Goal: Task Accomplishment & Management: Manage account settings

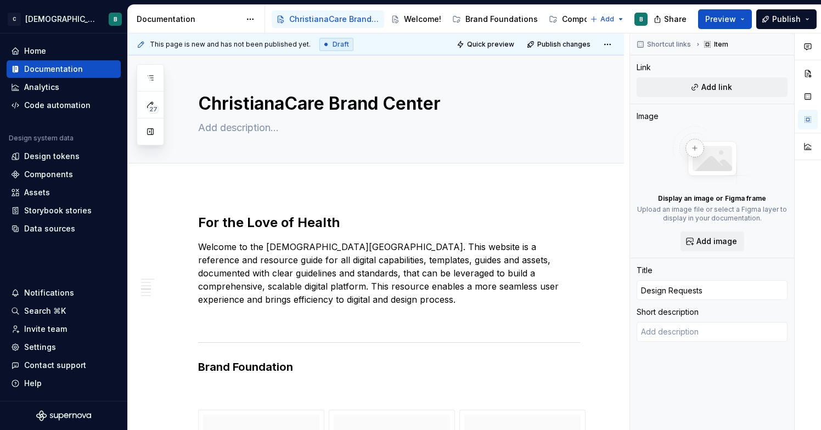
scroll to position [574, 0]
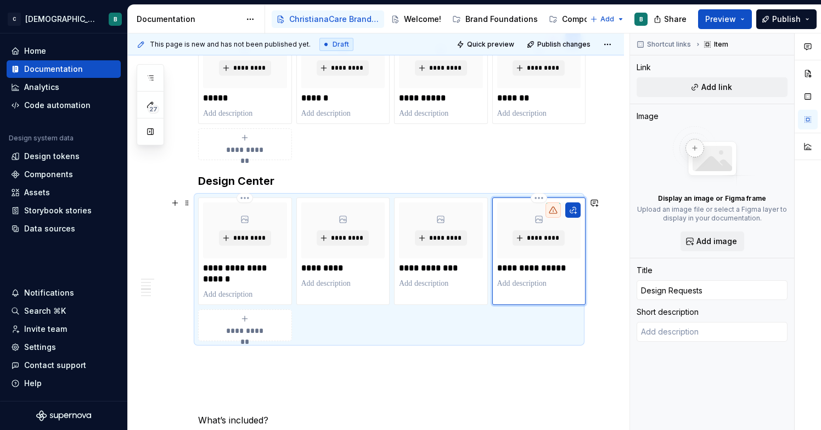
click at [551, 270] on p "**********" at bounding box center [539, 268] width 84 height 11
click at [737, 16] on button "Preview" at bounding box center [725, 19] width 54 height 20
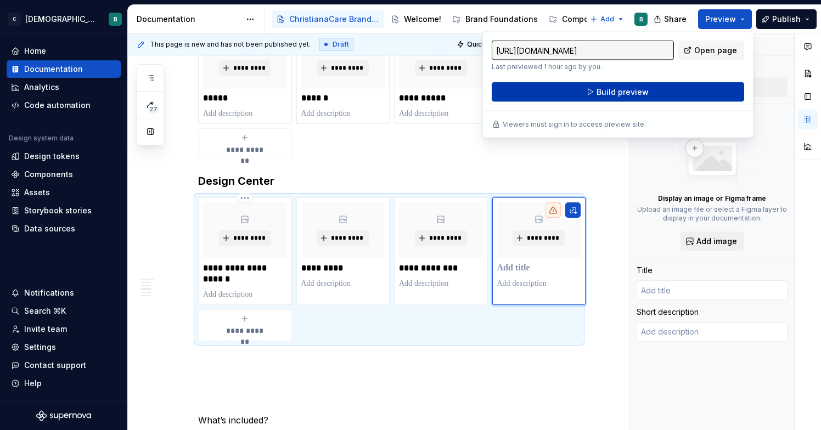
click at [688, 84] on button "Build preview" at bounding box center [618, 92] width 252 height 20
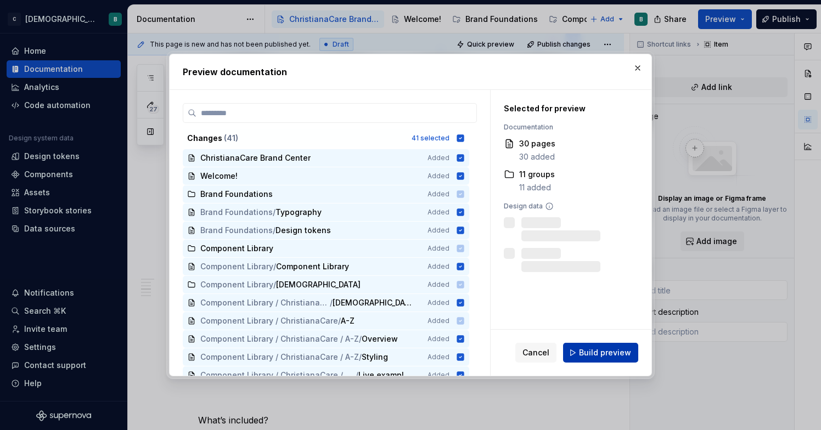
click at [589, 352] on span "Build preview" at bounding box center [605, 352] width 52 height 11
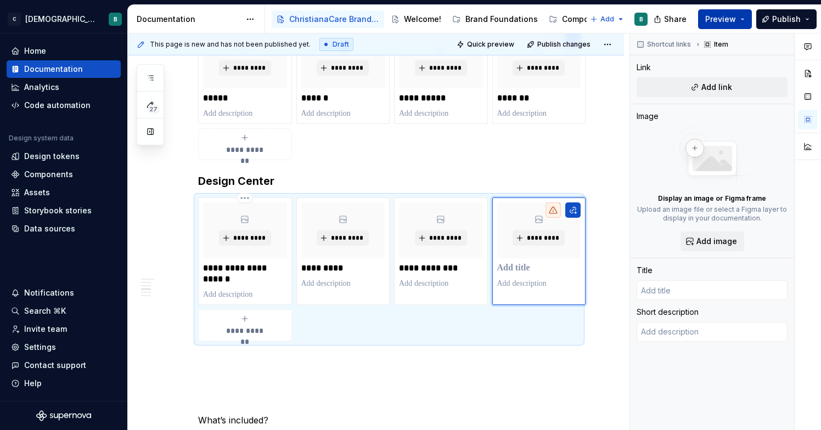
click at [727, 21] on span "Preview" at bounding box center [720, 19] width 31 height 11
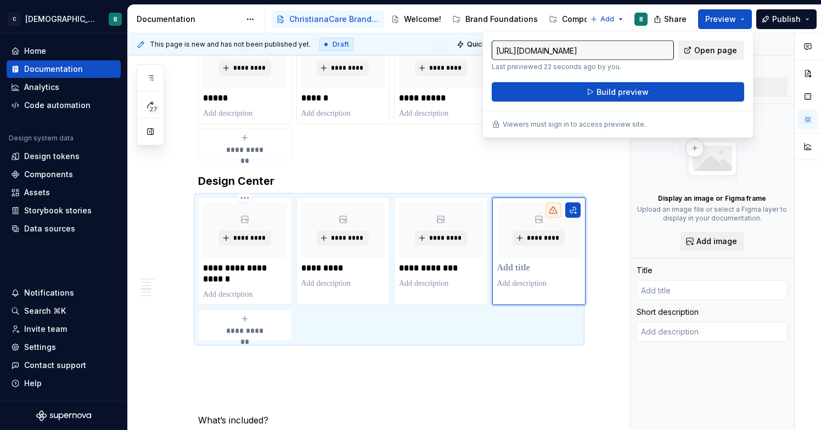
click at [709, 48] on span "Open page" at bounding box center [715, 50] width 43 height 11
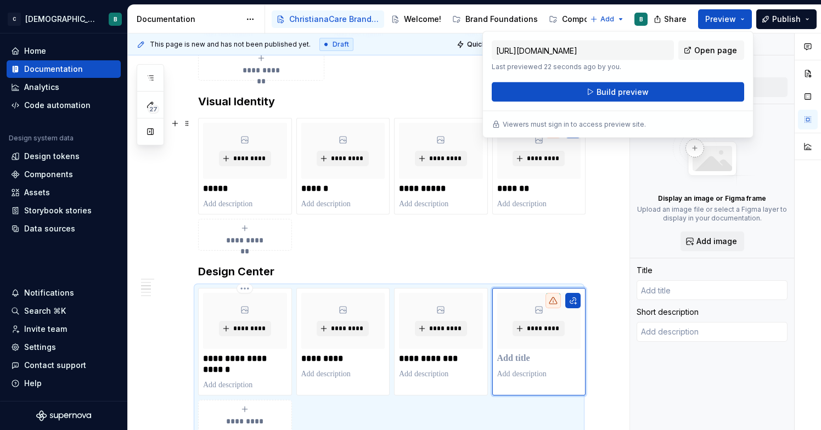
scroll to position [483, 0]
click at [690, 49] on link "Open page" at bounding box center [711, 51] width 66 height 20
click at [499, 248] on div "**********" at bounding box center [389, 185] width 382 height 133
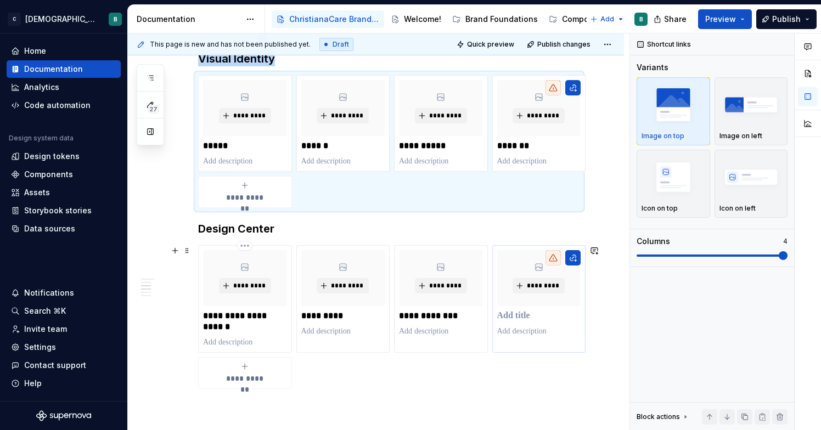
scroll to position [516, 0]
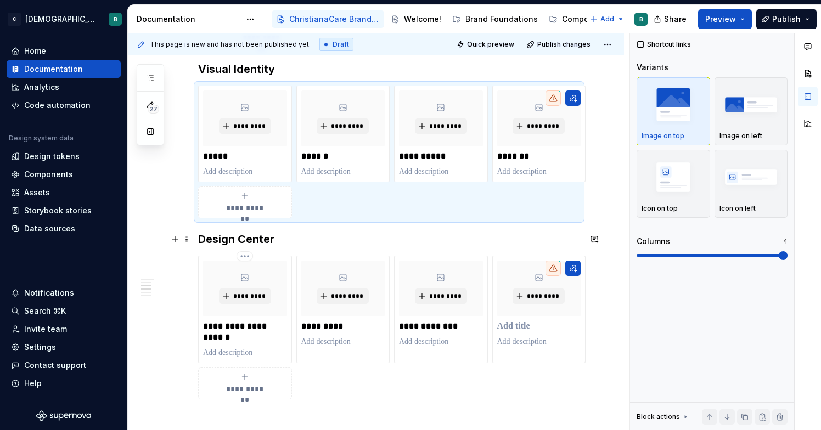
click at [549, 235] on h3 "Design Center" at bounding box center [389, 239] width 382 height 15
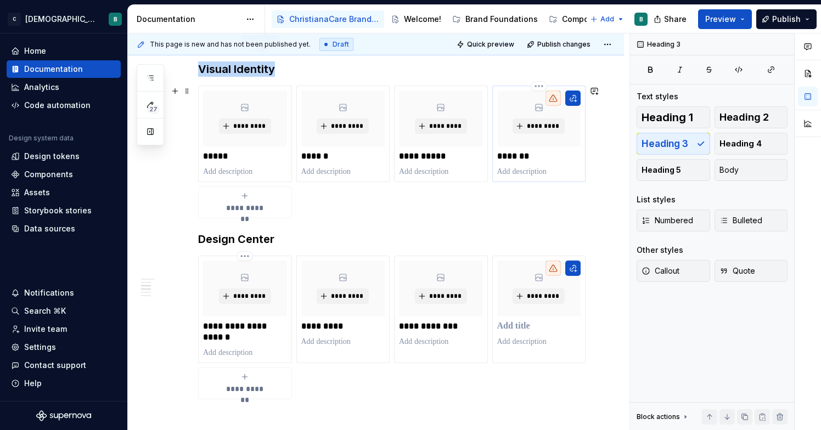
click at [553, 100] on icon at bounding box center [553, 98] width 8 height 7
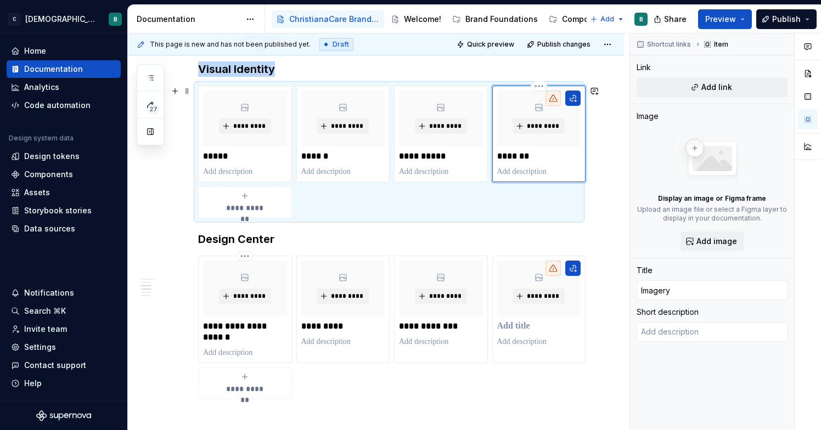
click at [553, 102] on icon at bounding box center [553, 98] width 8 height 7
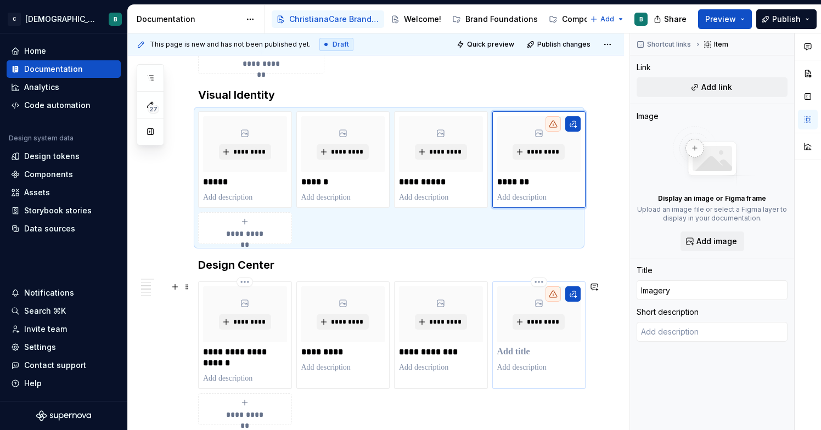
click at [528, 347] on p at bounding box center [539, 352] width 84 height 11
type textarea "*"
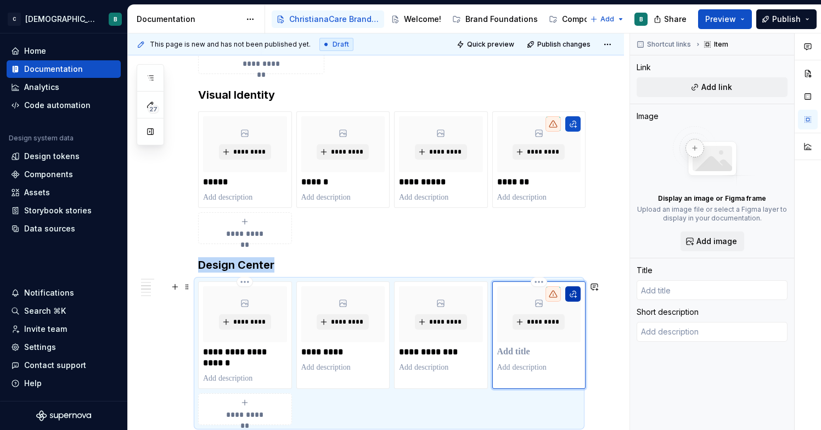
click at [575, 295] on button "button" at bounding box center [572, 293] width 15 height 15
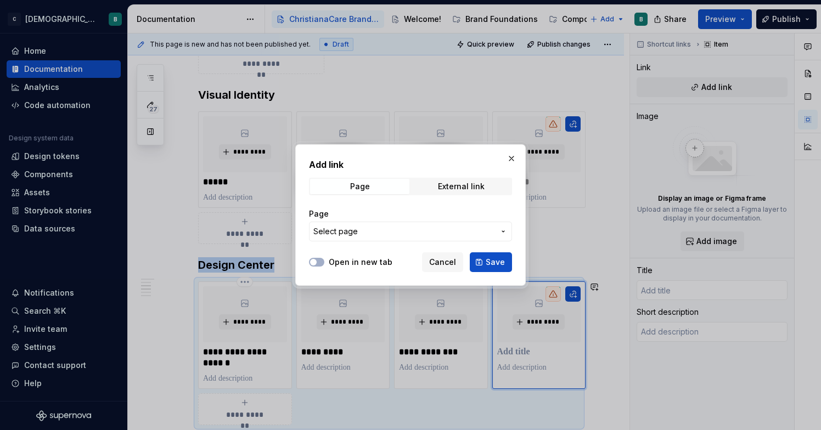
click at [433, 241] on button "Select page" at bounding box center [410, 232] width 203 height 20
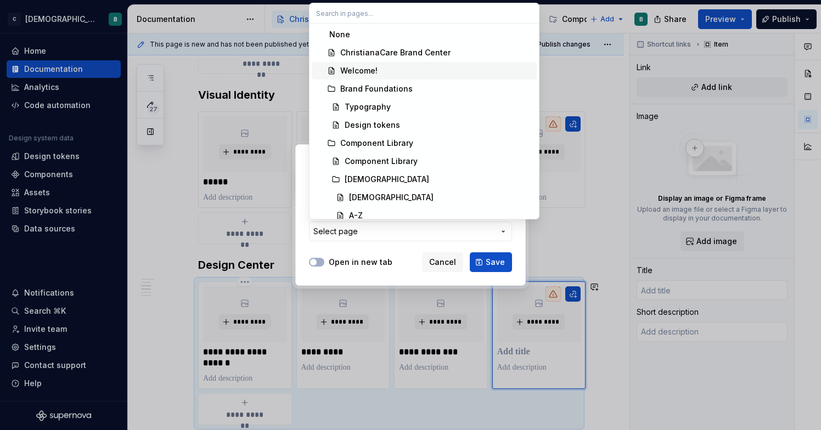
click at [437, 68] on div "Welcome!" at bounding box center [436, 70] width 192 height 11
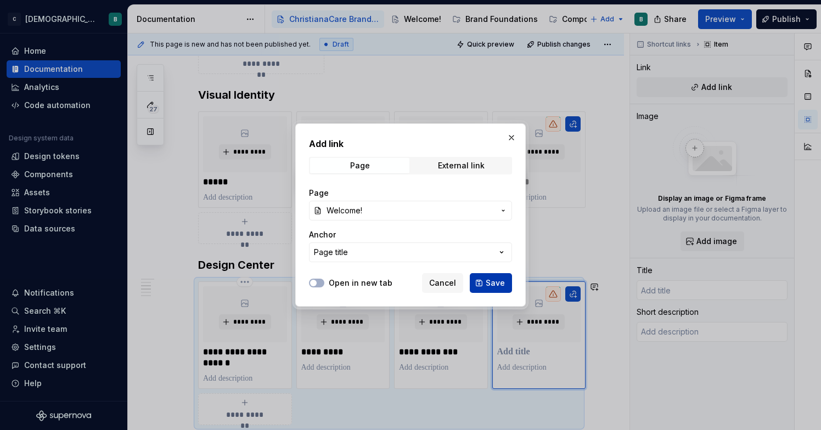
click at [489, 290] on button "Save" at bounding box center [491, 283] width 42 height 20
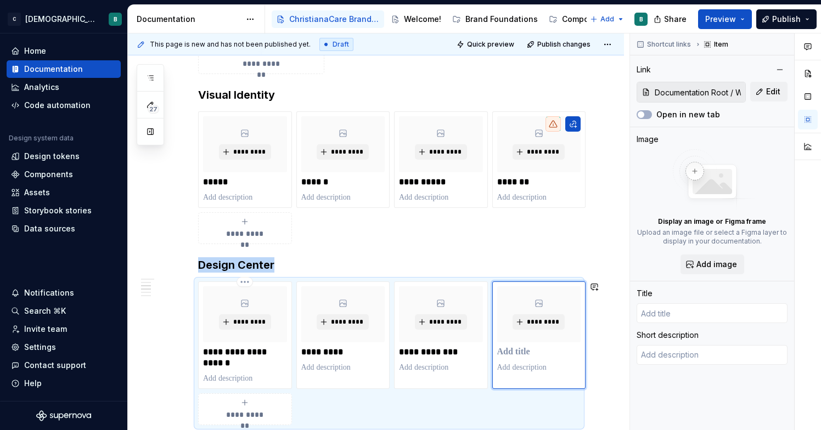
scroll to position [500, 0]
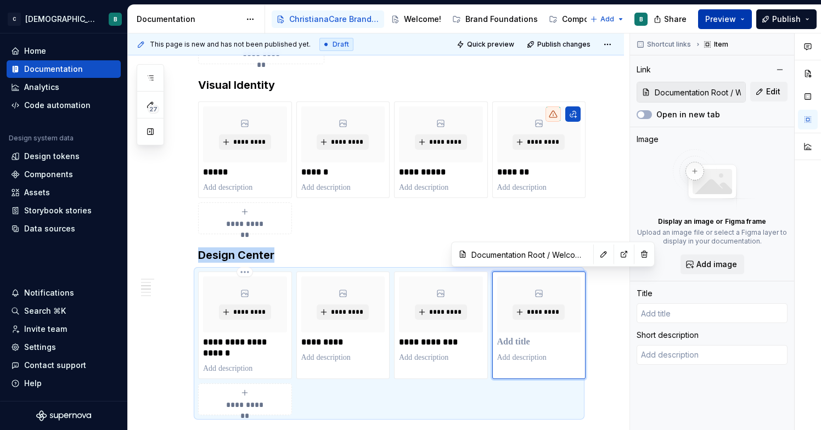
click at [713, 19] on span "Preview" at bounding box center [720, 19] width 31 height 11
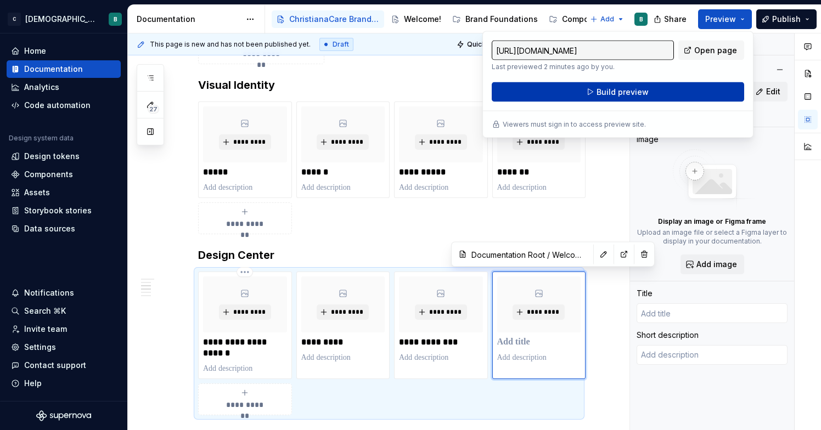
click at [673, 88] on button "Build preview" at bounding box center [618, 92] width 252 height 20
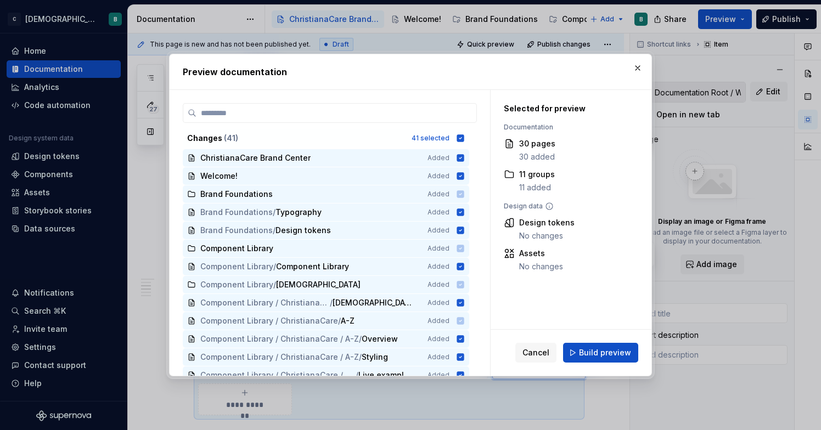
type textarea "*"
type input "Welcome!"
type textarea "You’ve landed in your new design system documentation."
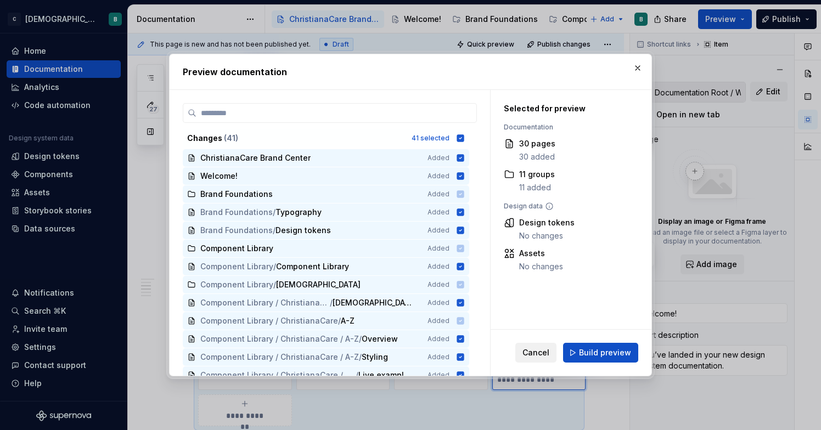
click at [547, 348] on span "Cancel" at bounding box center [535, 352] width 27 height 11
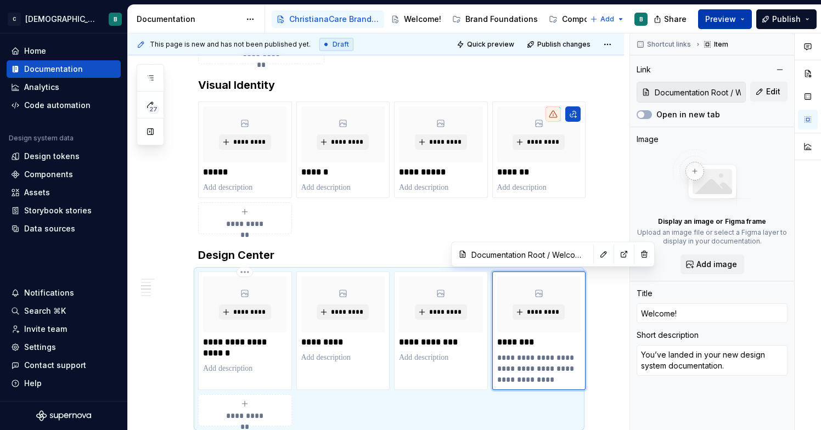
click at [720, 19] on span "Preview" at bounding box center [720, 19] width 31 height 11
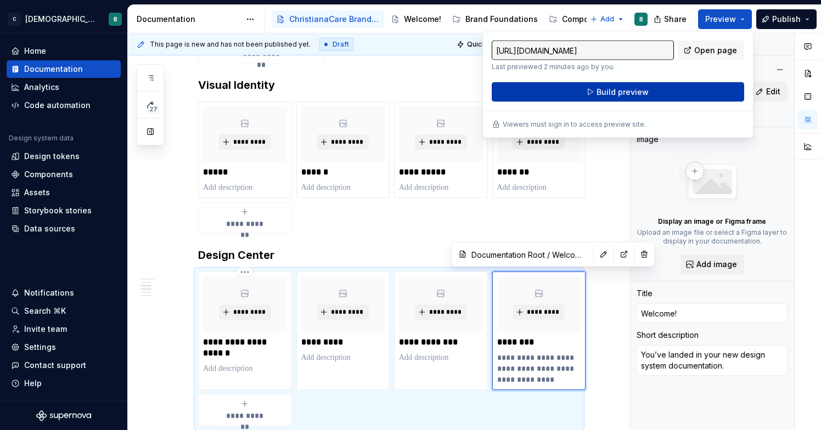
click at [668, 85] on button "Build preview" at bounding box center [618, 92] width 252 height 20
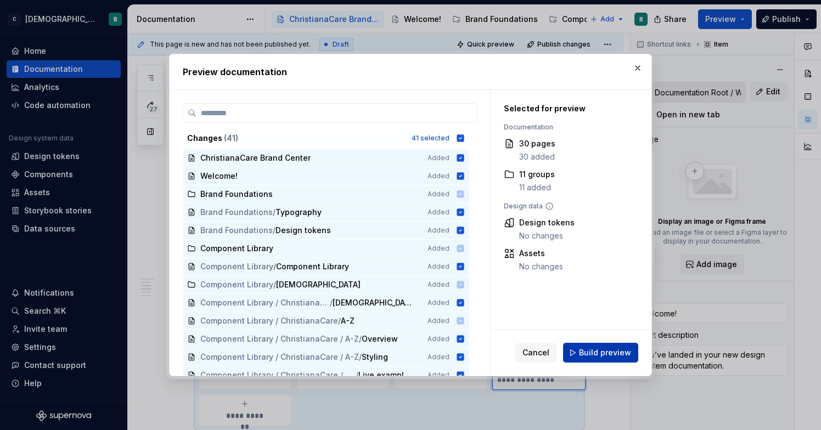
click at [604, 346] on button "Build preview" at bounding box center [600, 353] width 75 height 20
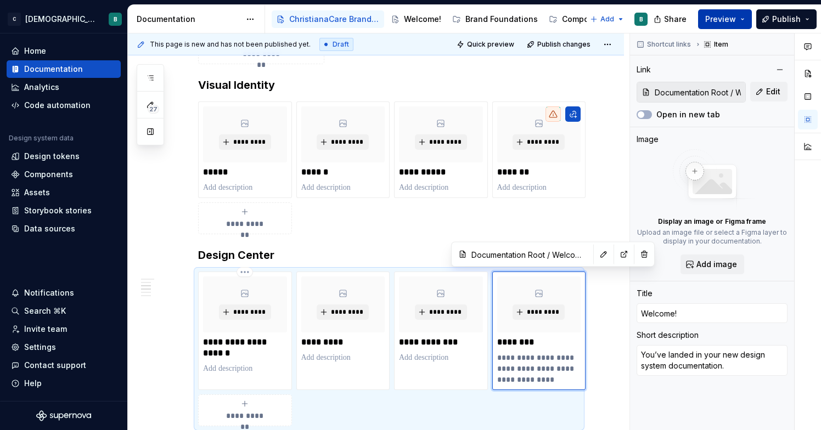
click at [733, 25] on button "Preview" at bounding box center [725, 19] width 54 height 20
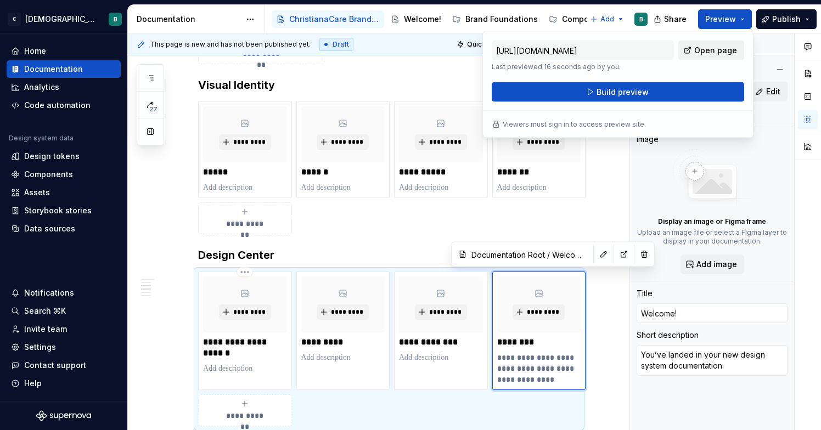
click at [708, 49] on span "Open page" at bounding box center [715, 50] width 43 height 11
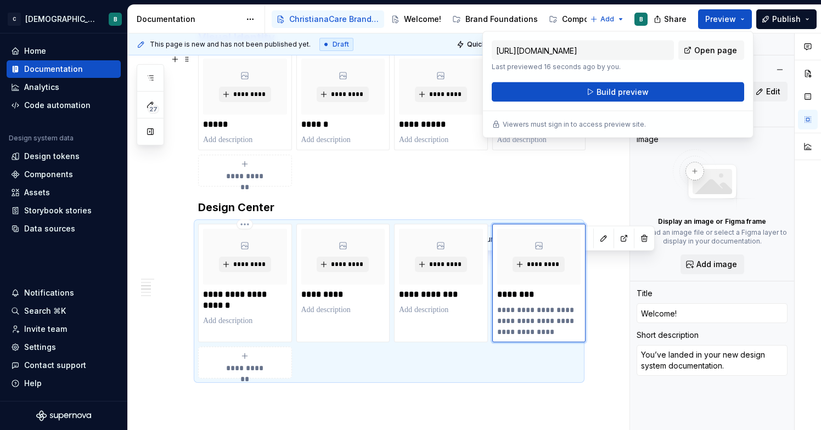
scroll to position [551, 0]
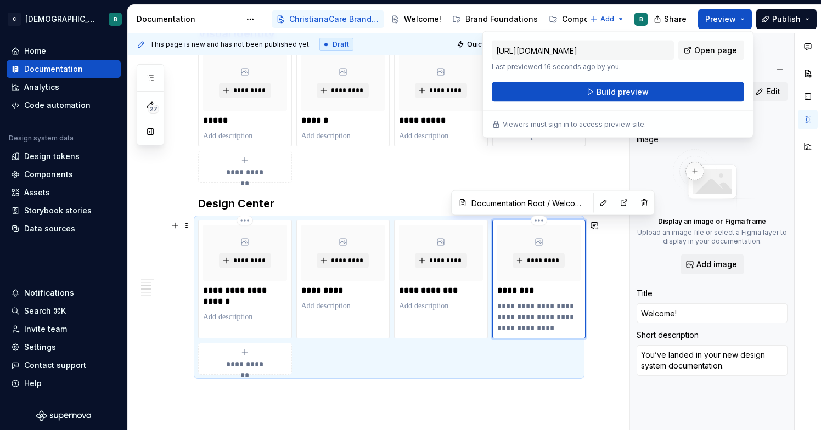
click at [534, 289] on p "********" at bounding box center [539, 290] width 84 height 11
type textarea "*"
click at [548, 312] on p "**********" at bounding box center [539, 317] width 84 height 33
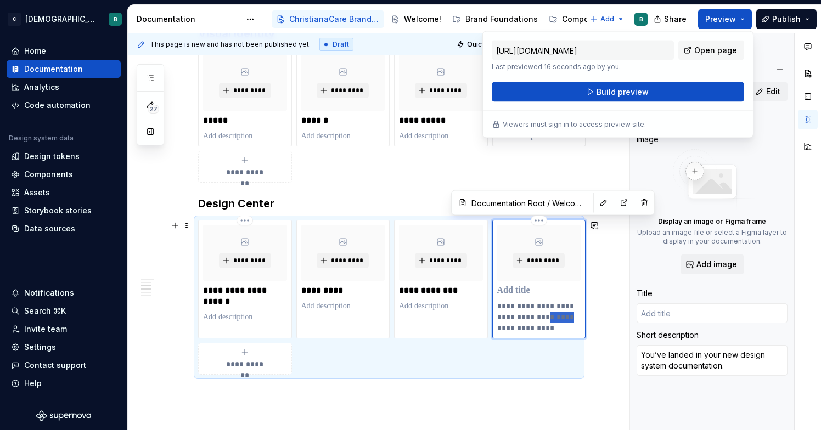
click at [548, 311] on p "**********" at bounding box center [539, 317] width 84 height 33
type textarea "*"
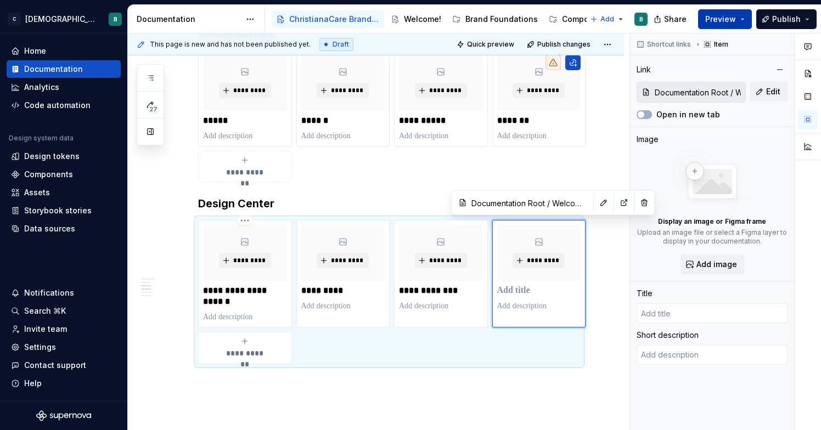
click at [724, 18] on span "Preview" at bounding box center [720, 19] width 31 height 11
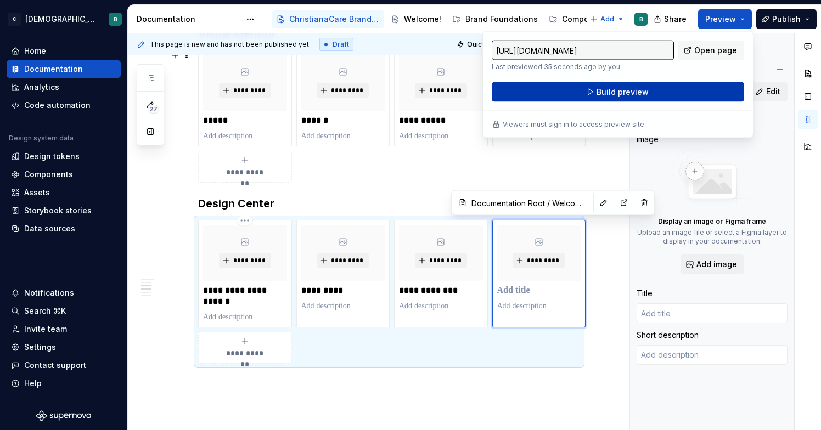
click at [629, 96] on span "Build preview" at bounding box center [622, 92] width 52 height 11
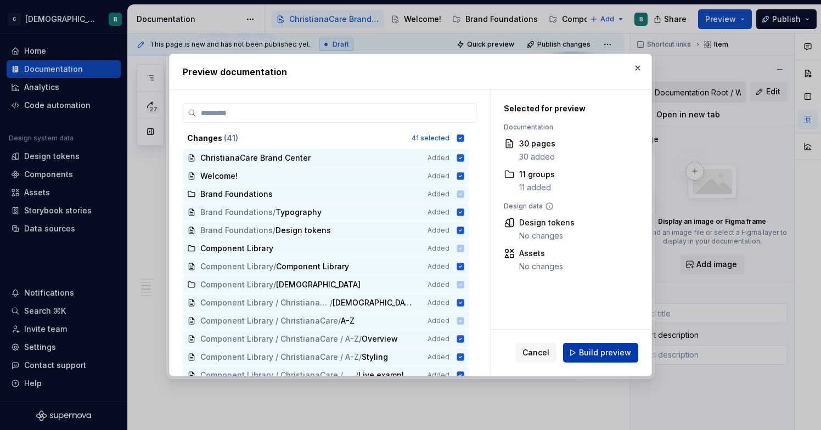
click at [596, 361] on button "Build preview" at bounding box center [600, 353] width 75 height 20
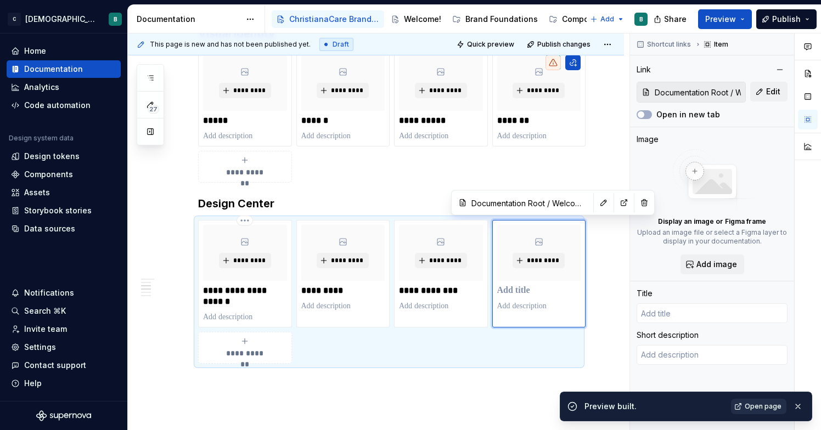
click at [761, 409] on span "Open page" at bounding box center [763, 406] width 37 height 9
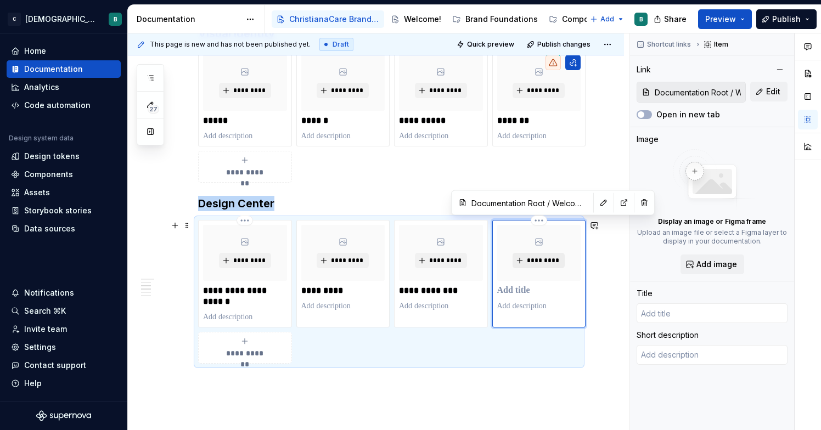
click at [549, 261] on span "*********" at bounding box center [542, 260] width 33 height 9
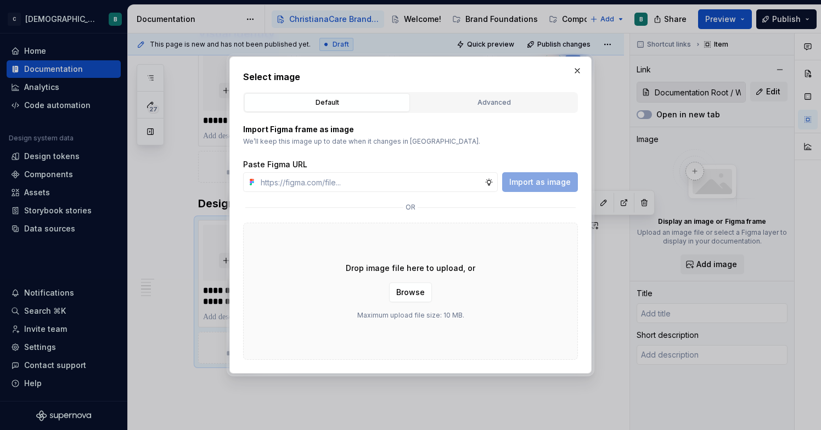
click at [306, 103] on div "Default" at bounding box center [327, 102] width 158 height 11
click at [480, 106] on div "Advanced" at bounding box center [494, 102] width 158 height 11
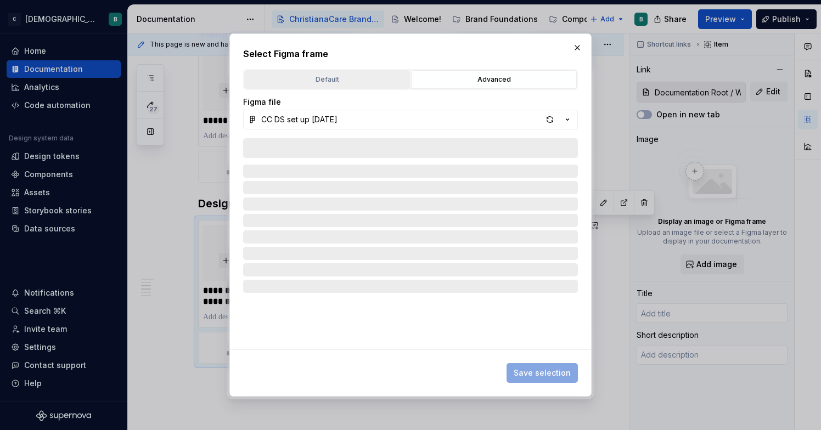
click at [338, 75] on div "Default" at bounding box center [327, 79] width 158 height 11
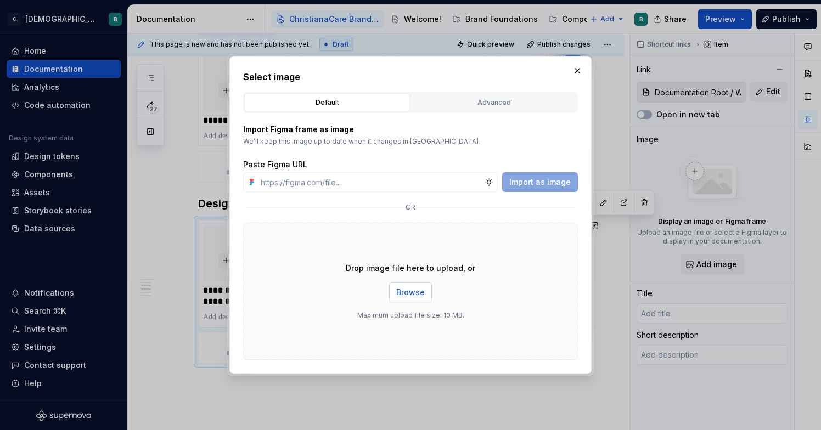
click at [415, 291] on span "Browse" at bounding box center [410, 292] width 29 height 11
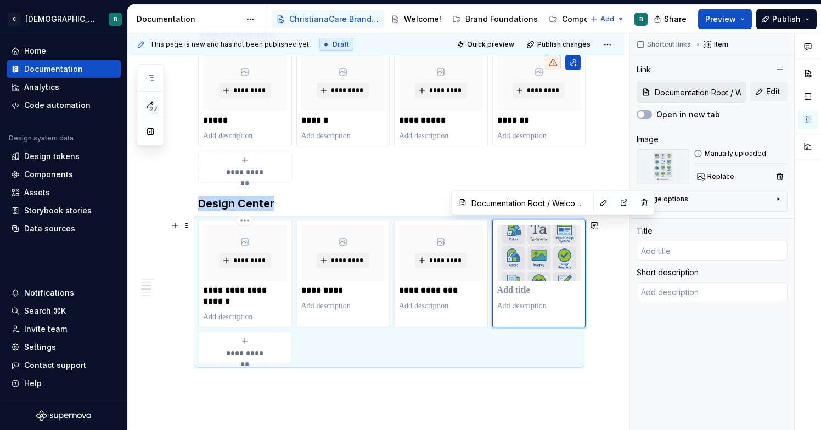
click at [733, 11] on button "Preview" at bounding box center [725, 19] width 54 height 20
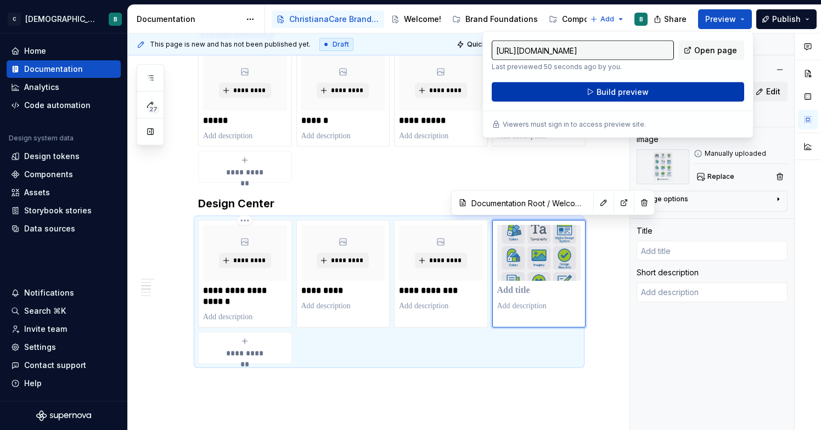
click at [660, 94] on button "Build preview" at bounding box center [618, 92] width 252 height 20
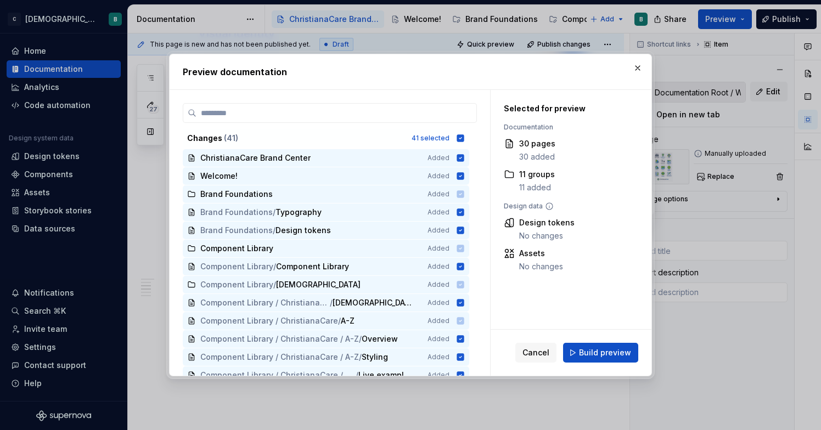
click at [616, 348] on span "Build preview" at bounding box center [605, 352] width 52 height 11
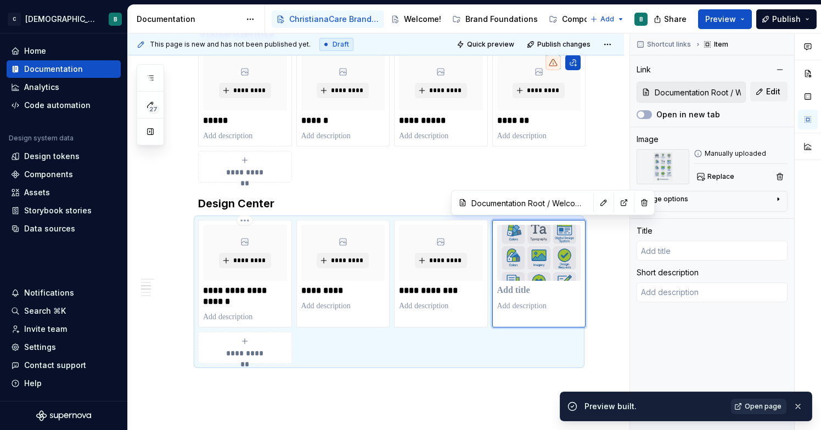
click at [753, 404] on span "Open page" at bounding box center [763, 406] width 37 height 9
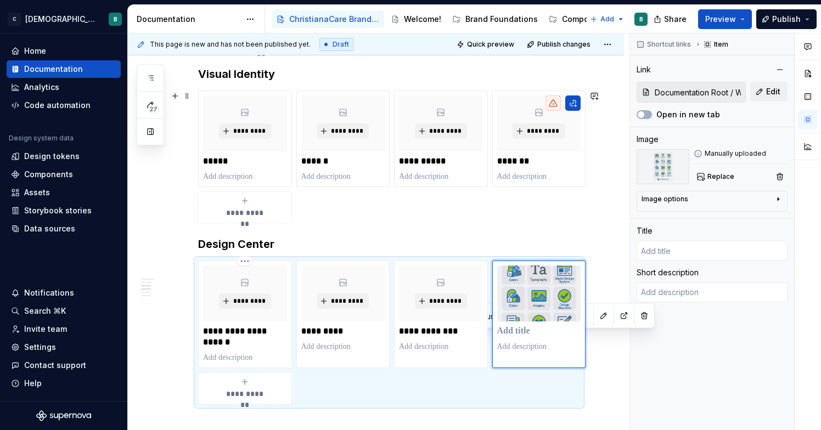
scroll to position [433, 0]
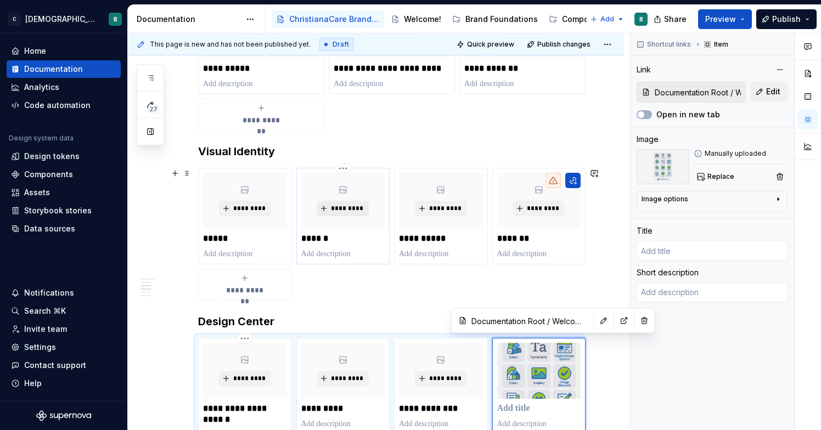
type textarea "*"
type input "Documentation Root / Mission, Vision & Values"
click at [354, 209] on span "*********" at bounding box center [346, 208] width 33 height 9
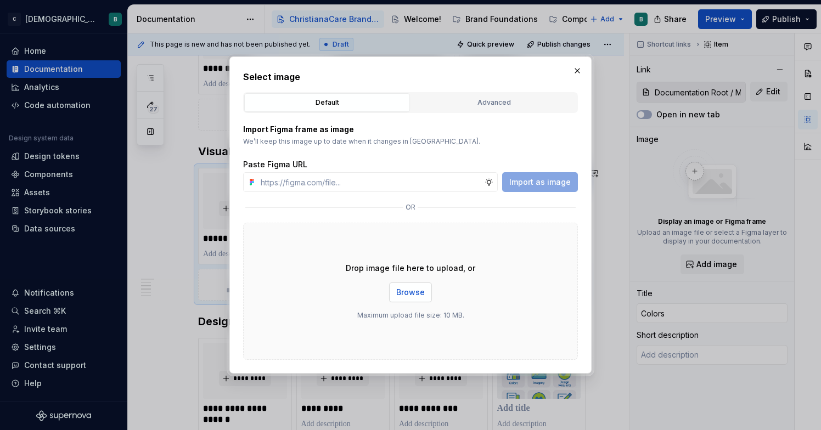
click at [415, 291] on span "Browse" at bounding box center [410, 292] width 29 height 11
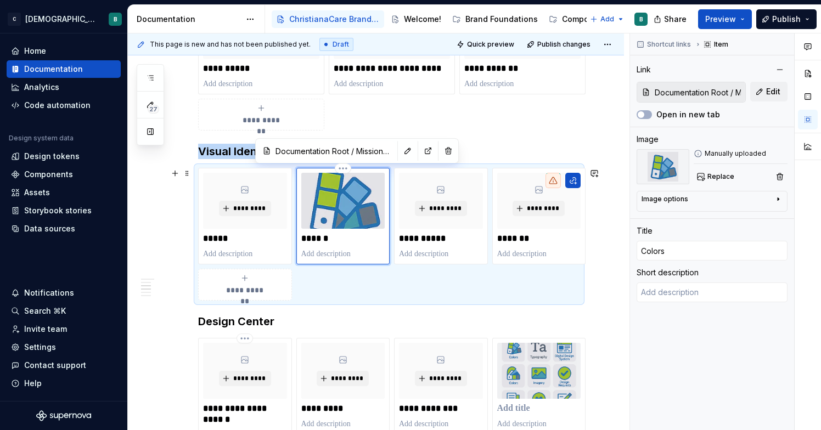
click at [352, 206] on img at bounding box center [343, 201] width 84 height 56
click at [353, 199] on img at bounding box center [343, 201] width 84 height 56
click at [341, 170] on html "C [DEMOGRAPHIC_DATA] Digital B Home Documentation Analytics Code automation Des…" at bounding box center [410, 215] width 821 height 430
click at [382, 150] on html "C [DEMOGRAPHIC_DATA] Digital B Home Documentation Analytics Code automation Des…" at bounding box center [410, 215] width 821 height 430
click at [360, 173] on img at bounding box center [343, 201] width 84 height 56
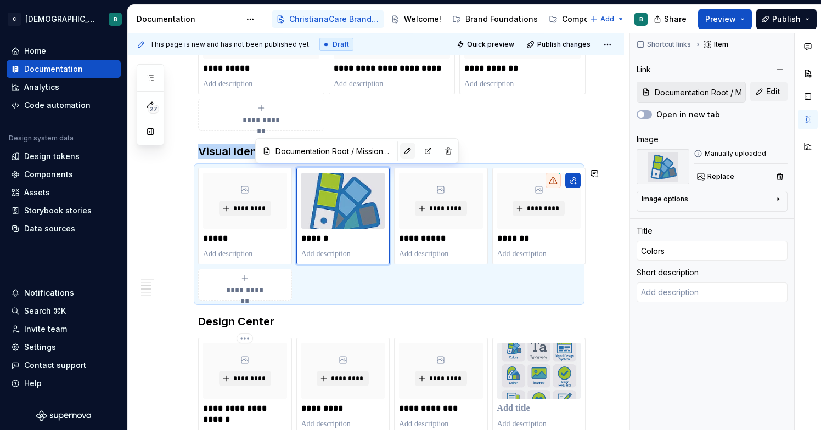
click at [400, 150] on button "button" at bounding box center [407, 150] width 15 height 15
click at [722, 19] on span "Preview" at bounding box center [720, 19] width 31 height 11
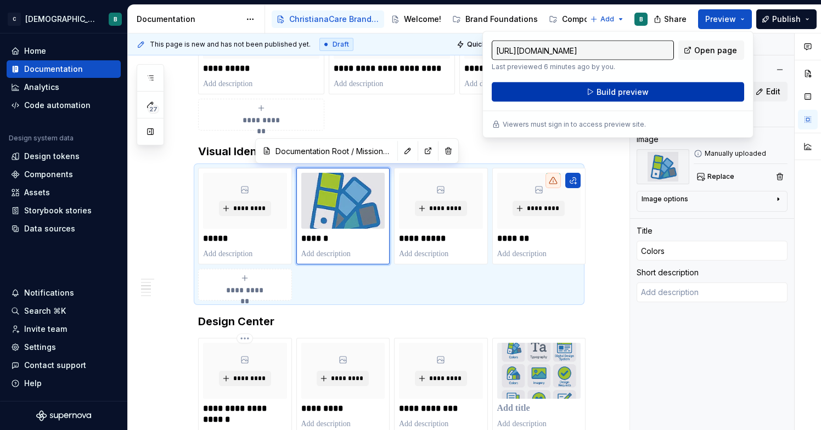
click at [684, 94] on button "Build preview" at bounding box center [618, 92] width 252 height 20
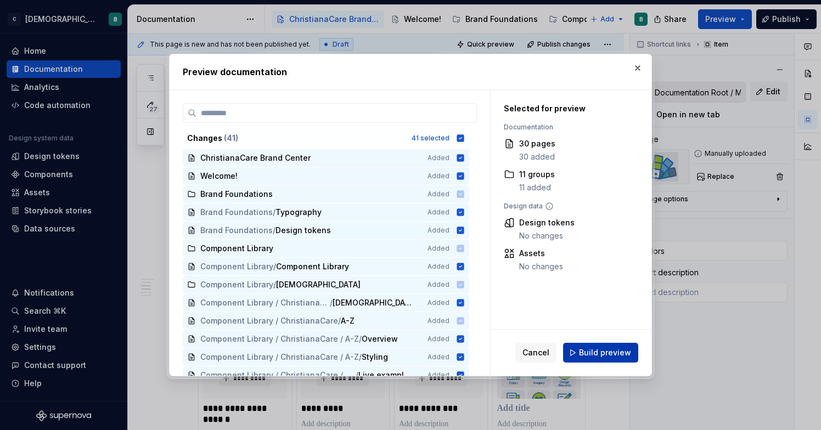
click at [591, 351] on span "Build preview" at bounding box center [605, 352] width 52 height 11
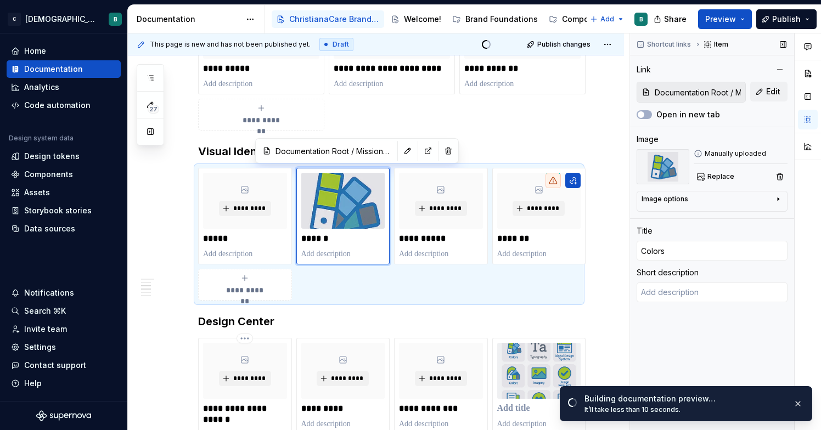
click at [750, 201] on div "Image options" at bounding box center [707, 201] width 132 height 13
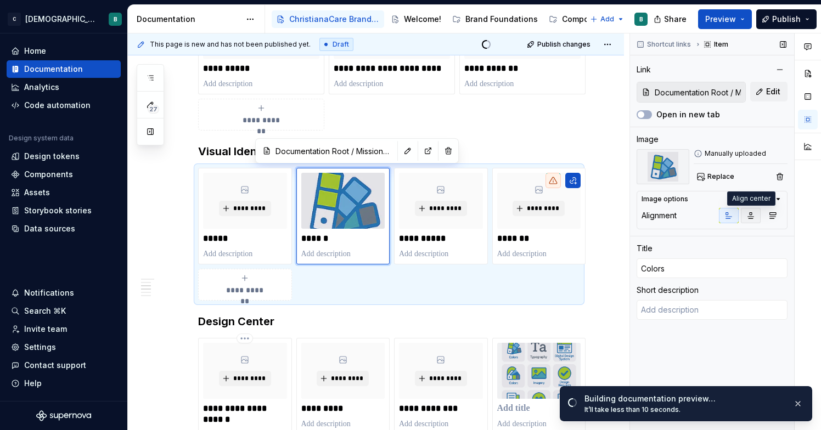
click at [752, 215] on icon "button" at bounding box center [750, 215] width 9 height 9
click at [741, 239] on div "Shortcut links Item Link Documentation Root / Mission, Vision & Values Edit Ope…" at bounding box center [712, 231] width 164 height 397
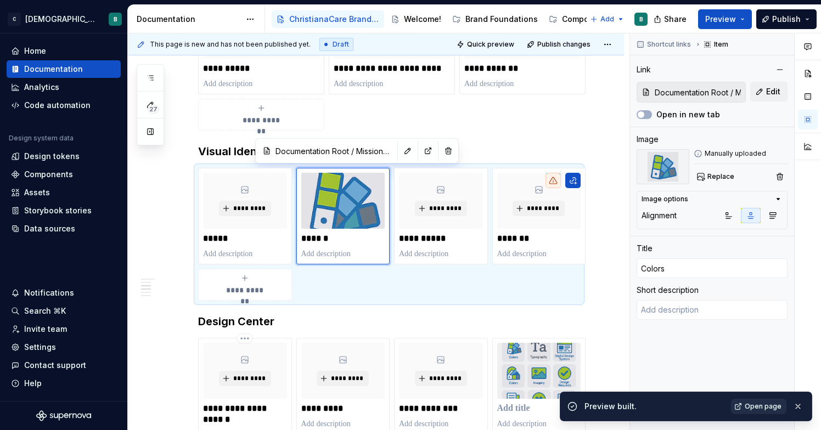
click at [757, 409] on span "Open page" at bounding box center [763, 406] width 37 height 9
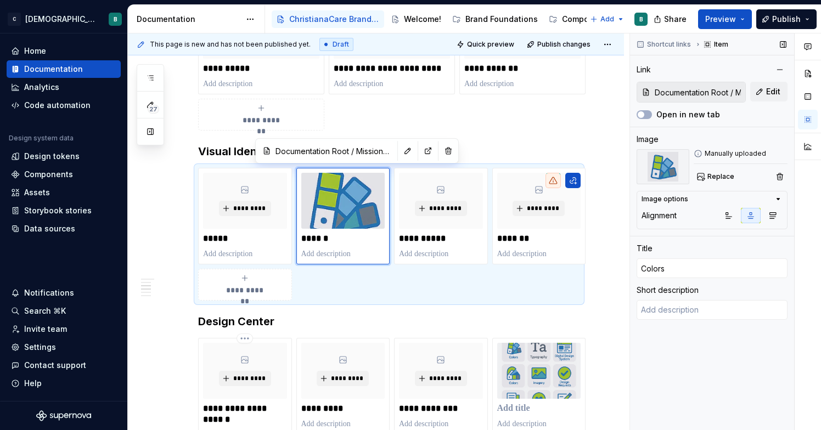
click at [779, 199] on icon "button" at bounding box center [778, 199] width 9 height 9
click at [662, 165] on img at bounding box center [663, 166] width 53 height 35
drag, startPoint x: 662, startPoint y: 165, endPoint x: 647, endPoint y: 171, distance: 15.7
click at [647, 172] on img at bounding box center [663, 166] width 53 height 35
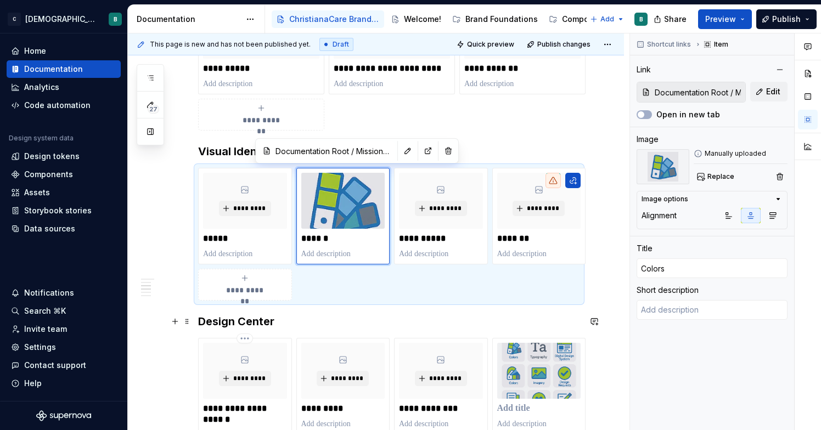
click at [407, 315] on h3 "Design Center" at bounding box center [389, 321] width 382 height 15
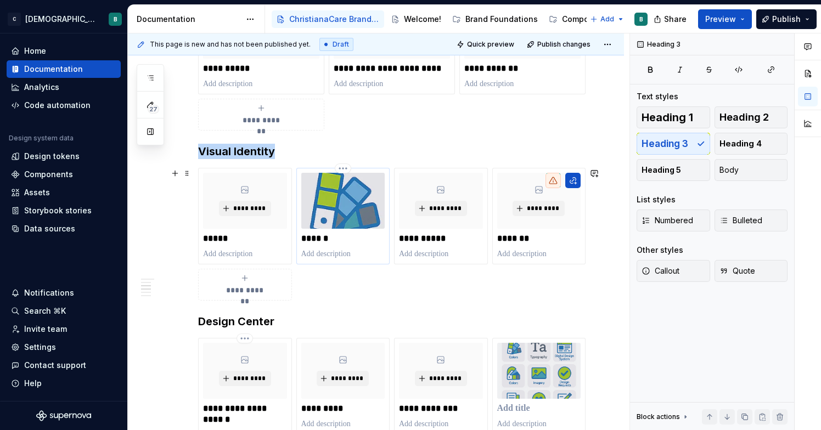
click at [364, 189] on img at bounding box center [343, 201] width 84 height 56
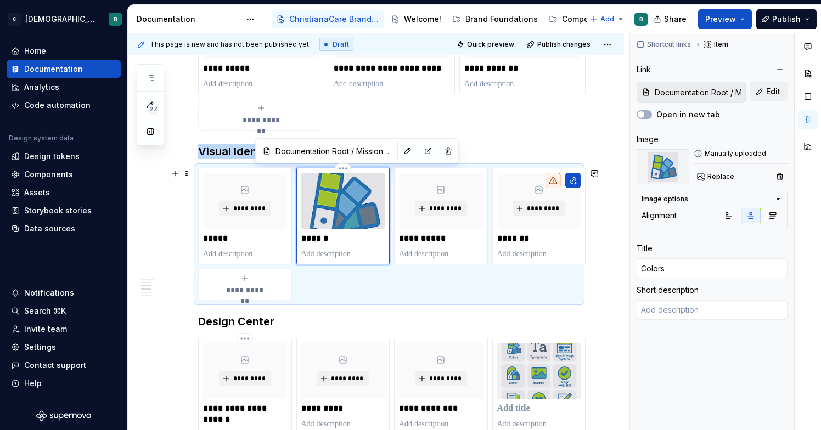
click at [353, 199] on img at bounding box center [343, 201] width 84 height 56
click at [400, 150] on button "button" at bounding box center [407, 150] width 15 height 15
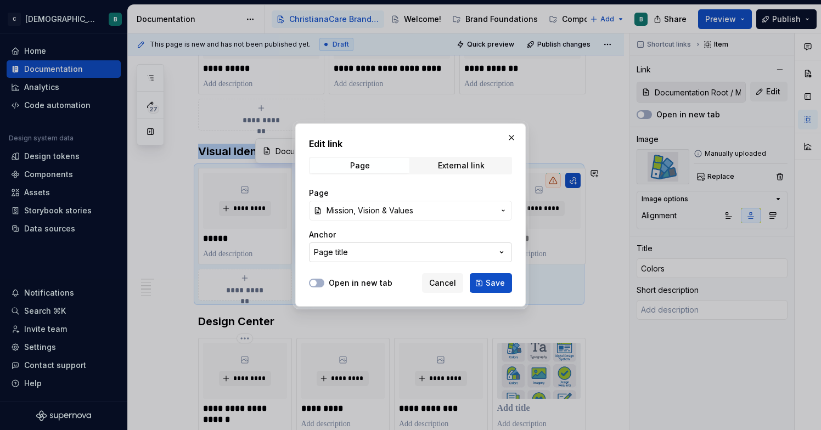
click at [396, 254] on button "Page title" at bounding box center [410, 253] width 203 height 20
click at [404, 235] on div "Edit link Page External link Page Mission, Vision & Values Anchor Page title Op…" at bounding box center [410, 215] width 821 height 430
click at [511, 139] on button "button" at bounding box center [511, 137] width 15 height 15
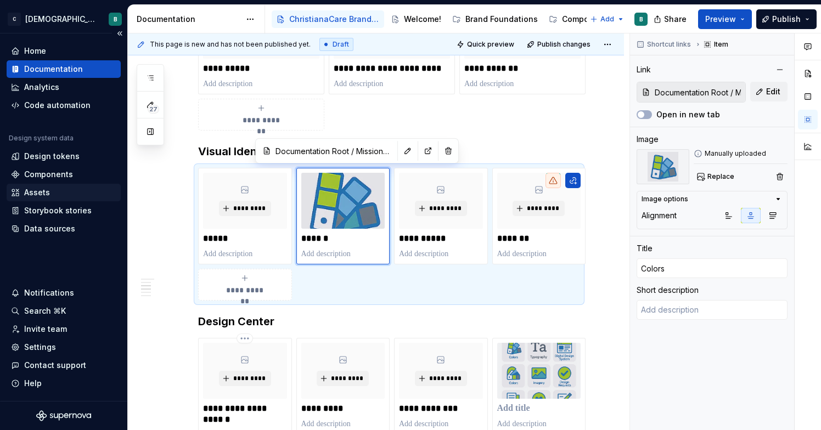
click at [67, 188] on div "Assets" at bounding box center [63, 192] width 105 height 11
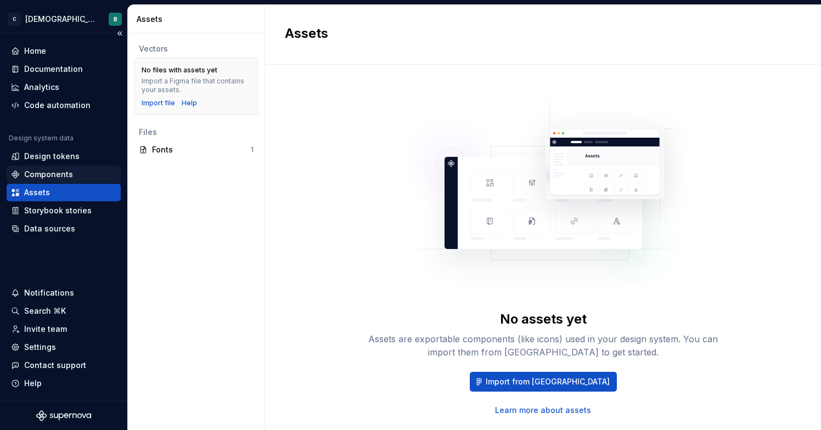
click at [55, 179] on div "Components" at bounding box center [48, 174] width 49 height 11
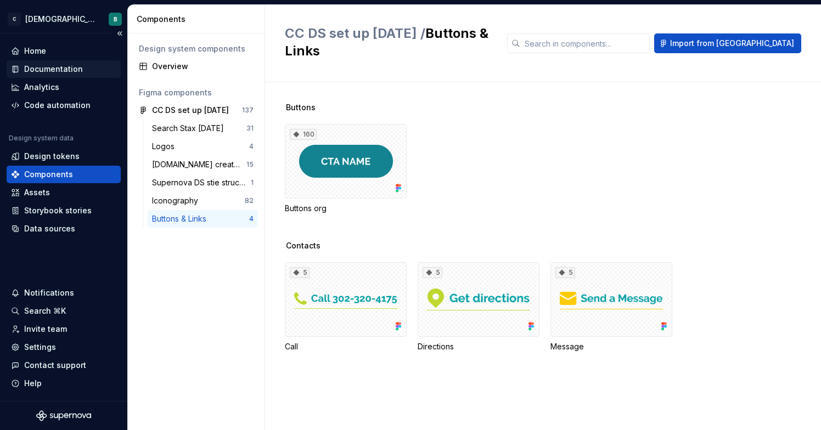
click at [60, 71] on div "Documentation" at bounding box center [53, 69] width 59 height 11
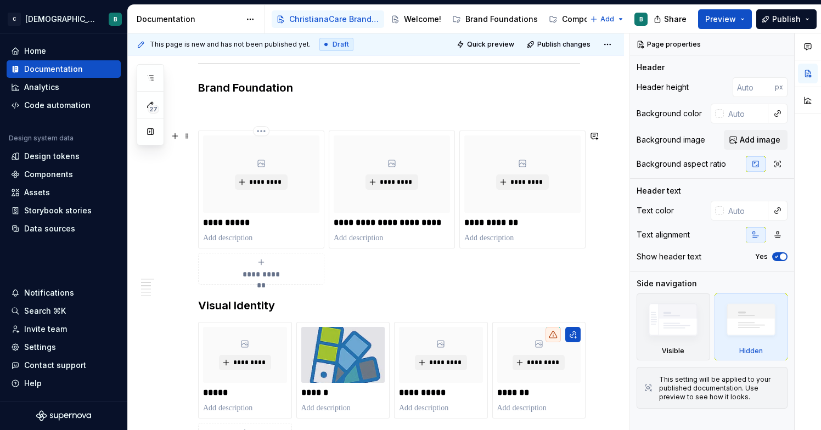
scroll to position [280, 0]
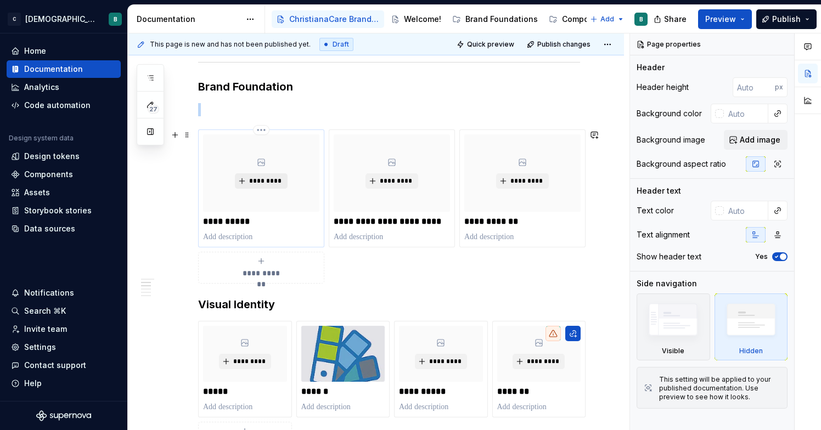
click at [283, 180] on button "*********" at bounding box center [261, 180] width 52 height 15
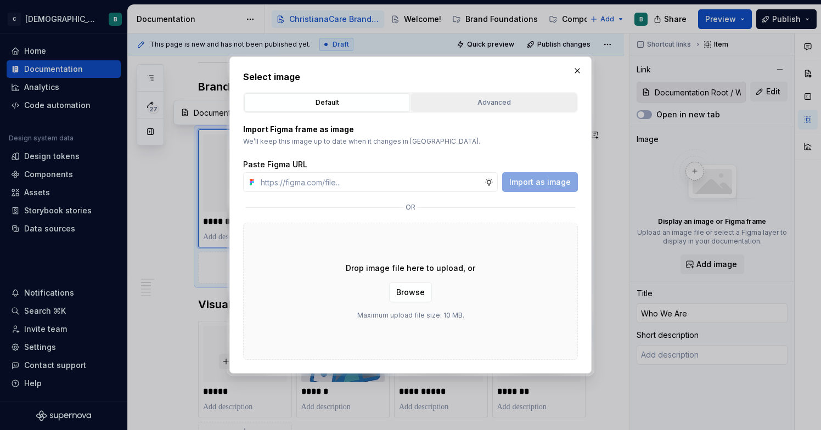
click at [536, 100] on div "Advanced" at bounding box center [494, 102] width 158 height 11
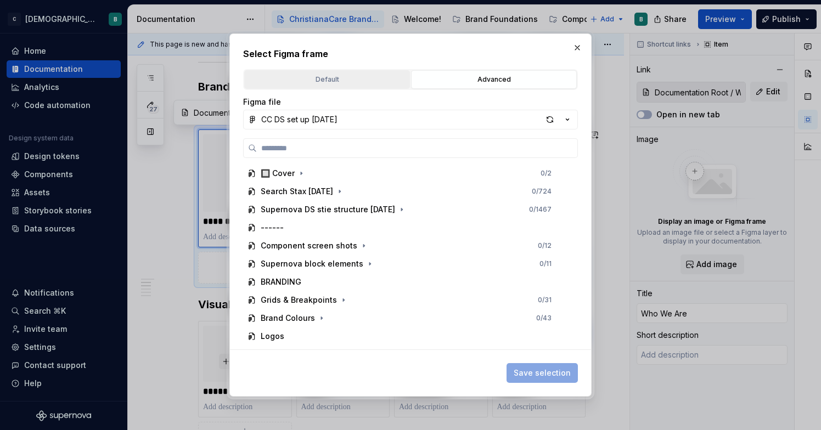
click at [345, 78] on div "Default" at bounding box center [327, 79] width 158 height 11
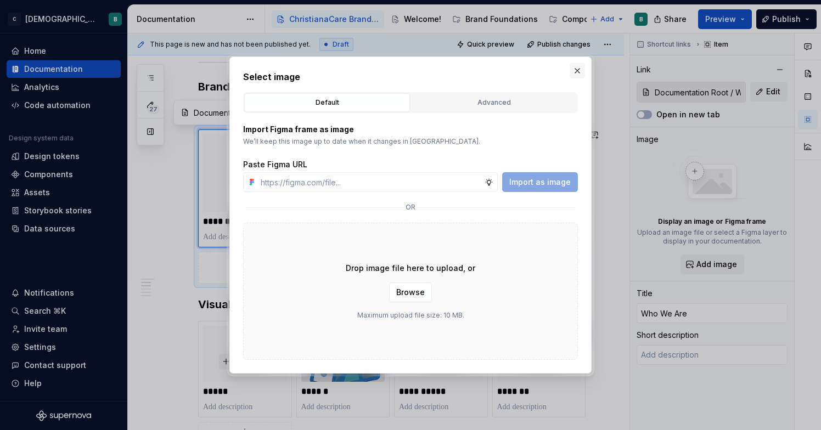
click at [579, 71] on button "button" at bounding box center [577, 70] width 15 height 15
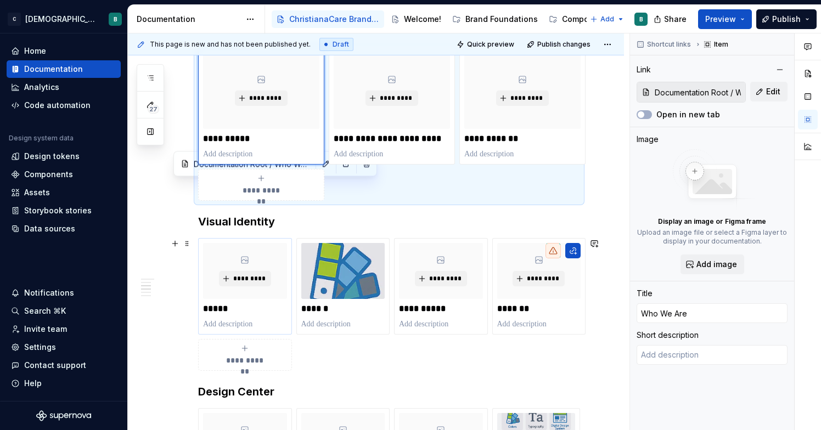
scroll to position [381, 0]
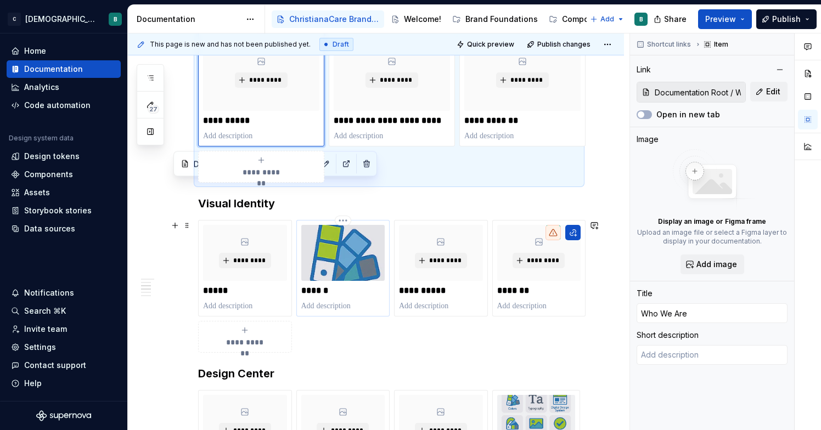
type textarea "*"
type input "Documentation Root / Mission, Vision & Values"
click at [333, 264] on img at bounding box center [343, 253] width 84 height 56
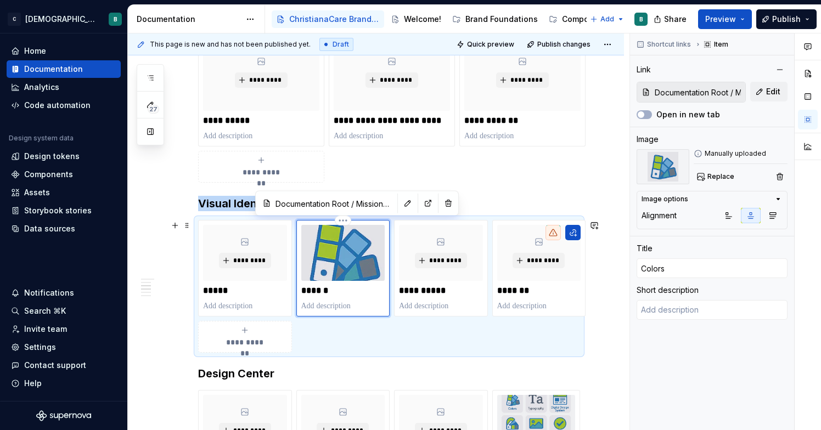
click at [333, 260] on img at bounding box center [343, 253] width 84 height 56
click at [400, 202] on button "button" at bounding box center [407, 203] width 15 height 15
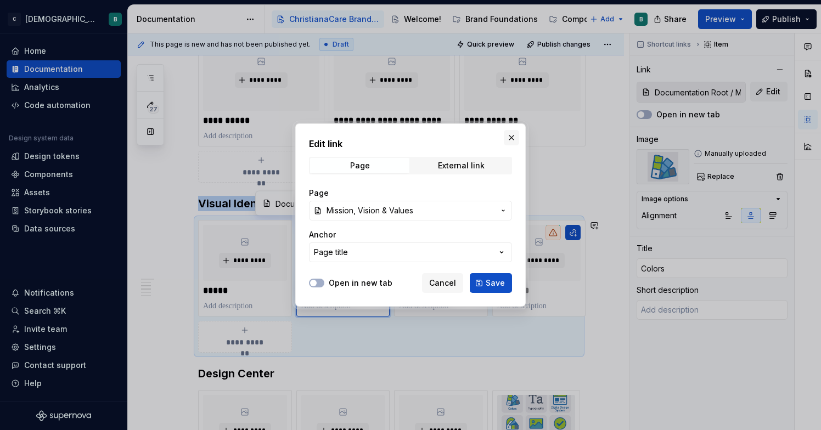
click at [509, 143] on button "button" at bounding box center [511, 137] width 15 height 15
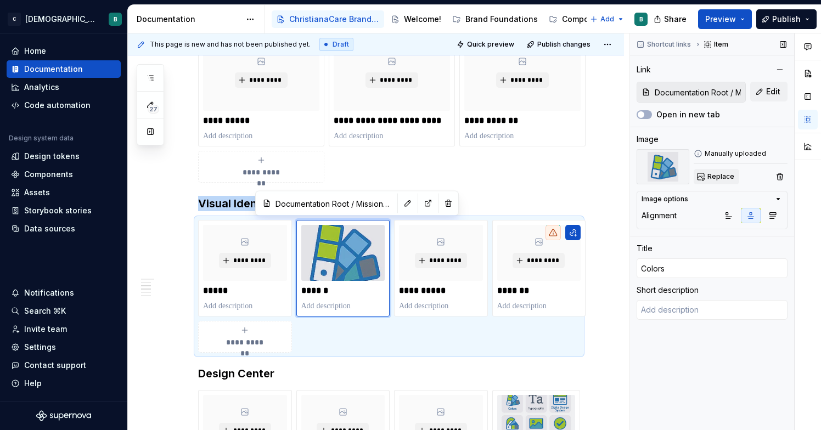
click at [717, 178] on span "Replace" at bounding box center [720, 176] width 27 height 9
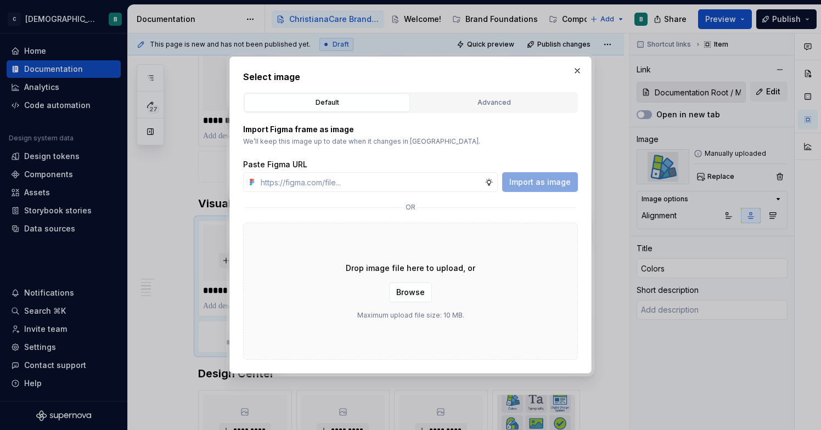
click at [414, 303] on div "Drop image file here to upload, or Browse Maximum upload file size: 10 MB." at bounding box center [410, 291] width 335 height 137
click at [414, 294] on span "Browse" at bounding box center [410, 292] width 29 height 11
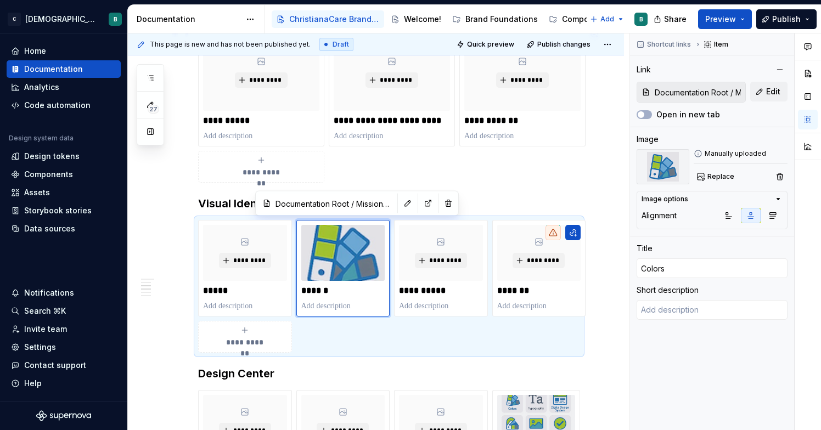
click at [514, 183] on div "**********" at bounding box center [389, 106] width 382 height 154
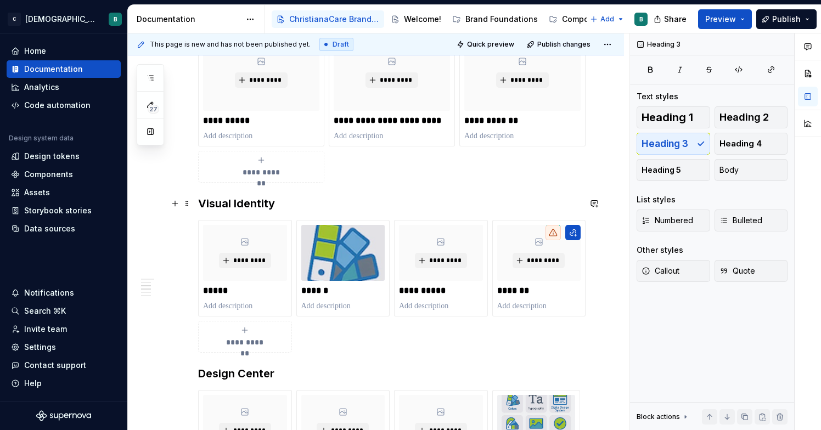
click at [501, 204] on h3 "Visual Identity" at bounding box center [389, 203] width 382 height 15
click at [74, 19] on html "C [DEMOGRAPHIC_DATA] Digital B Home Documentation Analytics Code automation Des…" at bounding box center [410, 215] width 821 height 430
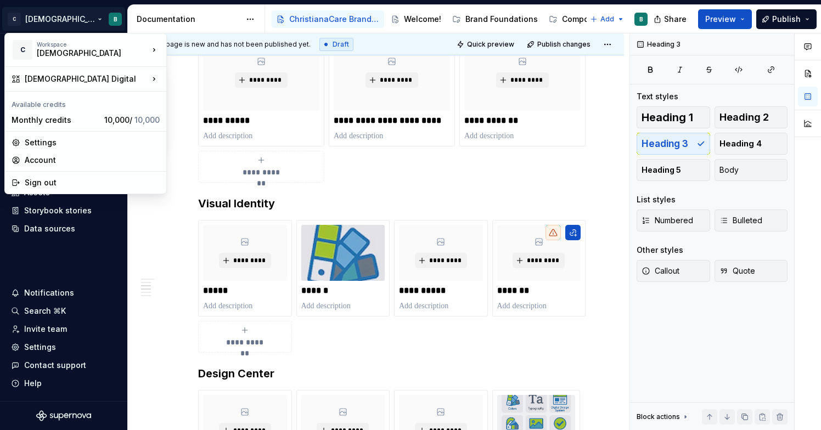
type textarea "*"
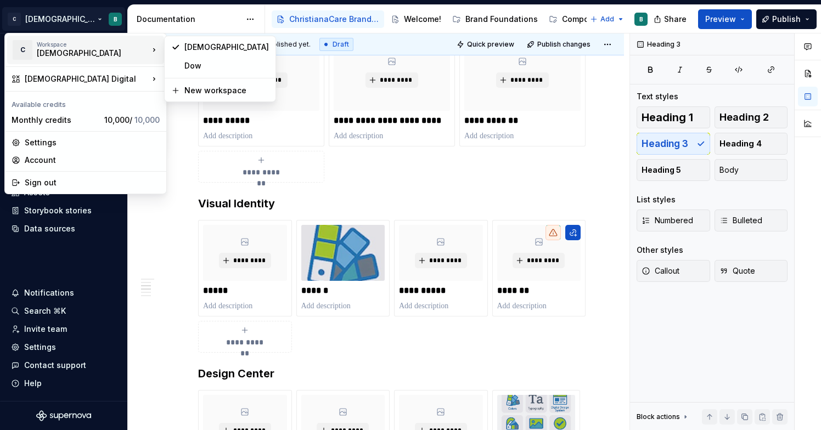
click at [147, 44] on div "Workspace" at bounding box center [93, 44] width 112 height 7
click at [190, 61] on div "Dow" at bounding box center [226, 65] width 85 height 11
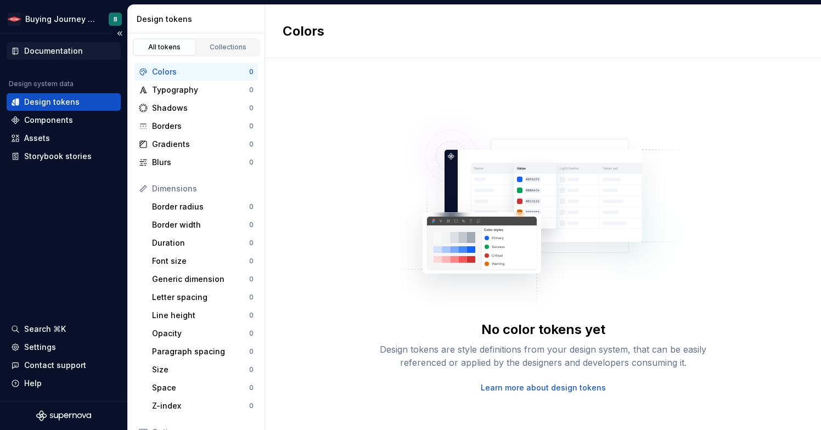
click at [81, 49] on div "Documentation" at bounding box center [63, 51] width 105 height 11
click at [59, 143] on div "Assets" at bounding box center [63, 138] width 105 height 11
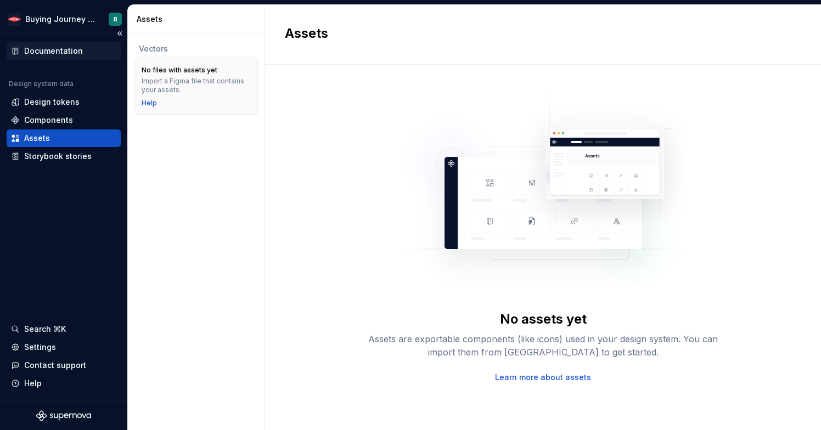
click at [66, 54] on div "Documentation" at bounding box center [53, 51] width 59 height 11
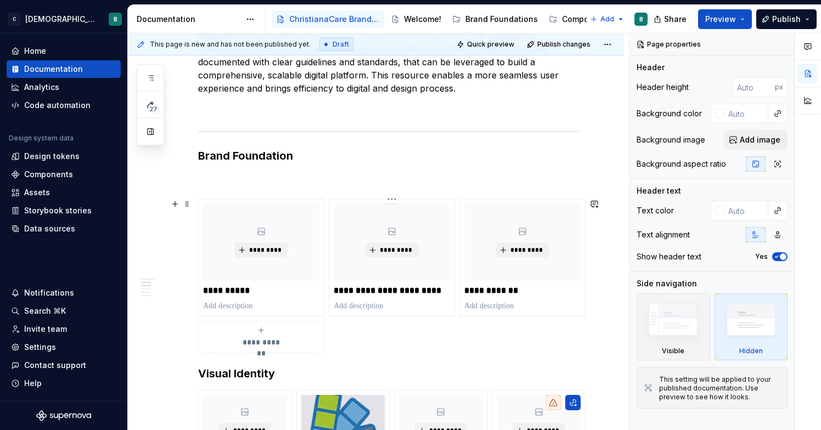
scroll to position [315, 0]
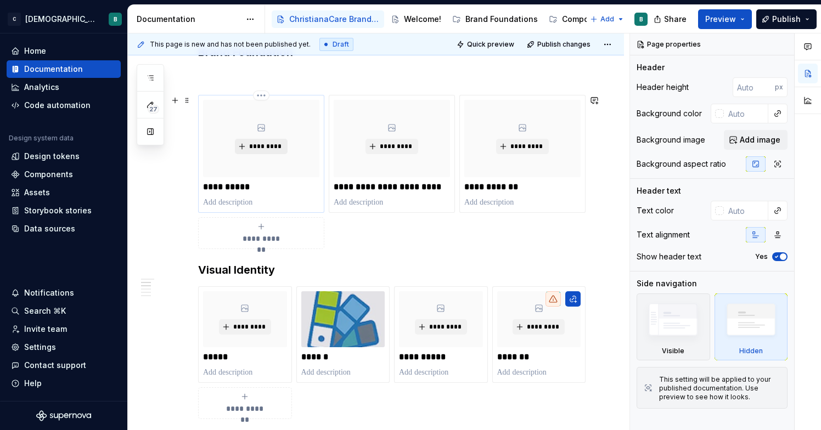
click at [261, 146] on span "*********" at bounding box center [265, 146] width 33 height 9
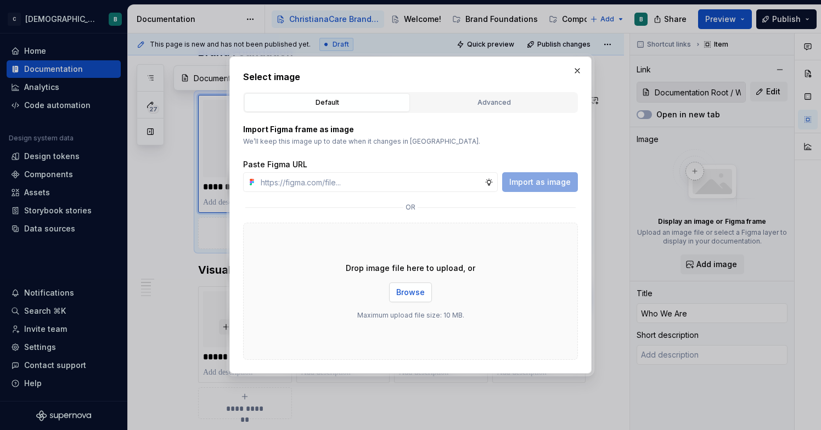
click at [411, 289] on span "Browse" at bounding box center [410, 292] width 29 height 11
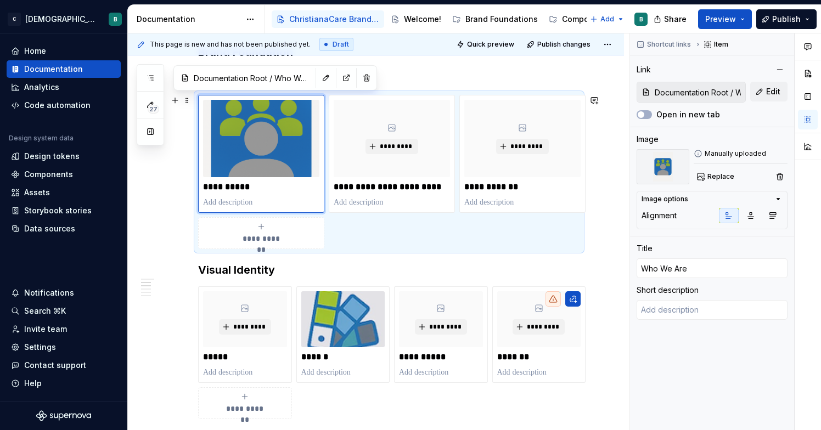
click at [505, 70] on p at bounding box center [389, 75] width 382 height 13
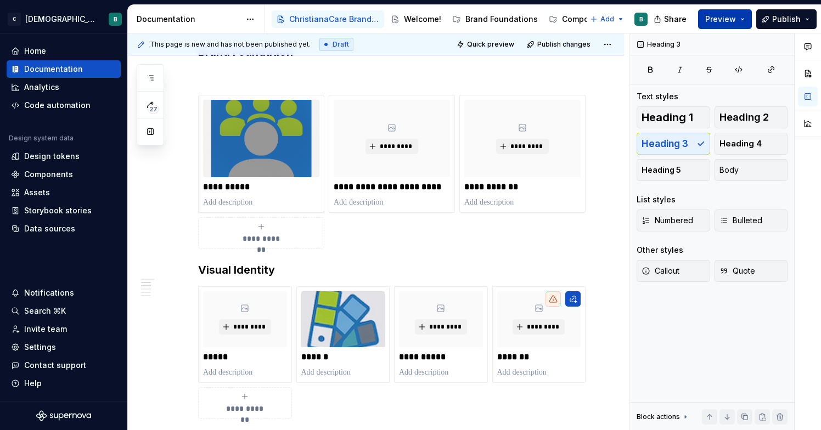
click at [731, 13] on button "Preview" at bounding box center [725, 19] width 54 height 20
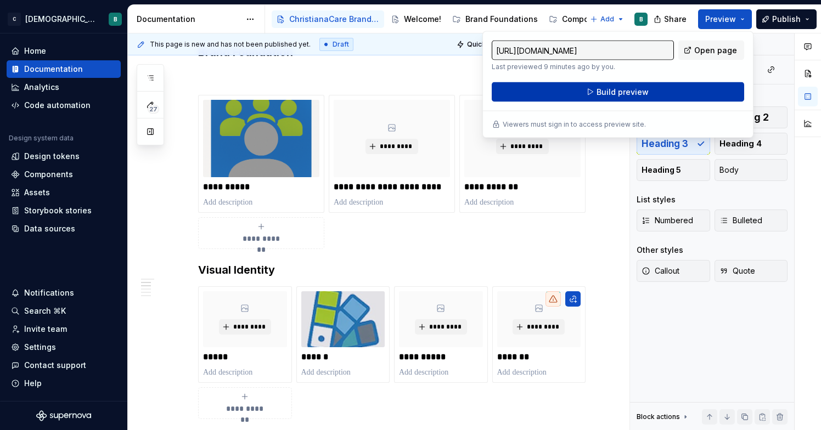
click at [661, 94] on button "Build preview" at bounding box center [618, 92] width 252 height 20
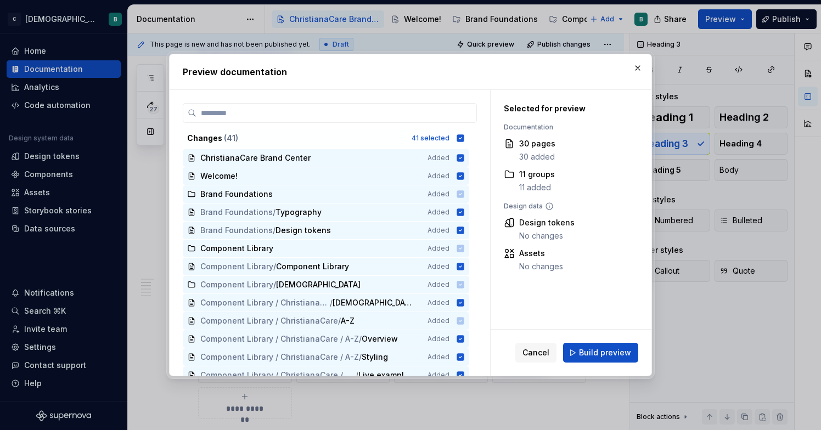
click at [608, 364] on div "Cancel Build preview" at bounding box center [571, 353] width 161 height 46
click at [610, 351] on span "Build preview" at bounding box center [605, 352] width 52 height 11
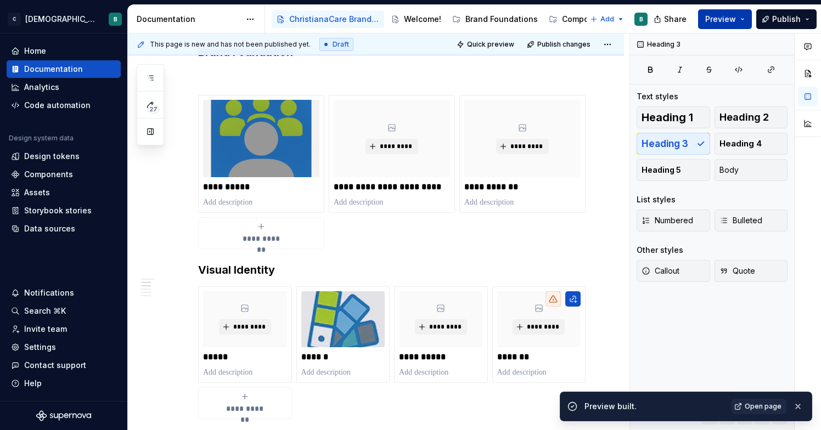
click at [723, 21] on span "Preview" at bounding box center [720, 19] width 31 height 11
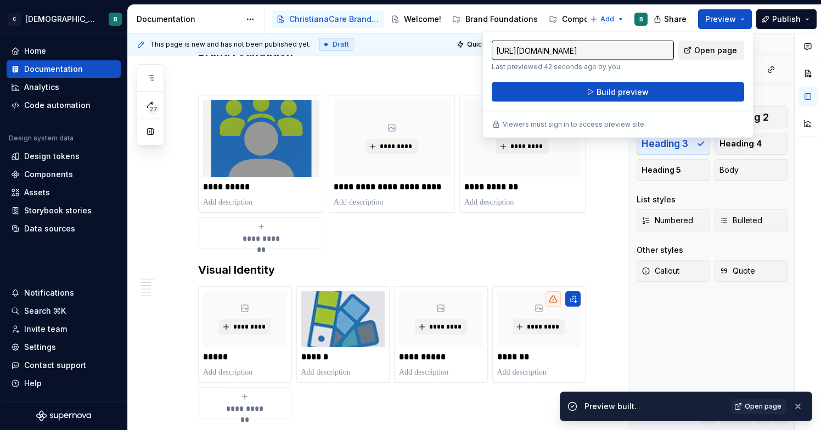
click at [702, 49] on span "Open page" at bounding box center [715, 50] width 43 height 11
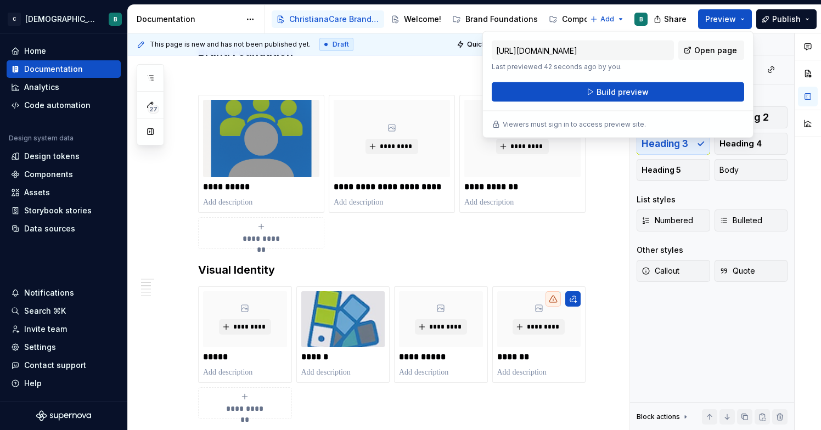
click at [403, 57] on h3 "Brand Foundation" at bounding box center [389, 51] width 382 height 15
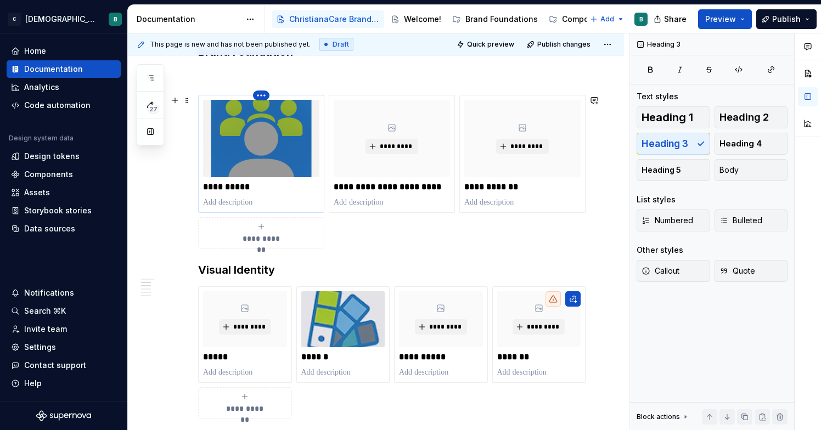
click at [264, 94] on html "C [DEMOGRAPHIC_DATA] Digital B Home Documentation Analytics Code automation Des…" at bounding box center [410, 215] width 821 height 430
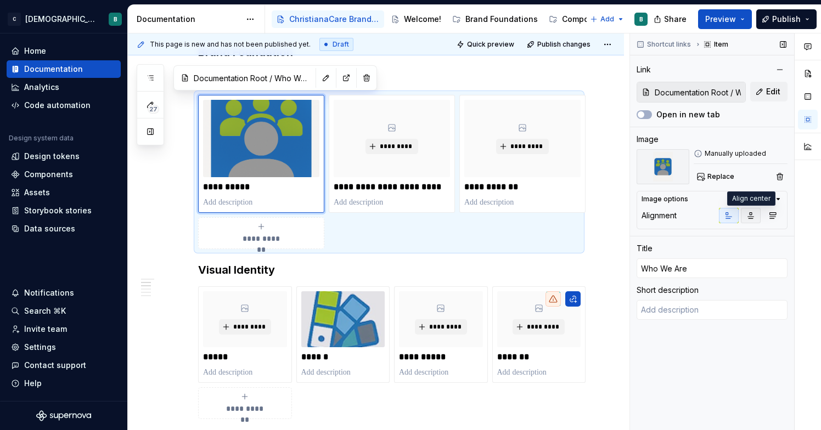
click at [753, 213] on div "Comments Open comments No comments yet Select ‘Comment’ from the block context …" at bounding box center [725, 231] width 191 height 397
click at [753, 215] on icon "button" at bounding box center [750, 215] width 9 height 9
click at [775, 220] on button "button" at bounding box center [773, 215] width 20 height 15
click at [773, 216] on icon "button" at bounding box center [772, 215] width 9 height 9
click at [616, 159] on div "**********" at bounding box center [379, 231] width 502 height 397
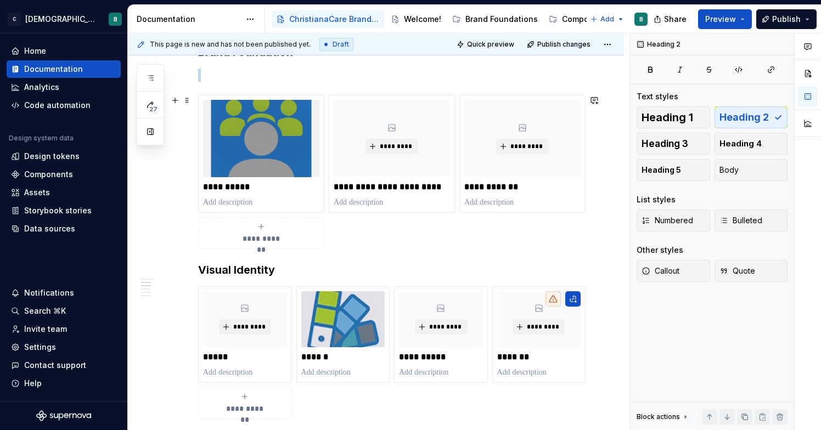
scroll to position [273, 0]
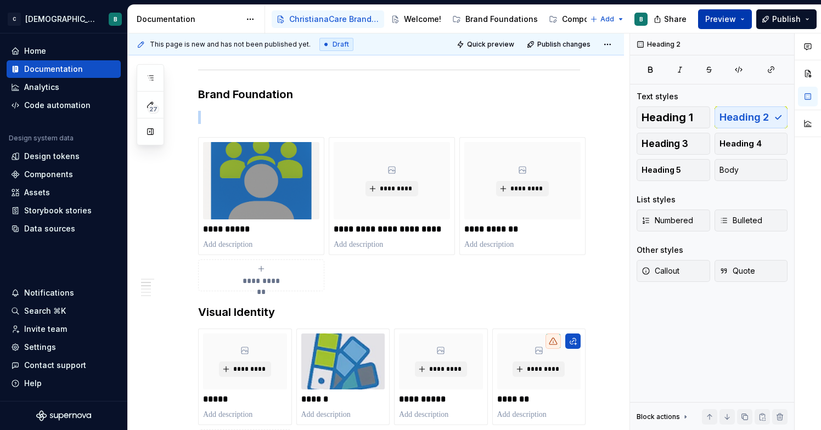
click at [733, 17] on span "Preview" at bounding box center [720, 19] width 31 height 11
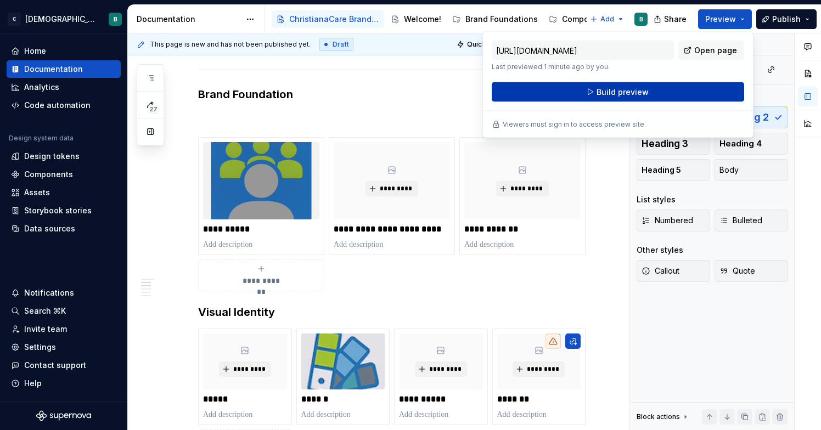
click at [674, 91] on button "Build preview" at bounding box center [618, 92] width 252 height 20
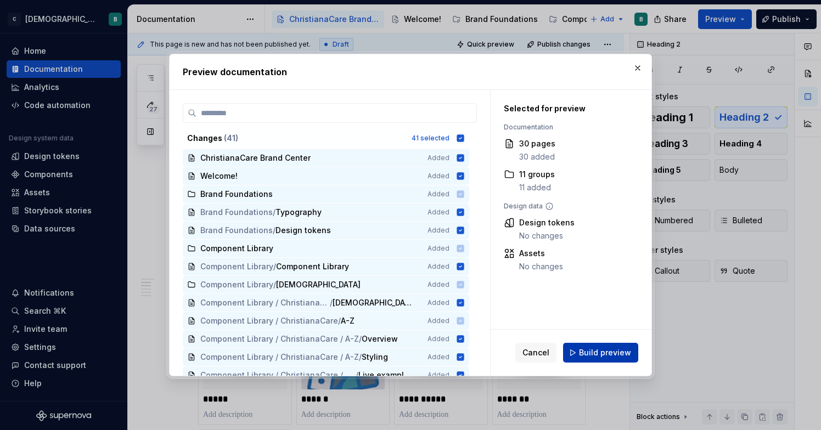
click at [581, 351] on button "Build preview" at bounding box center [600, 353] width 75 height 20
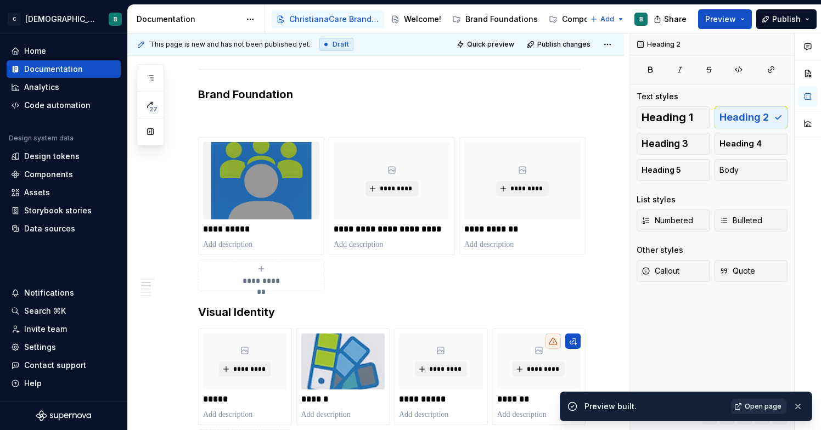
click at [765, 399] on link "Open page" at bounding box center [758, 406] width 55 height 15
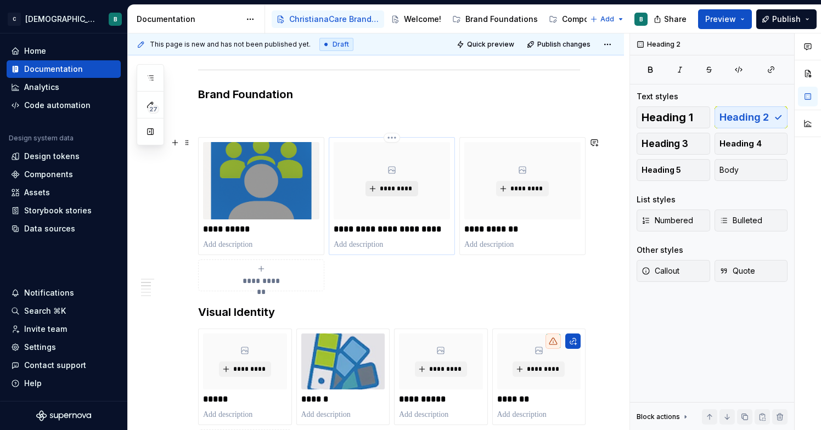
click at [412, 189] on span "*********" at bounding box center [395, 188] width 33 height 9
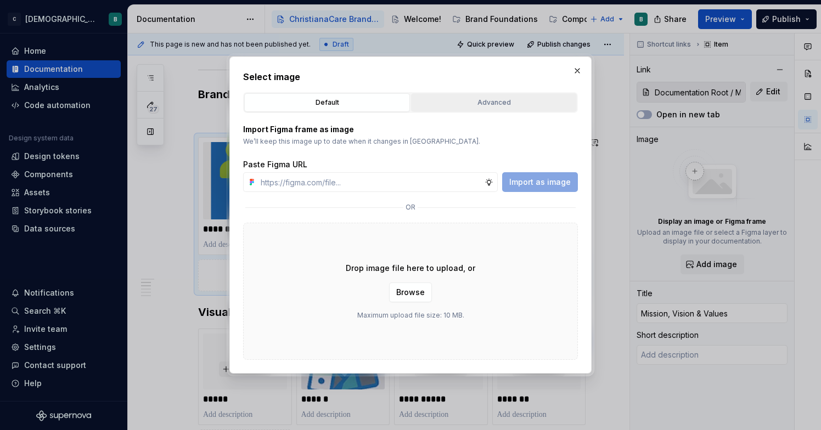
click at [493, 106] on div "Advanced" at bounding box center [494, 102] width 158 height 11
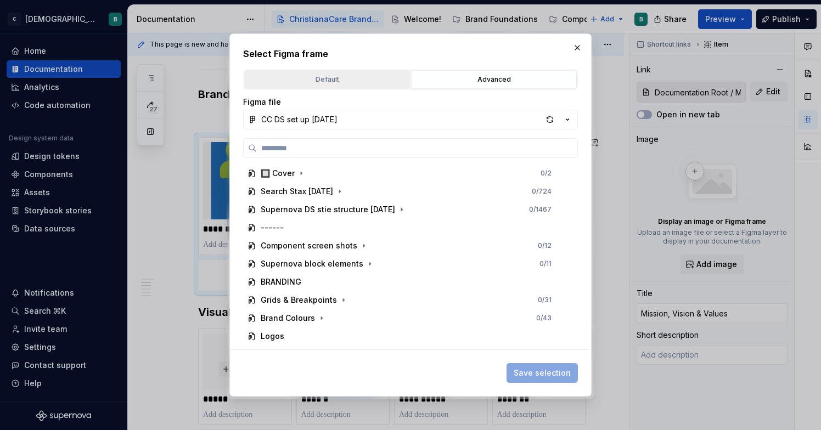
click at [382, 85] on div "Default" at bounding box center [327, 79] width 158 height 11
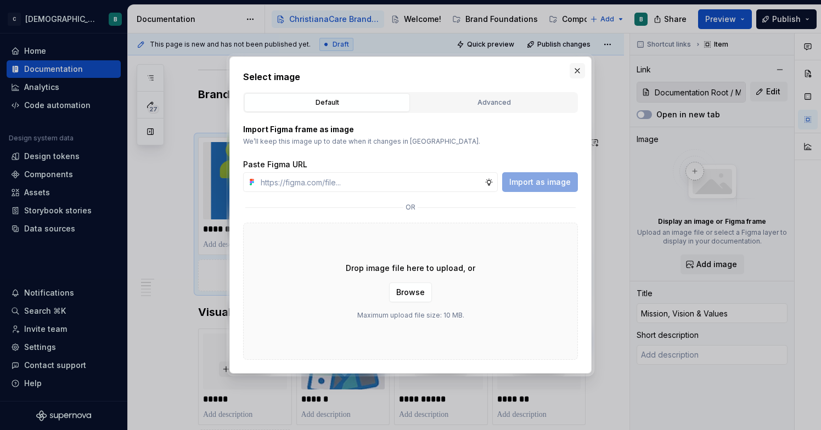
click at [577, 66] on button "button" at bounding box center [577, 70] width 15 height 15
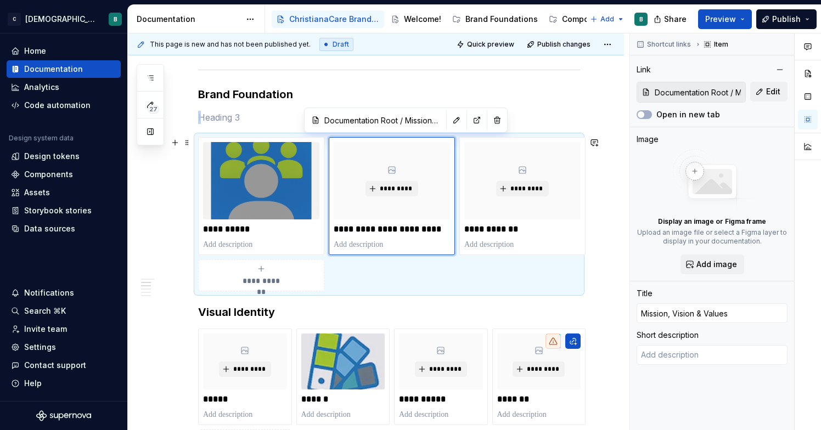
click at [244, 278] on span "**********" at bounding box center [262, 280] width 48 height 11
type textarea "*"
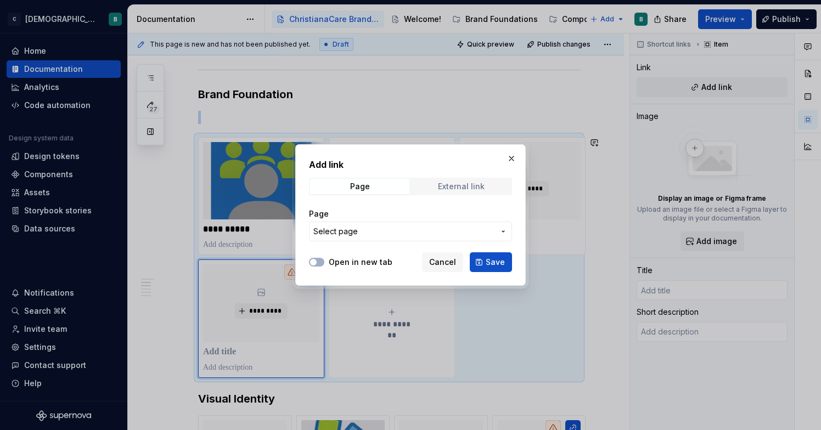
click at [452, 193] on span "External link" at bounding box center [461, 186] width 99 height 15
click at [376, 182] on span "Page" at bounding box center [359, 186] width 99 height 15
click at [514, 161] on button "button" at bounding box center [511, 158] width 15 height 15
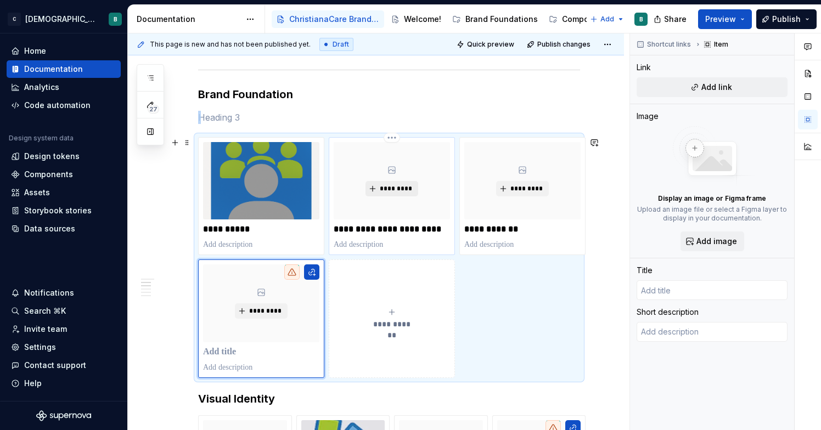
type textarea "*"
type input "Mission, Vision & Values"
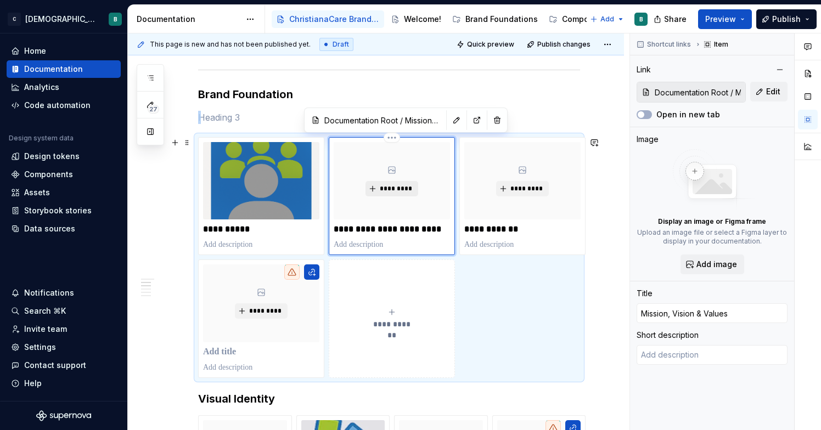
click at [382, 192] on span "*********" at bounding box center [395, 188] width 33 height 9
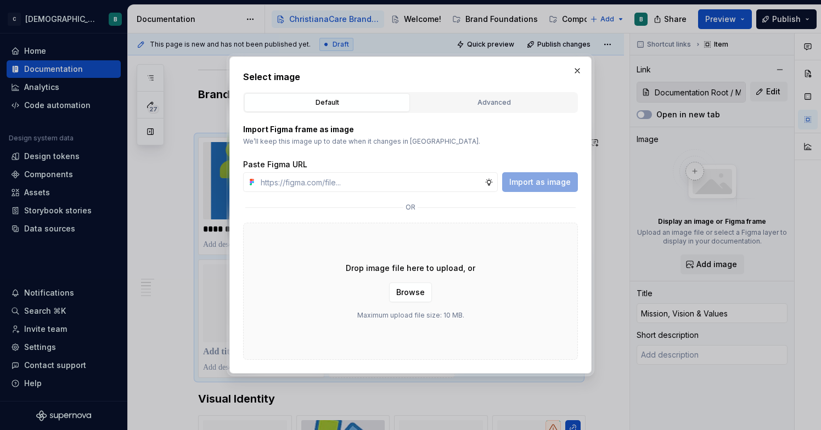
click at [497, 84] on div "Select image Default Advanced Import Figma frame as image We’ll keep this image…" at bounding box center [410, 215] width 335 height 290
click at [414, 188] on input "text" at bounding box center [370, 182] width 228 height 20
click at [438, 144] on p "We’ll keep this image up to date when it changes in [GEOGRAPHIC_DATA]." at bounding box center [410, 141] width 335 height 9
click at [488, 97] on button "Advanced" at bounding box center [494, 102] width 166 height 19
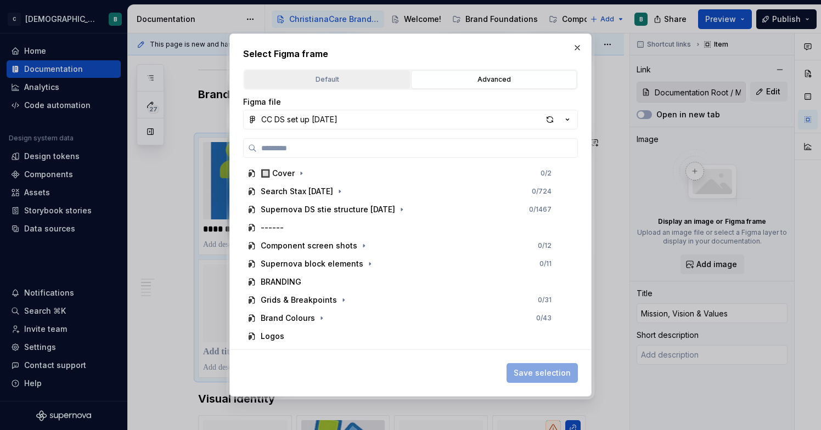
click at [356, 72] on button "Default" at bounding box center [327, 79] width 166 height 19
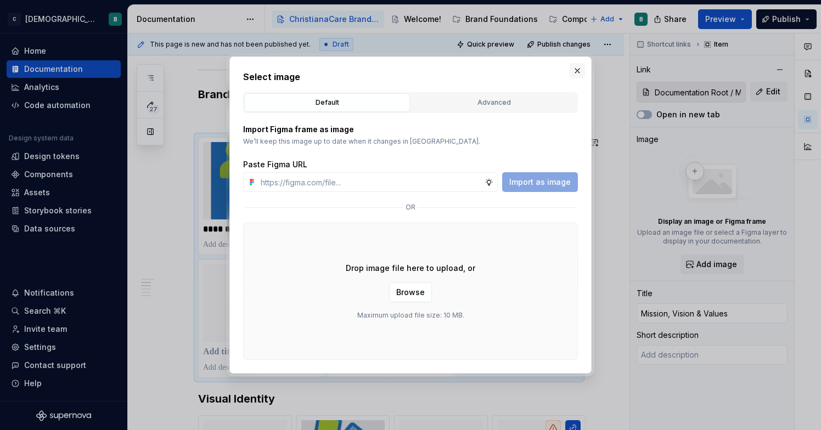
click at [578, 72] on button "button" at bounding box center [577, 70] width 15 height 15
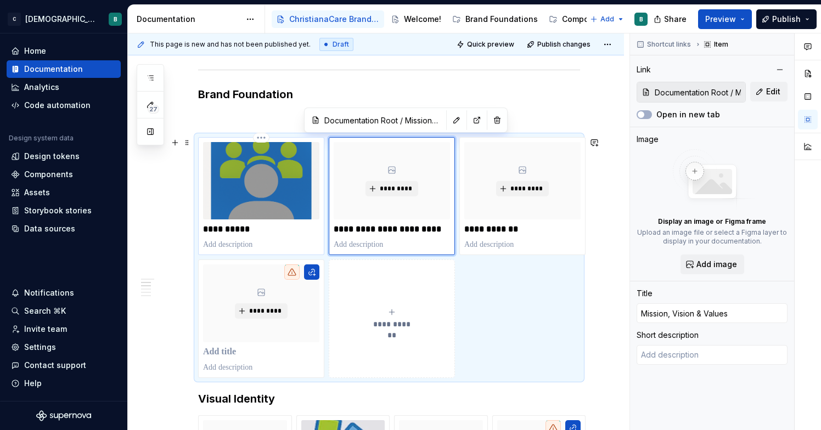
type textarea "*"
type input "Documentation Root / Who We Are"
click at [274, 183] on img at bounding box center [261, 180] width 116 height 77
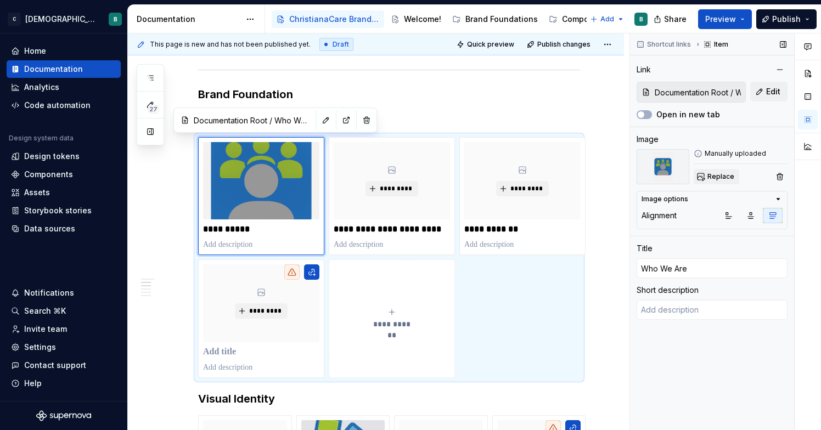
click at [723, 176] on span "Replace" at bounding box center [720, 176] width 27 height 9
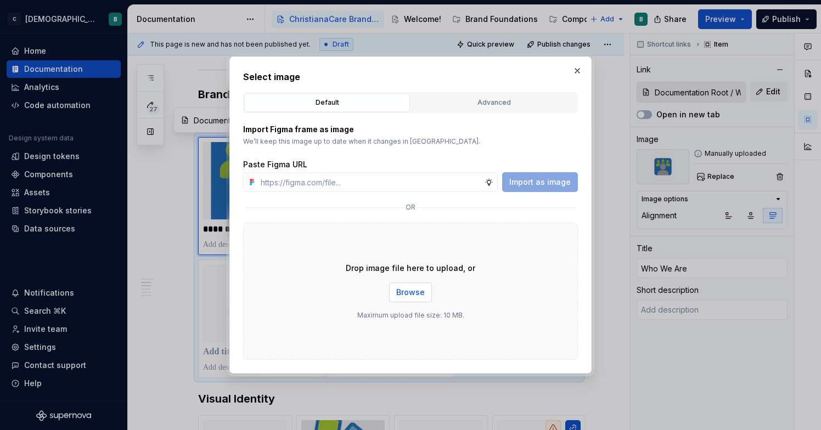
click at [413, 291] on span "Browse" at bounding box center [410, 292] width 29 height 11
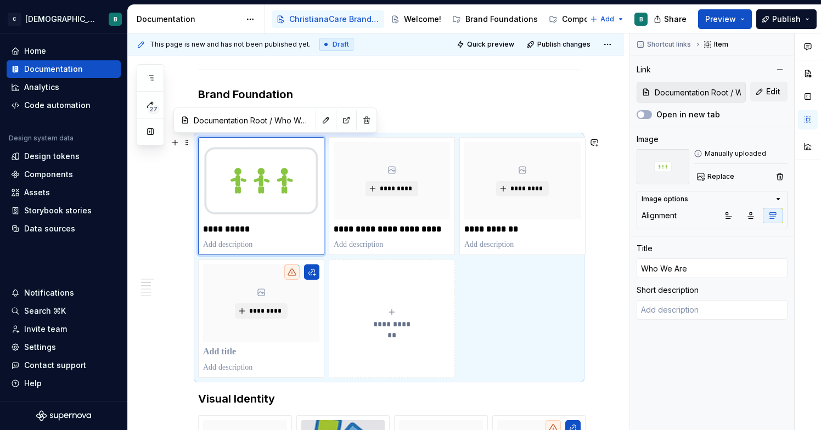
click at [734, 19] on span "Preview" at bounding box center [720, 19] width 31 height 11
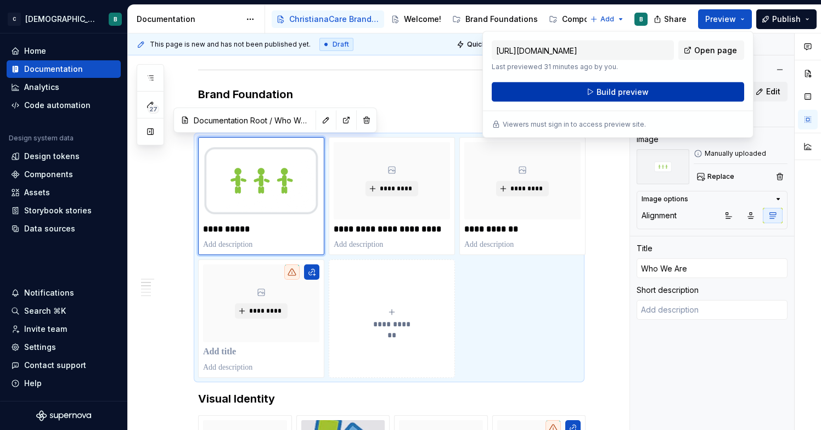
click at [672, 95] on button "Build preview" at bounding box center [618, 92] width 252 height 20
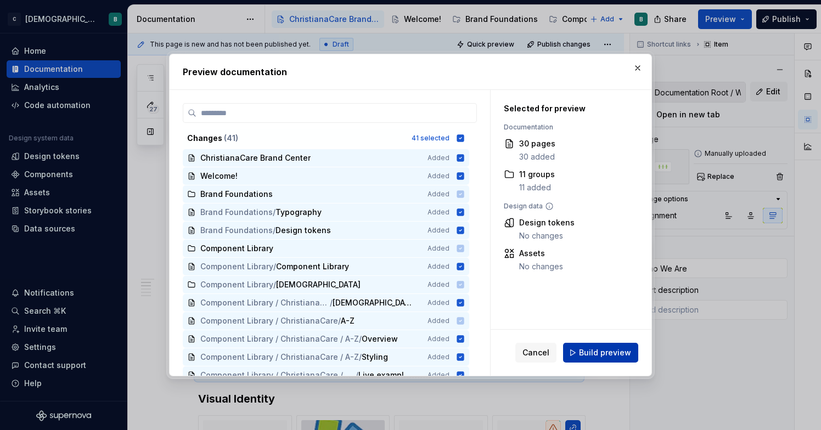
click at [577, 352] on button "Build preview" at bounding box center [600, 353] width 75 height 20
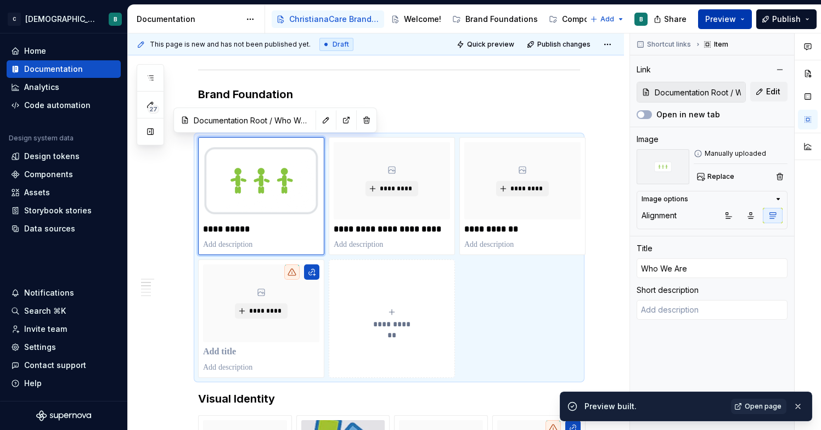
click at [742, 24] on button "Preview" at bounding box center [725, 19] width 54 height 20
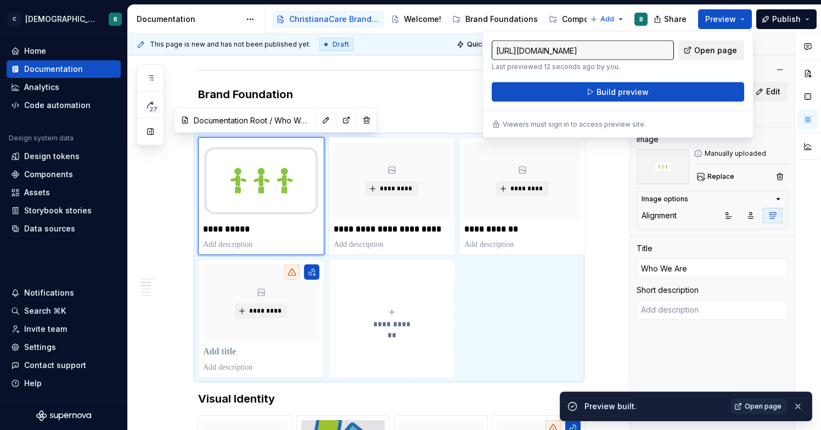
click at [722, 50] on span "Open page" at bounding box center [715, 50] width 43 height 11
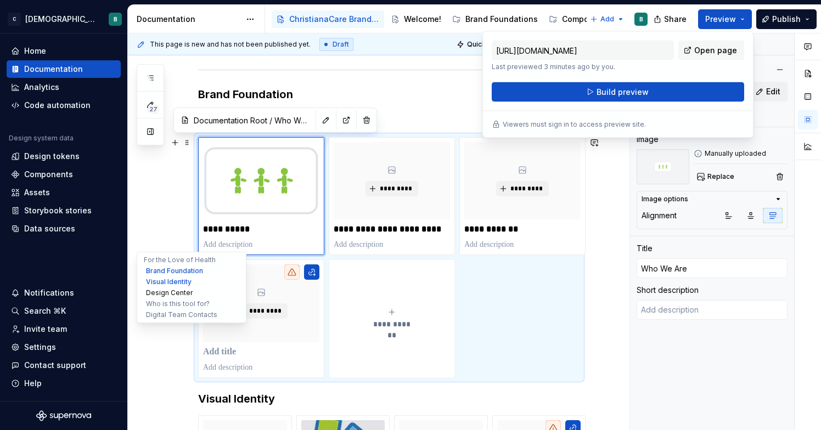
click at [147, 294] on button "Design Center" at bounding box center [191, 293] width 104 height 11
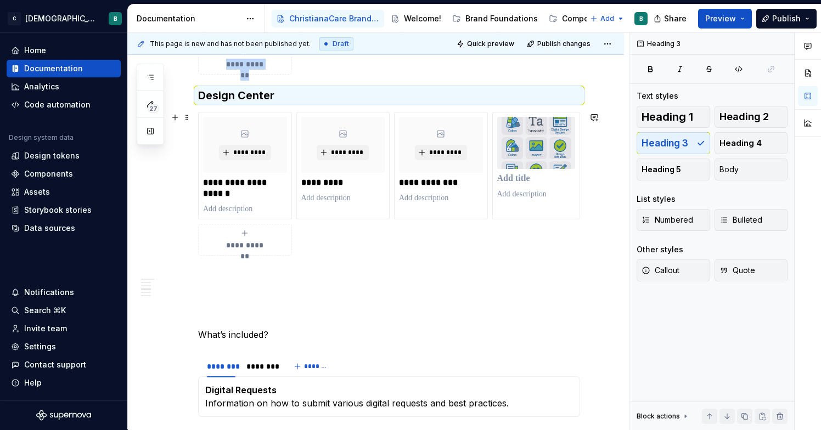
click at [166, 206] on div "**********" at bounding box center [376, 345] width 496 height 1806
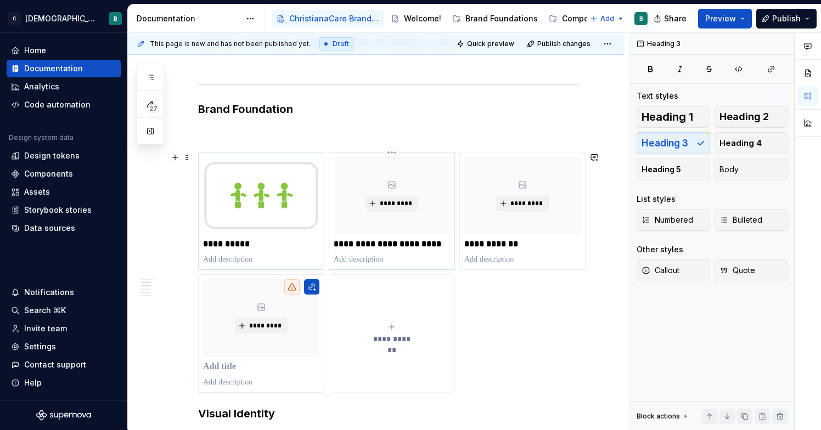
scroll to position [284, 0]
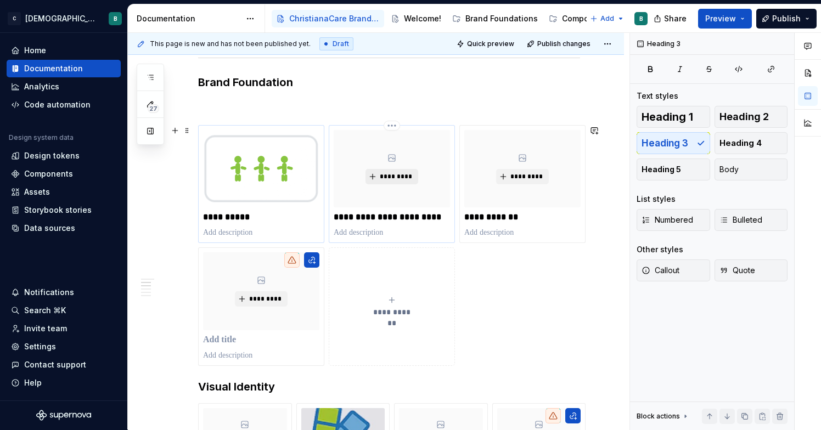
click at [395, 177] on span "*********" at bounding box center [395, 176] width 33 height 9
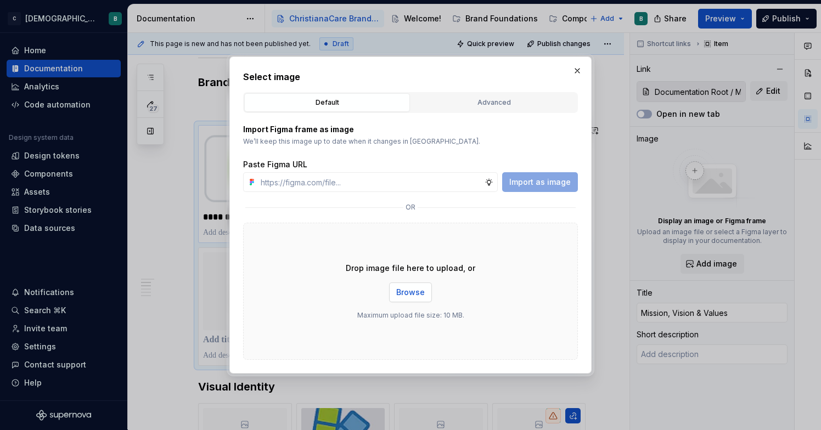
click at [410, 292] on span "Browse" at bounding box center [410, 292] width 29 height 11
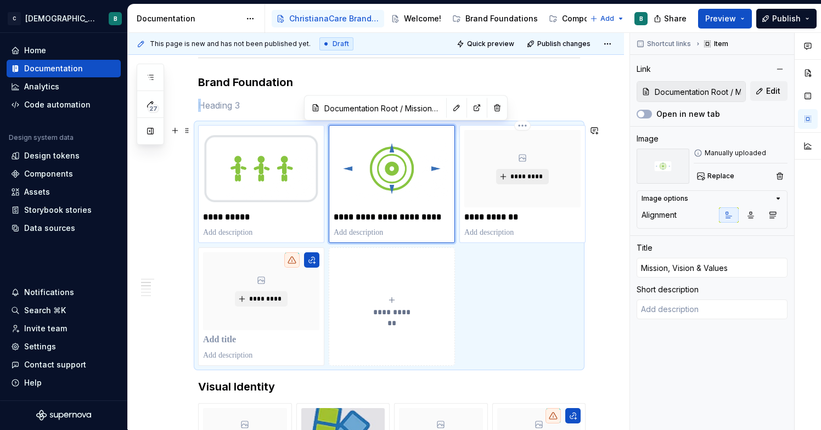
click at [511, 179] on span "*********" at bounding box center [526, 176] width 33 height 9
type textarea "*"
type input "Documentation Root / Brand Family"
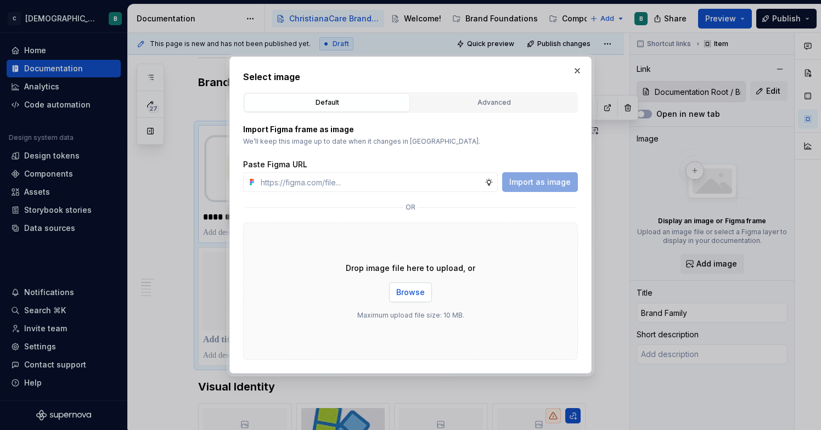
click at [418, 292] on span "Browse" at bounding box center [410, 292] width 29 height 11
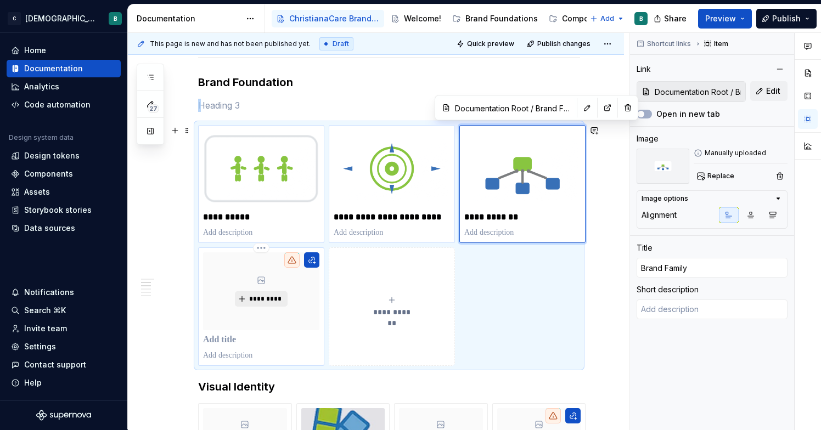
click at [271, 297] on span "*********" at bounding box center [265, 299] width 33 height 9
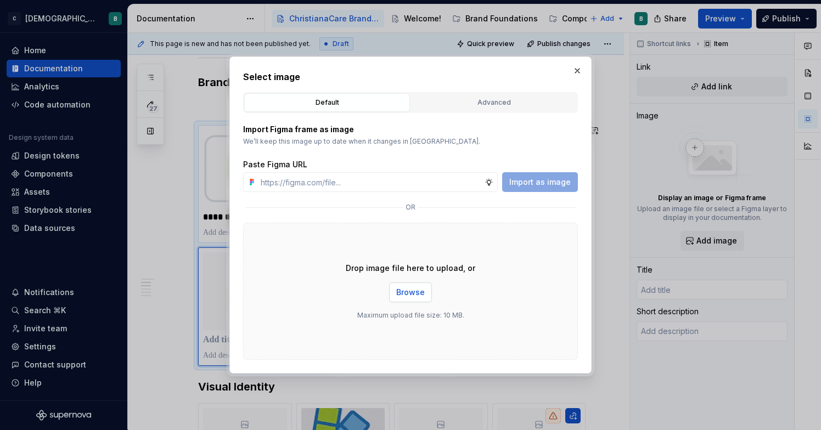
click at [414, 294] on span "Browse" at bounding box center [410, 292] width 29 height 11
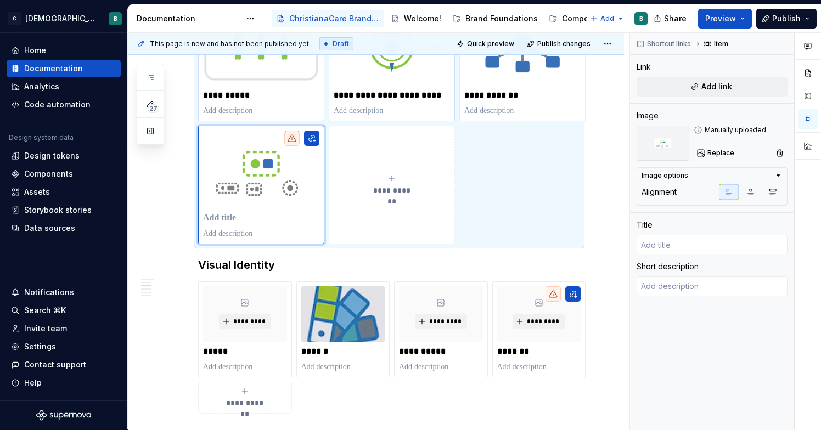
scroll to position [552, 0]
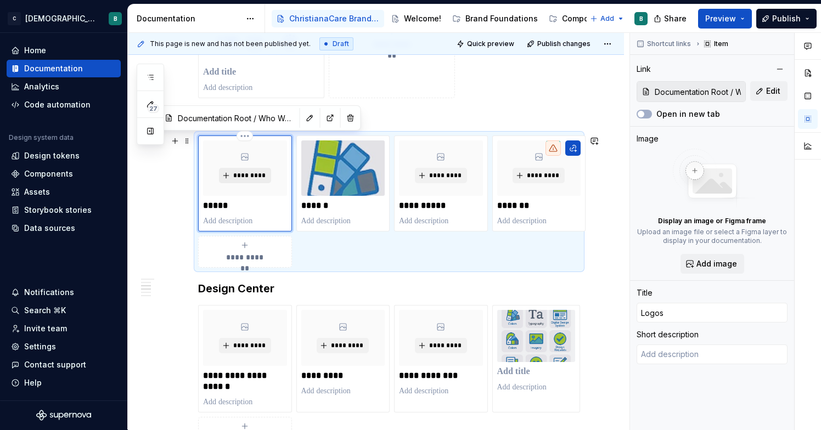
click at [262, 178] on span "*********" at bounding box center [249, 175] width 33 height 9
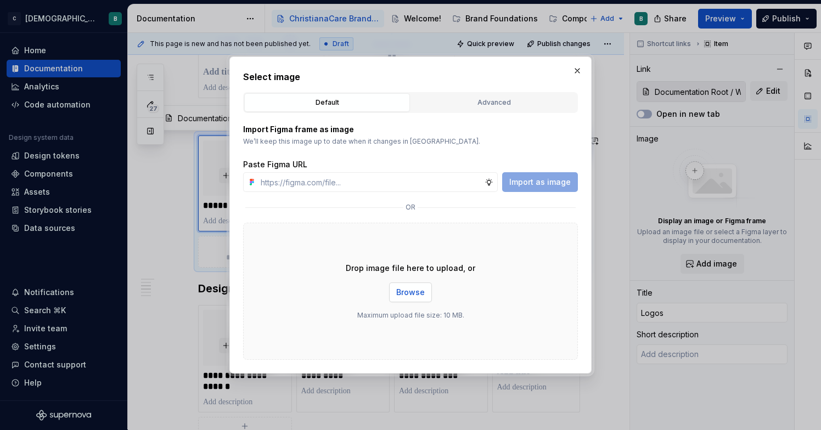
click at [419, 291] on span "Browse" at bounding box center [410, 292] width 29 height 11
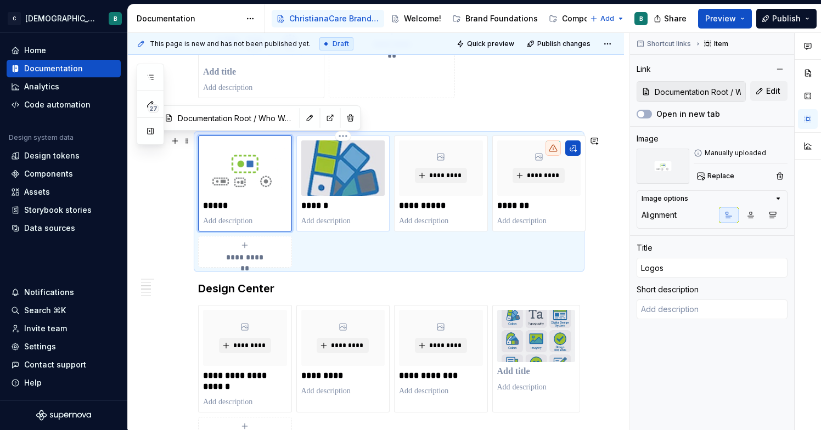
click at [336, 209] on p "******" at bounding box center [343, 205] width 84 height 11
type textarea "*"
type input "Documentation Root / Mission, Vision & Values"
type input "Colors"
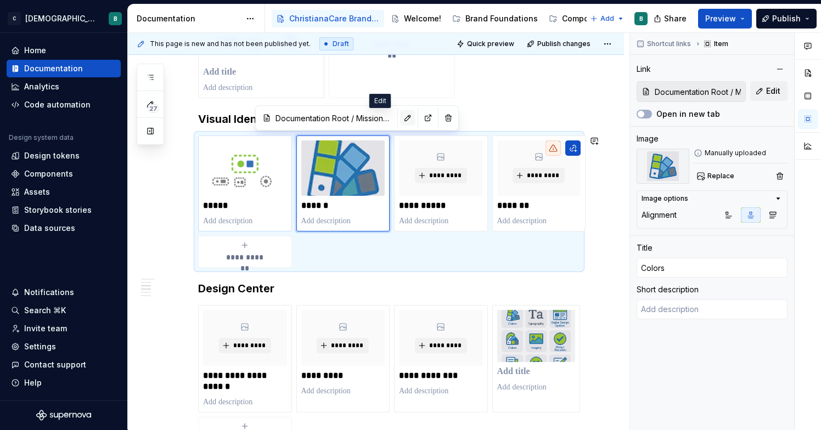
click at [400, 125] on button "button" at bounding box center [407, 117] width 15 height 15
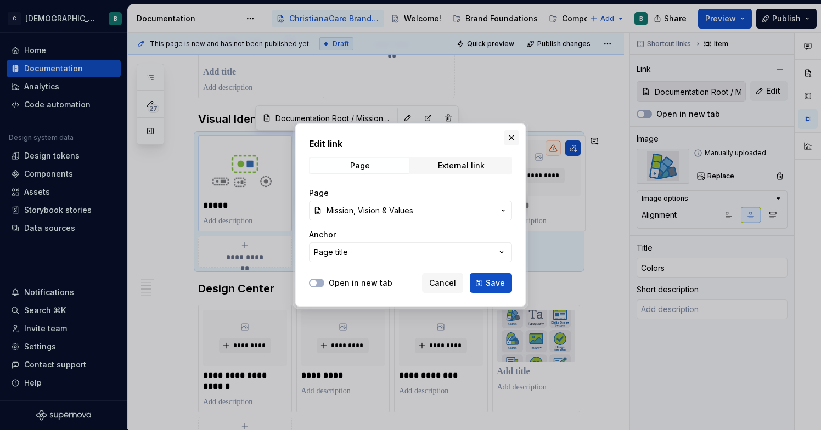
click at [511, 139] on button "button" at bounding box center [511, 137] width 15 height 15
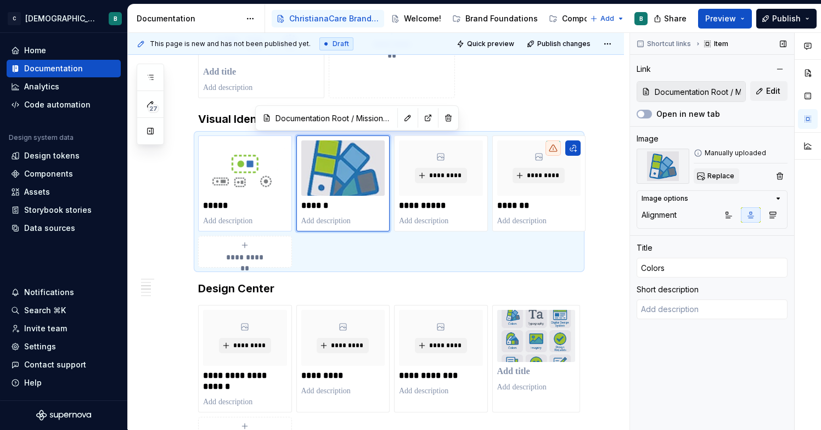
click at [708, 171] on button "Replace" at bounding box center [717, 175] width 46 height 15
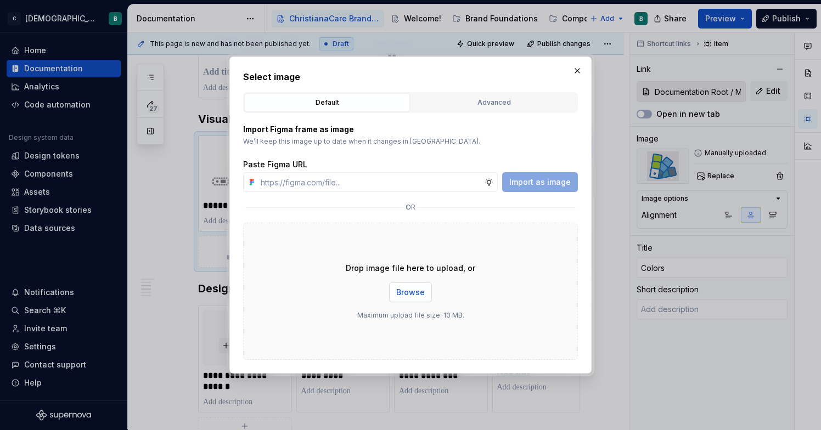
click at [421, 287] on span "Browse" at bounding box center [410, 292] width 29 height 11
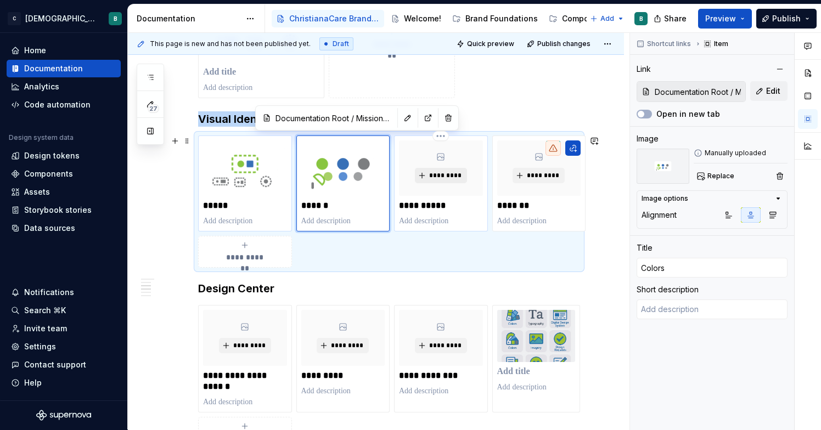
type textarea "*"
type input "Documentation Root / Brand Family"
click at [455, 176] on span "*********" at bounding box center [445, 175] width 33 height 9
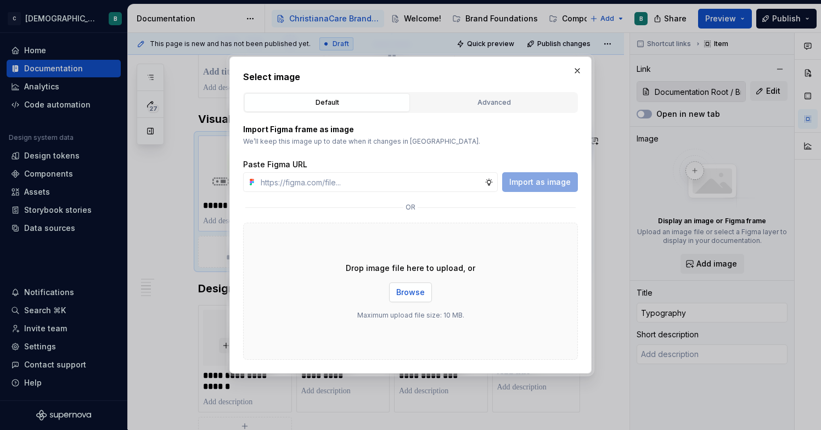
click at [418, 288] on span "Browse" at bounding box center [410, 292] width 29 height 11
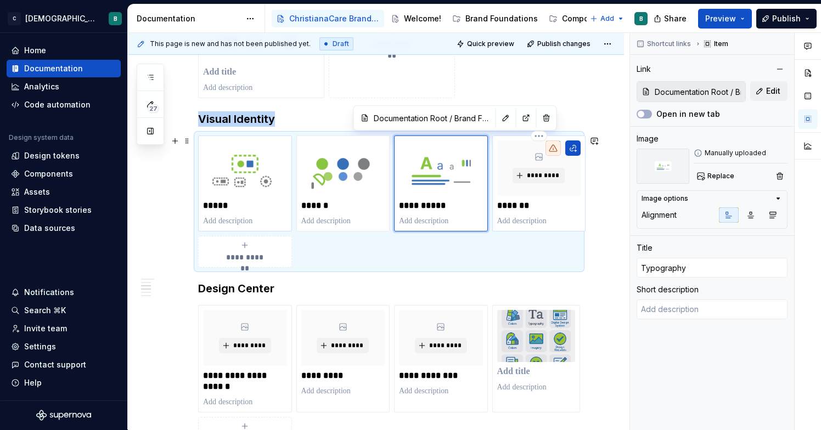
click at [527, 202] on p "*******" at bounding box center [539, 205] width 84 height 11
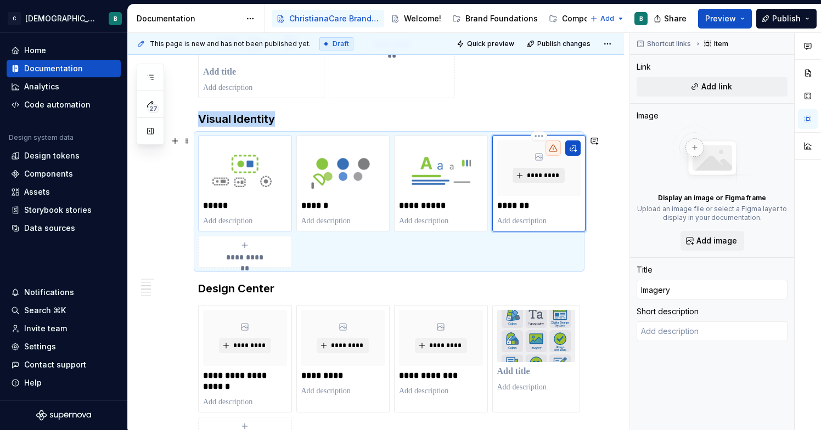
click at [534, 174] on span "*********" at bounding box center [542, 175] width 33 height 9
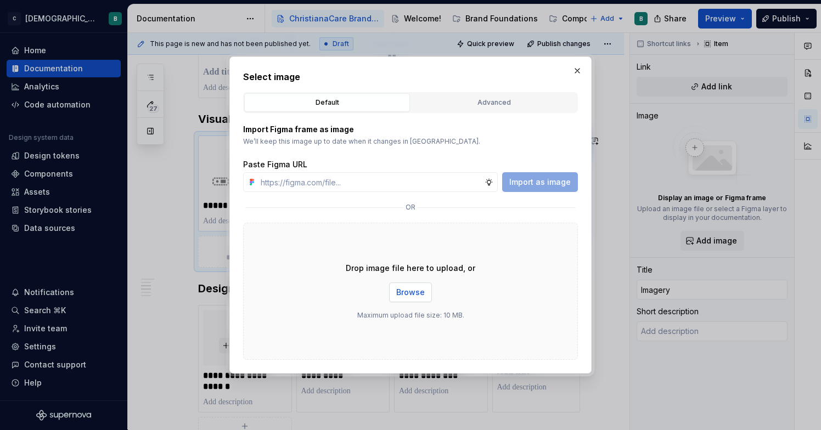
click at [413, 291] on span "Browse" at bounding box center [410, 292] width 29 height 11
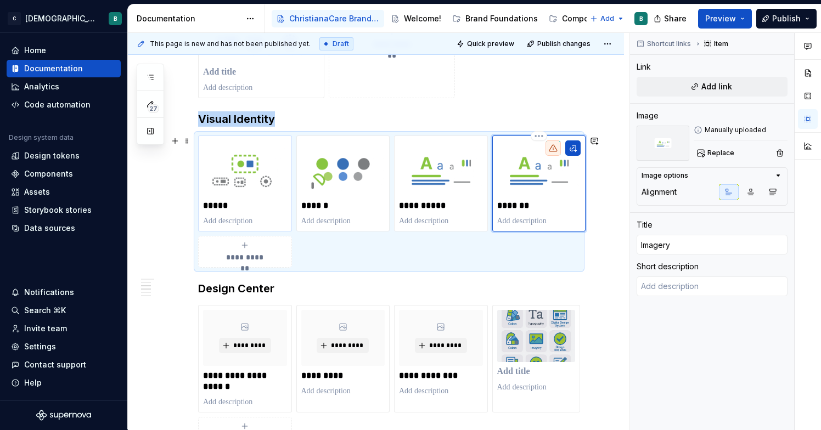
click at [553, 179] on img at bounding box center [539, 168] width 84 height 56
click at [731, 154] on span "Replace" at bounding box center [720, 153] width 27 height 9
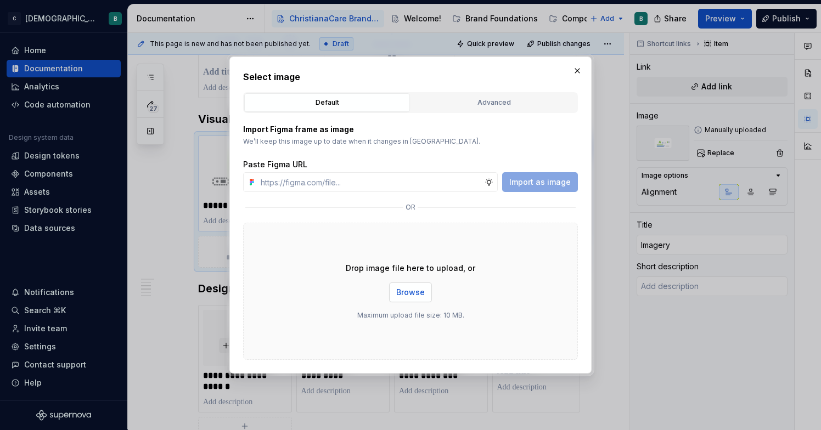
click at [415, 294] on span "Browse" at bounding box center [410, 292] width 29 height 11
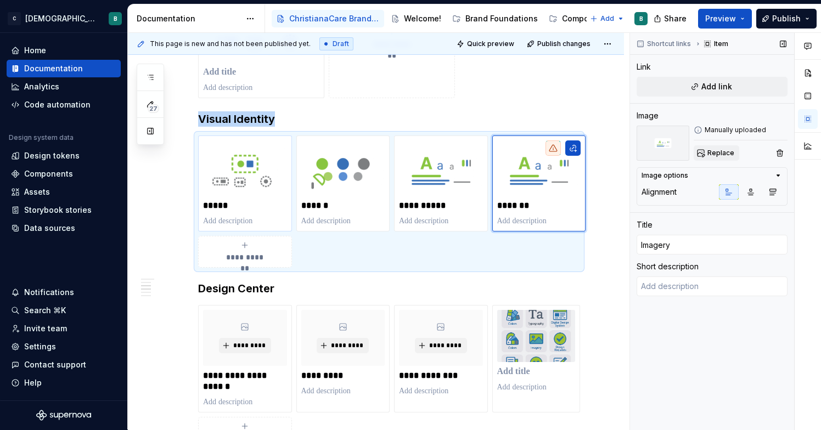
click at [719, 151] on span "Replace" at bounding box center [720, 153] width 27 height 9
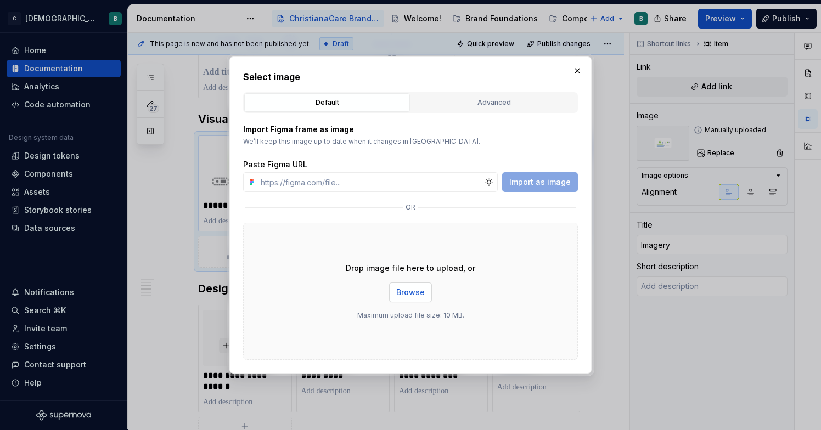
click at [403, 292] on span "Browse" at bounding box center [410, 292] width 29 height 11
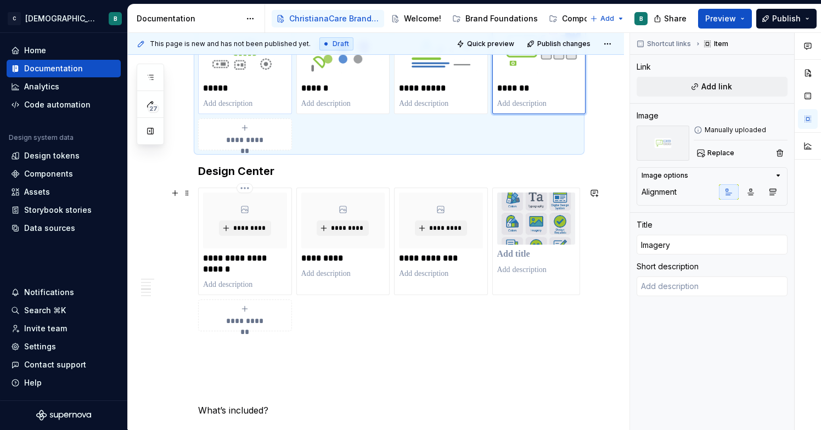
scroll to position [705, 0]
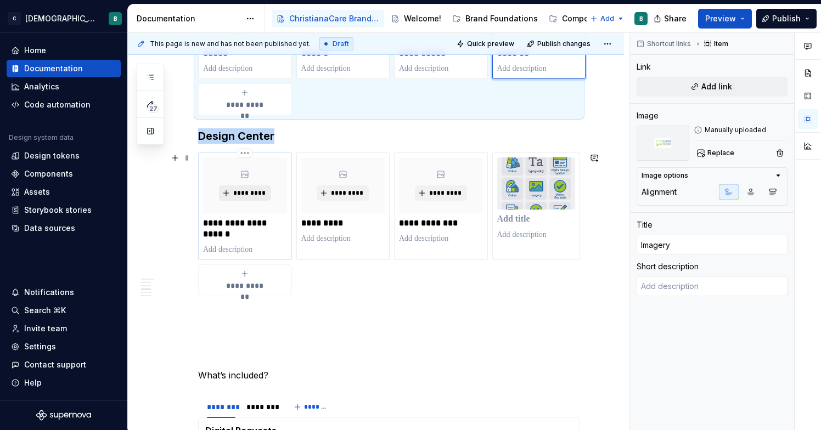
click at [251, 190] on span "*********" at bounding box center [249, 193] width 33 height 9
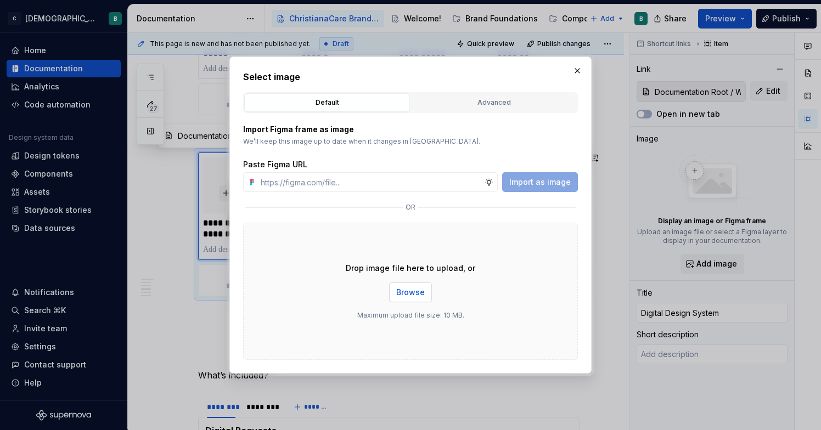
click at [412, 299] on button "Browse" at bounding box center [410, 293] width 43 height 20
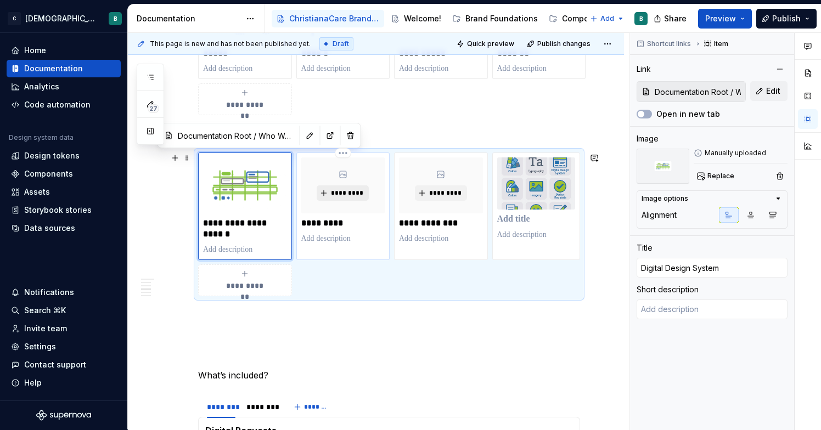
type textarea "*"
type input "Documentation Root / Mission, Vision & Values"
click at [354, 195] on span "*********" at bounding box center [346, 193] width 33 height 9
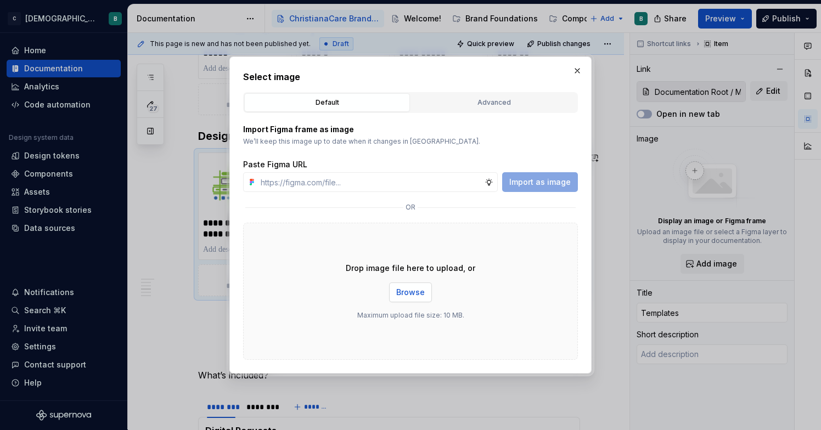
click at [411, 288] on span "Browse" at bounding box center [410, 292] width 29 height 11
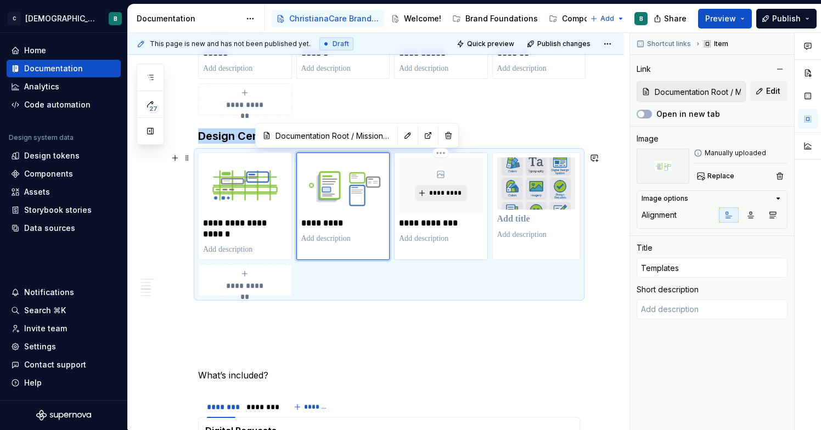
type textarea "*"
type input "Documentation Root / Brand Family"
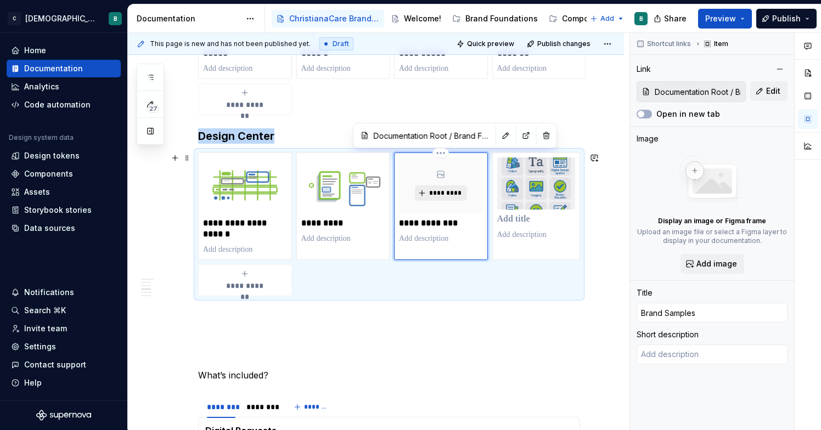
click at [450, 198] on button "*********" at bounding box center [441, 192] width 52 height 15
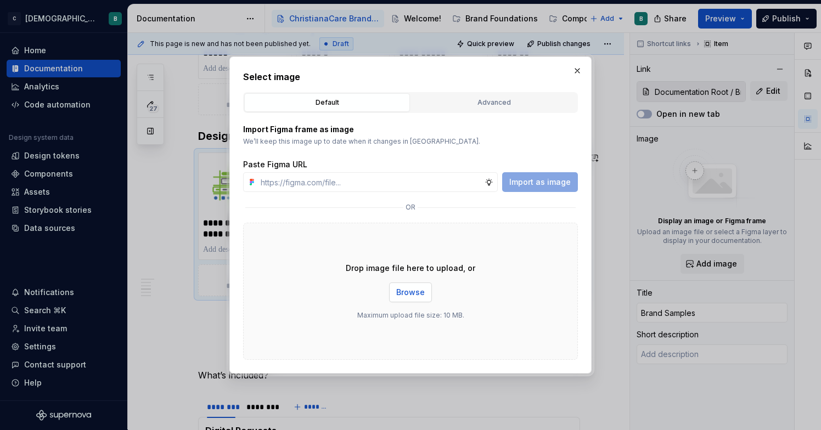
click at [408, 295] on span "Browse" at bounding box center [410, 292] width 29 height 11
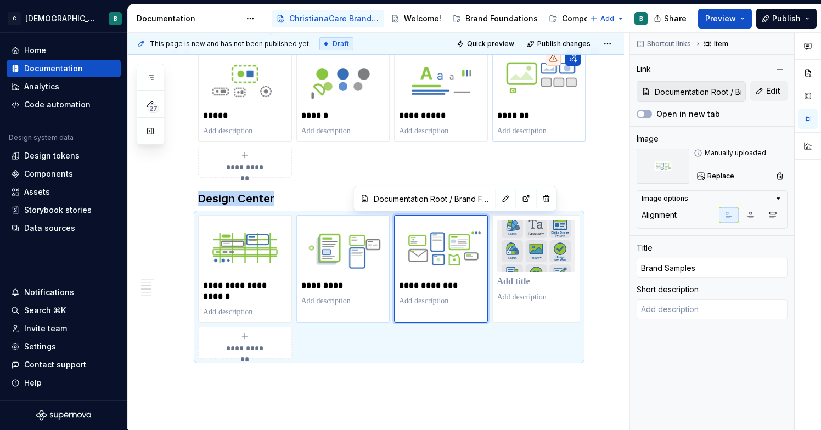
scroll to position [640, 0]
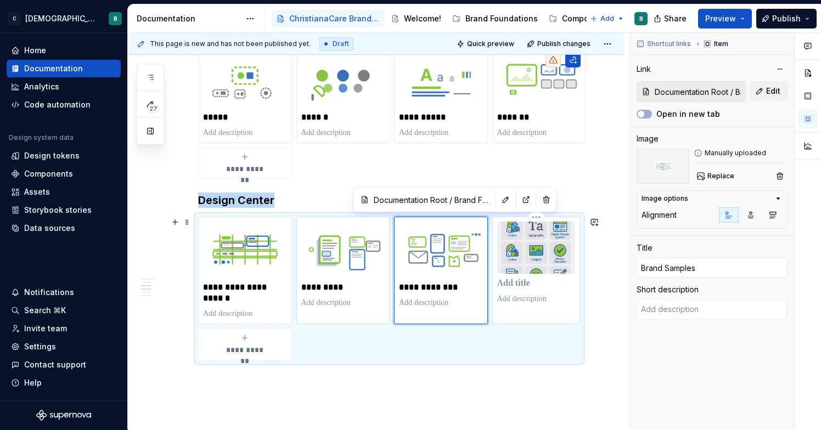
type textarea "*"
type input "Documentation Root / Welcome!"
click at [526, 293] on div at bounding box center [536, 263] width 78 height 83
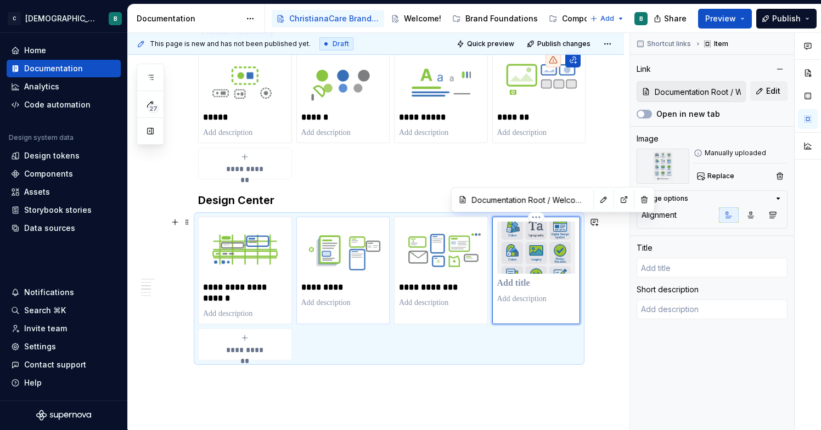
click at [526, 284] on p at bounding box center [536, 283] width 78 height 11
type textarea "*"
type input "D"
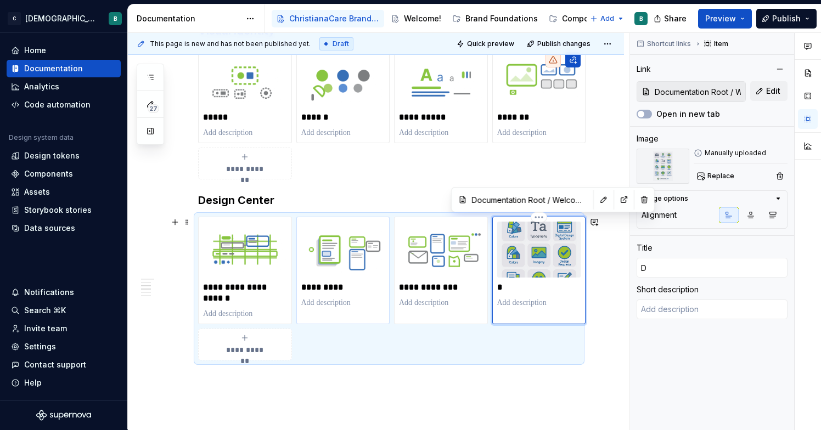
type textarea "*"
type input "De"
type textarea "*"
type input "Des"
type textarea "*"
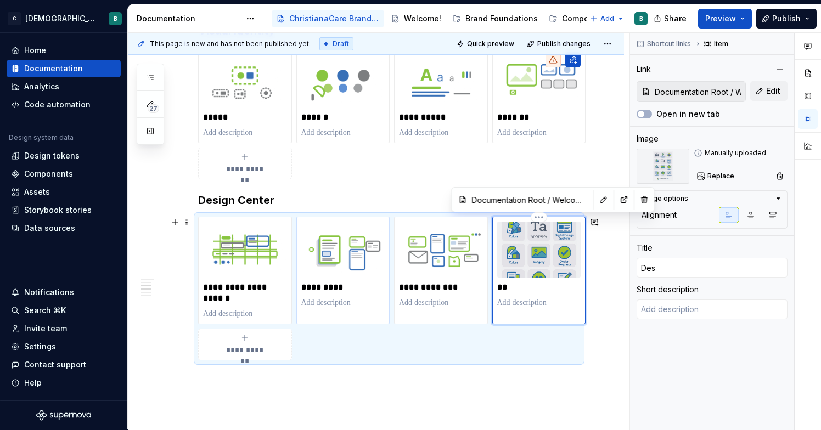
type input "Desi"
type textarea "*"
type input "Desig"
type textarea "*"
type input "Design"
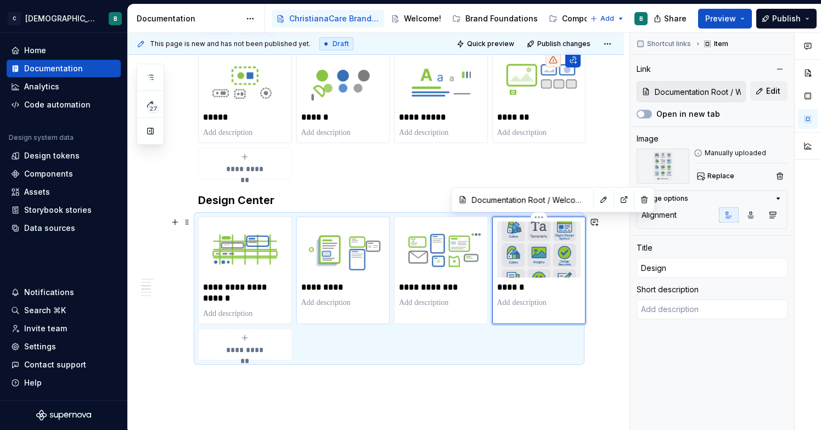
type textarea "*"
type input "Design"
type textarea "*"
type input "Design R"
type textarea "*"
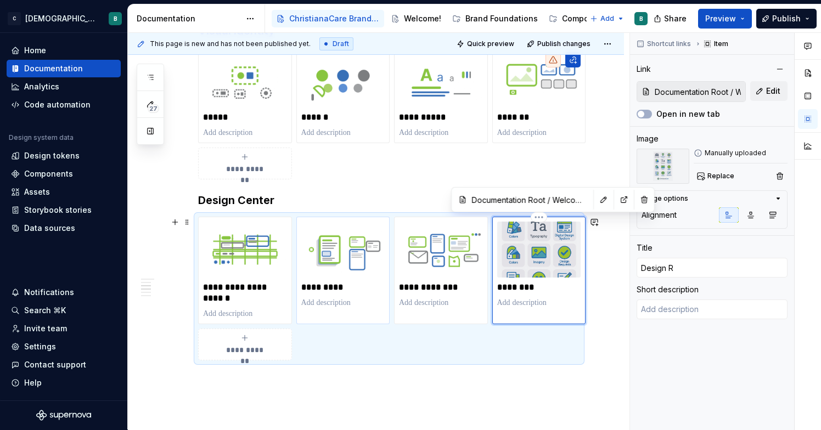
type input "Design Re"
type textarea "*"
type input "Design Req"
type textarea "*"
type input "Design Requ"
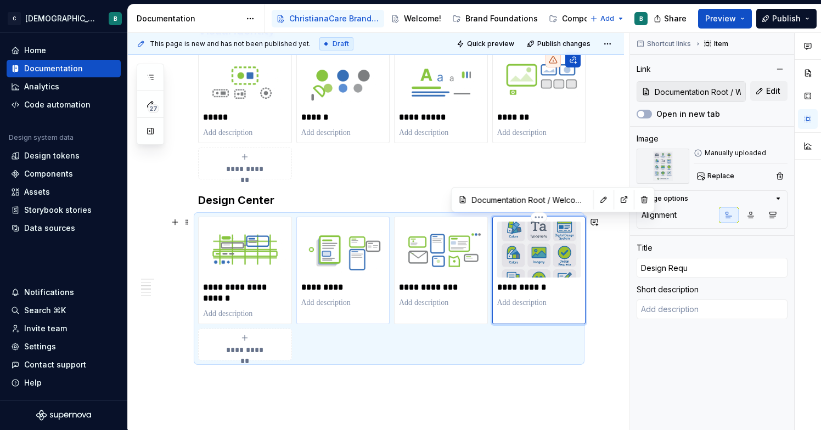
type textarea "*"
type input "Design Reque"
type textarea "*"
type input "Design Reques"
type textarea "*"
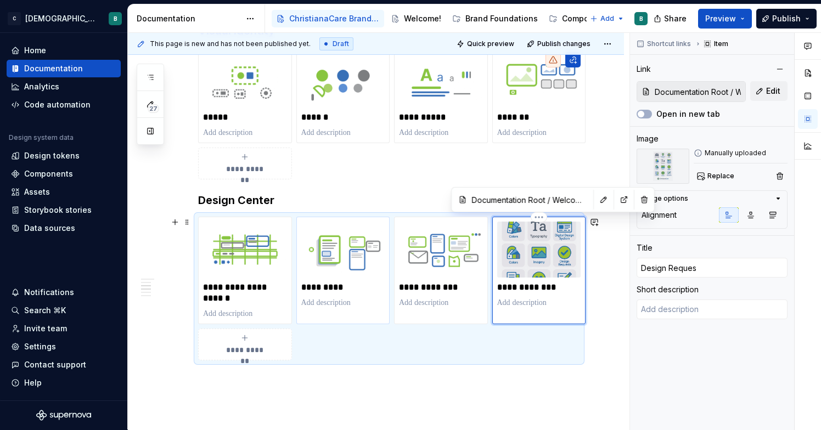
type input "Design Request"
type textarea "*"
type input "Design Requests"
click at [557, 249] on img at bounding box center [539, 250] width 84 height 56
click at [541, 237] on img at bounding box center [539, 250] width 84 height 56
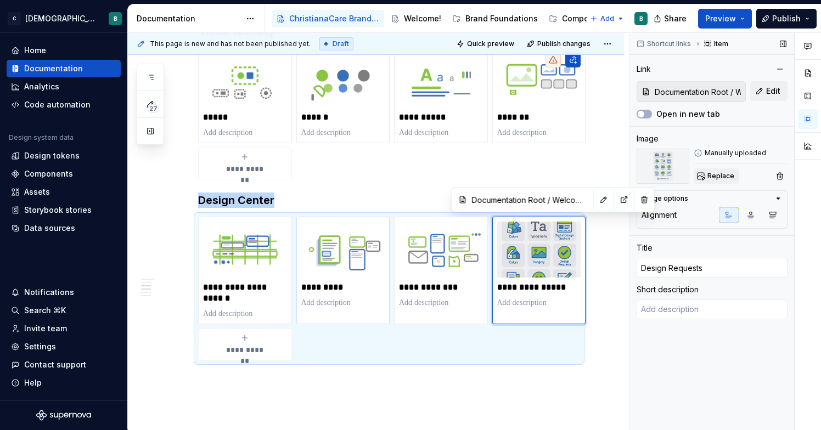
click at [737, 178] on div "Replace" at bounding box center [741, 175] width 94 height 15
click at [718, 180] on span "Replace" at bounding box center [720, 176] width 27 height 9
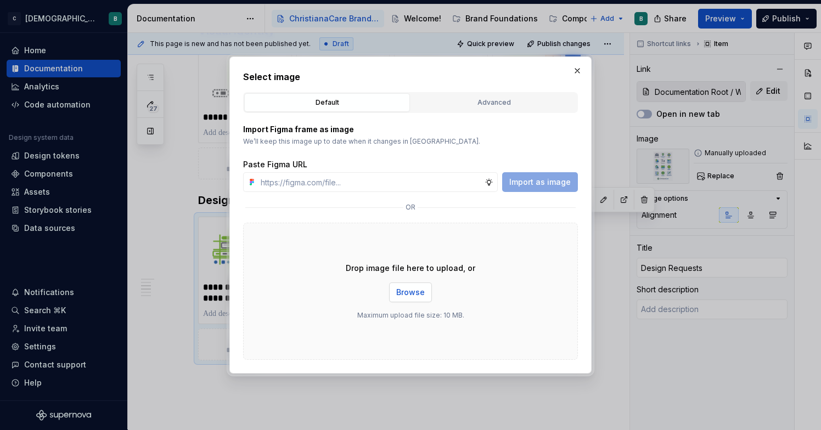
click at [409, 296] on span "Browse" at bounding box center [410, 292] width 29 height 11
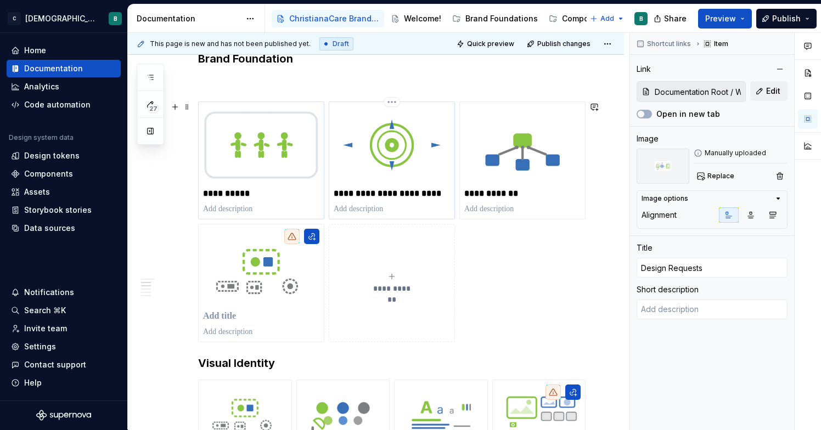
scroll to position [285, 0]
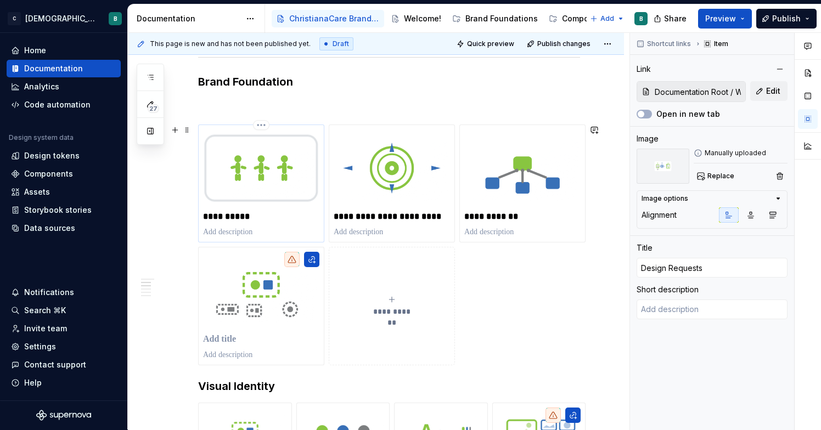
type textarea "*"
type input "Documentation Root / Who We Are"
type input "Who We Are"
click at [269, 178] on img at bounding box center [261, 167] width 116 height 77
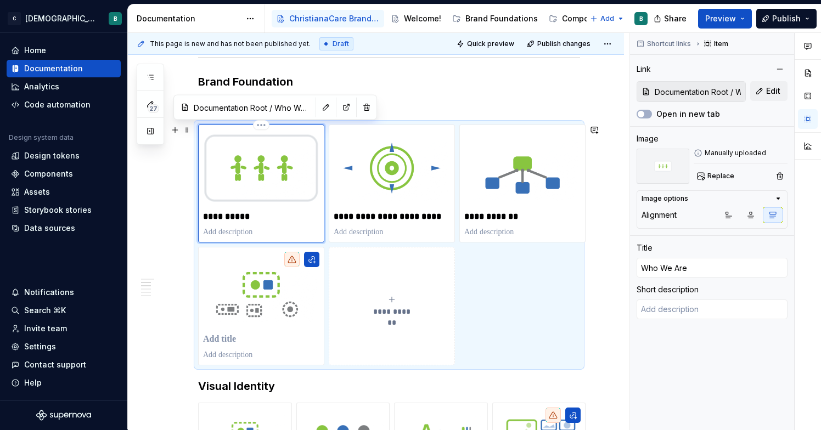
click at [281, 159] on img at bounding box center [261, 167] width 116 height 77
click at [710, 174] on span "Replace" at bounding box center [720, 176] width 27 height 9
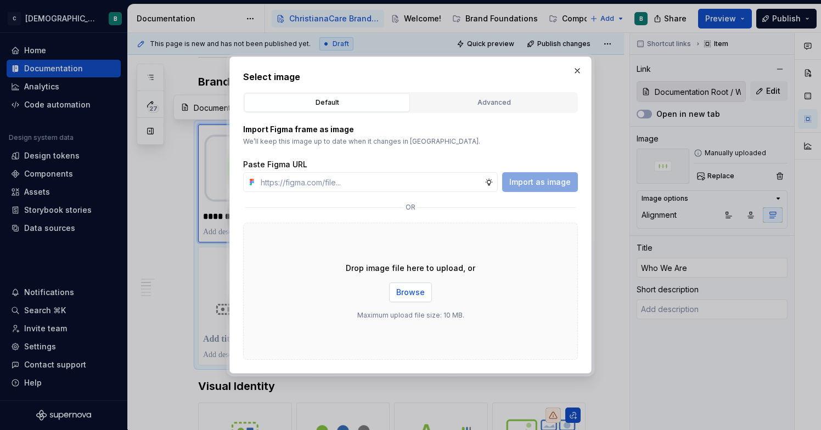
click at [420, 289] on span "Browse" at bounding box center [410, 292] width 29 height 11
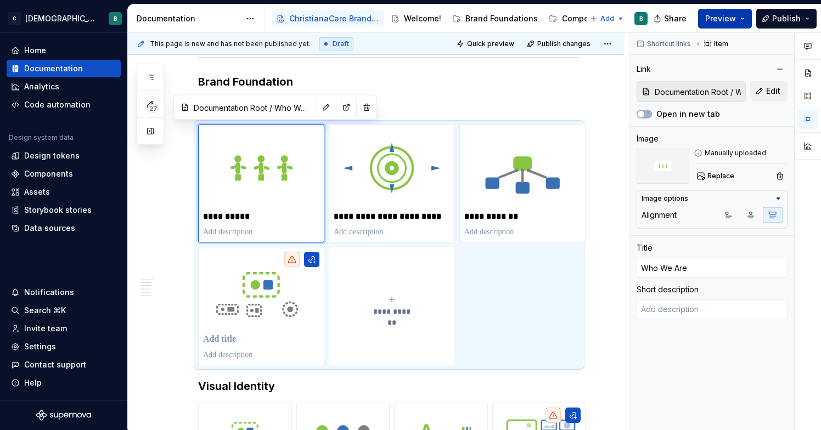
click at [736, 19] on span "Preview" at bounding box center [720, 18] width 31 height 11
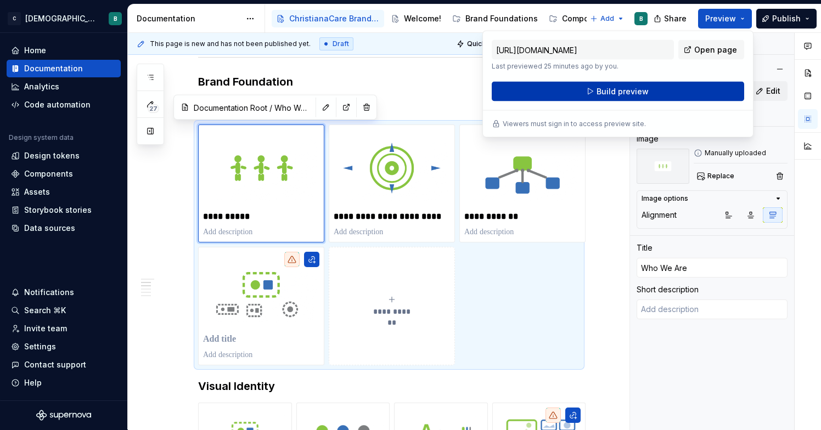
click at [682, 88] on button "Build preview" at bounding box center [618, 92] width 252 height 20
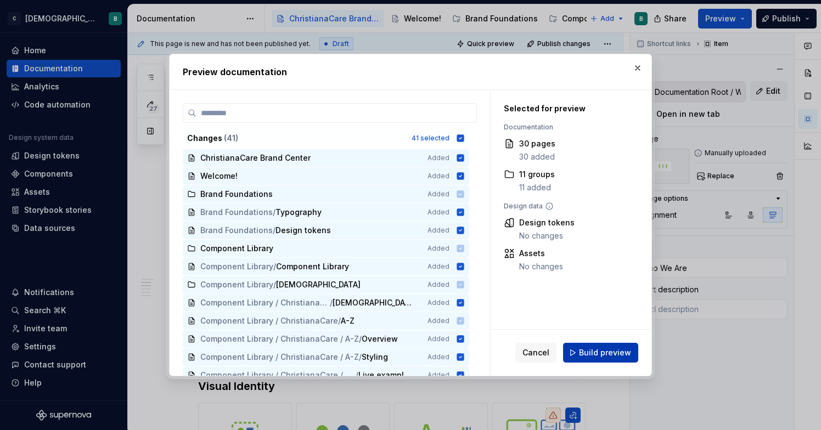
click at [604, 351] on span "Build preview" at bounding box center [605, 352] width 52 height 11
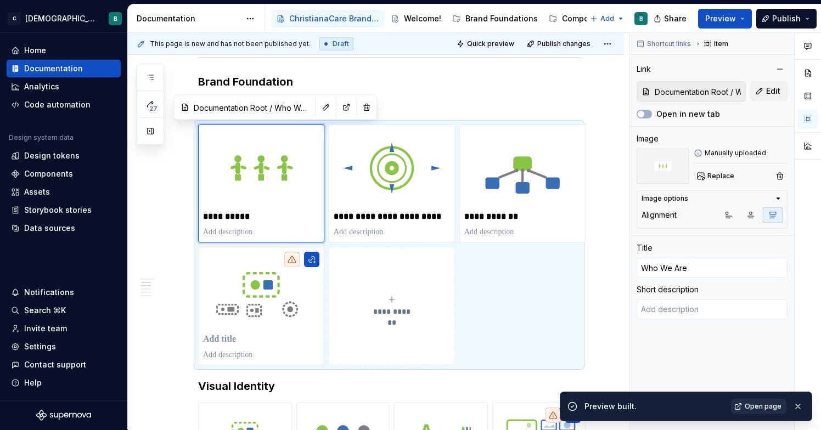
click at [760, 409] on span "Open page" at bounding box center [763, 406] width 37 height 9
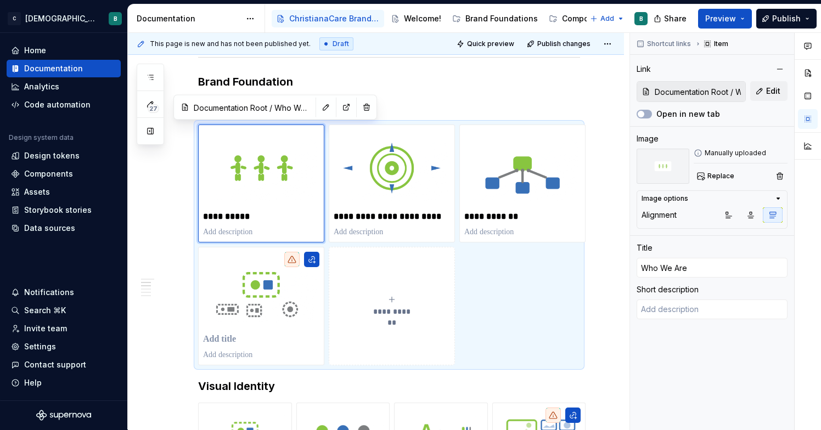
type textarea "*"
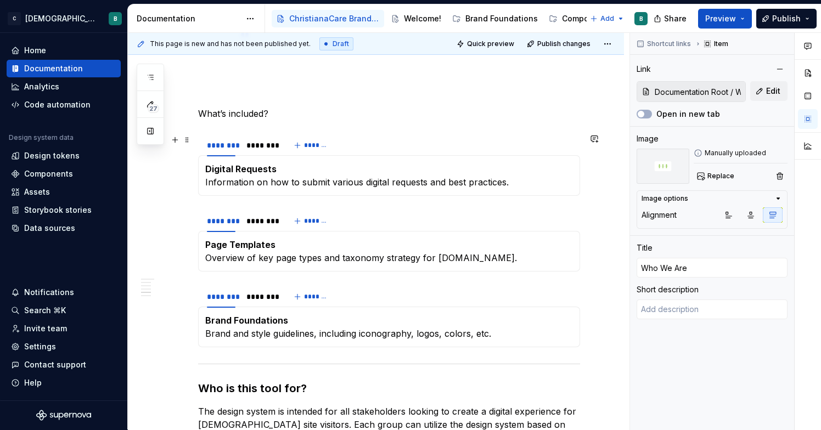
scroll to position [967, 0]
click at [187, 142] on span at bounding box center [187, 138] width 9 height 15
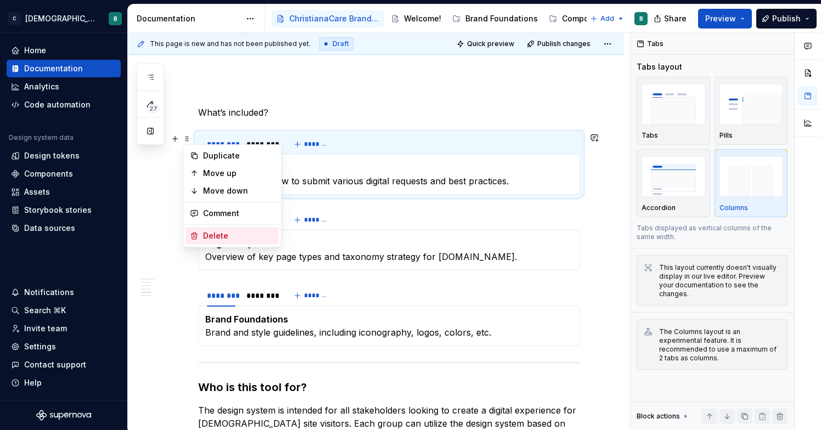
click at [215, 234] on div "Delete" at bounding box center [238, 235] width 71 height 11
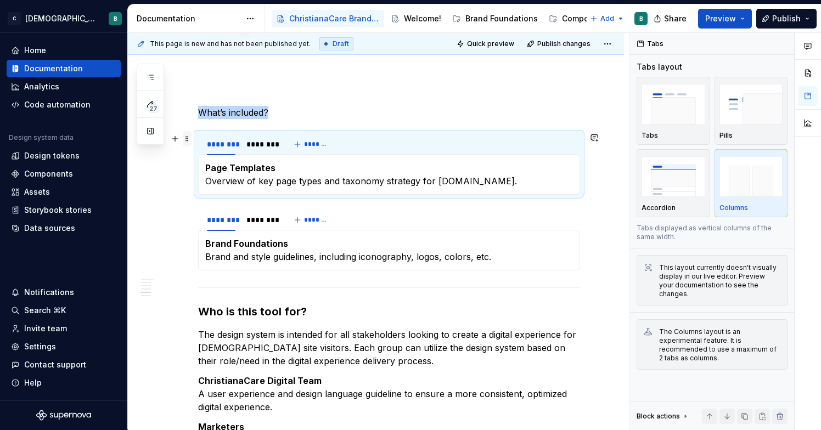
click at [186, 140] on span at bounding box center [187, 138] width 9 height 15
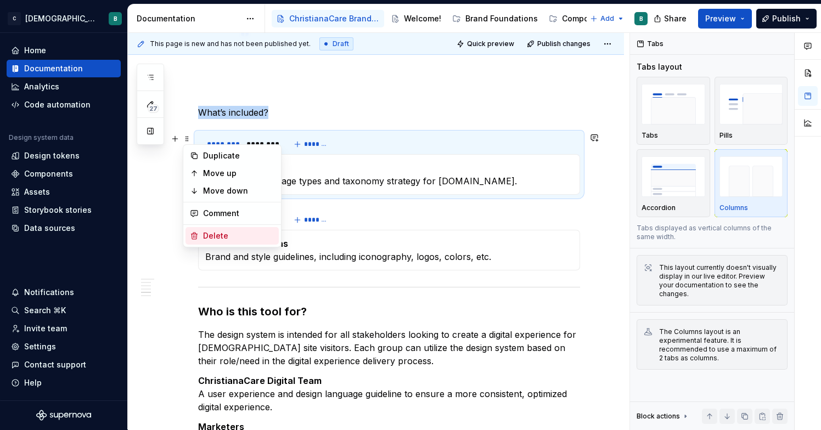
click at [213, 229] on div "Delete" at bounding box center [231, 236] width 93 height 18
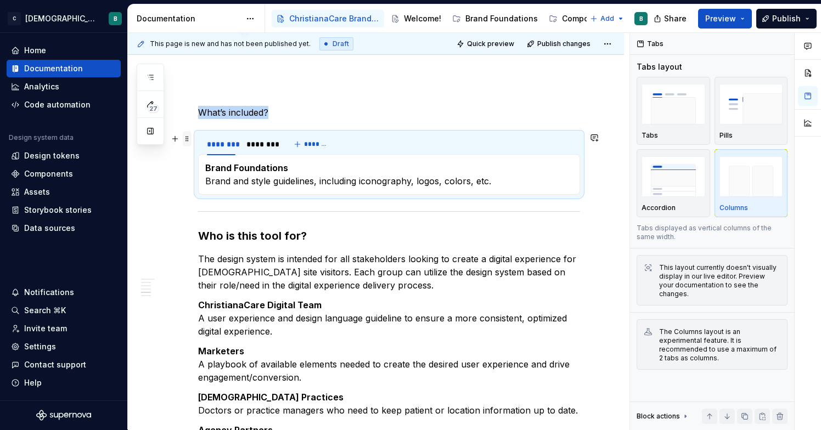
click at [186, 140] on span at bounding box center [187, 138] width 9 height 15
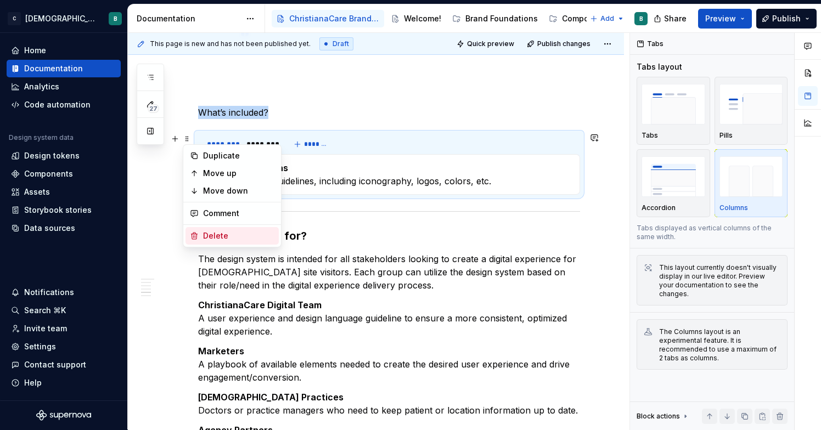
click at [212, 233] on div "Delete" at bounding box center [238, 235] width 71 height 11
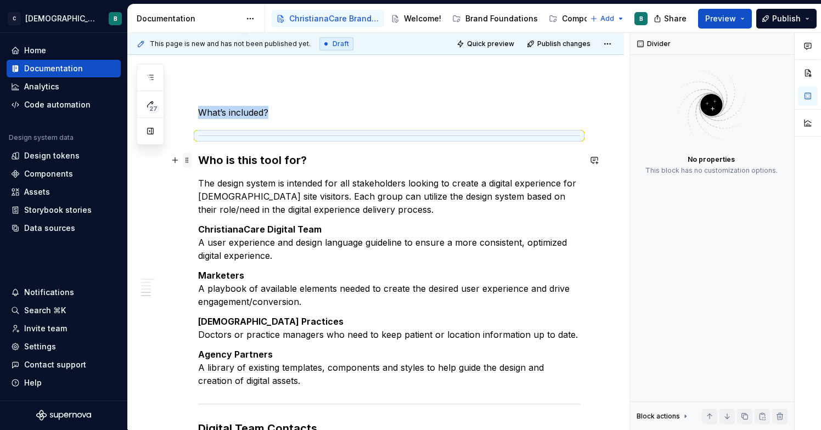
click at [187, 166] on span at bounding box center [187, 160] width 9 height 15
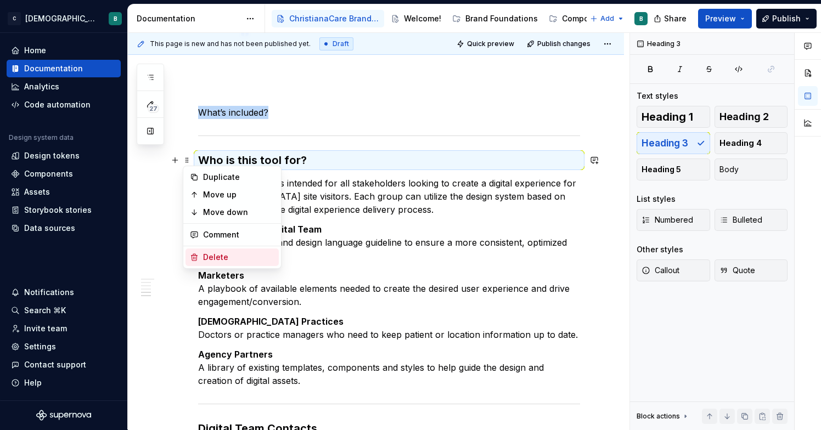
click at [215, 258] on div "Delete" at bounding box center [238, 257] width 71 height 11
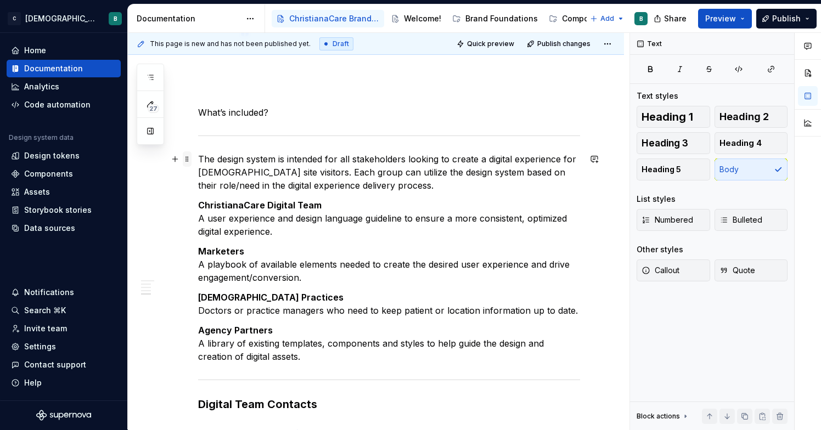
click at [189, 161] on span at bounding box center [187, 158] width 9 height 15
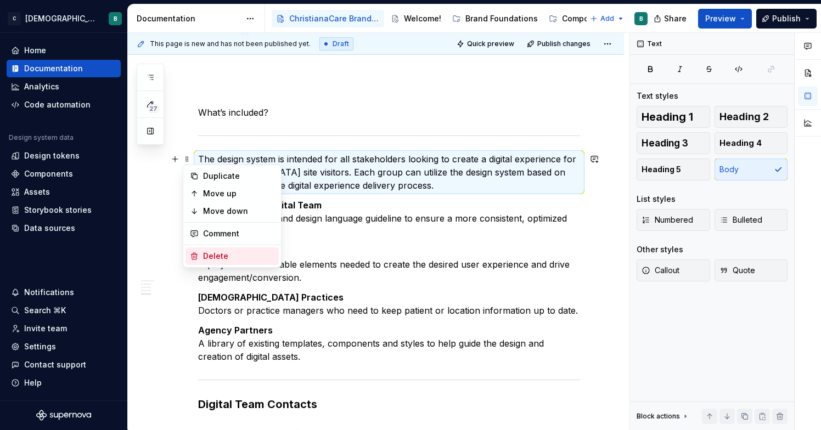
click at [216, 258] on div "Delete" at bounding box center [238, 256] width 71 height 11
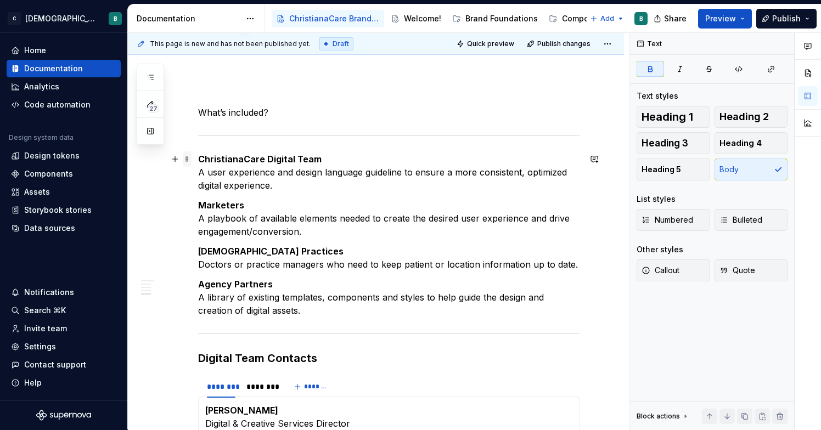
click at [187, 159] on span at bounding box center [187, 158] width 9 height 15
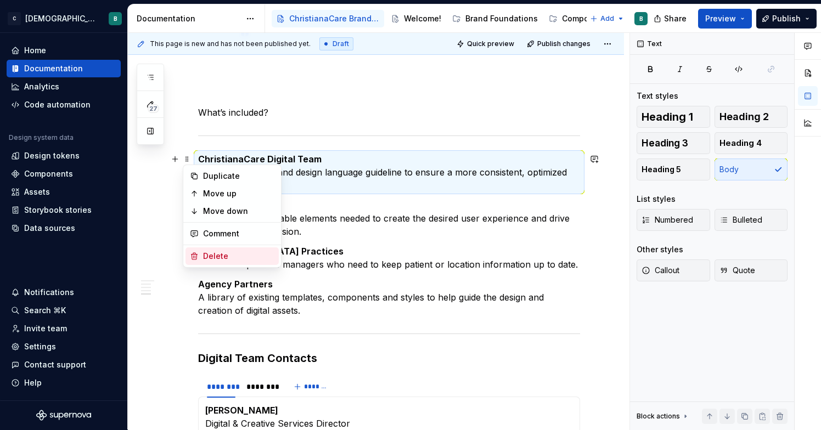
click at [216, 256] on div "Delete" at bounding box center [238, 256] width 71 height 11
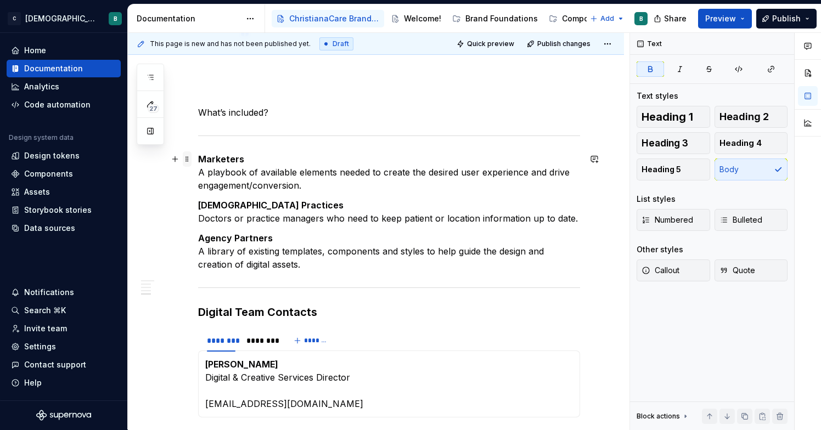
click at [186, 158] on span at bounding box center [187, 158] width 9 height 15
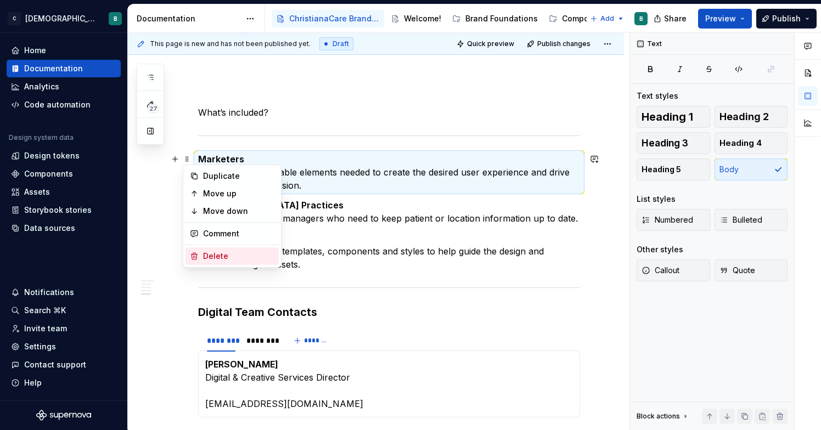
click at [220, 252] on div "Delete" at bounding box center [238, 256] width 71 height 11
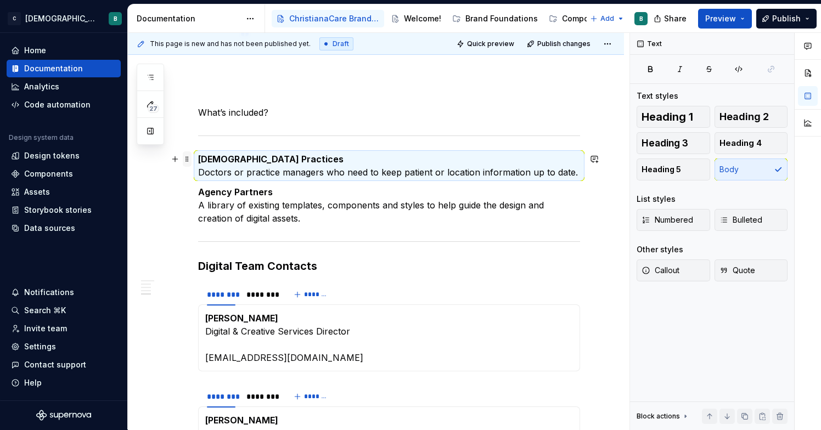
click at [186, 159] on span at bounding box center [187, 158] width 9 height 15
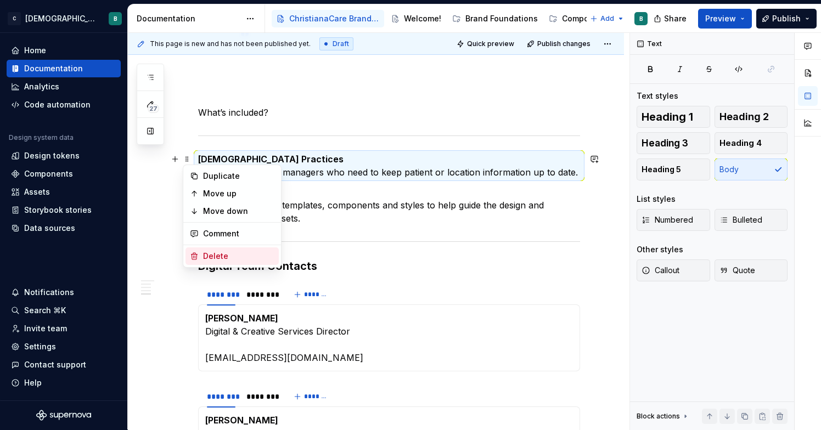
click at [213, 250] on div "Delete" at bounding box center [231, 256] width 93 height 18
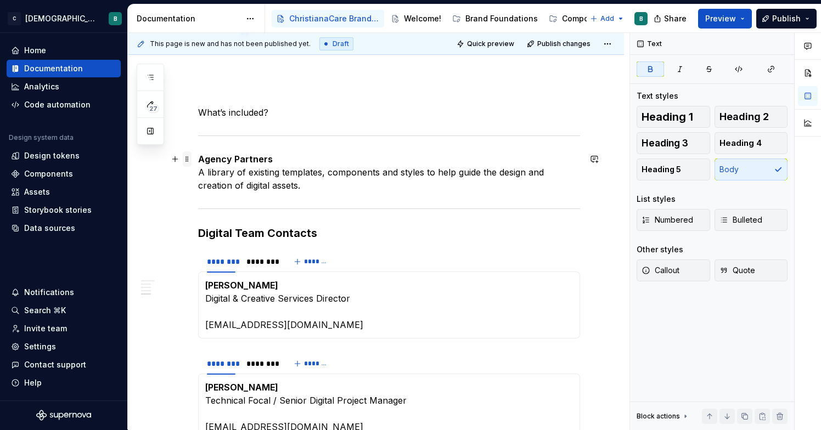
click at [188, 161] on span at bounding box center [187, 158] width 9 height 15
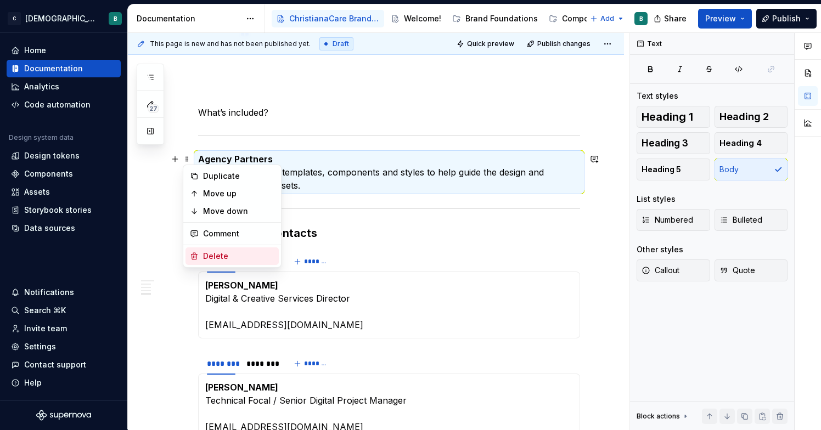
click at [218, 255] on div "Delete" at bounding box center [238, 256] width 71 height 11
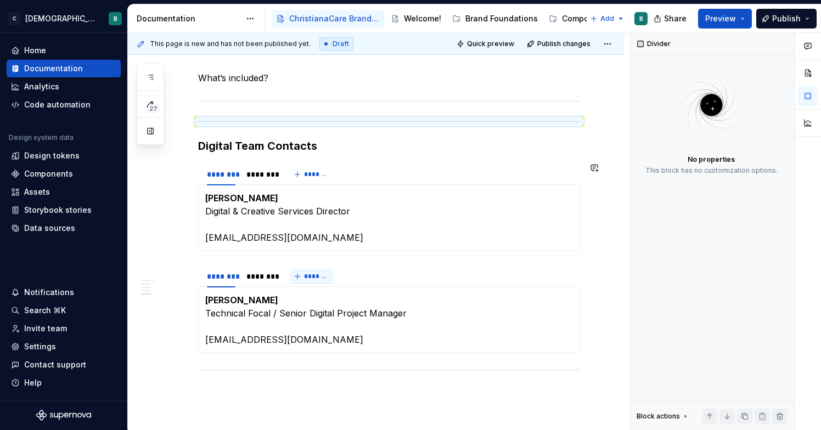
scroll to position [1003, 0]
click at [243, 145] on h3 "Digital Team Contacts" at bounding box center [389, 144] width 382 height 15
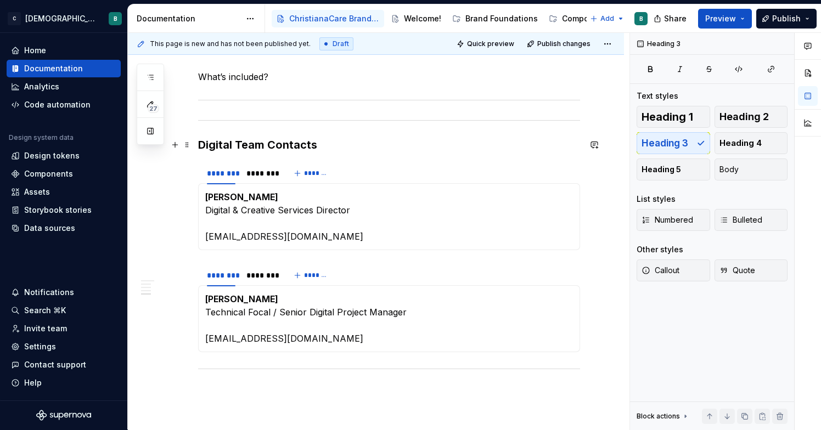
click at [243, 145] on h3 "Digital Team Contacts" at bounding box center [389, 144] width 382 height 15
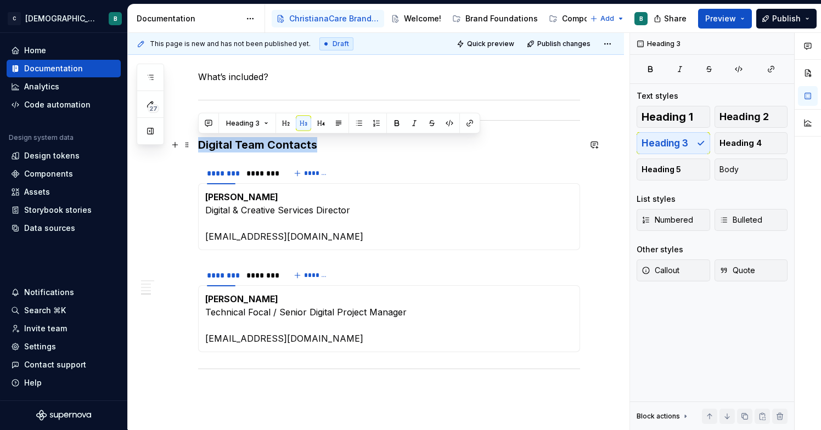
click at [243, 145] on h3 "Digital Team Contacts" at bounding box center [389, 144] width 382 height 15
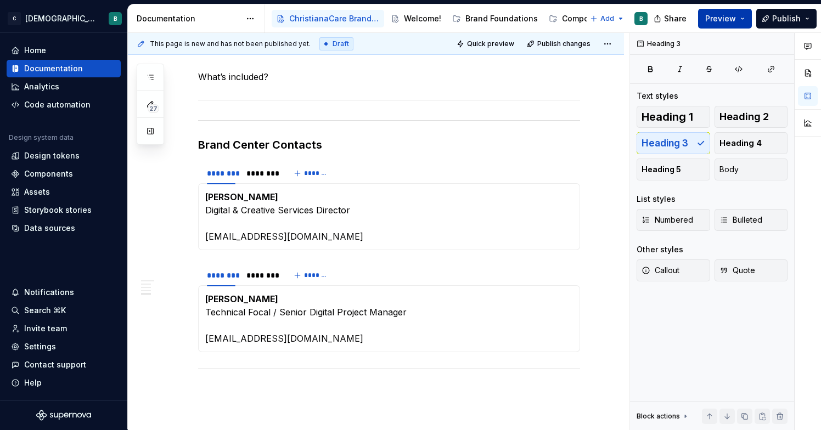
click at [716, 22] on span "Preview" at bounding box center [720, 18] width 31 height 11
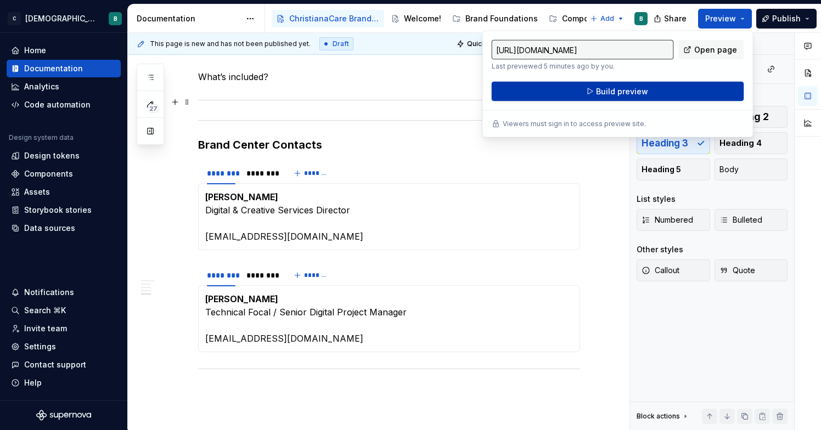
click at [629, 98] on button "Build preview" at bounding box center [618, 92] width 252 height 20
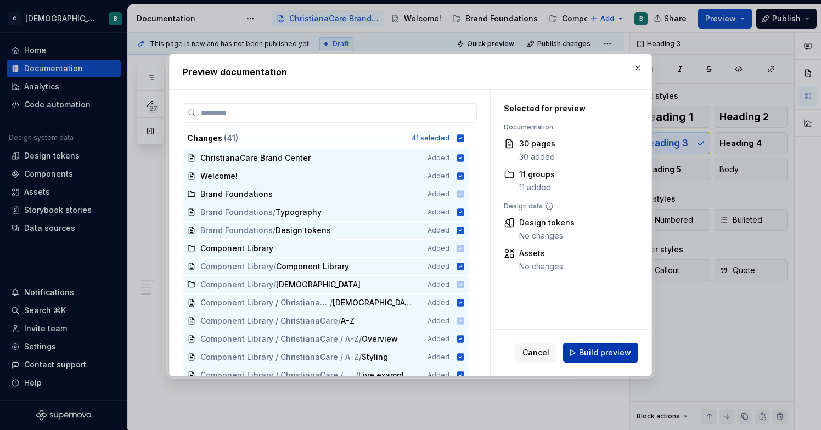
click at [599, 348] on span "Build preview" at bounding box center [605, 352] width 52 height 11
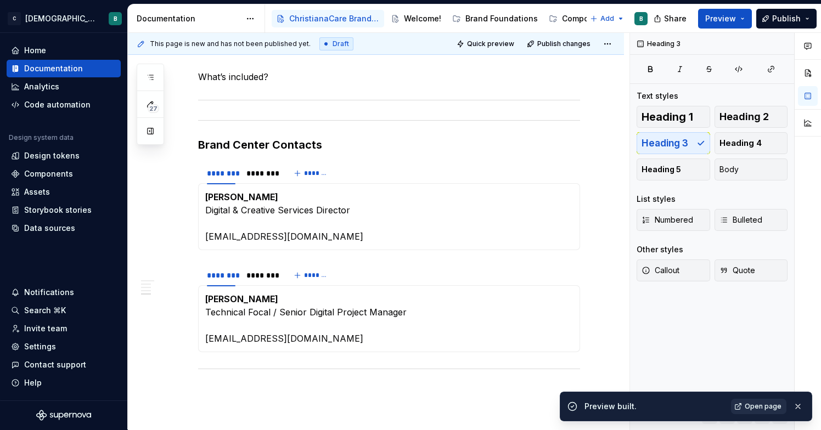
click at [748, 410] on span "Open page" at bounding box center [763, 406] width 37 height 9
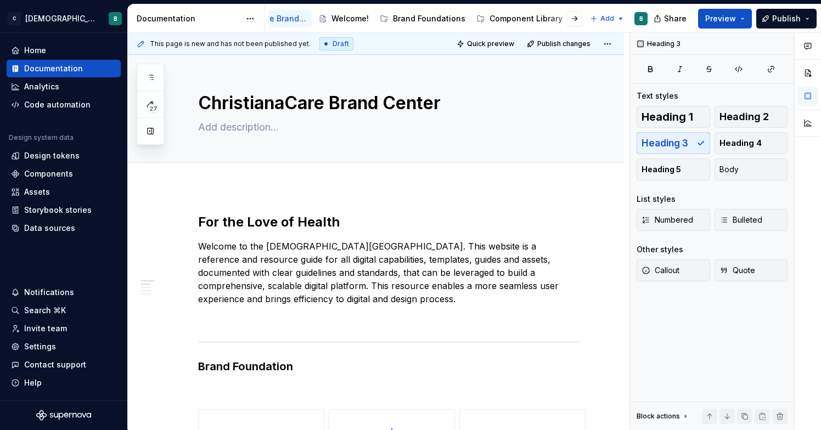
scroll to position [0, 0]
click at [419, 21] on div "Welcome!" at bounding box center [422, 18] width 37 height 11
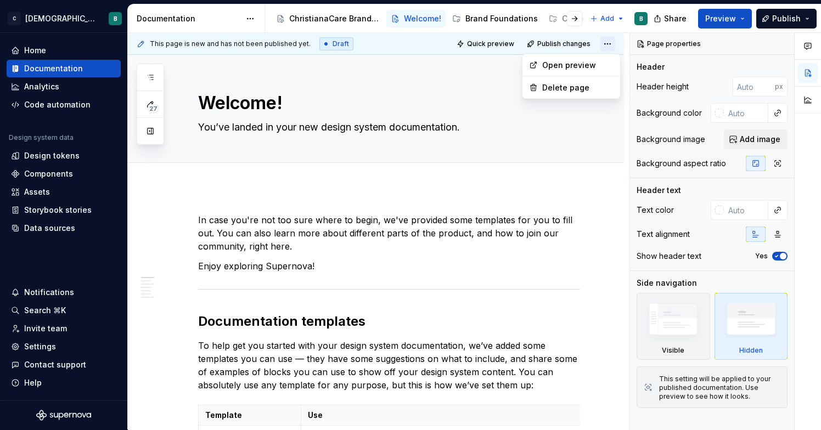
click at [612, 41] on html "C [DEMOGRAPHIC_DATA] Digital B Home Documentation Analytics Code automation Des…" at bounding box center [410, 215] width 821 height 430
click at [575, 88] on div "Delete page" at bounding box center [577, 87] width 71 height 11
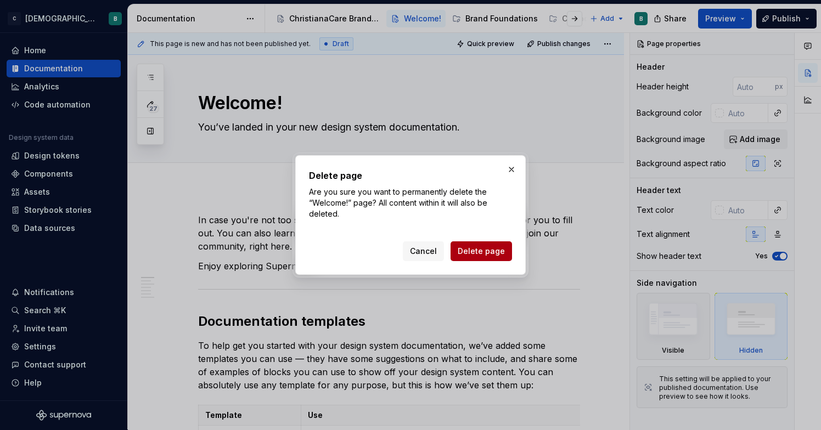
click at [475, 252] on span "Delete page" at bounding box center [481, 251] width 47 height 11
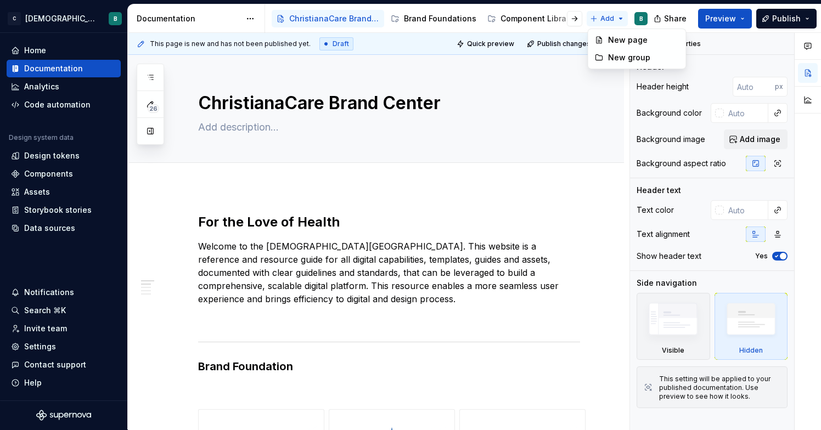
click at [604, 17] on html "C [DEMOGRAPHIC_DATA] Digital B Home Documentation Analytics Code automation Des…" at bounding box center [410, 215] width 821 height 430
click at [601, 56] on icon at bounding box center [599, 57] width 9 height 9
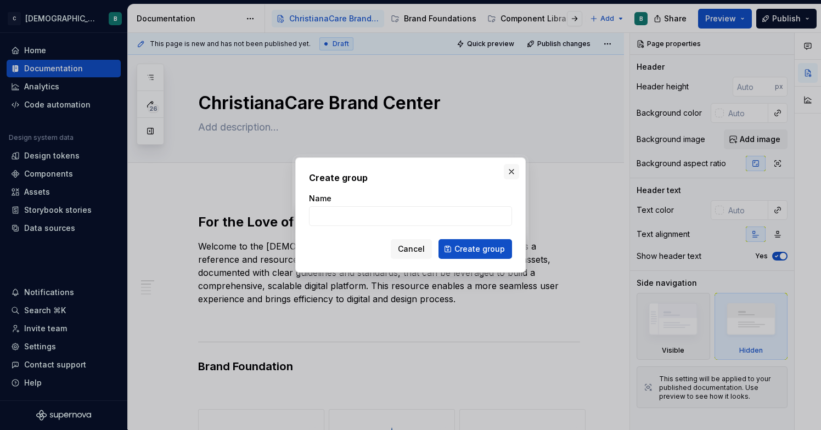
click at [512, 169] on button "button" at bounding box center [511, 171] width 15 height 15
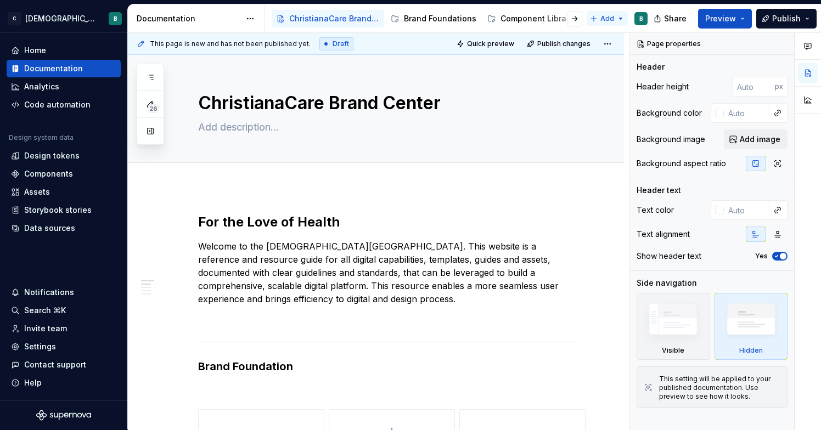
click at [593, 22] on html "C [DEMOGRAPHIC_DATA] Digital B Home Documentation Analytics Code automation Des…" at bounding box center [410, 215] width 821 height 430
click at [603, 43] on icon at bounding box center [599, 40] width 9 height 9
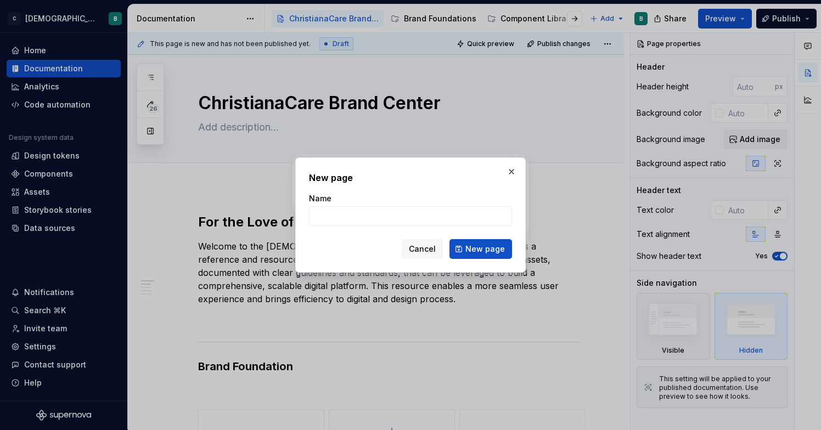
type textarea "*"
type input "Who We Are"
click at [490, 249] on span "New page" at bounding box center [485, 249] width 40 height 11
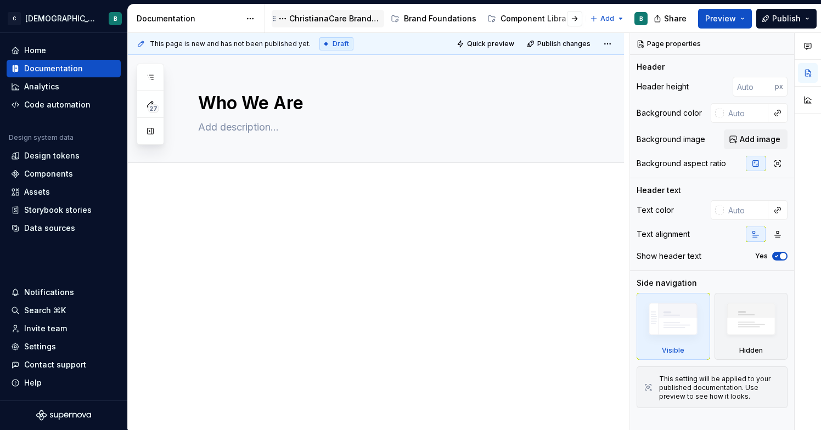
click at [330, 12] on div "ChristianaCare Brand Center" at bounding box center [328, 19] width 112 height 18
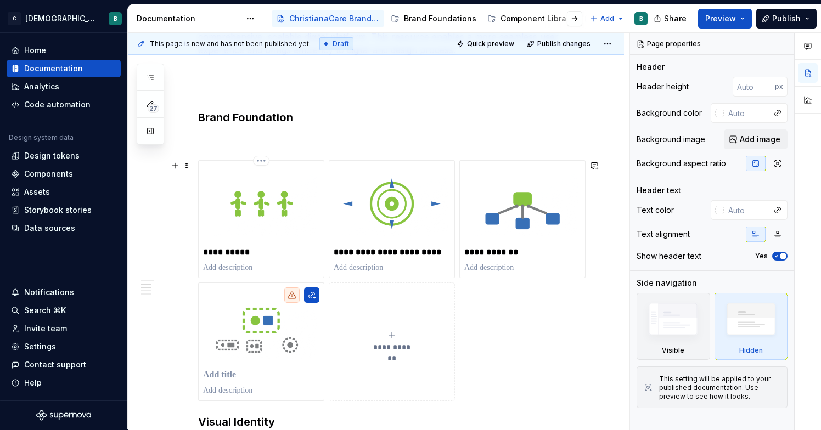
scroll to position [257, 0]
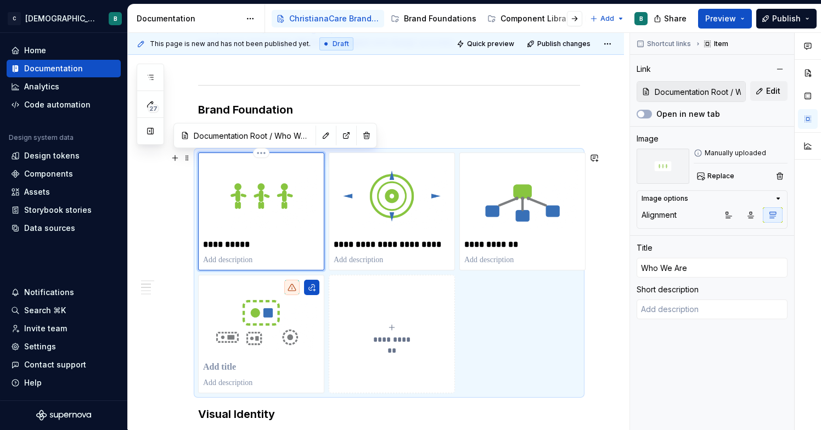
click at [289, 232] on img at bounding box center [261, 195] width 116 height 77
click at [764, 93] on button "Edit" at bounding box center [768, 91] width 37 height 20
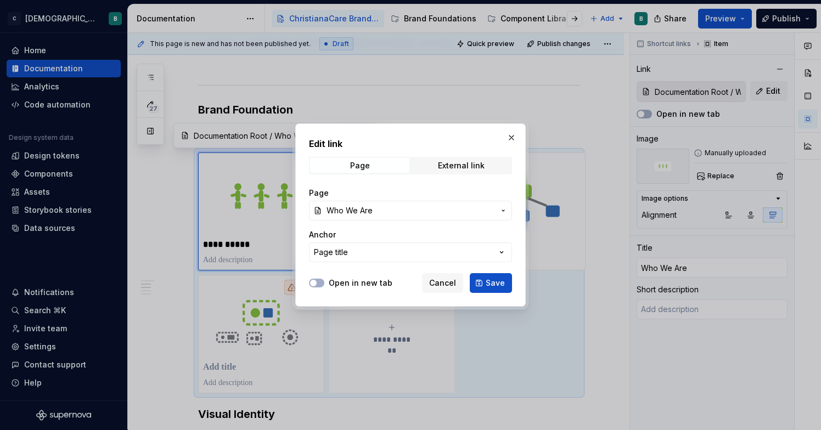
click at [443, 207] on span "Who We Are" at bounding box center [410, 210] width 168 height 11
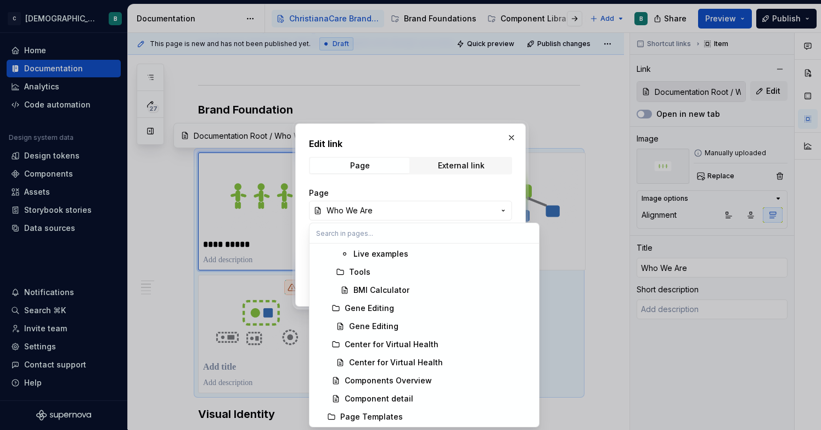
scroll to position [581, 0]
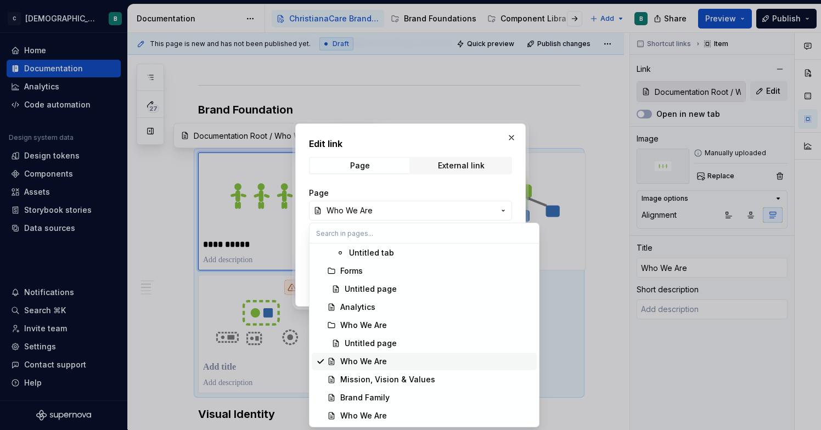
click at [409, 364] on div "Who We Are" at bounding box center [436, 361] width 192 height 11
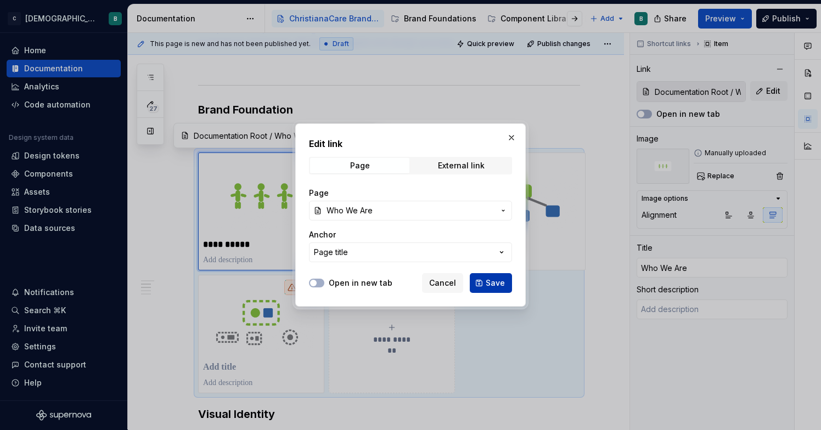
click at [500, 281] on span "Save" at bounding box center [495, 283] width 19 height 11
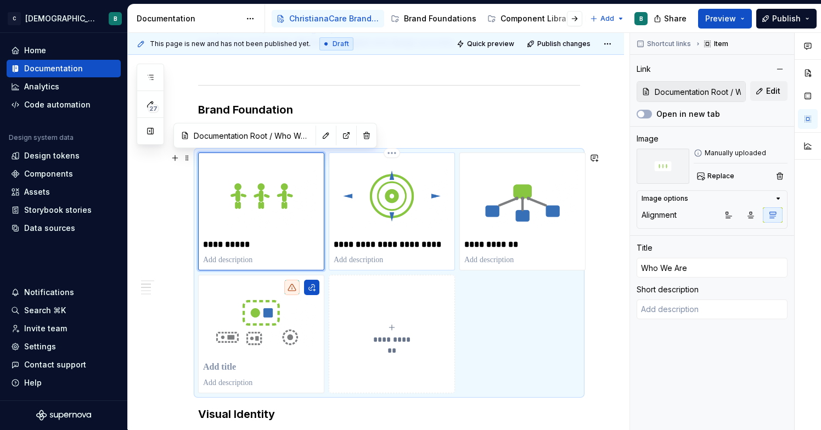
type textarea "*"
type input "Documentation Root / Mission, Vision & Values"
type input "Mission, Vision & Values"
click at [430, 229] on img at bounding box center [392, 195] width 116 height 77
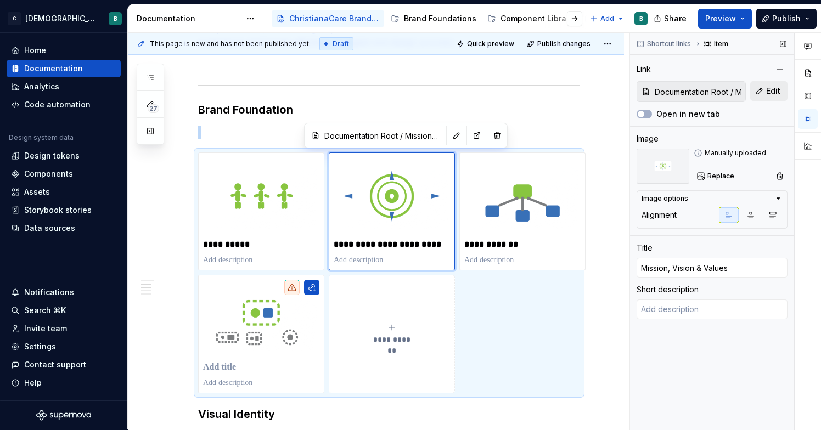
click at [758, 90] on button "Edit" at bounding box center [768, 91] width 37 height 20
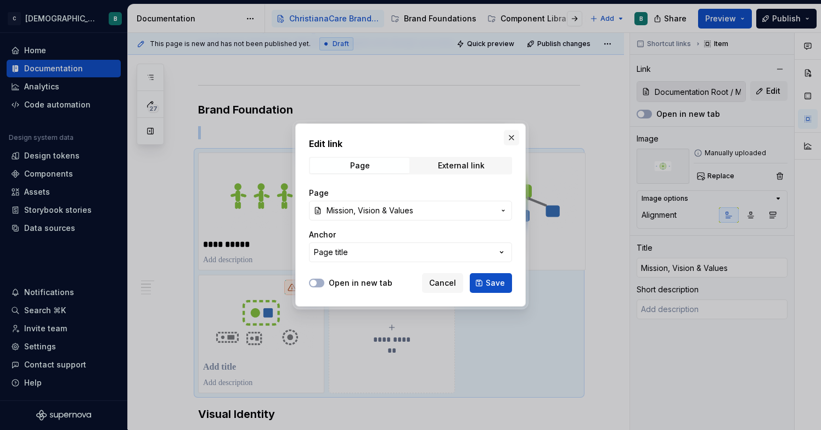
click at [508, 136] on button "button" at bounding box center [511, 137] width 15 height 15
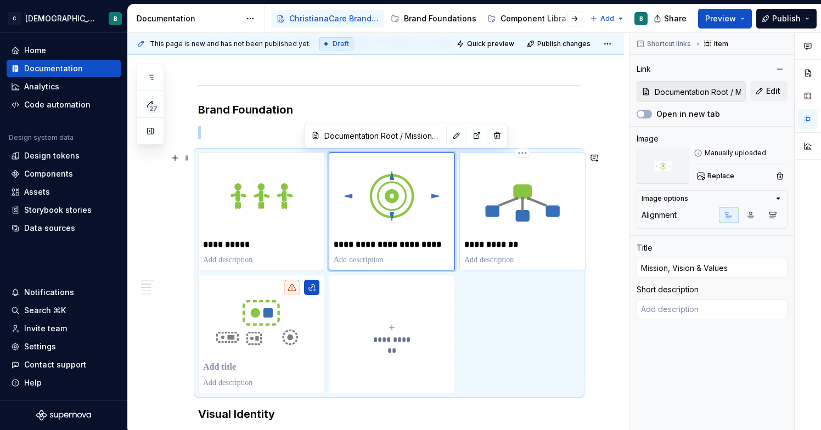
type textarea "*"
type input "Documentation Root / Brand Family"
type input "Brand Family"
click at [514, 225] on img at bounding box center [522, 195] width 116 height 77
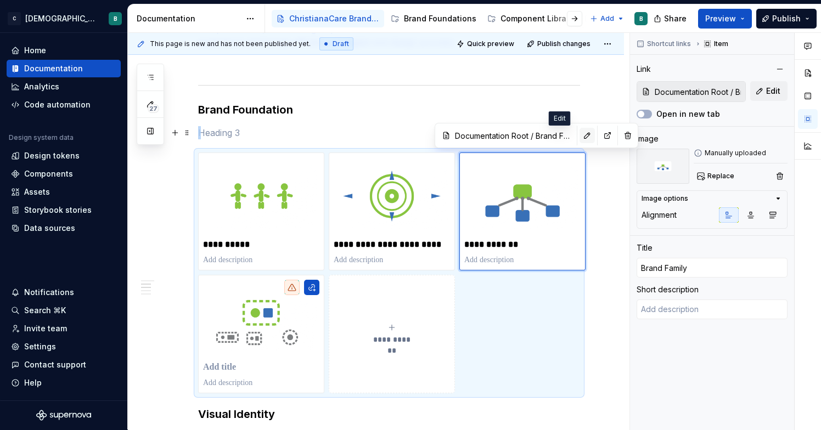
click at [579, 138] on button "button" at bounding box center [586, 135] width 15 height 15
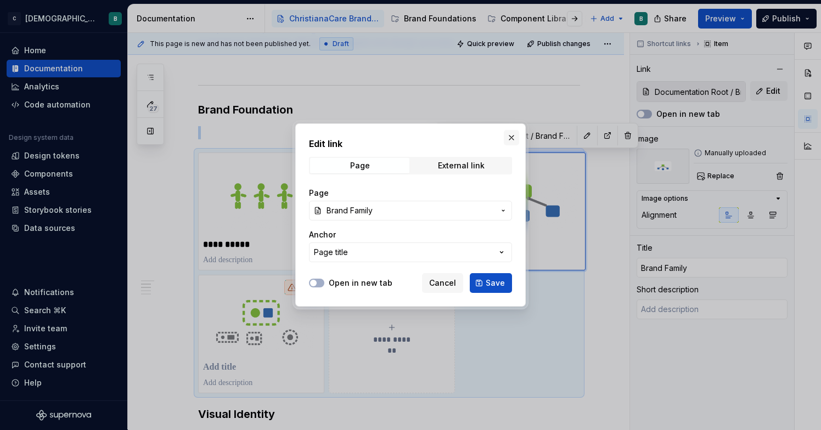
click at [513, 136] on button "button" at bounding box center [511, 137] width 15 height 15
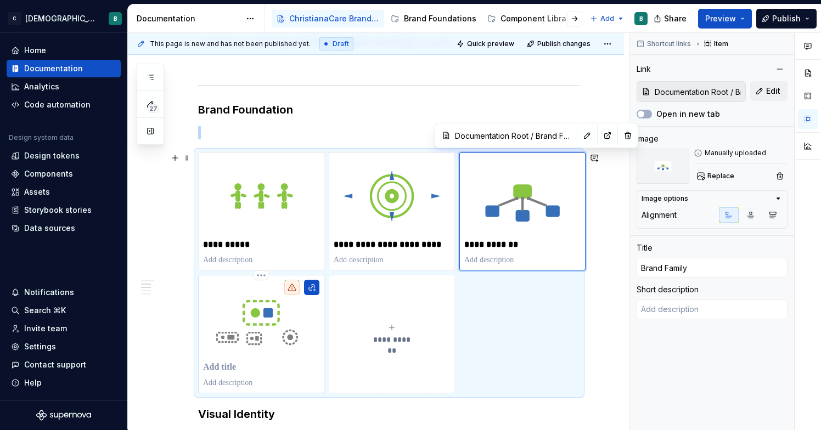
type textarea "*"
click at [268, 341] on img at bounding box center [261, 318] width 116 height 77
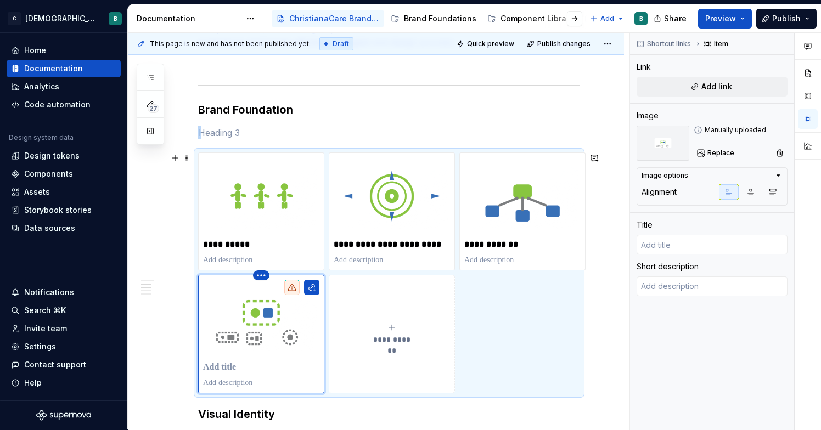
click at [258, 277] on html "C [DEMOGRAPHIC_DATA] Digital B Home Documentation Analytics Code automation Des…" at bounding box center [410, 215] width 821 height 430
click at [283, 295] on div "Delete item" at bounding box center [308, 294] width 71 height 11
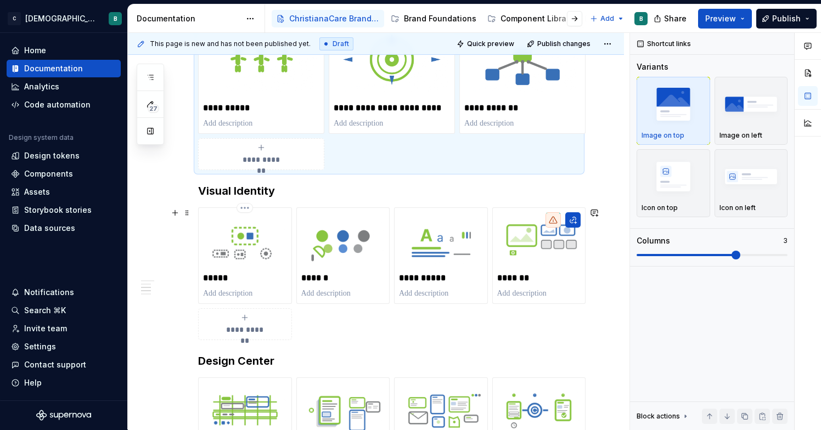
scroll to position [431, 0]
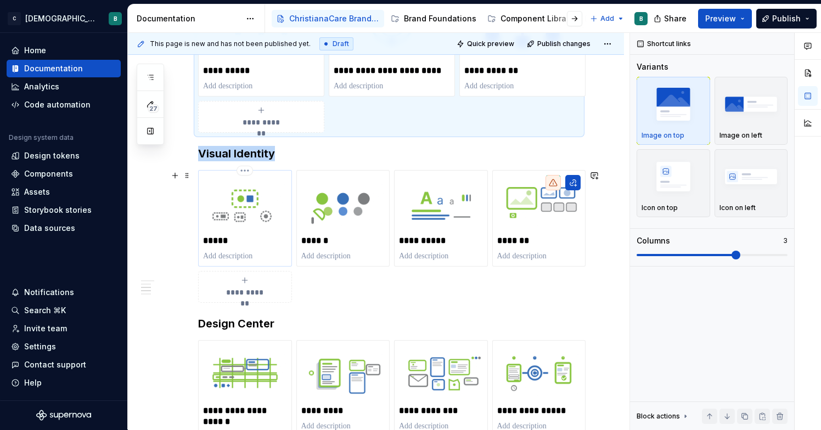
click at [243, 200] on img at bounding box center [245, 203] width 84 height 56
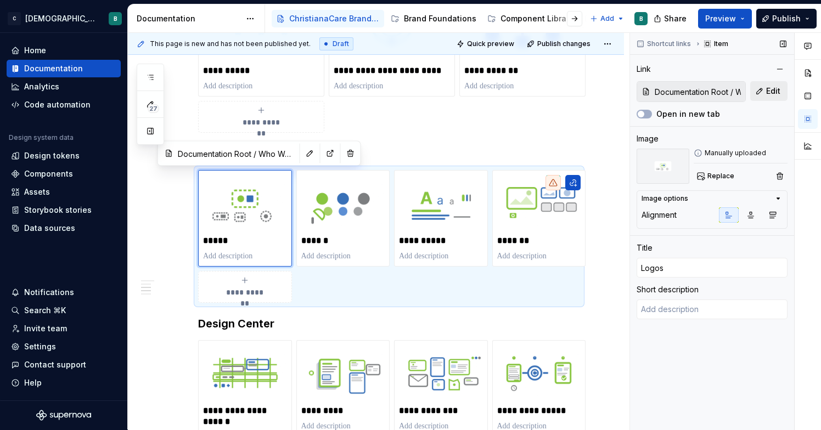
click at [771, 90] on span "Edit" at bounding box center [773, 91] width 14 height 11
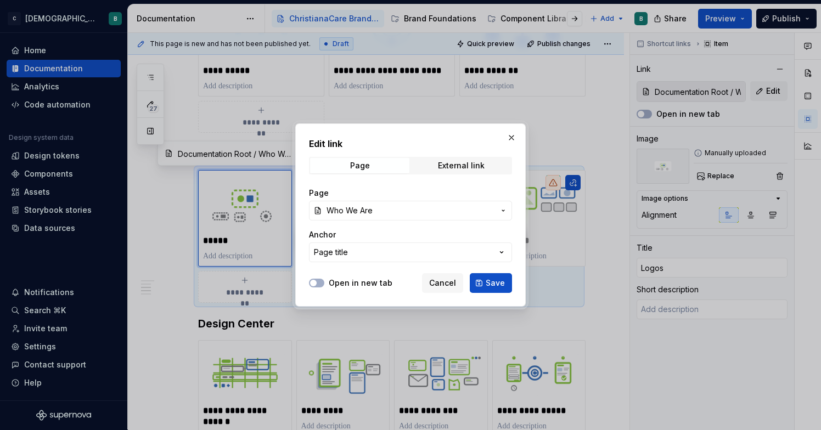
click at [501, 209] on icon "button" at bounding box center [503, 210] width 9 height 9
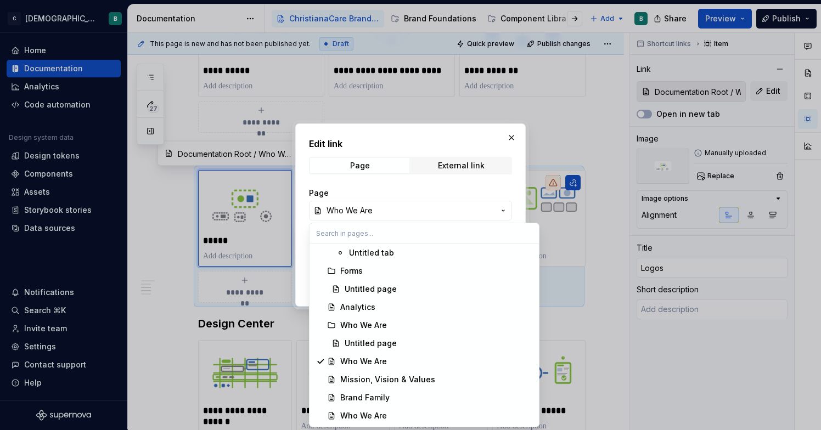
scroll to position [0, 0]
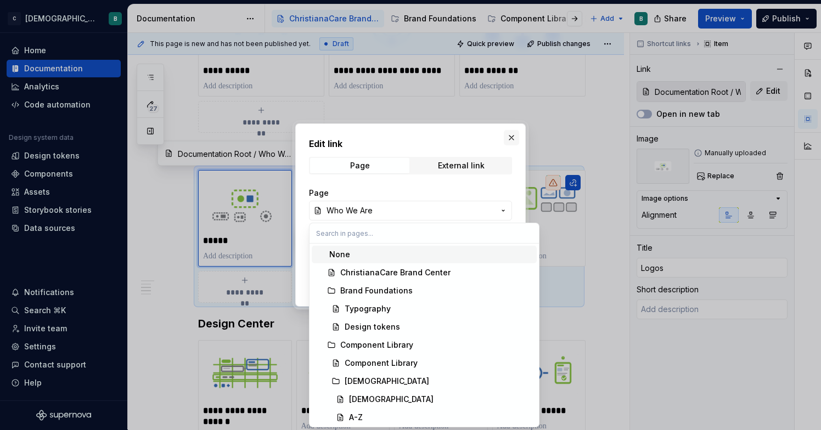
click at [511, 138] on div "Edit link Page External link Page Who We Are Anchor Page title Open in new tab …" at bounding box center [410, 215] width 821 height 430
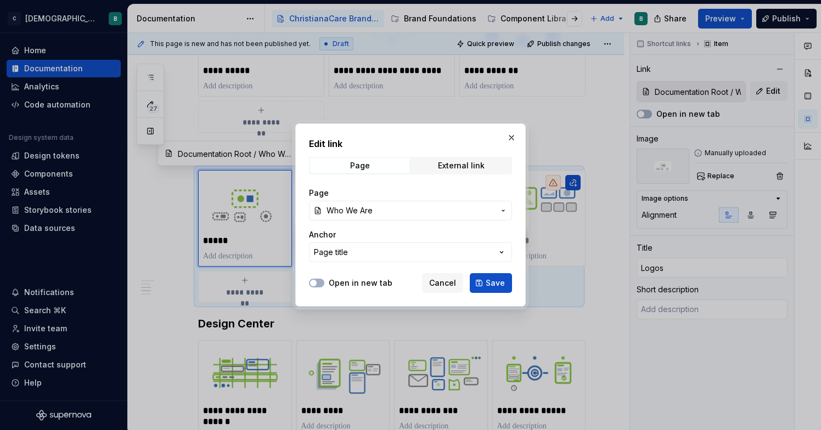
click at [516, 128] on div "Edit link Page External link Page Who We Are Anchor Page title Open in new tab …" at bounding box center [410, 214] width 230 height 183
click at [514, 137] on button "button" at bounding box center [511, 137] width 15 height 15
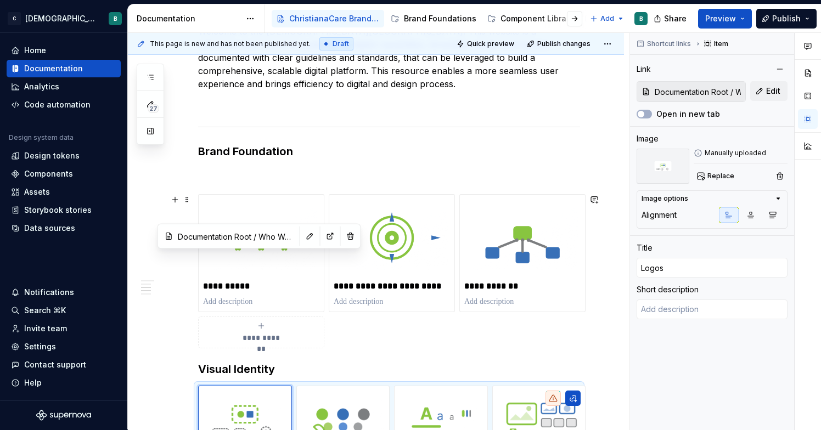
scroll to position [161, 0]
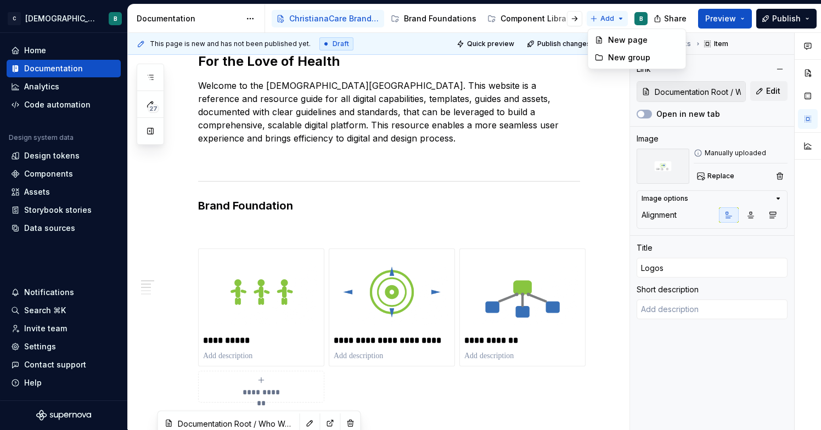
click at [599, 17] on html "C [DEMOGRAPHIC_DATA] Digital B Home Documentation Analytics Code automation Des…" at bounding box center [410, 215] width 821 height 430
click at [600, 37] on icon at bounding box center [598, 40] width 5 height 7
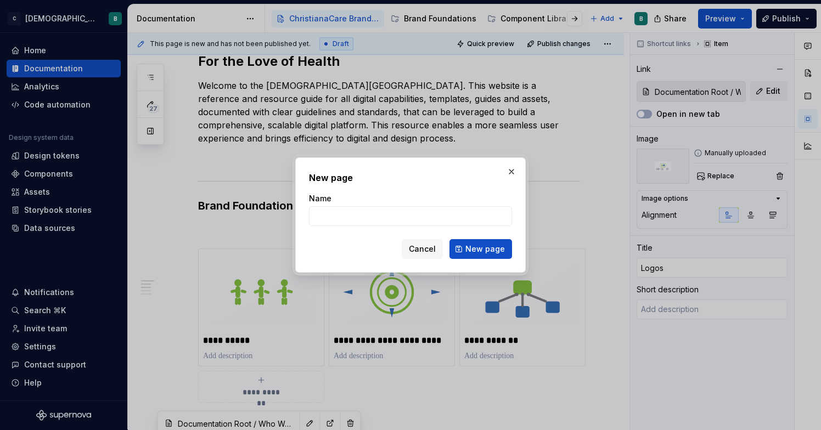
type textarea "*"
type input "Logos"
click button "New page" at bounding box center [480, 249] width 63 height 20
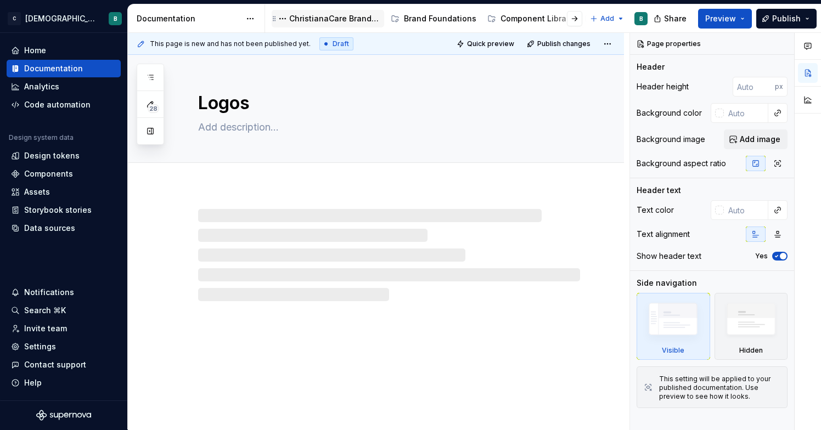
click at [321, 25] on div "ChristianaCare Brand Center" at bounding box center [328, 19] width 112 height 18
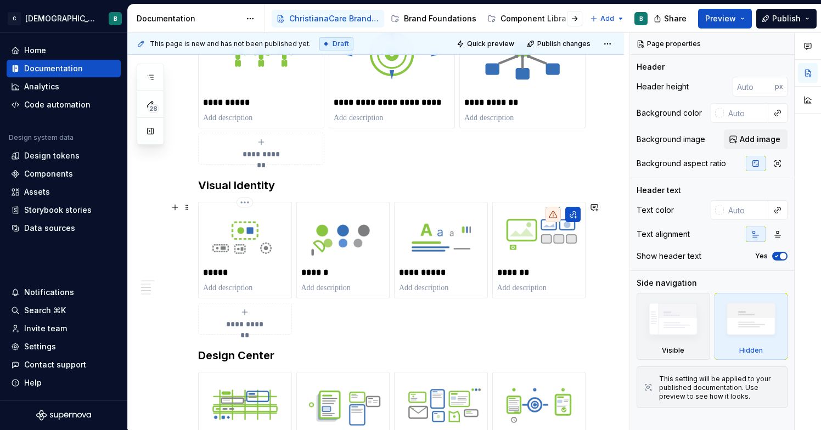
scroll to position [415, 0]
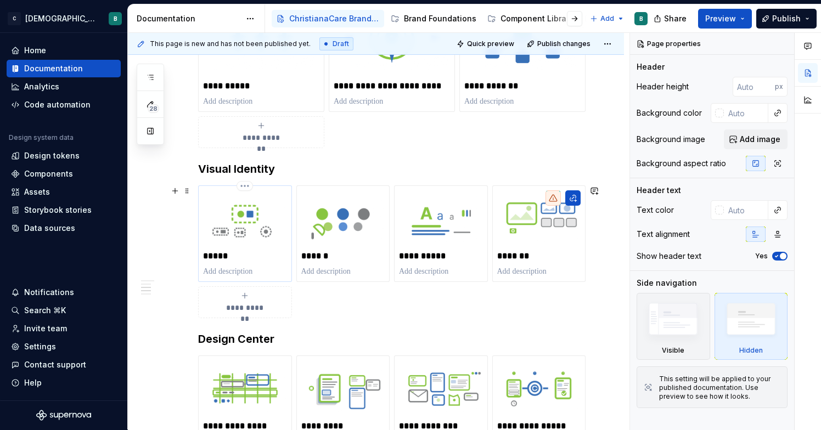
click at [249, 261] on p "*****" at bounding box center [245, 256] width 84 height 11
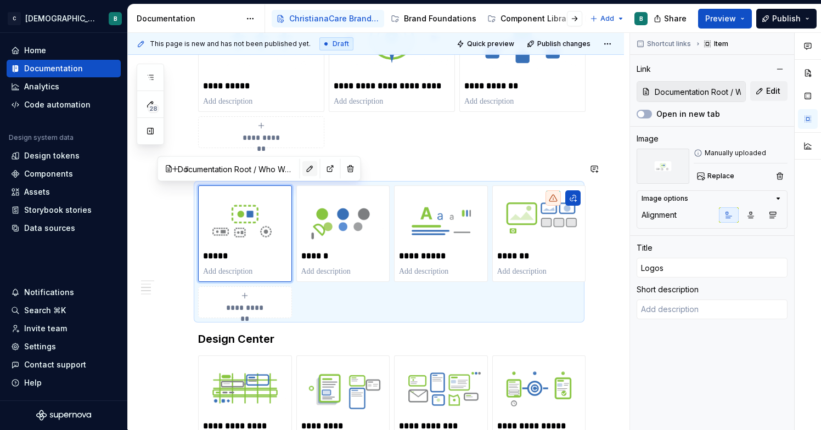
click at [302, 170] on button "button" at bounding box center [309, 168] width 15 height 15
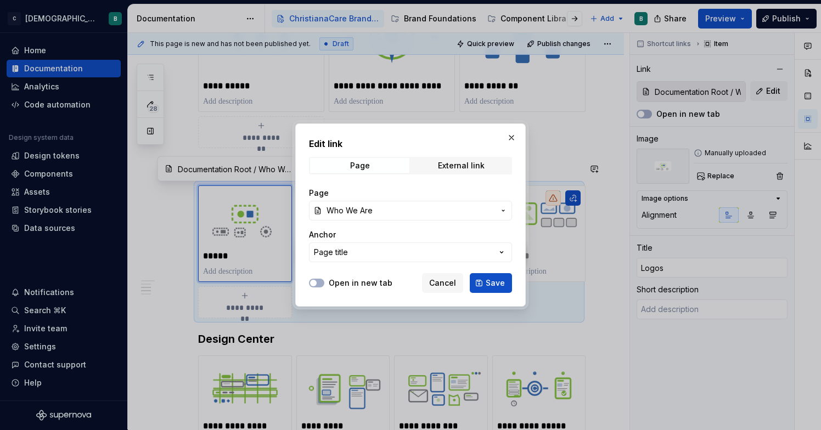
click at [444, 208] on span "Who We Are" at bounding box center [410, 210] width 168 height 11
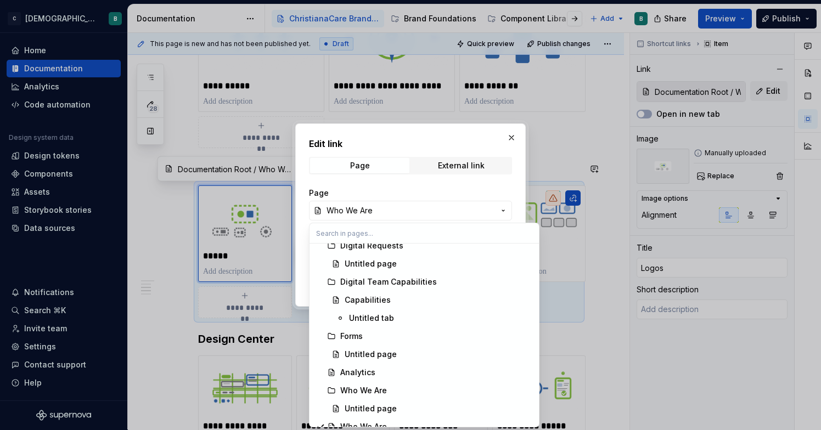
scroll to position [599, 0]
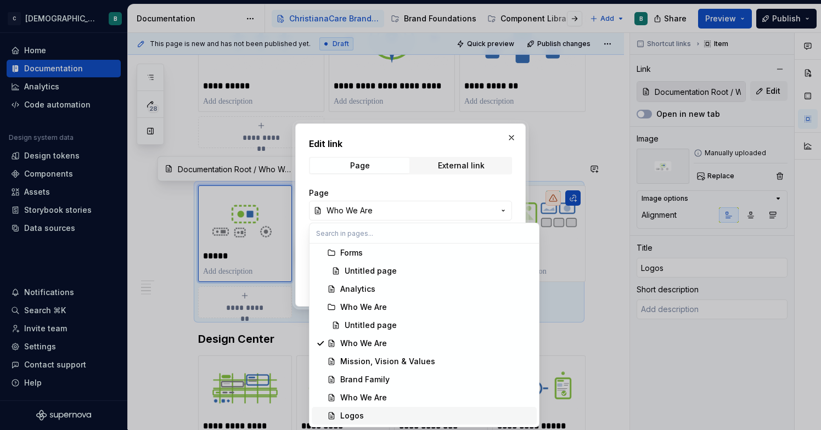
click at [353, 416] on div "Logos" at bounding box center [352, 415] width 24 height 11
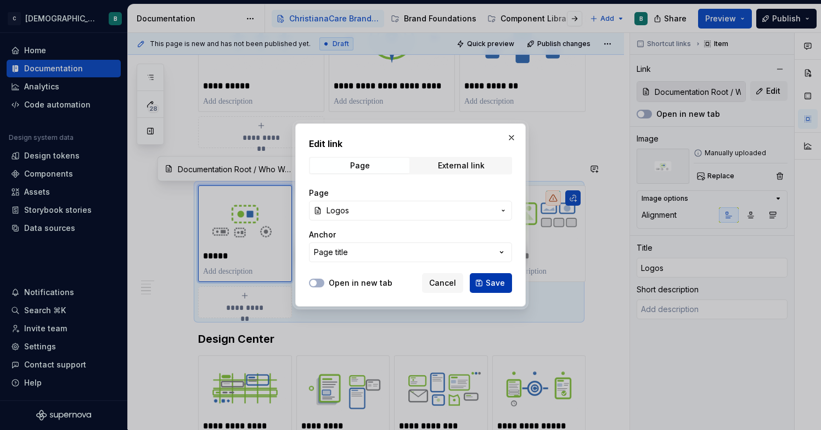
click at [498, 280] on span "Save" at bounding box center [495, 283] width 19 height 11
type textarea "*"
type input "Documentation Root / Logos"
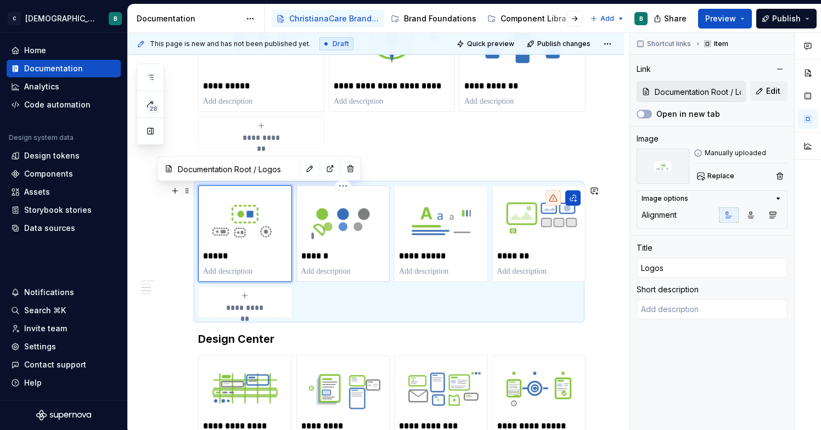
type textarea "*"
type input "Documentation Root / Mission, Vision & Values"
type input "Colors"
click at [357, 243] on img at bounding box center [343, 218] width 84 height 56
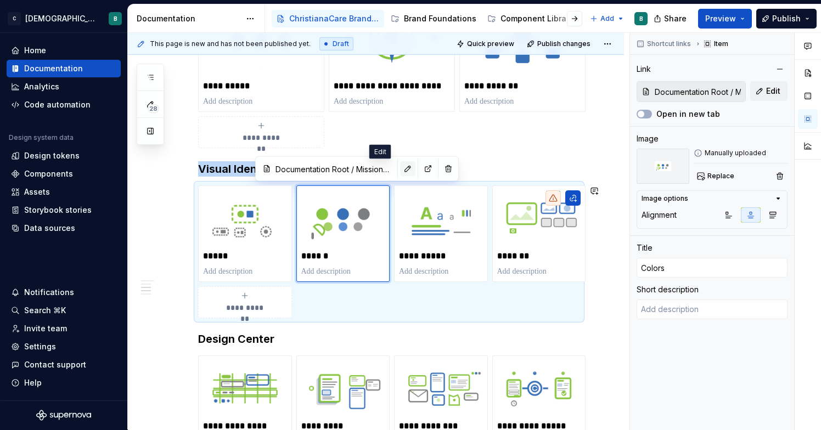
click at [400, 170] on button "button" at bounding box center [407, 168] width 15 height 15
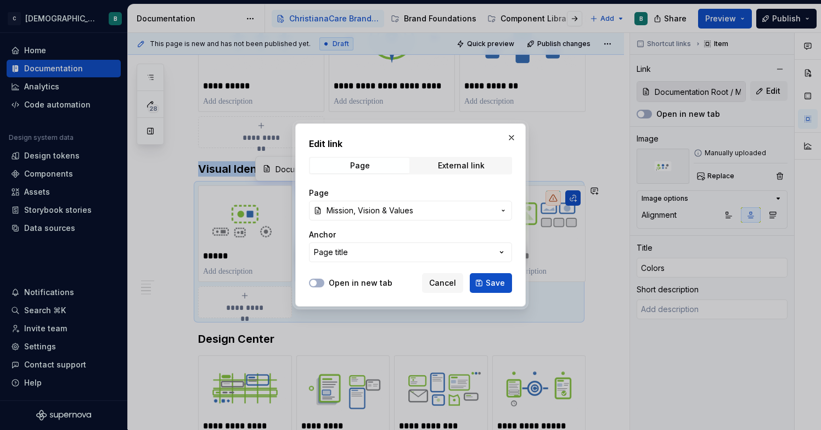
click at [464, 211] on span "Mission, Vision & Values" at bounding box center [410, 210] width 168 height 11
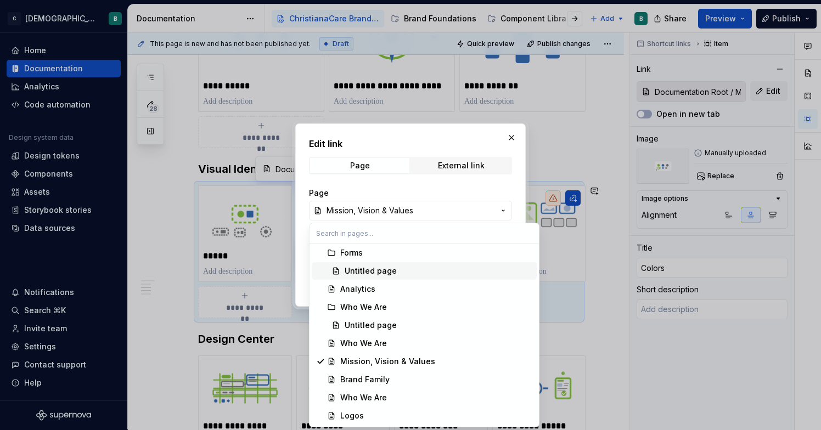
click at [515, 138] on div "Edit link Page External link Page Mission, Vision & Values Anchor Page title Op…" at bounding box center [410, 215] width 821 height 430
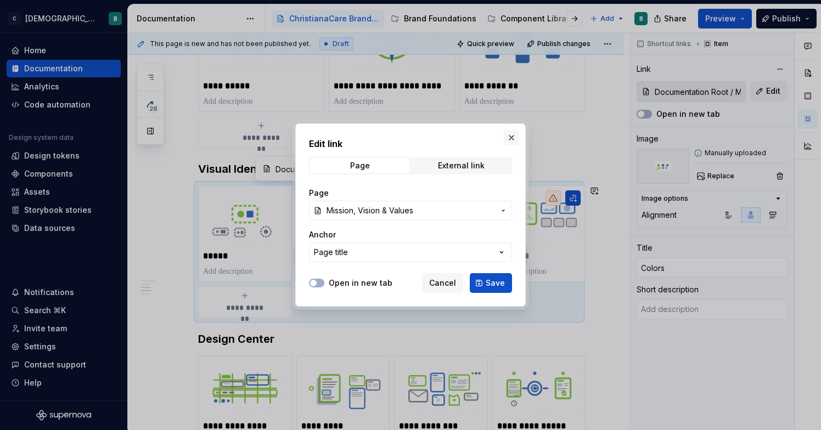
click at [515, 137] on button "button" at bounding box center [511, 137] width 15 height 15
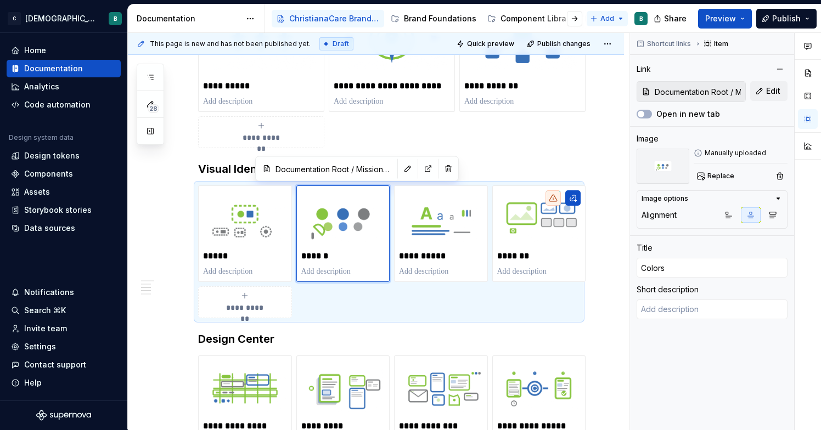
type textarea "*"
click at [606, 21] on html "C [DEMOGRAPHIC_DATA] Digital B Home Documentation Analytics Code automation Des…" at bounding box center [410, 215] width 821 height 430
click at [604, 36] on div "New page" at bounding box center [636, 40] width 93 height 18
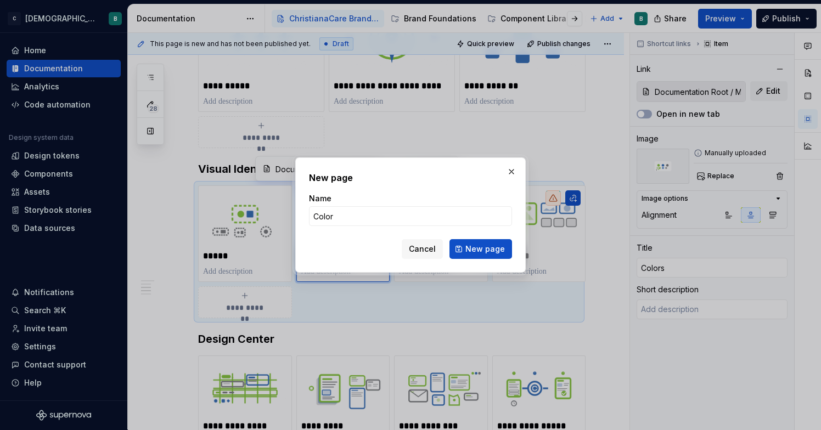
type input "Colors"
click button "New page" at bounding box center [480, 249] width 63 height 20
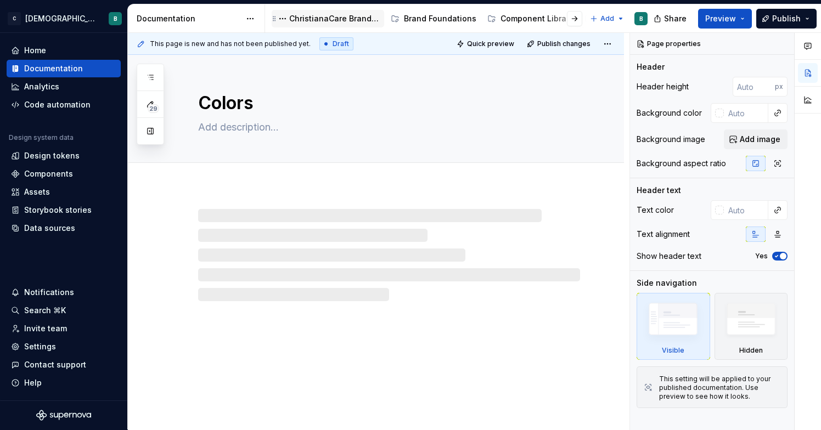
click at [332, 16] on div "ChristianaCare Brand Center" at bounding box center [334, 18] width 91 height 11
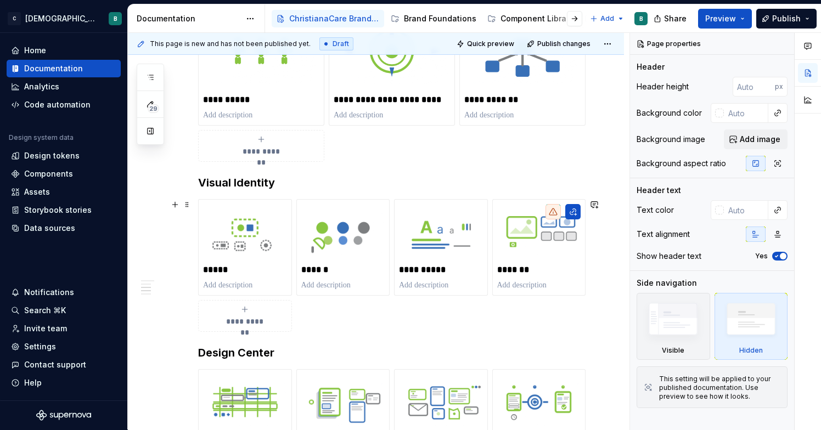
scroll to position [426, 0]
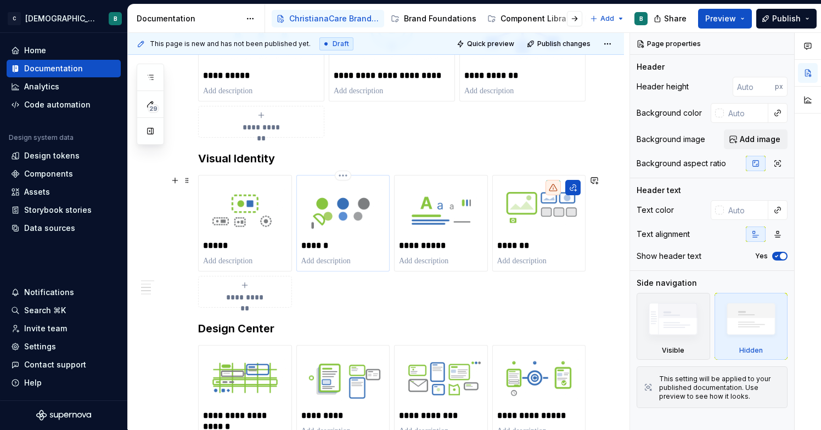
click at [368, 210] on img at bounding box center [343, 208] width 84 height 56
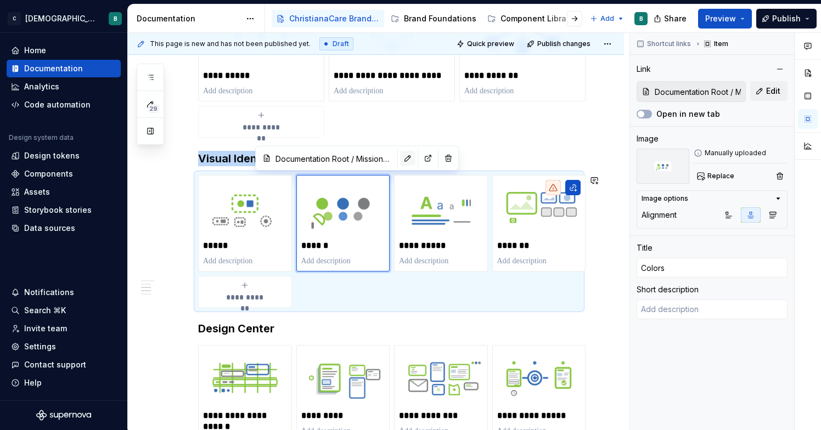
click at [400, 160] on button "button" at bounding box center [407, 158] width 15 height 15
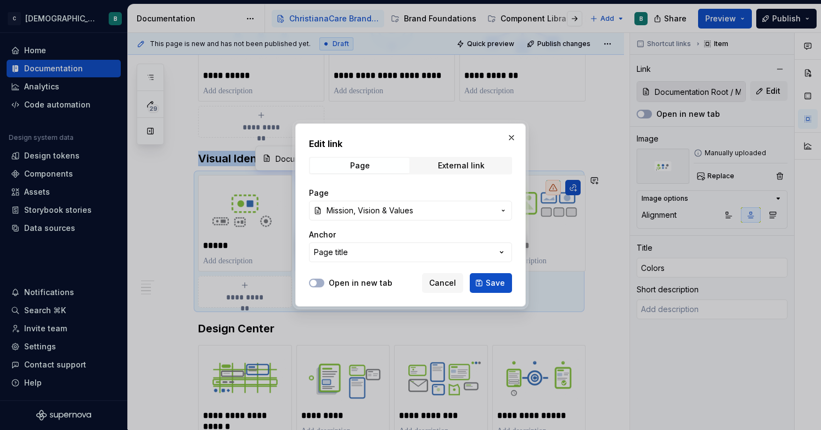
click at [401, 206] on span "Mission, Vision & Values" at bounding box center [369, 210] width 87 height 11
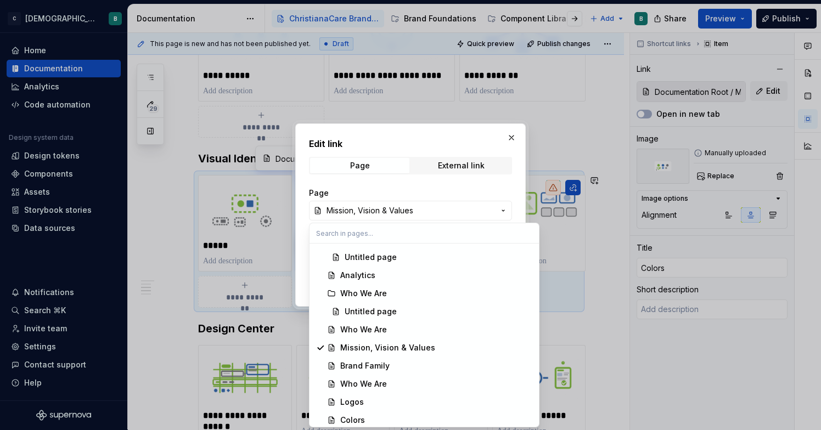
scroll to position [617, 0]
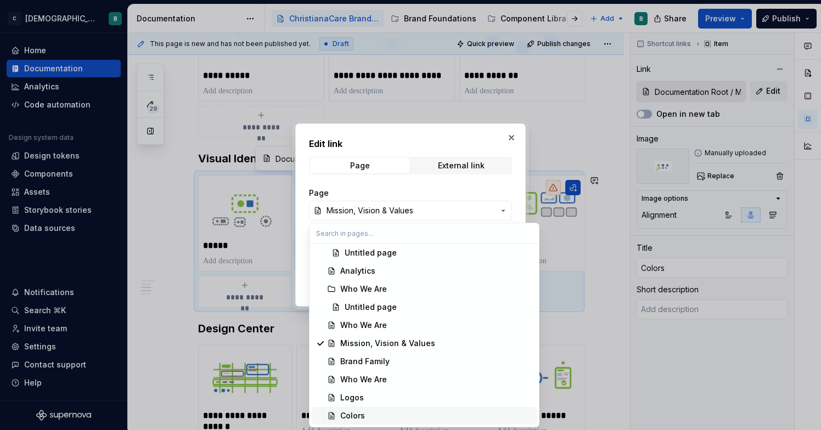
click at [355, 415] on div "Colors" at bounding box center [352, 415] width 25 height 11
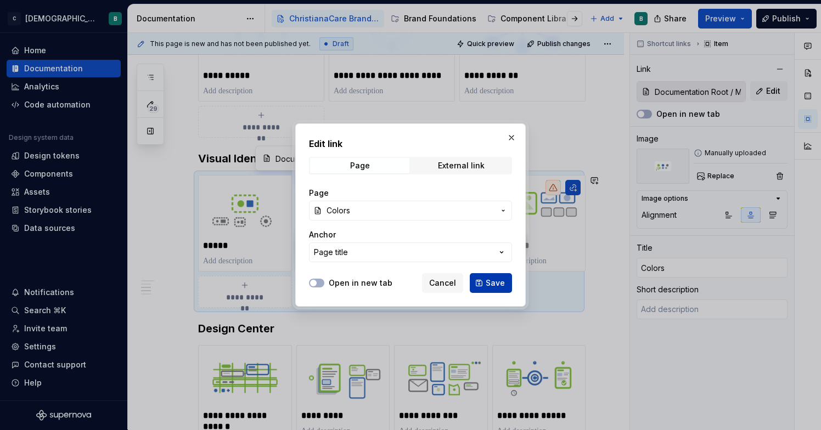
click at [488, 280] on span "Save" at bounding box center [495, 283] width 19 height 11
type textarea "*"
type input "Documentation Root / Colors"
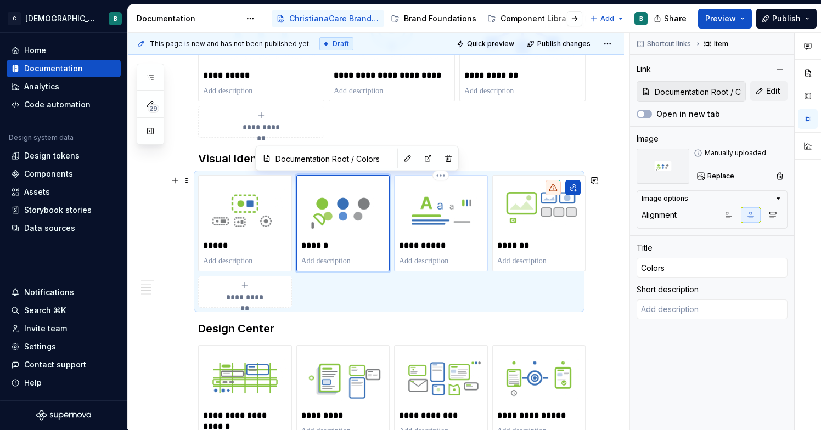
type textarea "*"
type input "Documentation Root / Brand Family"
type input "Typography"
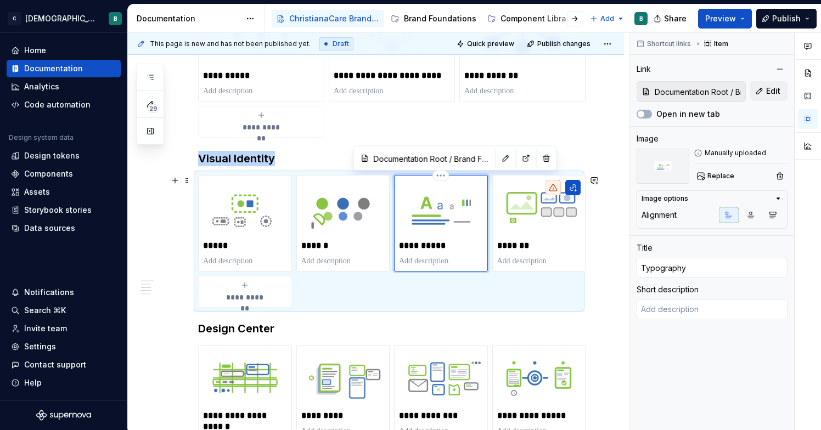
click at [454, 233] on img at bounding box center [441, 208] width 84 height 56
type textarea "*"
click at [601, 17] on html "C [DEMOGRAPHIC_DATA] Digital B Home Documentation Analytics Code automation Des…" at bounding box center [410, 215] width 821 height 430
click at [604, 35] on div "New page" at bounding box center [636, 40] width 93 height 18
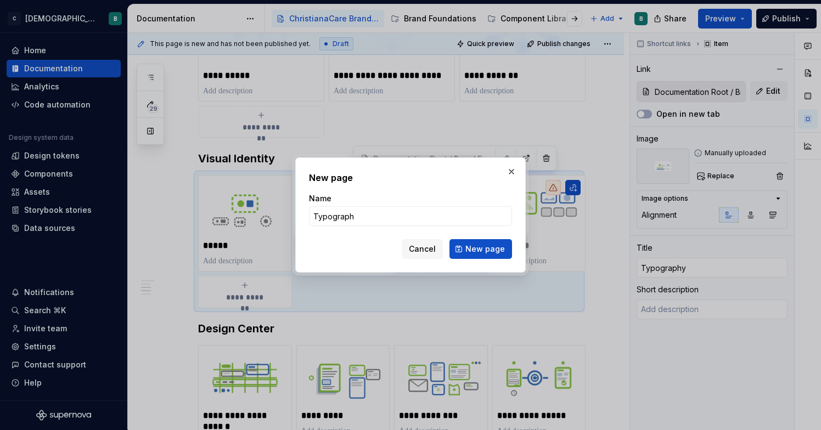
type input "Typography"
click button "New page" at bounding box center [480, 249] width 63 height 20
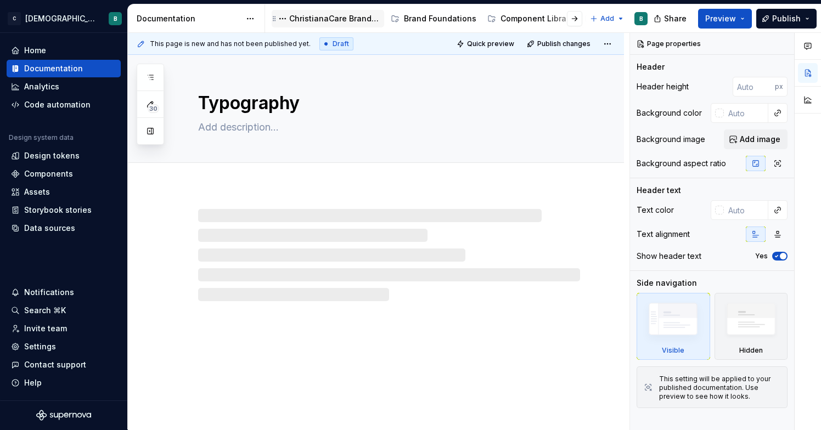
click at [291, 18] on div "ChristianaCare Brand Center" at bounding box center [334, 18] width 91 height 11
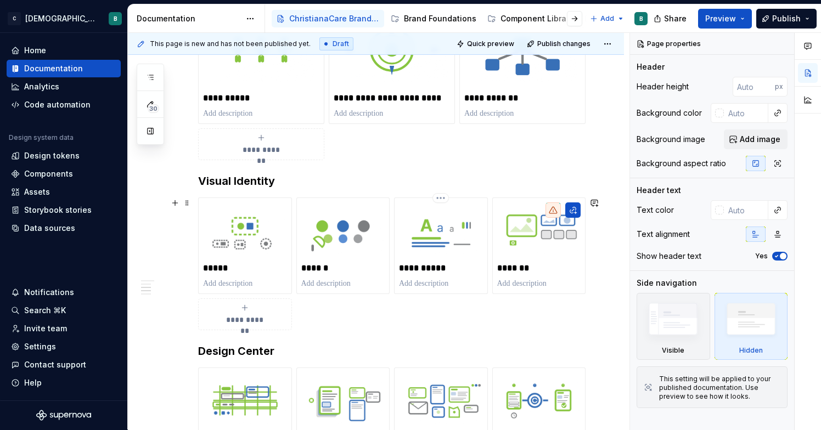
scroll to position [436, 0]
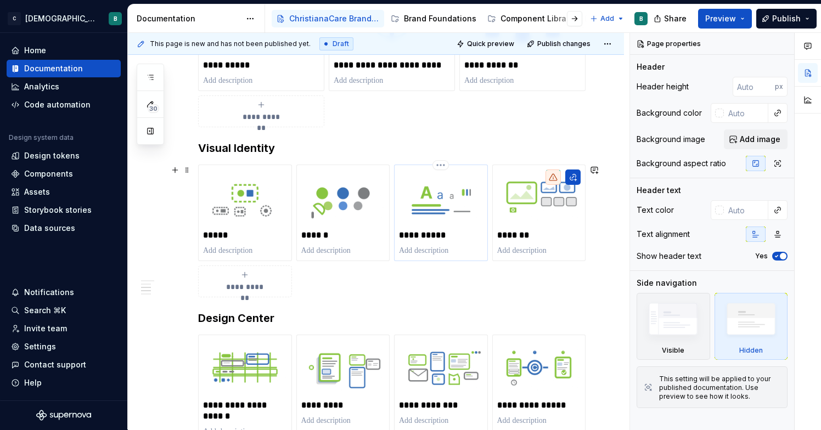
click at [452, 221] on img at bounding box center [441, 198] width 84 height 56
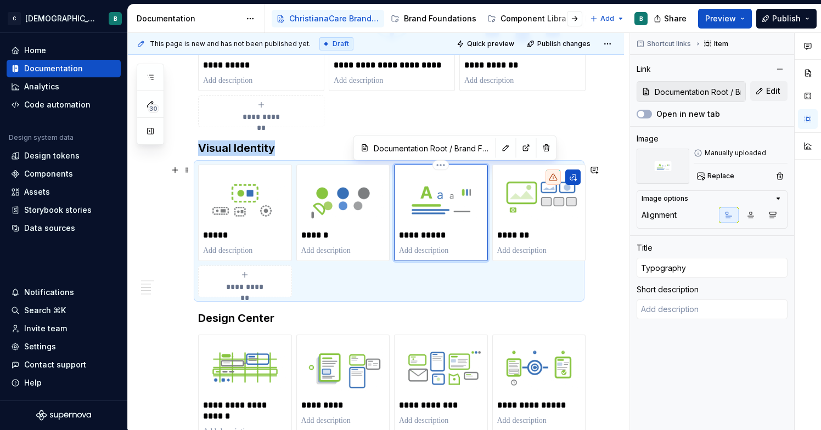
click at [457, 212] on img at bounding box center [441, 198] width 84 height 56
click at [498, 150] on button "button" at bounding box center [505, 147] width 15 height 15
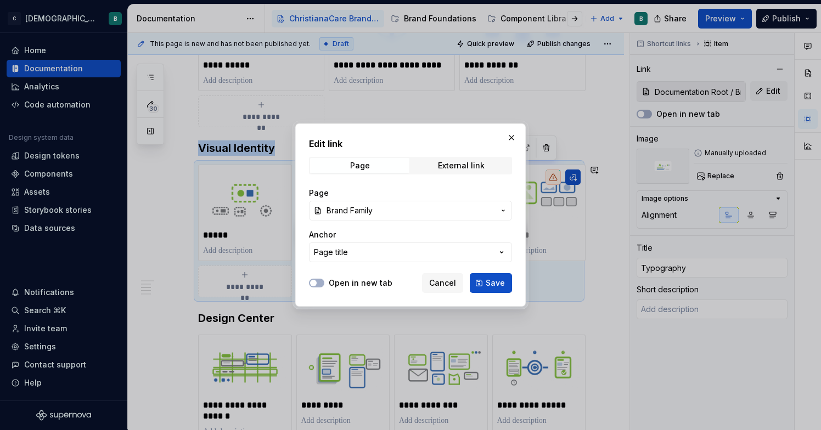
click at [436, 206] on span "Brand Family" at bounding box center [410, 210] width 168 height 11
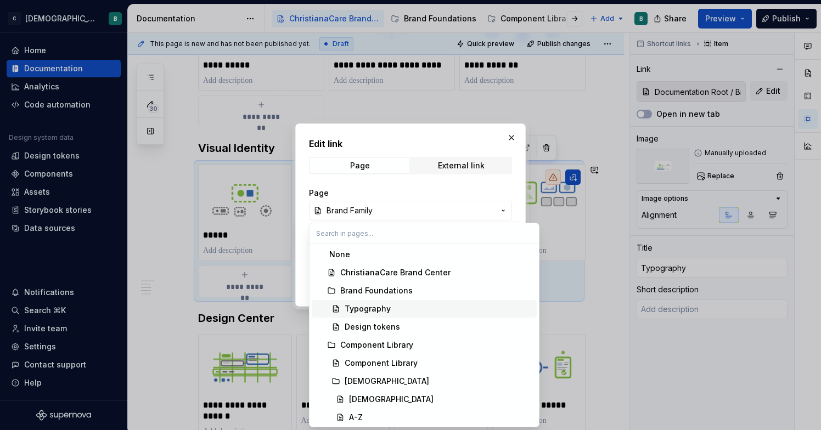
click at [399, 307] on div "Typography" at bounding box center [439, 308] width 188 height 11
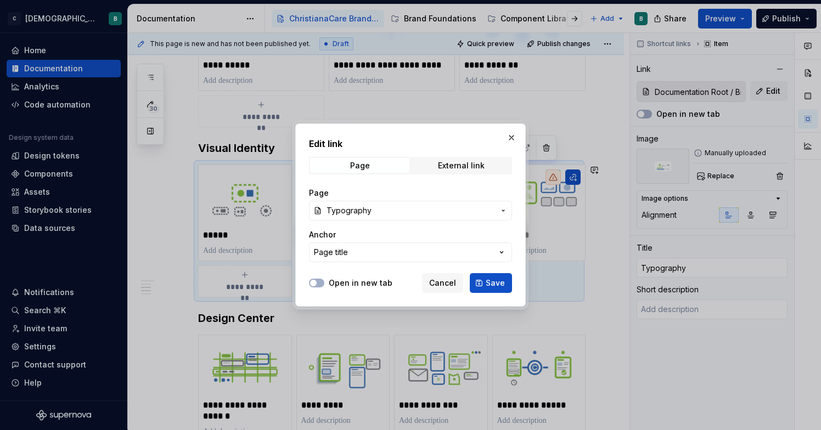
click at [451, 211] on span "Typography" at bounding box center [410, 210] width 168 height 11
click at [509, 139] on div "Edit link Page External link Page Typography Anchor Page title Open in new tab …" at bounding box center [410, 215] width 821 height 430
click at [510, 139] on button "button" at bounding box center [511, 137] width 15 height 15
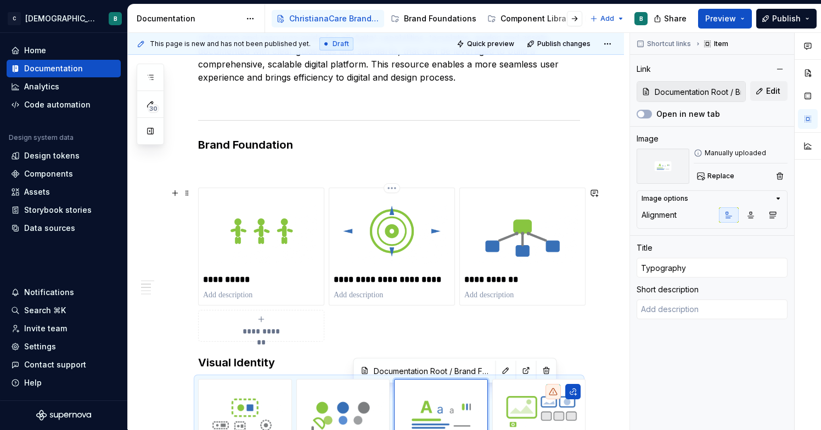
scroll to position [213, 0]
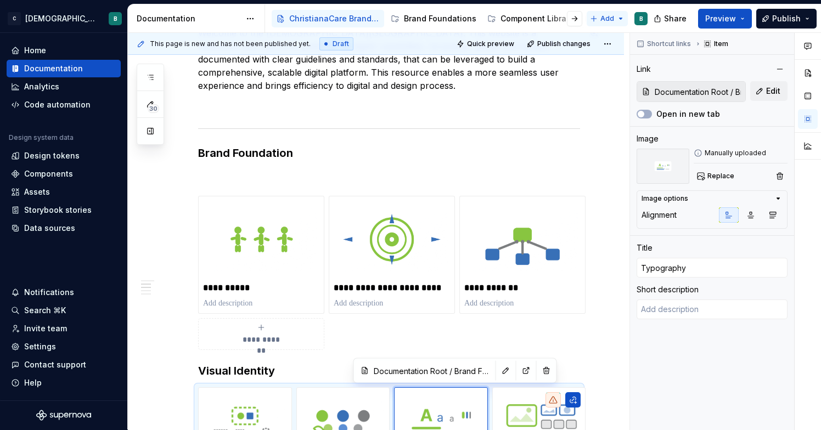
click at [601, 19] on html "C [DEMOGRAPHIC_DATA] Digital B Home Documentation Analytics Code automation Des…" at bounding box center [410, 215] width 821 height 430
click at [602, 58] on icon at bounding box center [599, 57] width 9 height 9
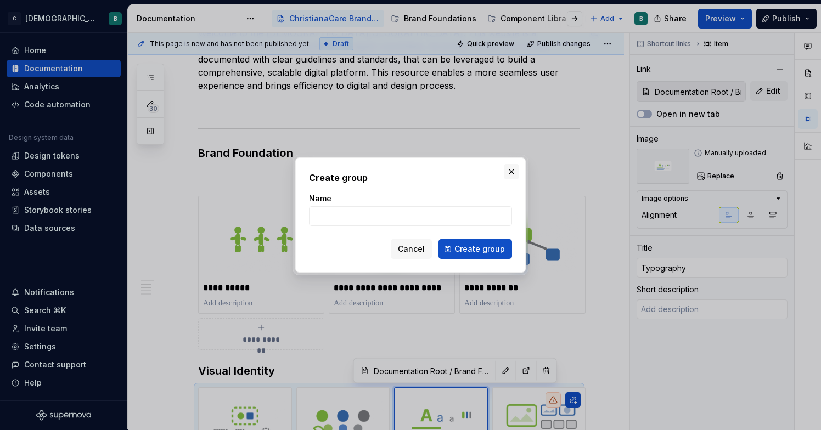
click at [514, 173] on button "button" at bounding box center [511, 171] width 15 height 15
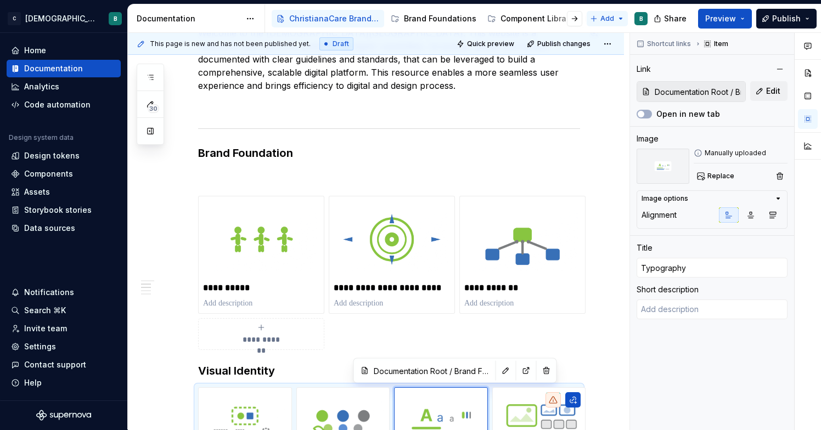
type textarea "*"
click at [599, 21] on html "C [DEMOGRAPHIC_DATA] Digital B Home Documentation Analytics Code automation Des…" at bounding box center [410, 215] width 821 height 430
click at [605, 56] on div "New group" at bounding box center [636, 58] width 93 height 18
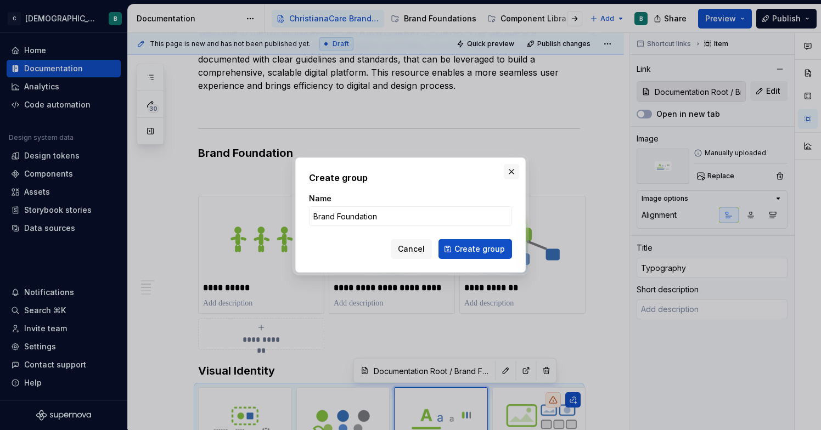
type input "Brand Foundations"
click button "Create group" at bounding box center [475, 249] width 74 height 20
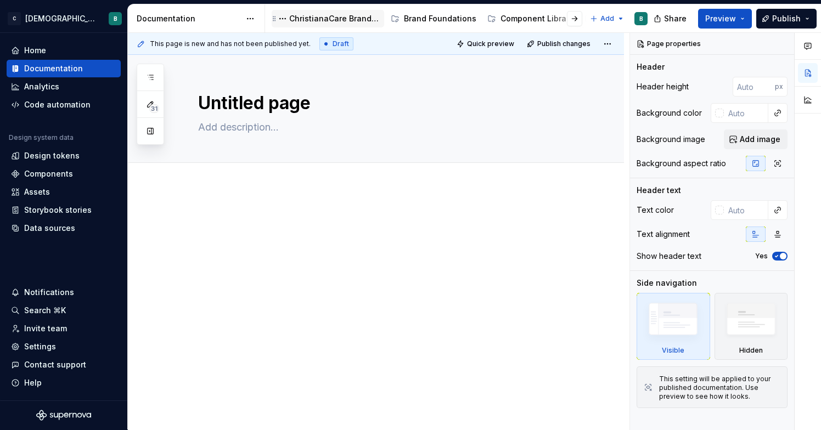
click at [317, 18] on div "ChristianaCare Brand Center" at bounding box center [334, 18] width 91 height 11
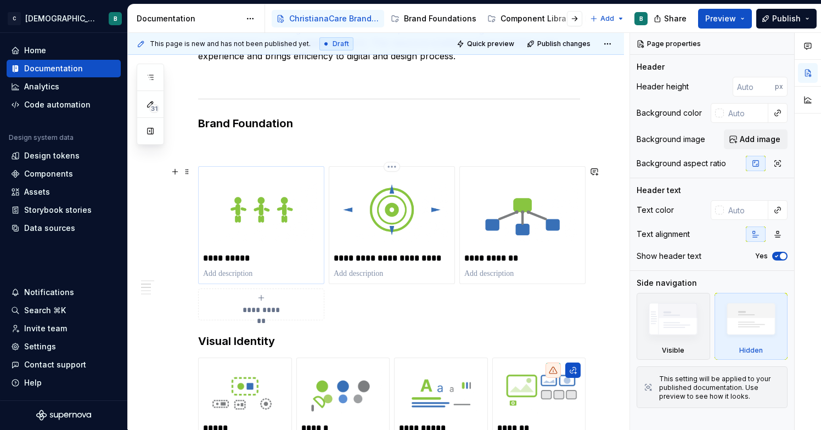
scroll to position [252, 0]
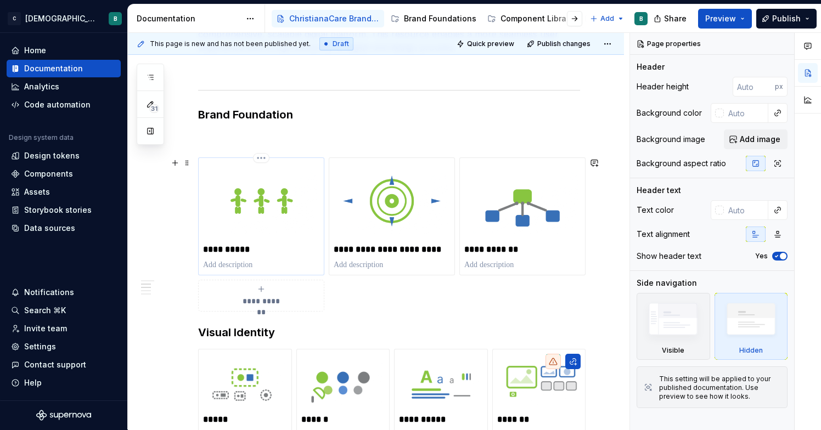
click at [277, 254] on p "**********" at bounding box center [261, 249] width 116 height 11
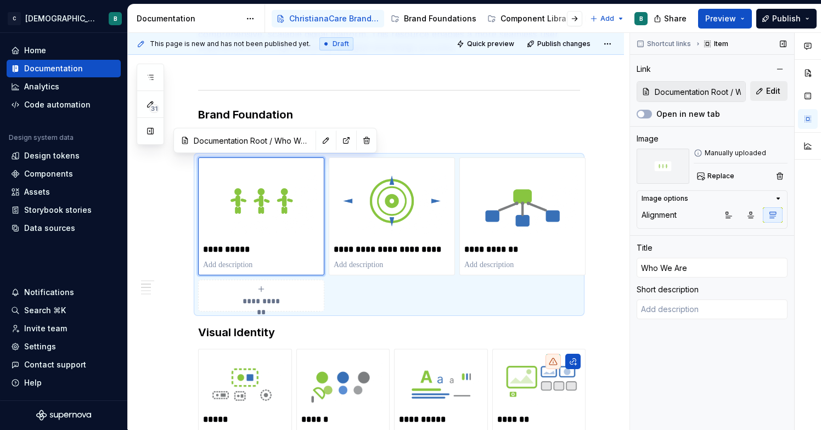
click at [782, 86] on button "Edit" at bounding box center [768, 91] width 37 height 20
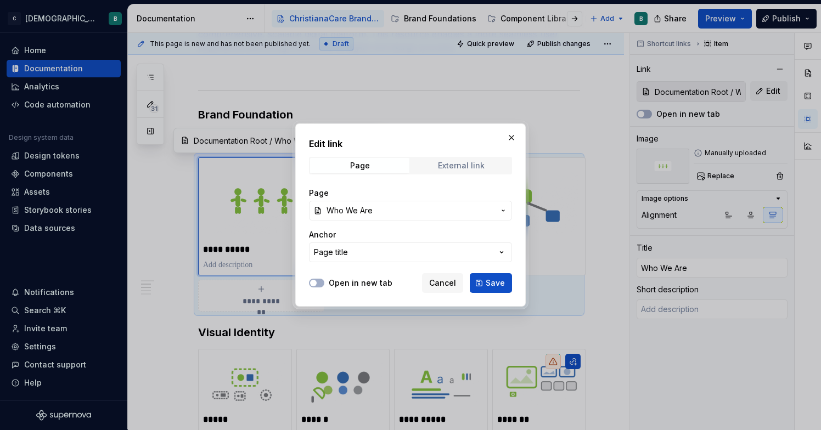
click at [476, 169] on div "External link" at bounding box center [461, 165] width 47 height 9
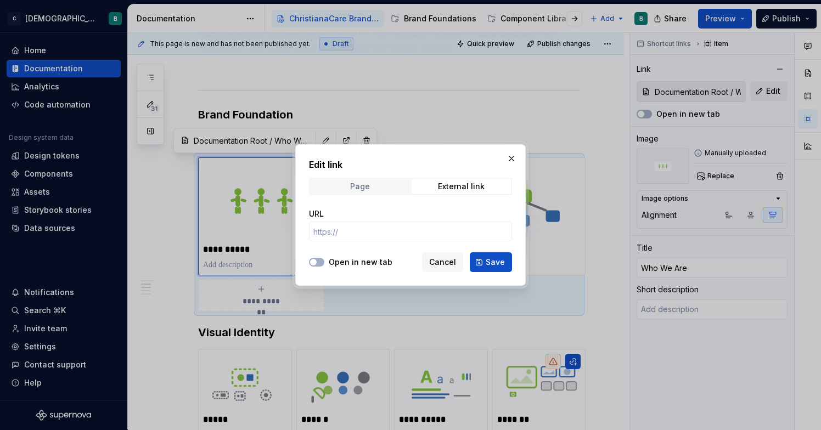
click at [363, 189] on div "Page" at bounding box center [360, 186] width 20 height 9
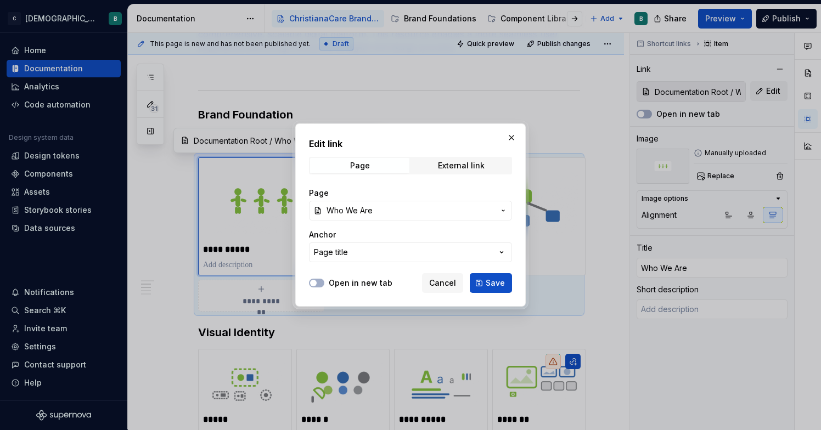
click at [501, 212] on icon "button" at bounding box center [503, 210] width 9 height 9
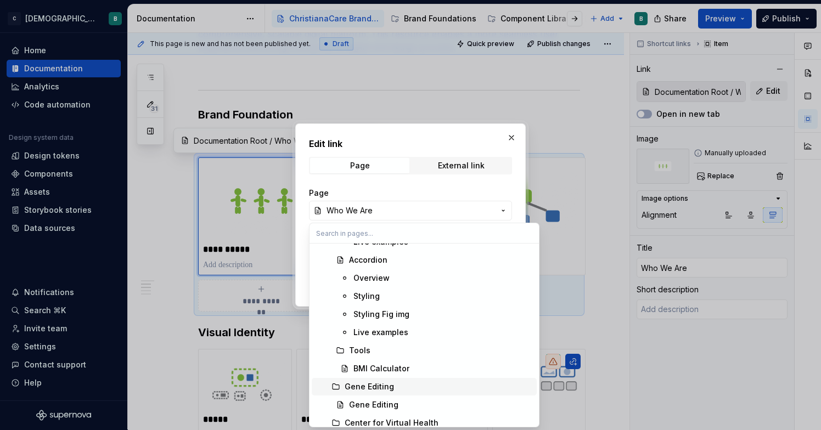
scroll to position [0, 0]
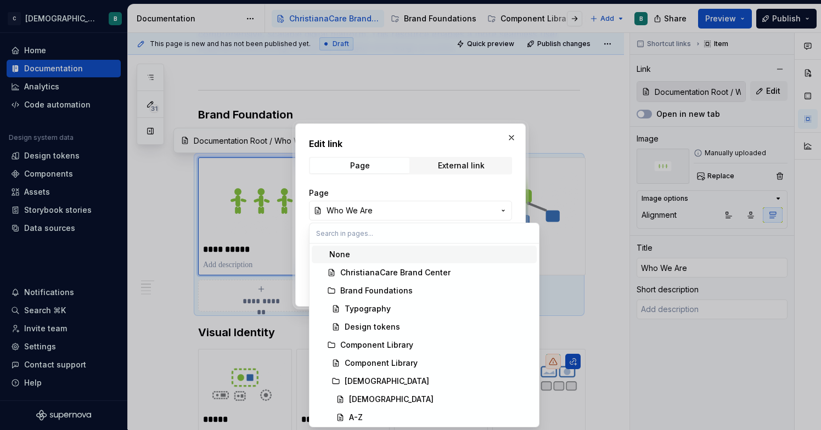
click at [587, 97] on div at bounding box center [410, 215] width 821 height 430
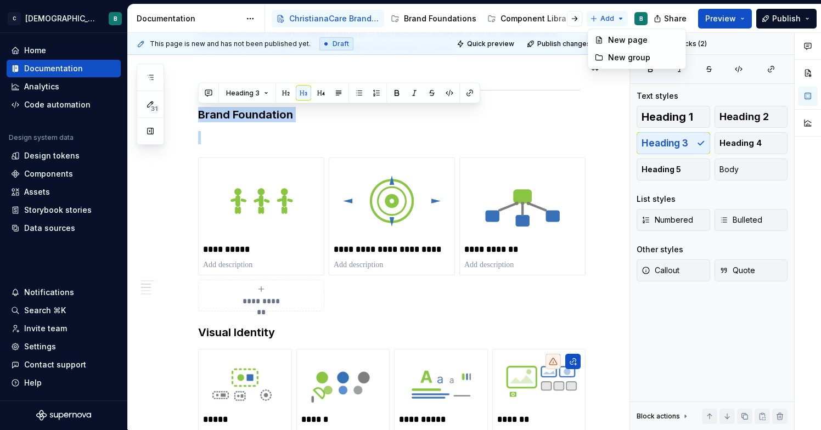
click at [618, 19] on html "C [DEMOGRAPHIC_DATA] Digital B Home Documentation Analytics Code automation Des…" at bounding box center [410, 215] width 821 height 430
click at [521, 110] on html "C [DEMOGRAPHIC_DATA] Digital B Home Documentation Analytics Code automation Des…" at bounding box center [410, 215] width 821 height 430
drag, startPoint x: 434, startPoint y: 18, endPoint x: 442, endPoint y: 16, distance: 8.3
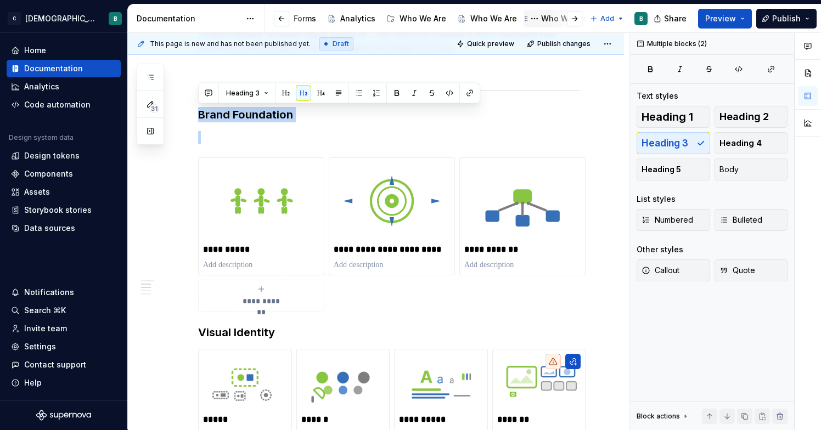
scroll to position [0, 590]
click at [413, 20] on div "Who We Are" at bounding box center [425, 18] width 47 height 11
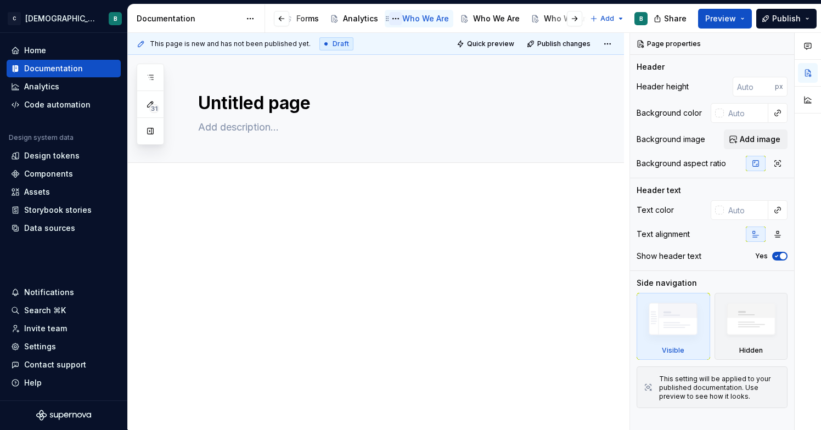
click at [389, 21] on button "Page tree" at bounding box center [395, 18] width 13 height 13
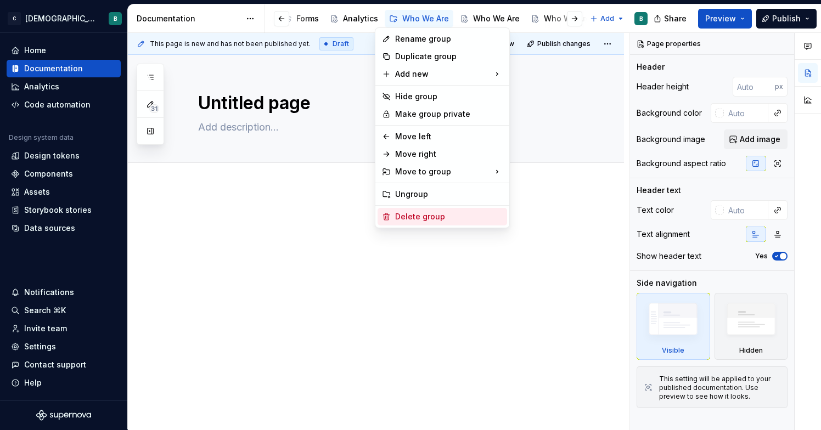
click at [416, 215] on div "Delete group" at bounding box center [449, 216] width 108 height 11
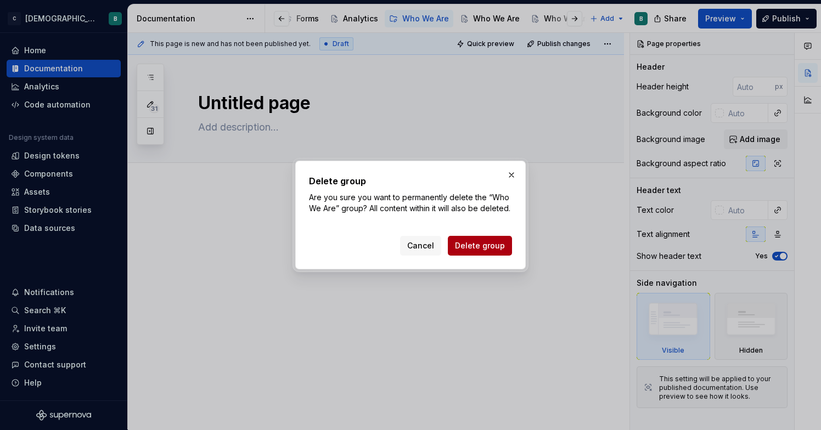
click at [476, 246] on span "Delete group" at bounding box center [480, 245] width 50 height 11
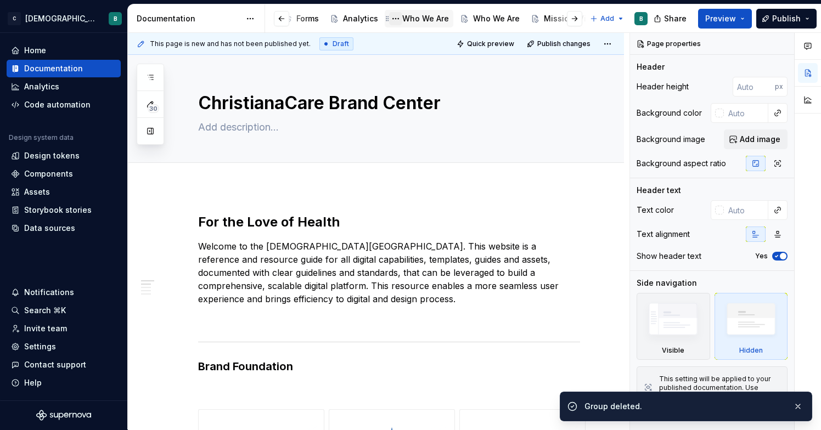
click at [389, 19] on button "Page tree" at bounding box center [395, 18] width 13 height 13
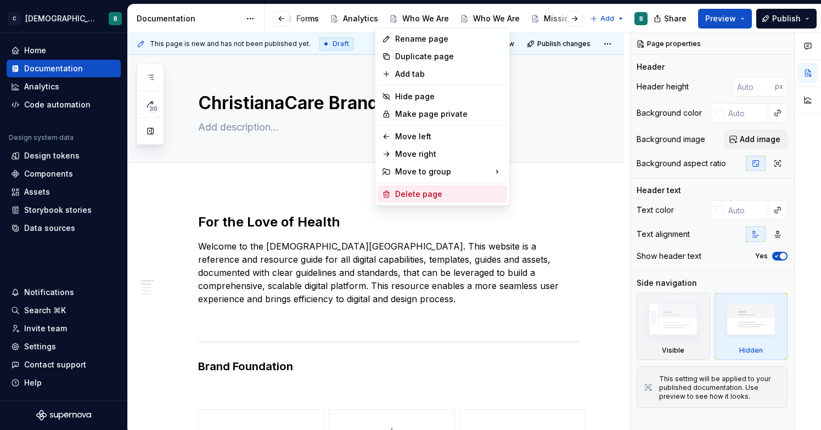
click at [427, 195] on div "Delete page" at bounding box center [449, 194] width 108 height 11
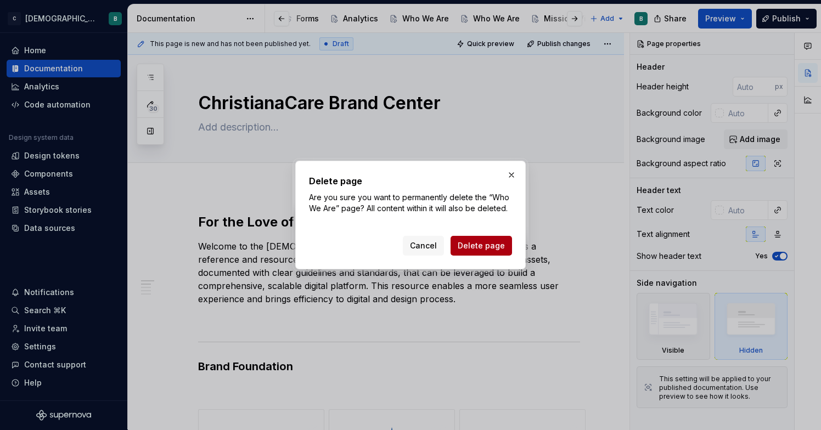
click at [470, 244] on span "Delete page" at bounding box center [481, 245] width 47 height 11
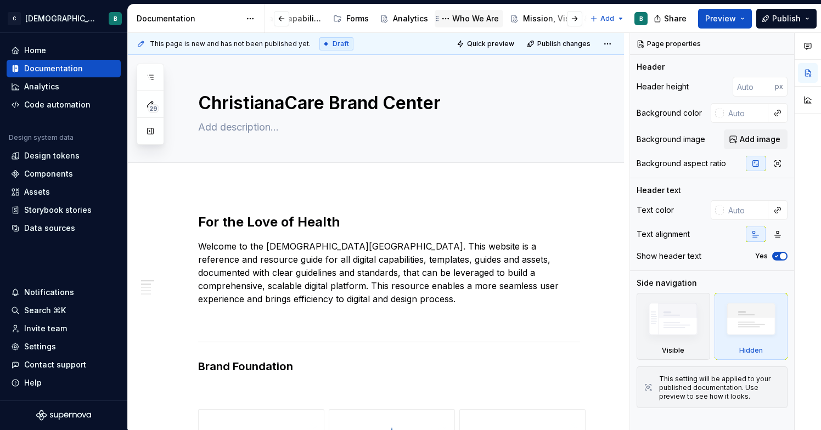
scroll to position [0, 533]
drag, startPoint x: 476, startPoint y: 16, endPoint x: 341, endPoint y: 41, distance: 136.7
drag, startPoint x: 536, startPoint y: 22, endPoint x: 350, endPoint y: 21, distance: 186.0
drag, startPoint x: 510, startPoint y: 19, endPoint x: 374, endPoint y: 13, distance: 136.2
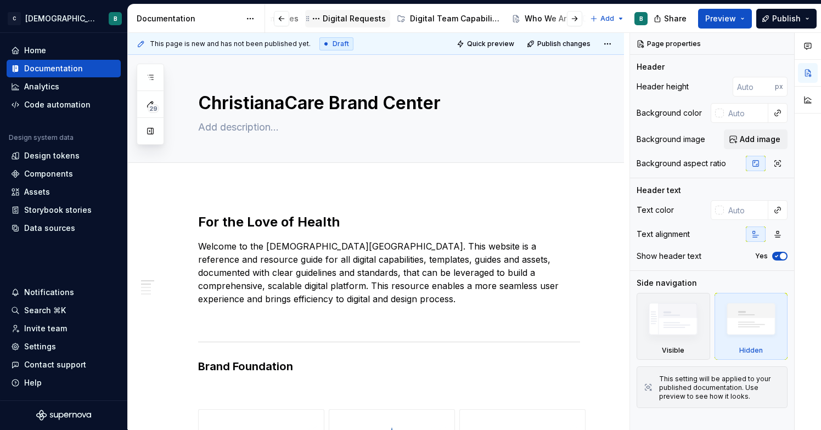
click at [223, 13] on div "[DEMOGRAPHIC_DATA] Brand Center Brand Foundations Component Library Page Templa…" at bounding box center [66, 19] width 313 height 22
click at [511, 16] on button "Page tree" at bounding box center [517, 18] width 13 height 13
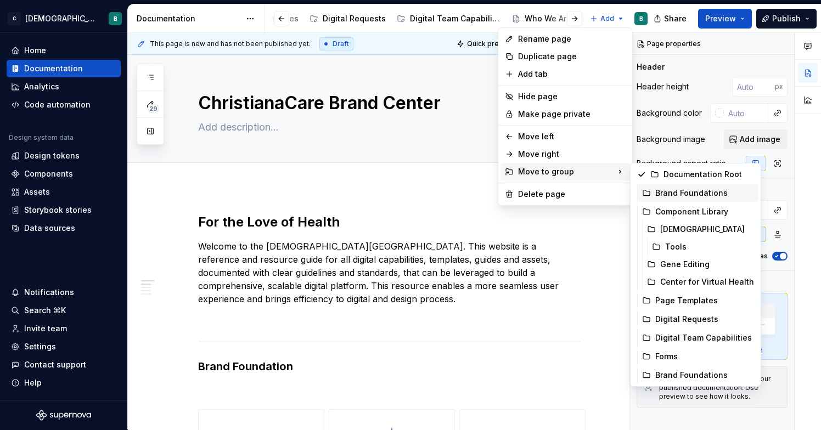
click at [665, 192] on div "Brand Foundations" at bounding box center [704, 193] width 99 height 11
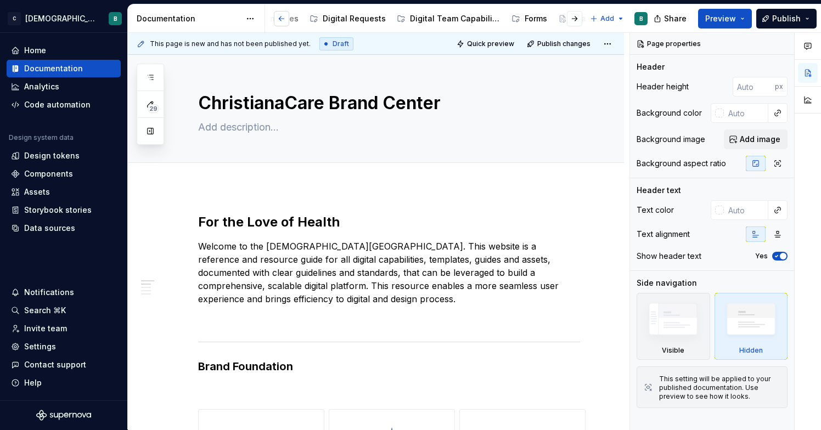
click at [280, 16] on button "button" at bounding box center [281, 18] width 15 height 15
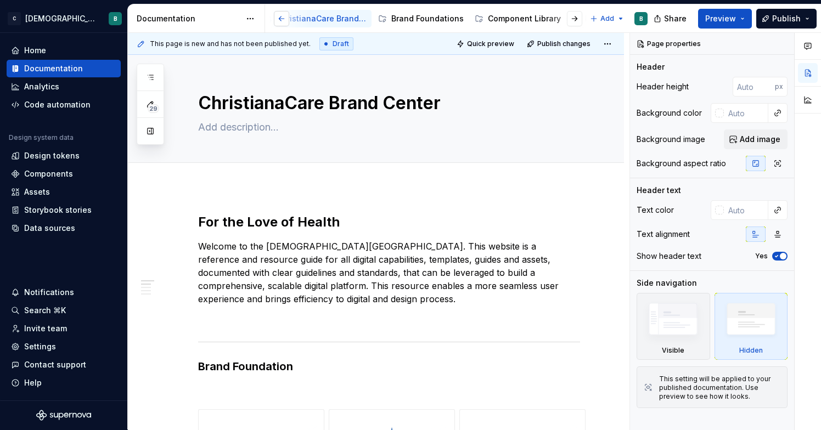
scroll to position [0, 0]
click at [280, 16] on div "Page tree" at bounding box center [280, 18] width 9 height 9
click at [327, 17] on div "ChristianaCare Brand Center" at bounding box center [334, 18] width 91 height 11
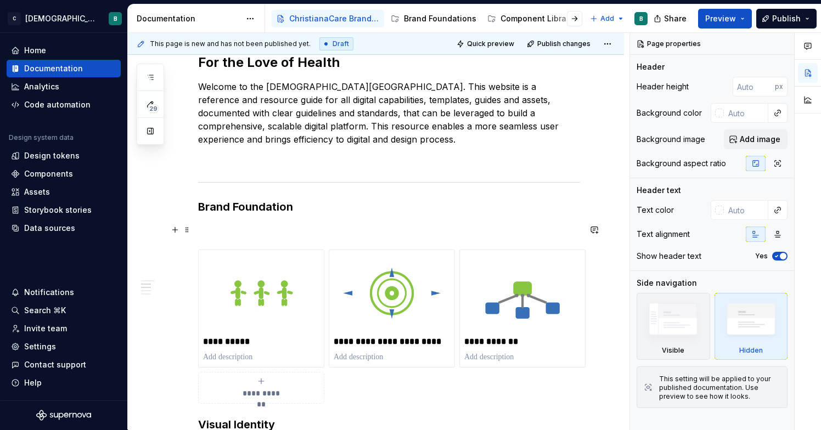
scroll to position [205, 0]
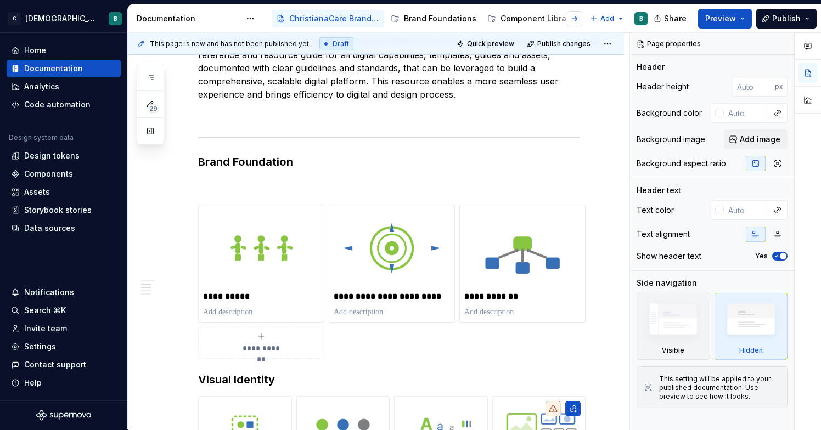
click at [577, 22] on button "button" at bounding box center [574, 18] width 15 height 15
click at [282, 20] on button "button" at bounding box center [281, 18] width 15 height 15
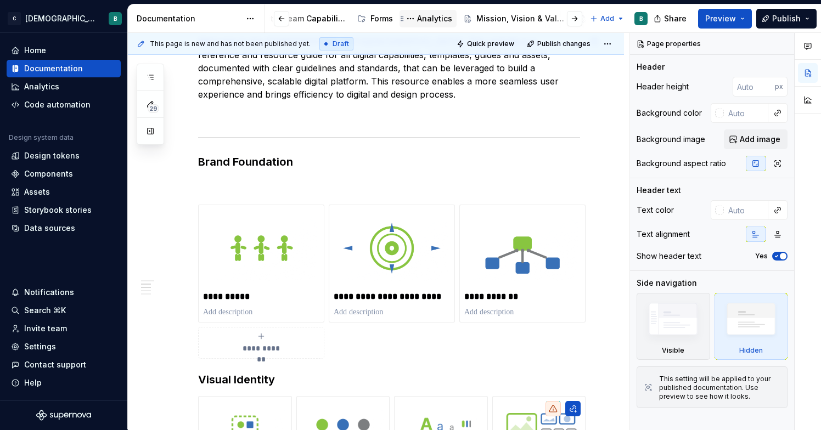
scroll to position [0, 493]
click at [486, 15] on button "Page tree" at bounding box center [492, 18] width 13 height 13
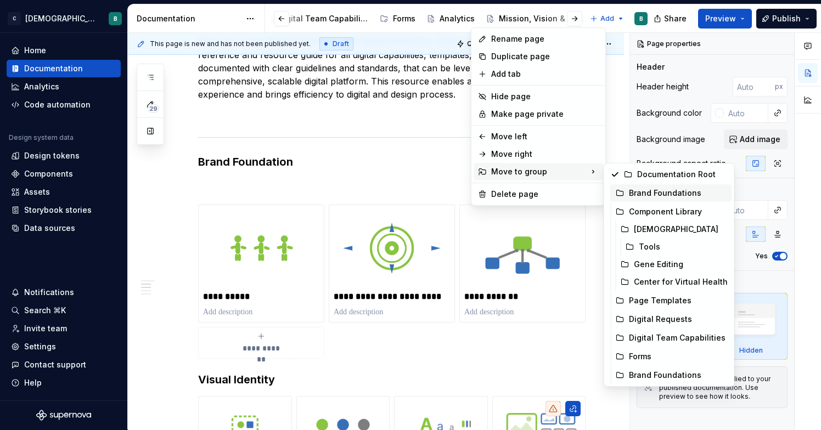
click at [643, 195] on div "Brand Foundations" at bounding box center [678, 193] width 99 height 11
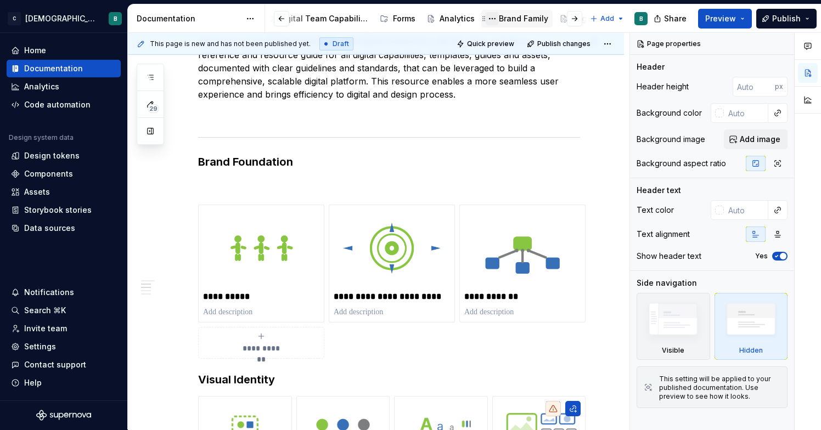
click at [486, 16] on button "Page tree" at bounding box center [492, 18] width 13 height 13
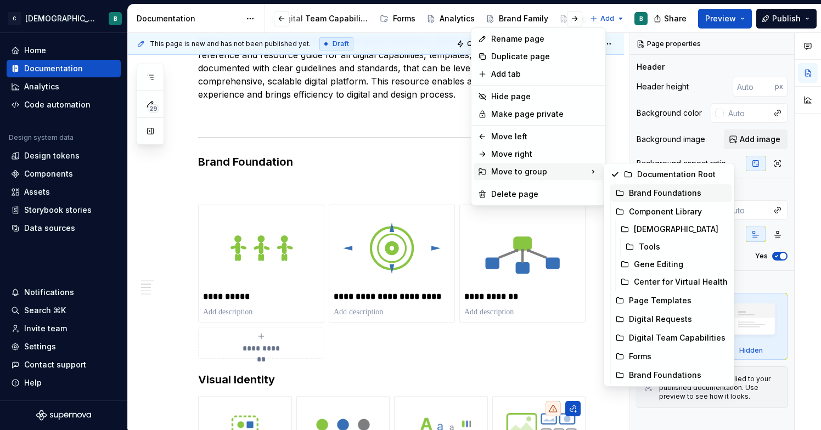
click at [637, 193] on div "Brand Foundations" at bounding box center [678, 193] width 99 height 11
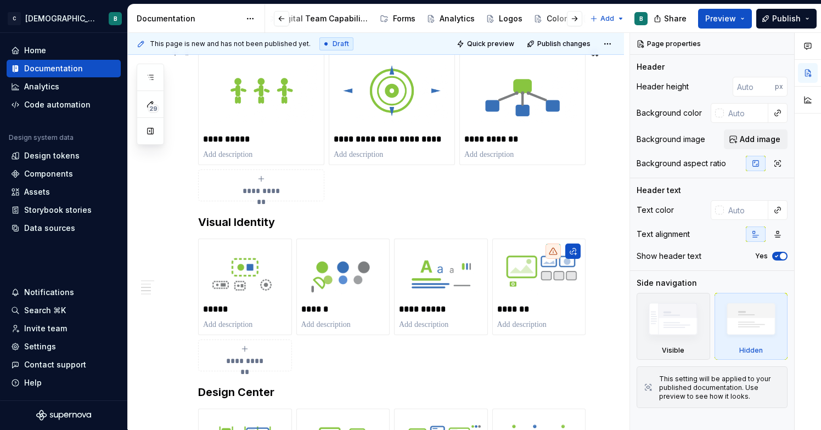
scroll to position [369, 0]
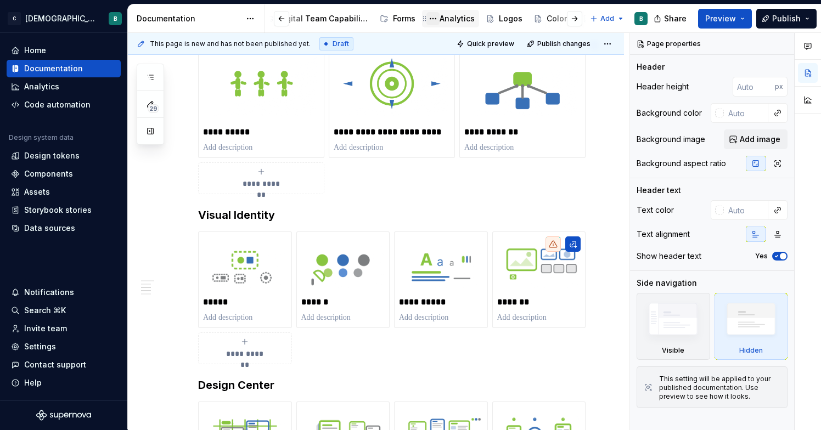
click at [426, 15] on button "Page tree" at bounding box center [432, 18] width 13 height 13
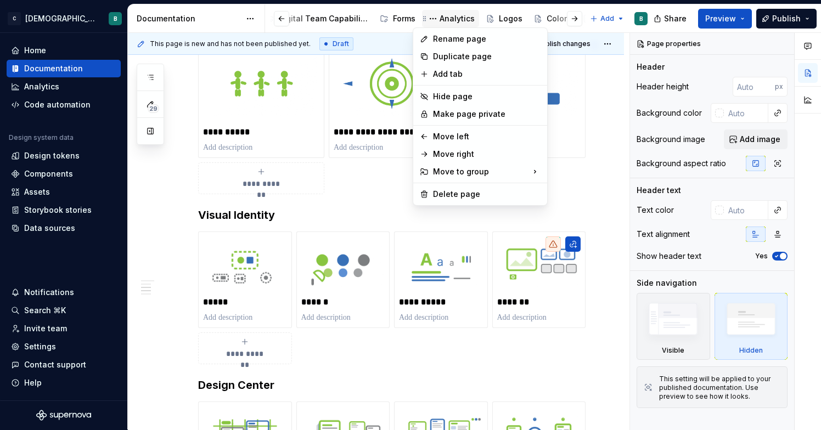
click at [439, 17] on html "C [DEMOGRAPHIC_DATA] Digital B Home Documentation Analytics Code automation Des…" at bounding box center [410, 215] width 821 height 430
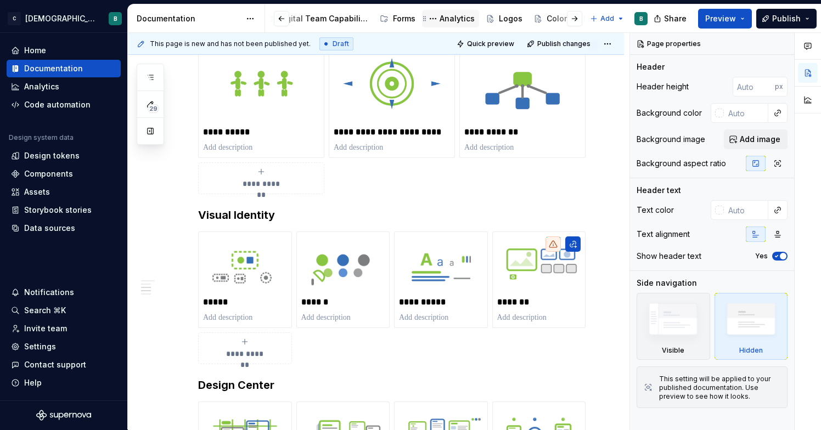
click at [440, 17] on div "Analytics" at bounding box center [457, 18] width 35 height 11
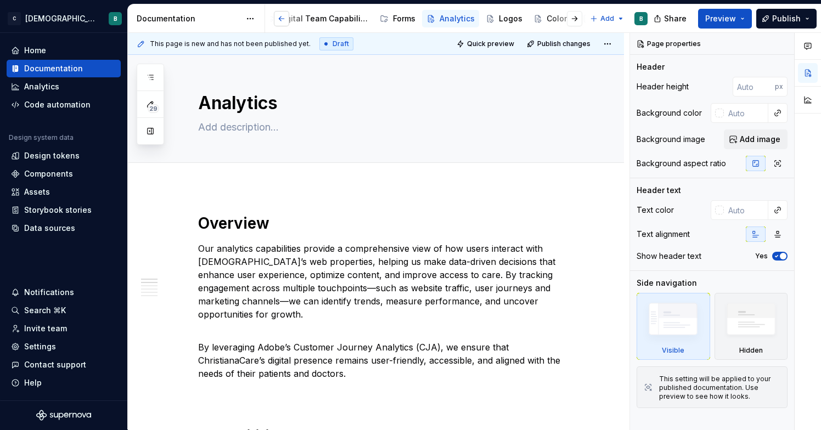
click at [281, 21] on button "button" at bounding box center [281, 18] width 15 height 15
click at [284, 19] on button "button" at bounding box center [281, 18] width 15 height 15
click at [283, 19] on button "Page tree" at bounding box center [282, 18] width 13 height 13
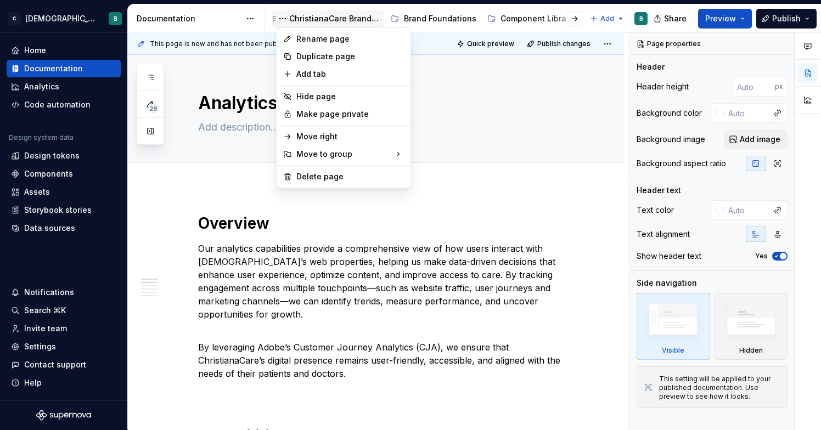
click at [332, 20] on html "C [DEMOGRAPHIC_DATA] Digital B Home Documentation Analytics Code automation Des…" at bounding box center [410, 215] width 821 height 430
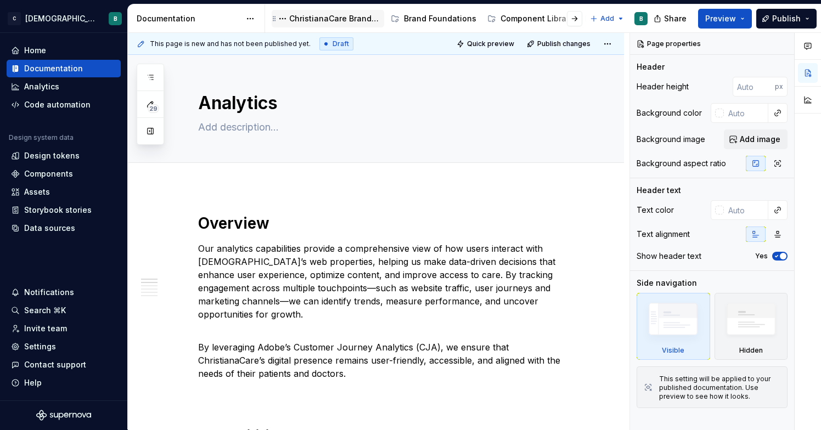
click at [334, 19] on div "ChristianaCare Brand Center" at bounding box center [334, 18] width 91 height 11
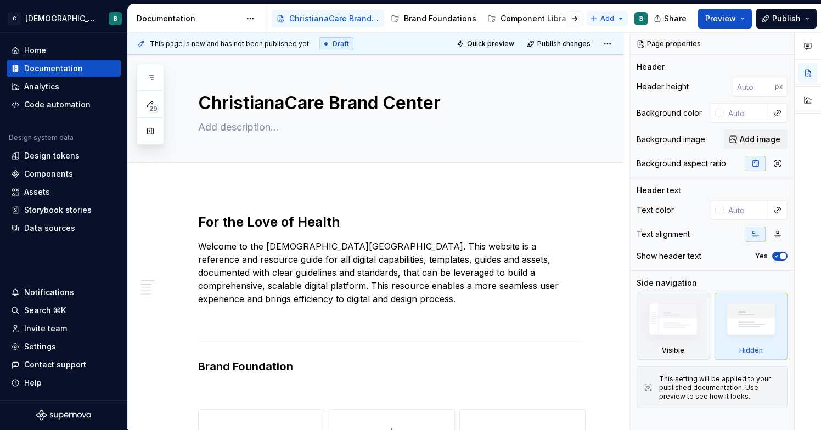
click at [621, 18] on html "C [DEMOGRAPHIC_DATA] Digital B Home Documentation Analytics Code automation Des…" at bounding box center [410, 215] width 821 height 430
click at [606, 63] on div "New group" at bounding box center [636, 58] width 93 height 18
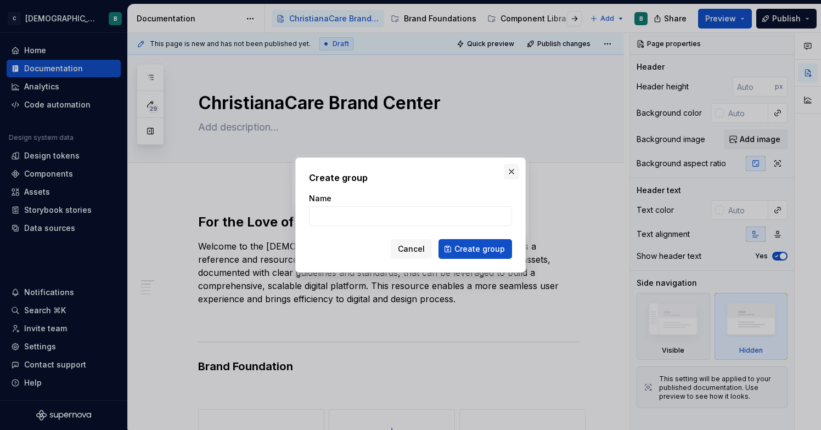
click at [513, 174] on button "button" at bounding box center [511, 171] width 15 height 15
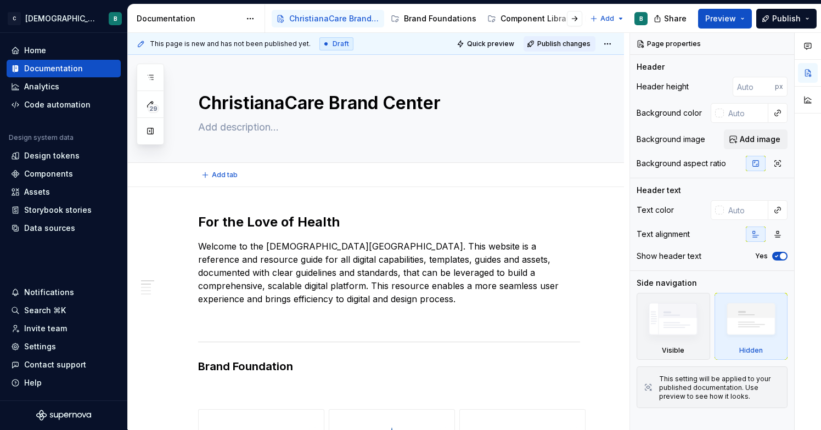
type textarea "*"
click at [580, 19] on button "button" at bounding box center [574, 18] width 15 height 15
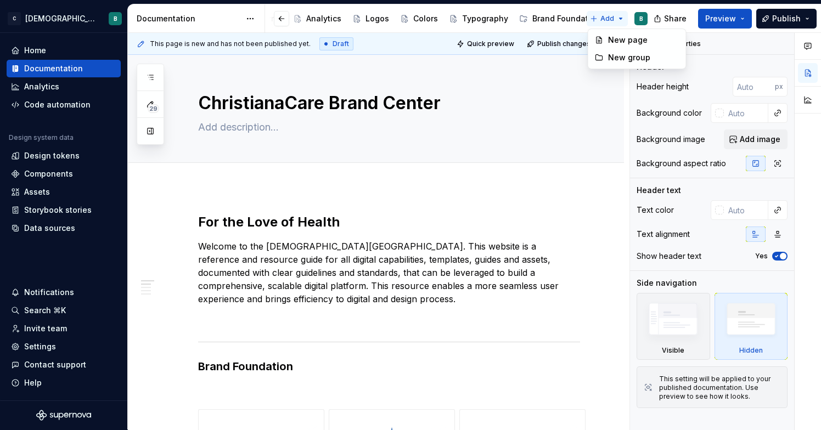
click at [615, 20] on html "C [DEMOGRAPHIC_DATA] Digital B Home Documentation Analytics Code automation Des…" at bounding box center [410, 215] width 821 height 430
click at [609, 54] on div "New group" at bounding box center [643, 57] width 71 height 11
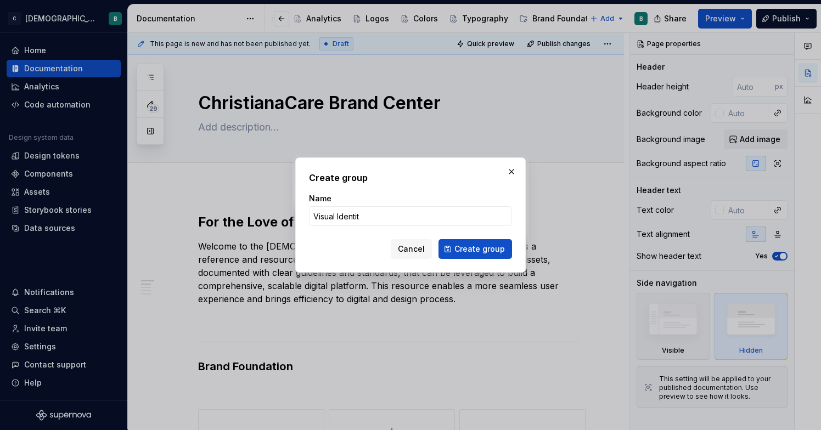
type input "Visual Identity"
click button "Create group" at bounding box center [475, 249] width 74 height 20
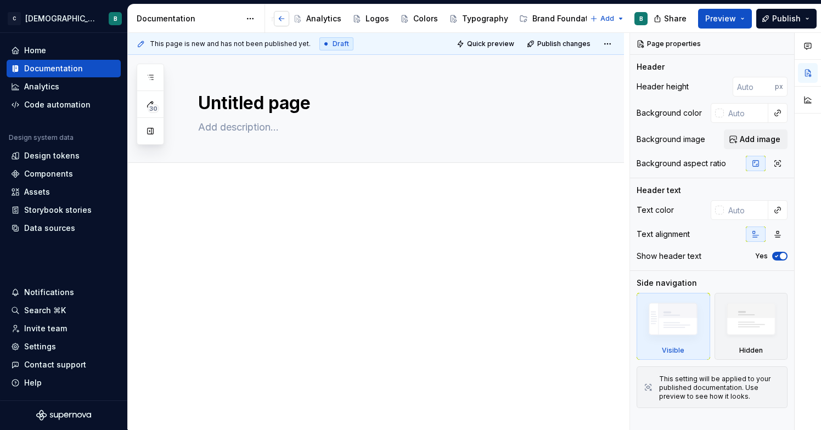
click at [279, 20] on button "button" at bounding box center [281, 18] width 15 height 15
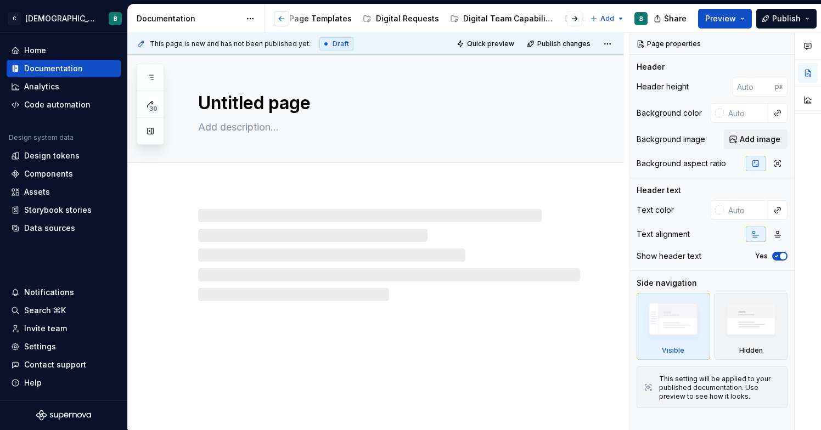
click at [279, 20] on button "button" at bounding box center [281, 18] width 15 height 15
click at [0, 0] on button "Page tree" at bounding box center [0, 0] width 0 height 0
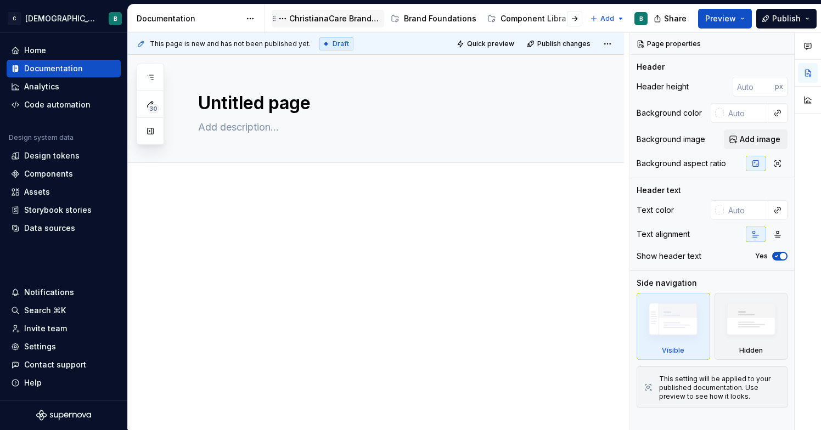
click at [352, 21] on html "C [DEMOGRAPHIC_DATA] Digital B Home Documentation Analytics Code automation Des…" at bounding box center [410, 215] width 821 height 430
click at [576, 21] on button "button" at bounding box center [574, 18] width 15 height 15
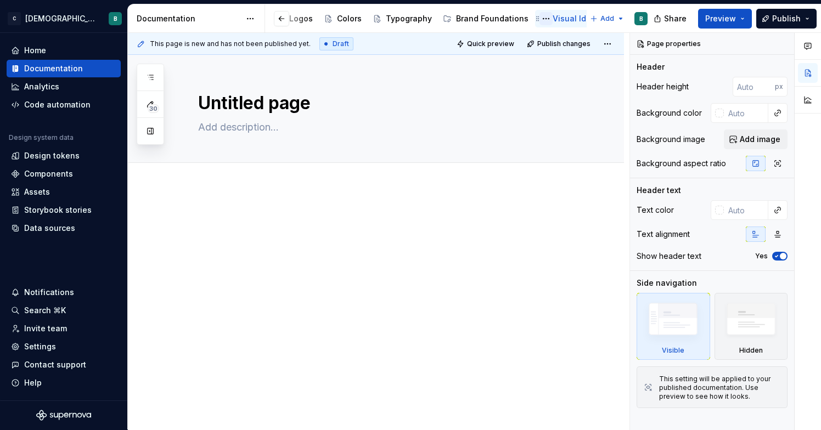
click at [539, 17] on button "Page tree" at bounding box center [545, 18] width 13 height 13
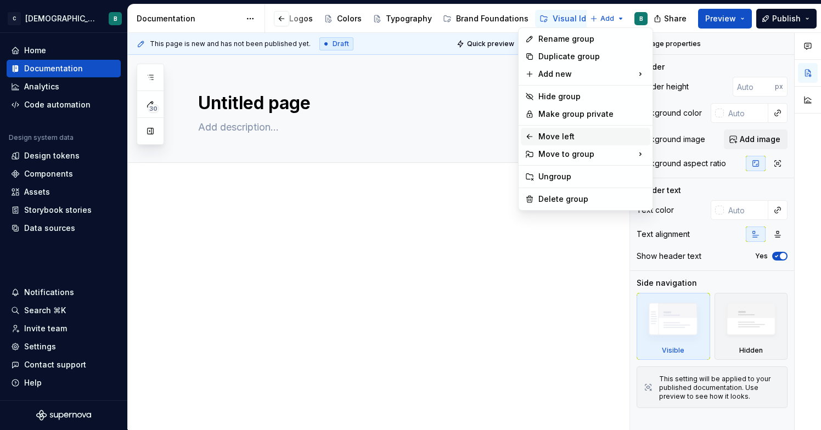
click at [545, 134] on div "Move left" at bounding box center [592, 136] width 108 height 11
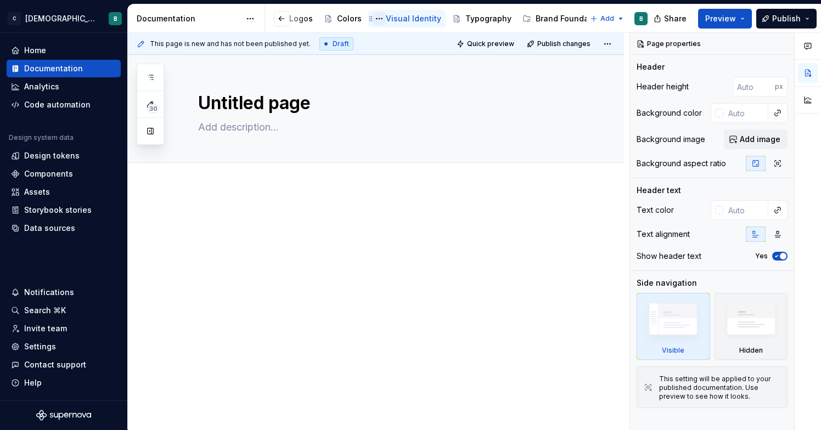
scroll to position [0, 523]
drag, startPoint x: 556, startPoint y: 20, endPoint x: 387, endPoint y: 30, distance: 169.8
click at [387, 30] on div "Accessibility guide for tree Page tree. Navigate the tree with the arrow keys. …" at bounding box center [460, 18] width 391 height 29
drag, startPoint x: 553, startPoint y: 18, endPoint x: 413, endPoint y: 22, distance: 140.0
click at [413, 22] on div "Accessibility guide for tree Page tree. Navigate the tree with the arrow keys. …" at bounding box center [427, 19] width 317 height 22
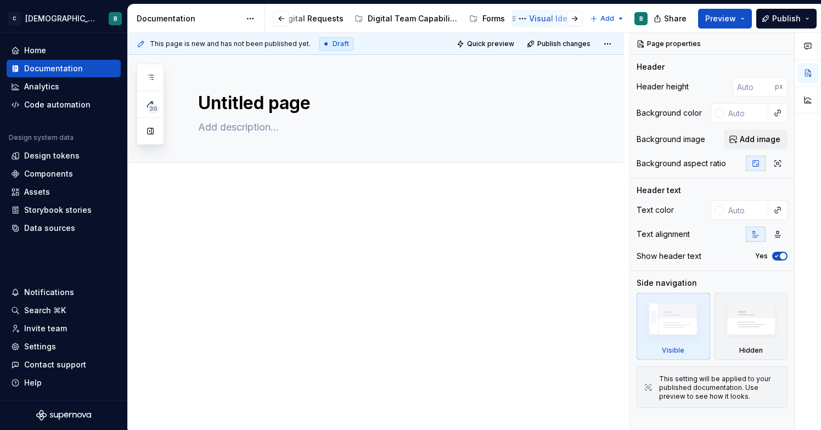
scroll to position [0, 397]
drag, startPoint x: 532, startPoint y: 19, endPoint x: 471, endPoint y: 8, distance: 62.0
drag, startPoint x: 527, startPoint y: 20, endPoint x: 488, endPoint y: 9, distance: 39.9
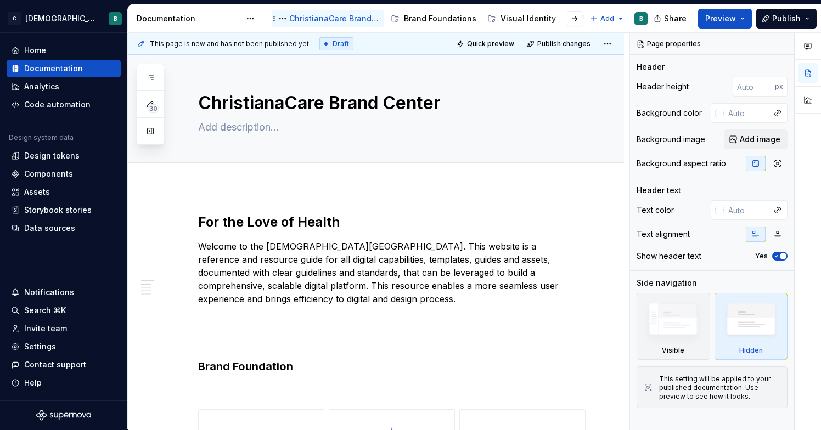
click at [329, 16] on div "ChristianaCare Brand Center" at bounding box center [334, 18] width 91 height 11
click at [611, 16] on html "C [DEMOGRAPHIC_DATA] Digital B Home Documentation Analytics Code automation Des…" at bounding box center [410, 215] width 821 height 430
click at [576, 19] on button "button" at bounding box center [574, 18] width 15 height 15
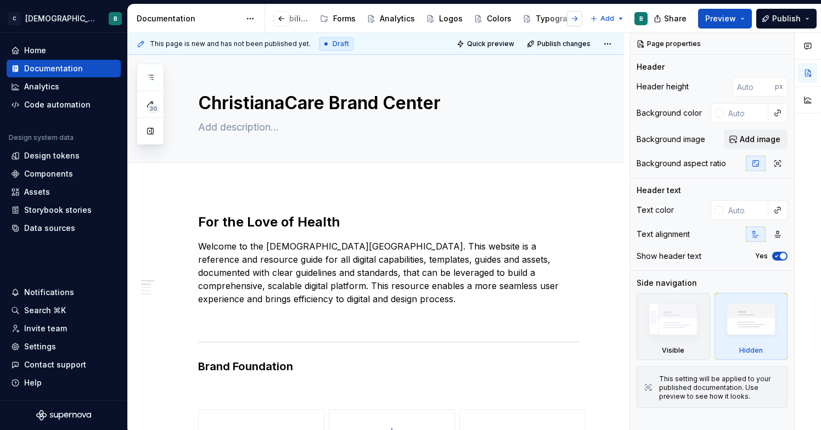
scroll to position [0, 637]
click at [422, 20] on button "Page tree" at bounding box center [428, 18] width 13 height 13
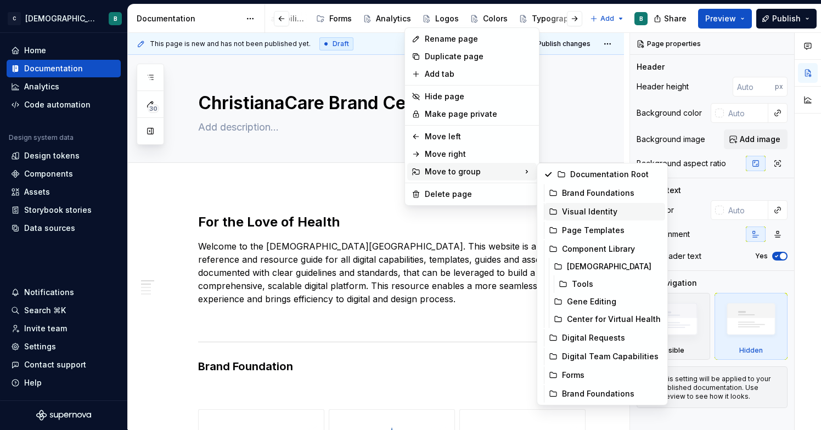
click at [599, 215] on div "Visual Identity" at bounding box center [611, 211] width 99 height 11
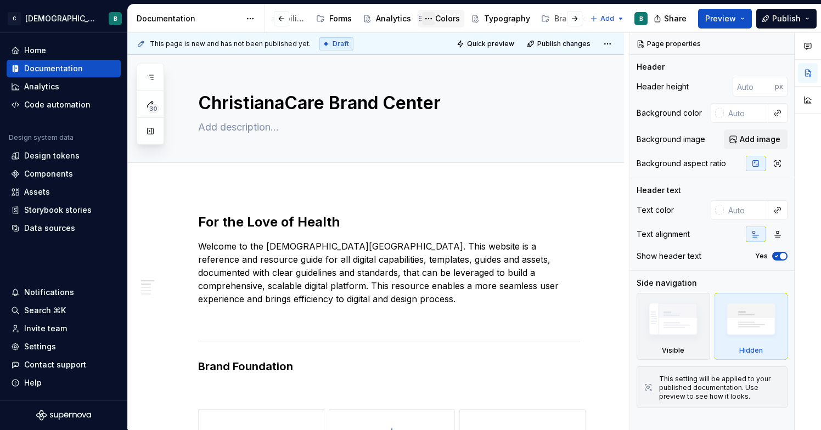
click at [422, 20] on button "Page tree" at bounding box center [428, 18] width 13 height 13
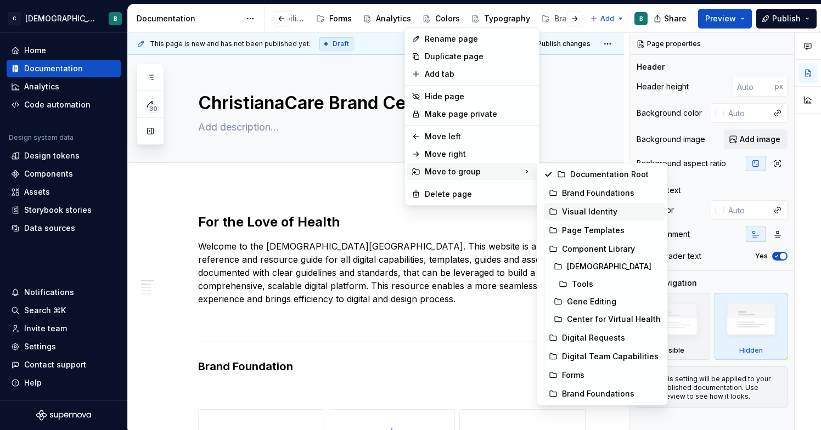
click at [600, 211] on div "Visual Identity" at bounding box center [611, 211] width 99 height 11
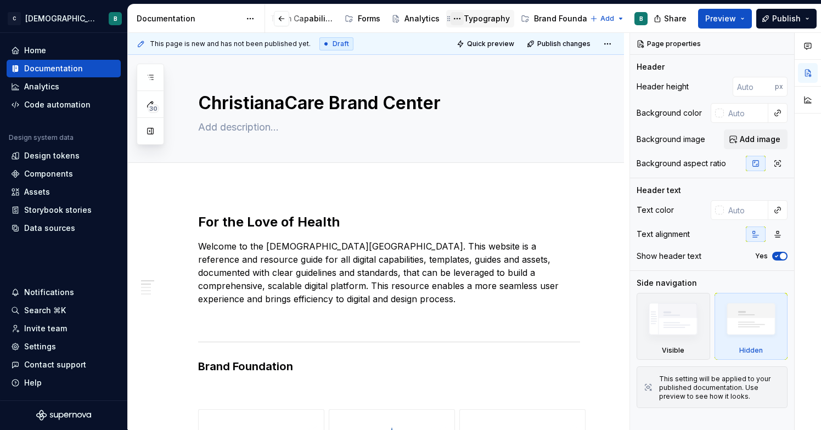
click at [451, 19] on button "Page tree" at bounding box center [457, 18] width 13 height 13
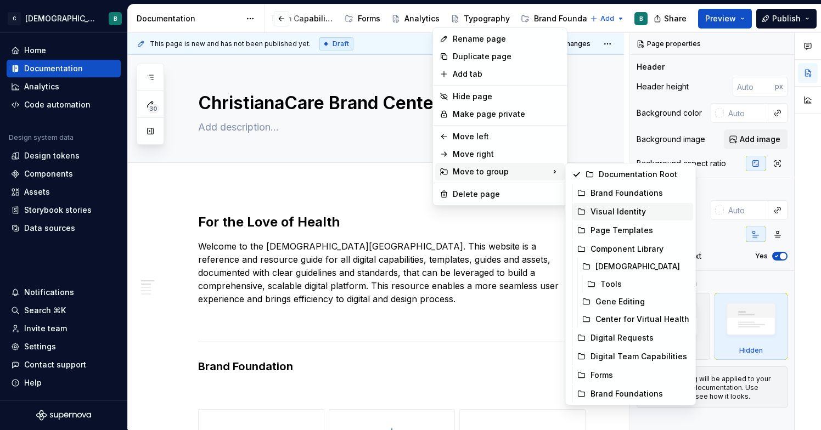
click at [632, 216] on div "Visual Identity" at bounding box center [639, 211] width 99 height 11
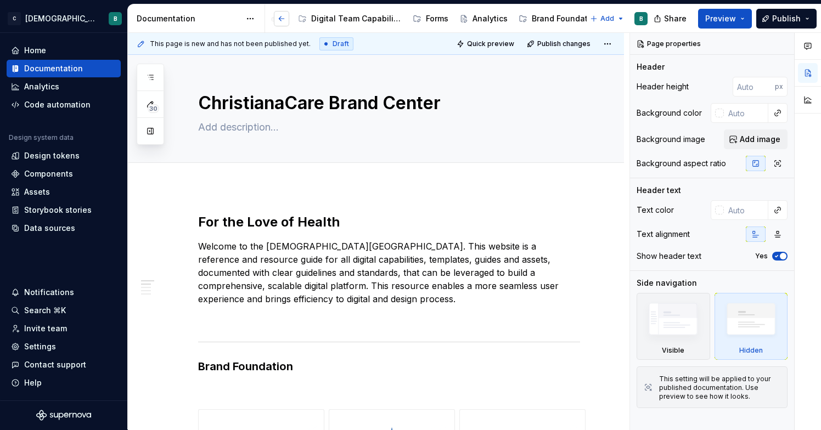
click at [285, 16] on button "button" at bounding box center [281, 18] width 15 height 15
click at [488, 22] on button "Page tree" at bounding box center [493, 18] width 13 height 13
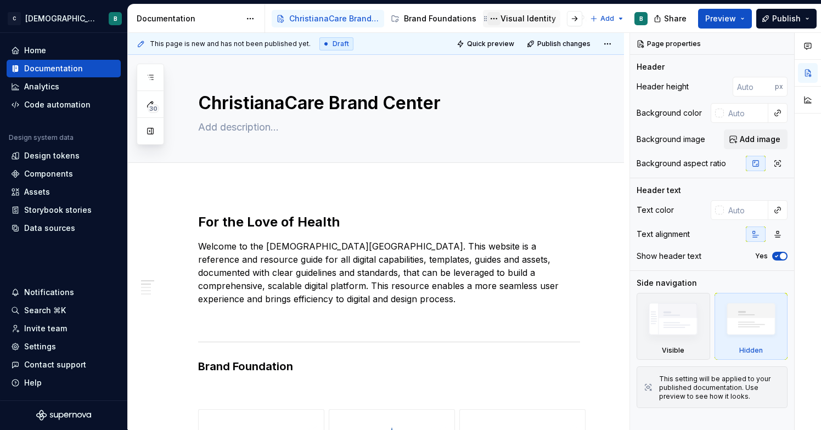
type textarea "*"
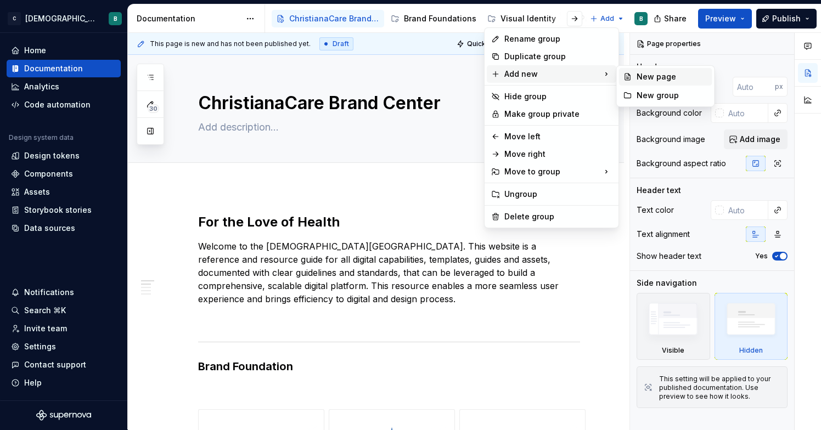
click at [646, 75] on div "New page" at bounding box center [672, 76] width 71 height 11
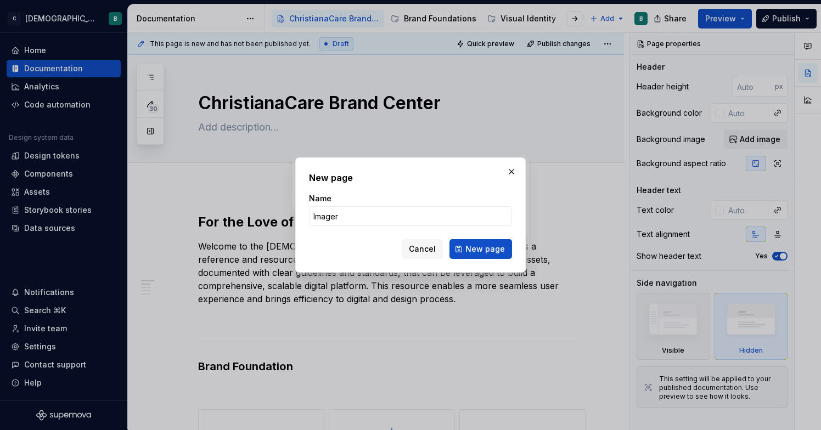
type input "Imagery"
click button "New page" at bounding box center [480, 249] width 63 height 20
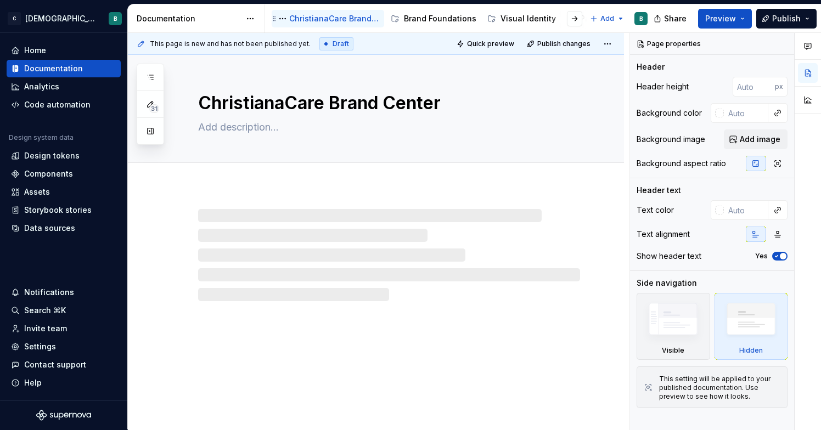
click at [318, 21] on div "ChristianaCare Brand Center" at bounding box center [334, 18] width 91 height 11
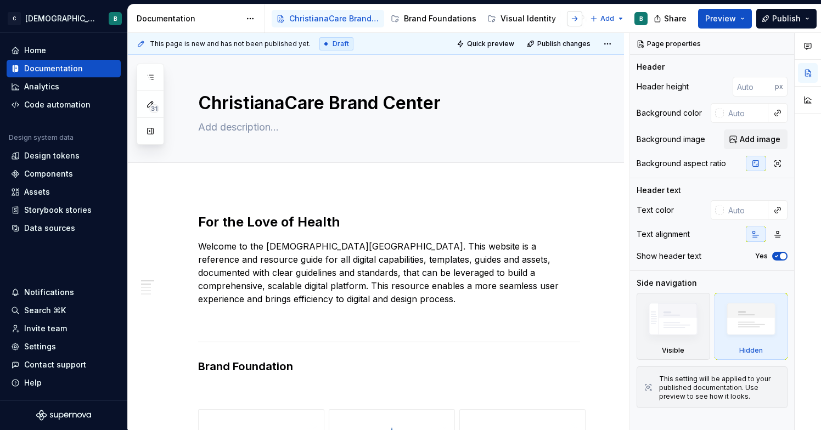
click at [575, 20] on button "button" at bounding box center [574, 18] width 15 height 15
click at [283, 21] on button "button" at bounding box center [281, 18] width 15 height 15
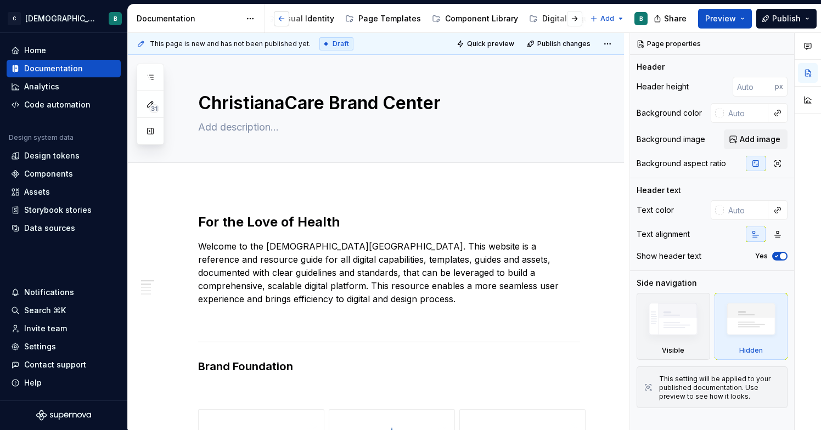
click at [283, 21] on button "button" at bounding box center [281, 18] width 15 height 15
click at [0, 0] on button "Page tree" at bounding box center [0, 0] width 0 height 0
click at [577, 22] on html "C [DEMOGRAPHIC_DATA] Digital B Home Documentation Analytics Code automation Des…" at bounding box center [410, 215] width 821 height 430
click at [577, 22] on button "button" at bounding box center [574, 18] width 15 height 15
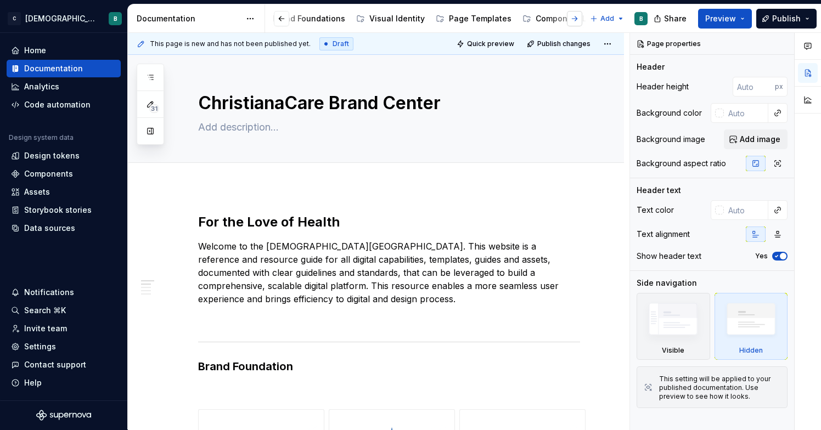
click at [577, 22] on button "button" at bounding box center [574, 18] width 15 height 15
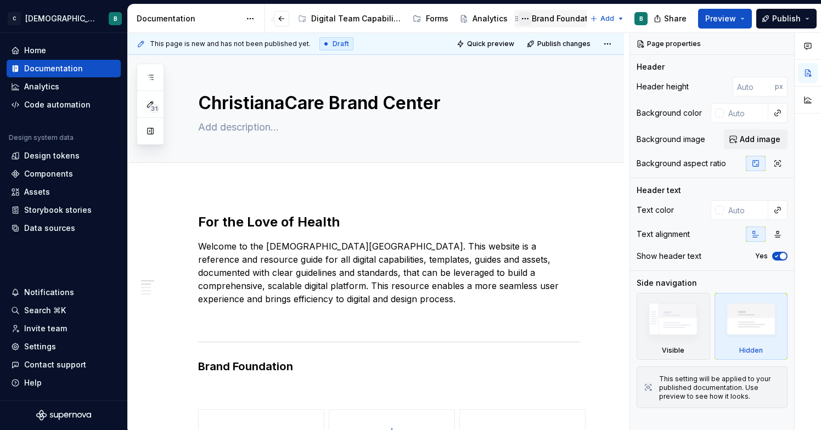
click at [519, 17] on button "Page tree" at bounding box center [525, 18] width 13 height 13
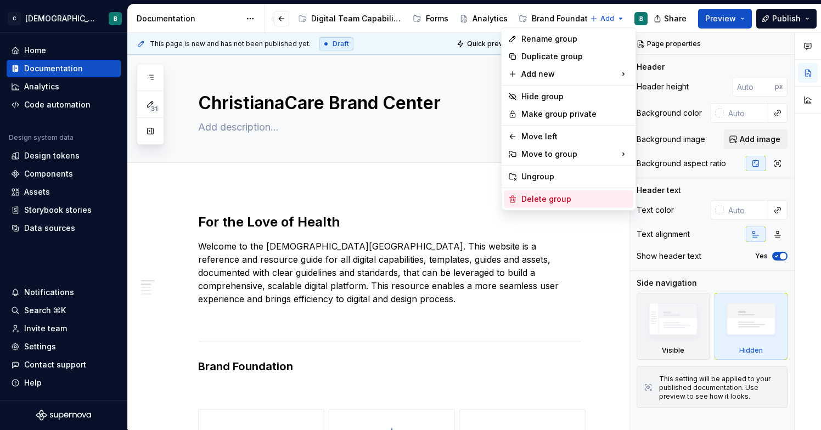
click at [531, 200] on div "Delete group" at bounding box center [575, 199] width 108 height 11
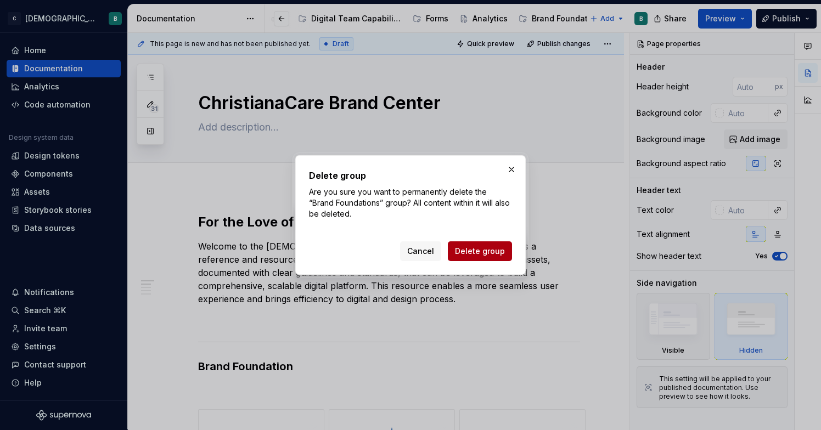
click at [484, 256] on span "Delete group" at bounding box center [480, 251] width 50 height 11
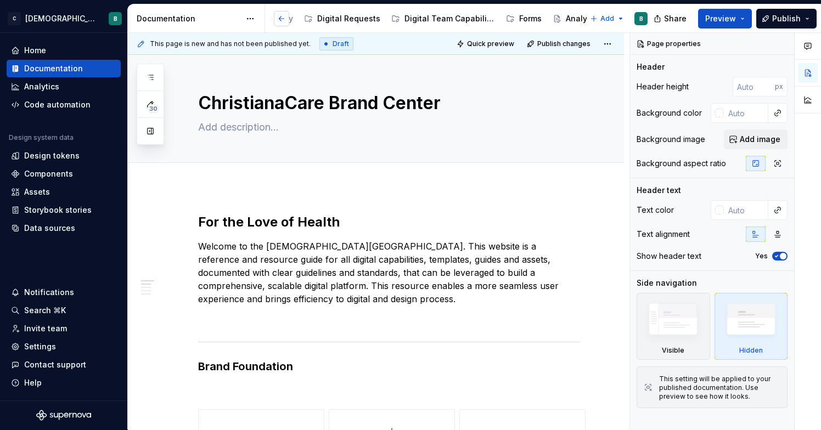
click at [282, 20] on button "button" at bounding box center [281, 18] width 15 height 15
click at [281, 20] on button "button" at bounding box center [281, 18] width 15 height 15
click at [606, 18] on html "C [DEMOGRAPHIC_DATA] Digital B Home Documentation Analytics Code automation Des…" at bounding box center [410, 215] width 821 height 430
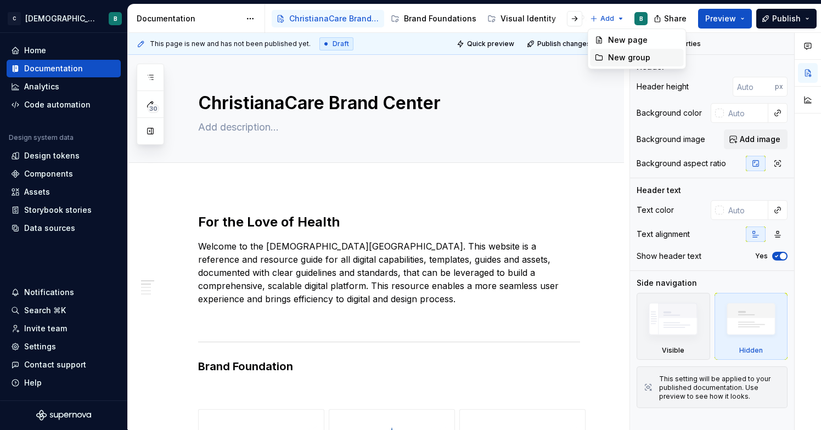
click at [604, 54] on div "New group" at bounding box center [636, 58] width 93 height 18
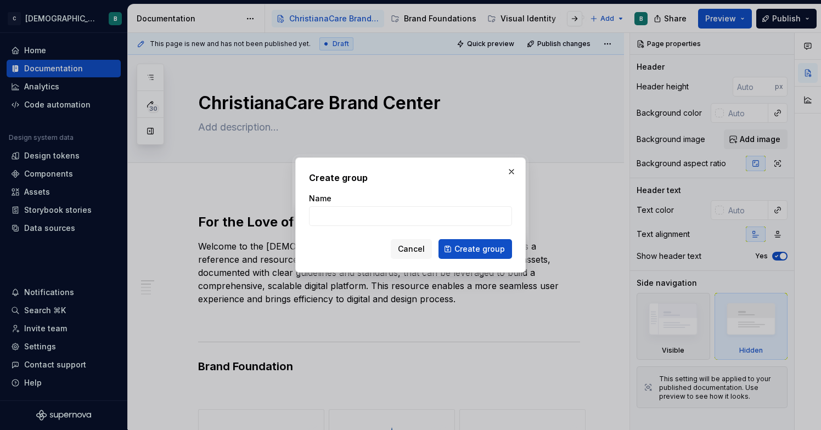
type textarea "*"
type input "Design Center"
click button "Create group" at bounding box center [475, 249] width 74 height 20
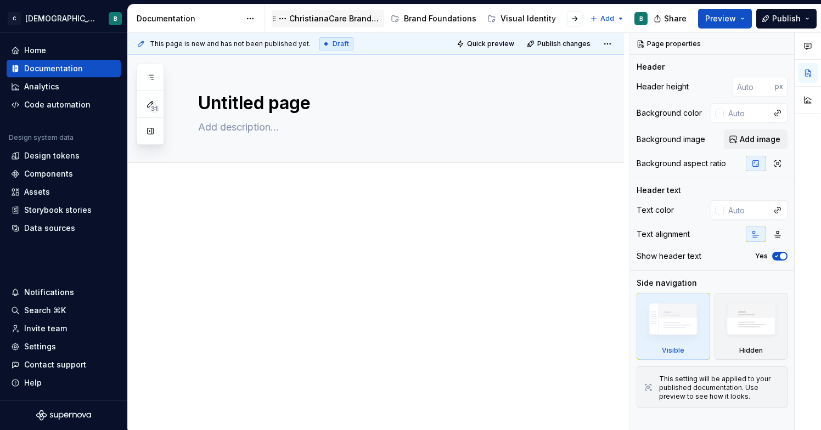
click at [340, 21] on div "ChristianaCare Brand Center" at bounding box center [334, 18] width 91 height 11
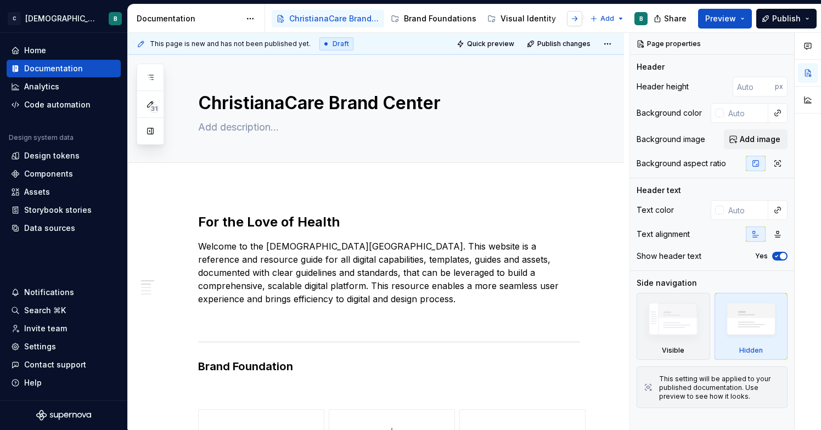
click at [577, 20] on button "button" at bounding box center [574, 18] width 15 height 15
click at [278, 21] on button "button" at bounding box center [281, 18] width 15 height 15
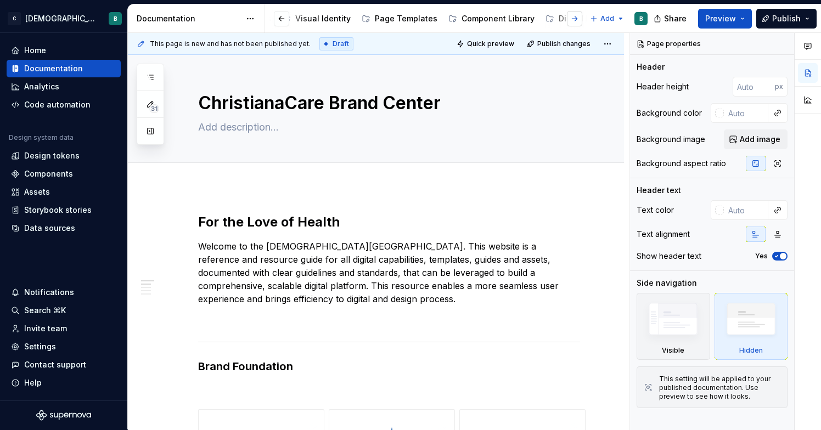
click at [574, 18] on button "button" at bounding box center [574, 18] width 15 height 15
drag, startPoint x: 465, startPoint y: 16, endPoint x: 459, endPoint y: 16, distance: 6.6
drag, startPoint x: 553, startPoint y: 14, endPoint x: 414, endPoint y: 4, distance: 139.2
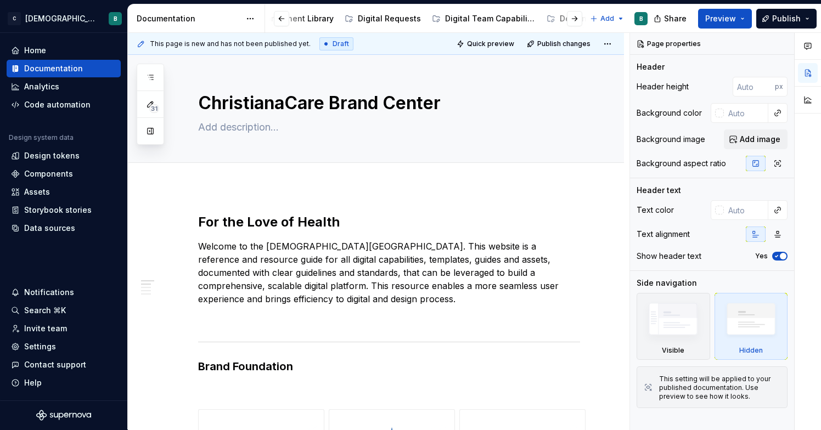
click at [414, 4] on div "Accessibility guide for tree Page tree. Navigate the tree with the arrow keys. …" at bounding box center [460, 18] width 391 height 29
drag, startPoint x: 555, startPoint y: 21, endPoint x: 435, endPoint y: 25, distance: 119.7
click at [435, 25] on div "Accessibility guide for tree Page tree. Navigate the tree with the arrow keys. …" at bounding box center [427, 19] width 317 height 22
click at [551, 18] on div at bounding box center [566, 19] width 42 height 20
click at [578, 17] on button "button" at bounding box center [574, 18] width 15 height 15
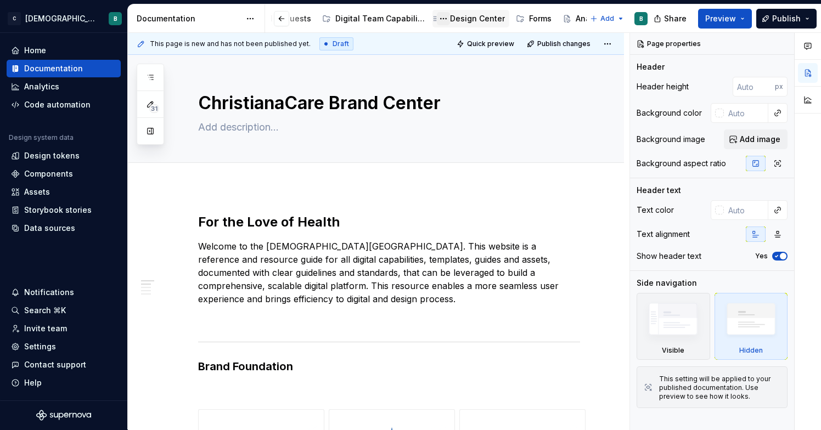
scroll to position [0, 523]
click at [461, 21] on div "Design Center" at bounding box center [469, 18] width 55 height 11
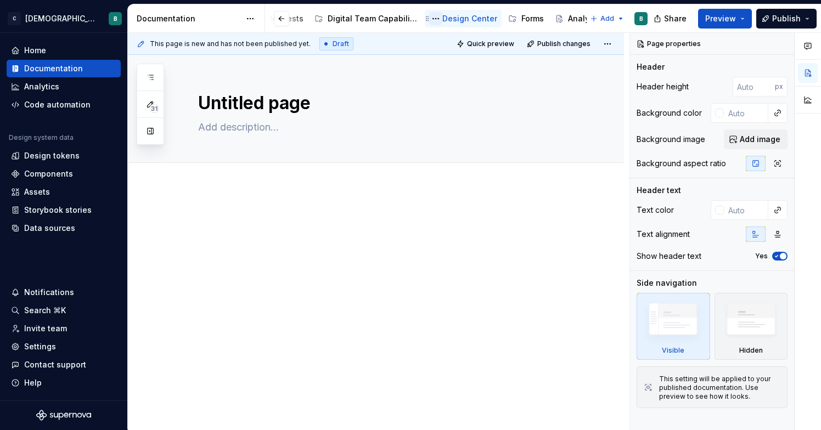
click at [429, 19] on button "Page tree" at bounding box center [435, 18] width 13 height 13
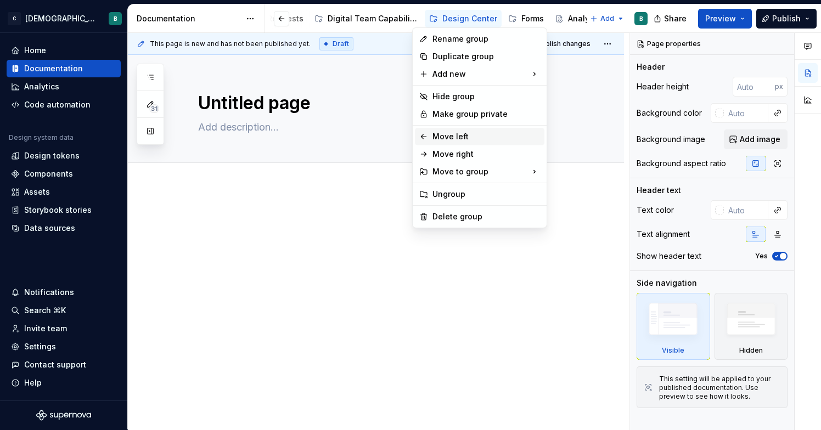
click at [463, 138] on div "Move left" at bounding box center [486, 136] width 108 height 11
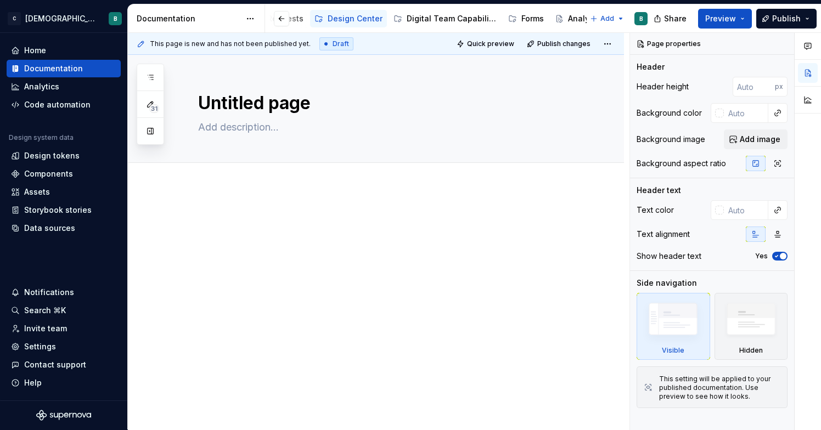
click at [303, 19] on div at bounding box center [290, 19] width 42 height 20
click at [283, 20] on button "button" at bounding box center [281, 18] width 15 height 15
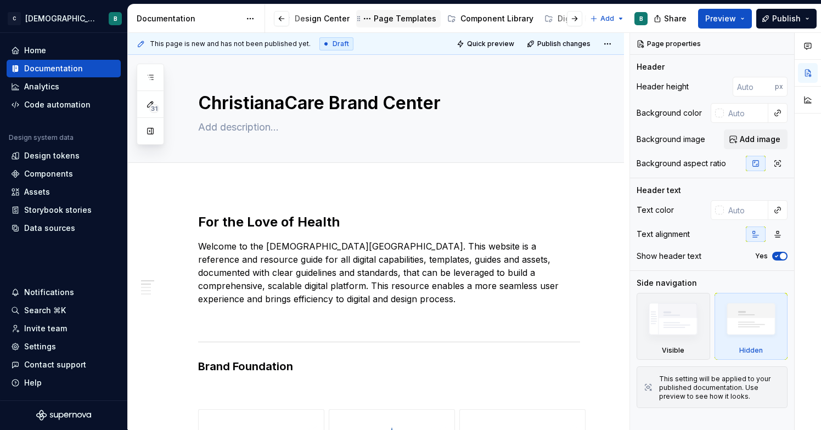
scroll to position [0, 252]
click at [354, 18] on div "Design Center" at bounding box center [355, 18] width 55 height 11
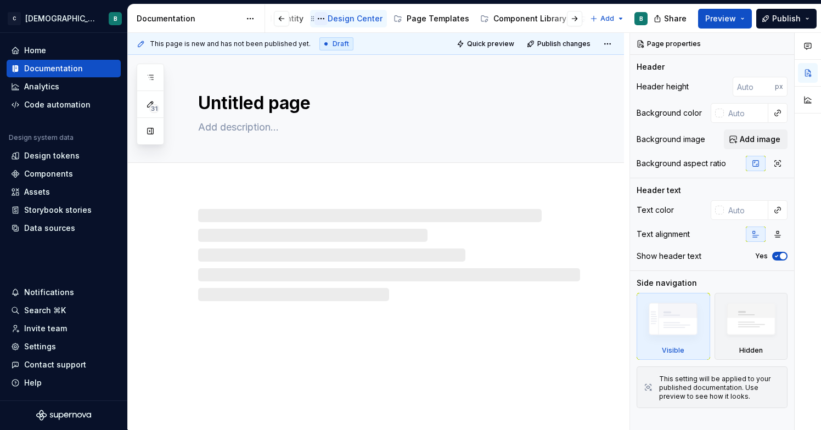
click at [315, 21] on button "Page tree" at bounding box center [320, 18] width 13 height 13
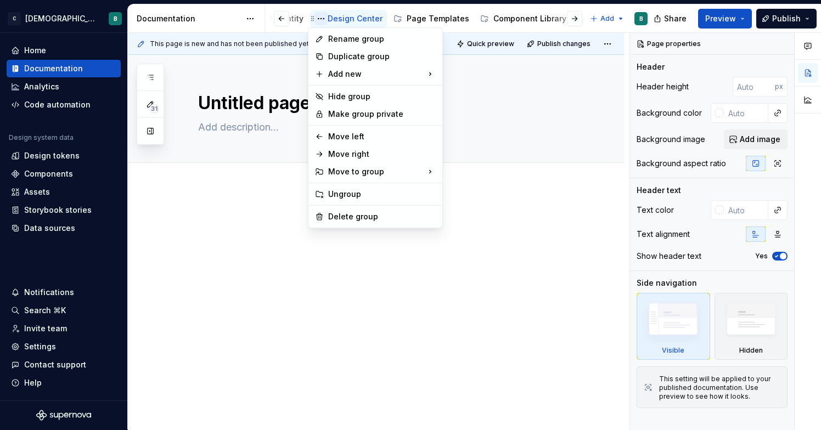
type textarea "*"
click at [472, 91] on div "New group" at bounding box center [495, 95] width 71 height 11
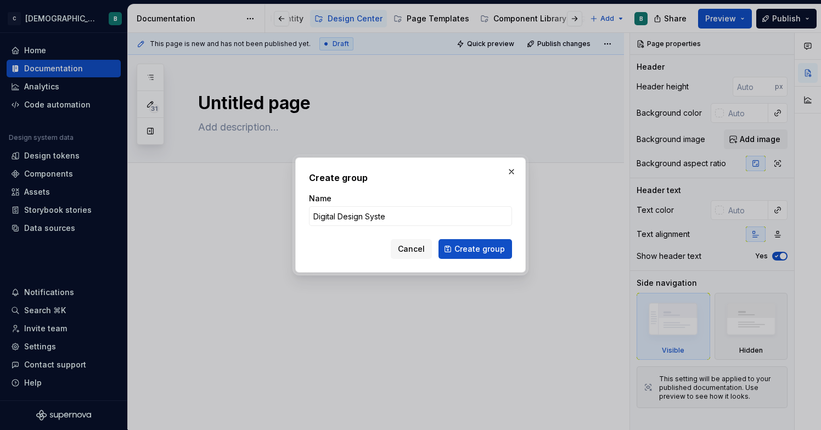
type input "Digital Design System"
click button "Create group" at bounding box center [475, 249] width 74 height 20
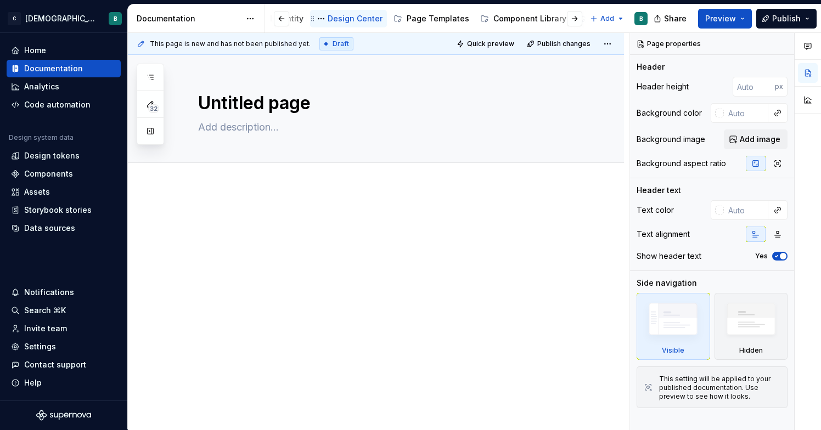
click at [366, 19] on div "Design Center" at bounding box center [355, 18] width 55 height 11
click at [316, 19] on button "Page tree" at bounding box center [320, 18] width 13 height 13
type textarea "*"
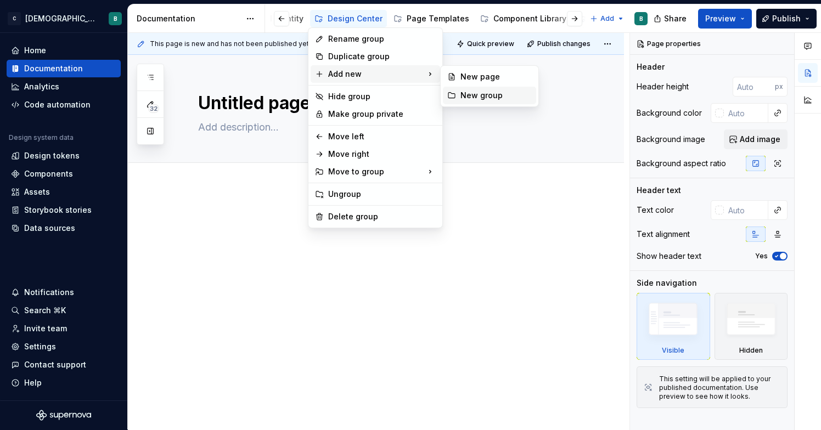
click at [482, 102] on div "New group" at bounding box center [489, 96] width 93 height 18
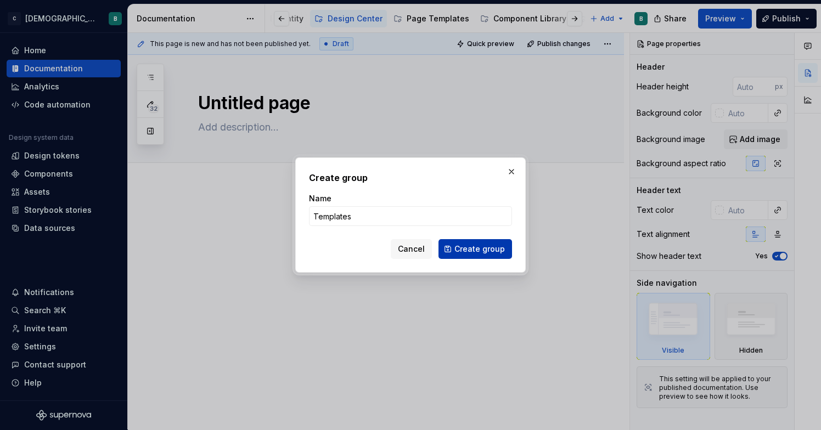
type input "Templates"
click at [478, 251] on span "Create group" at bounding box center [479, 249] width 50 height 11
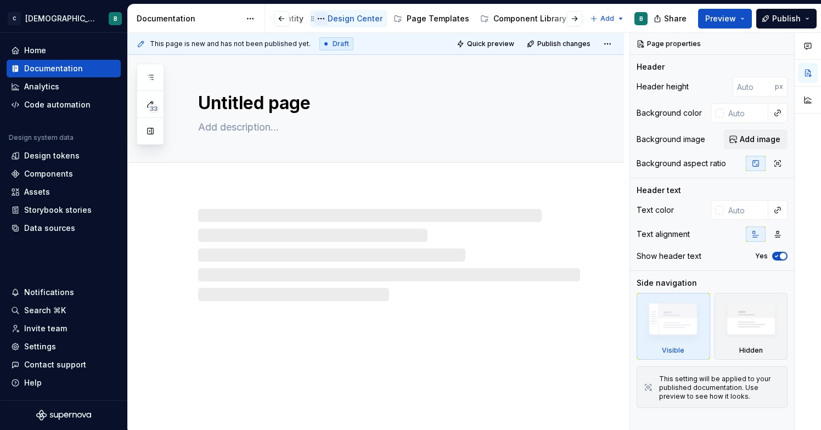
click at [314, 21] on button "Page tree" at bounding box center [320, 18] width 13 height 13
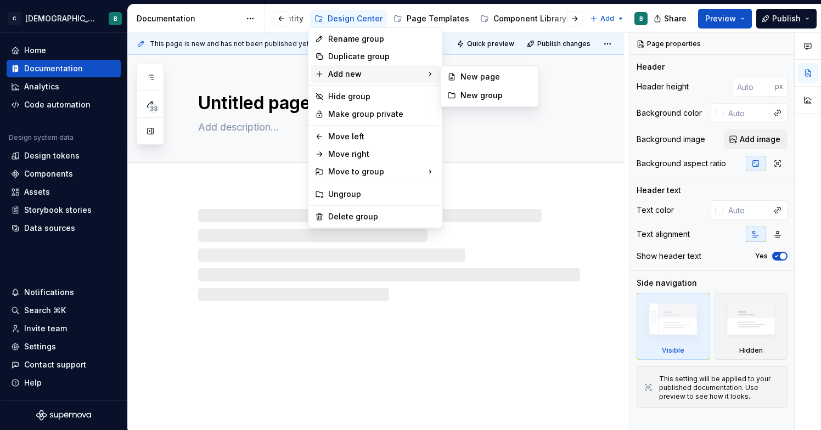
type textarea "*"
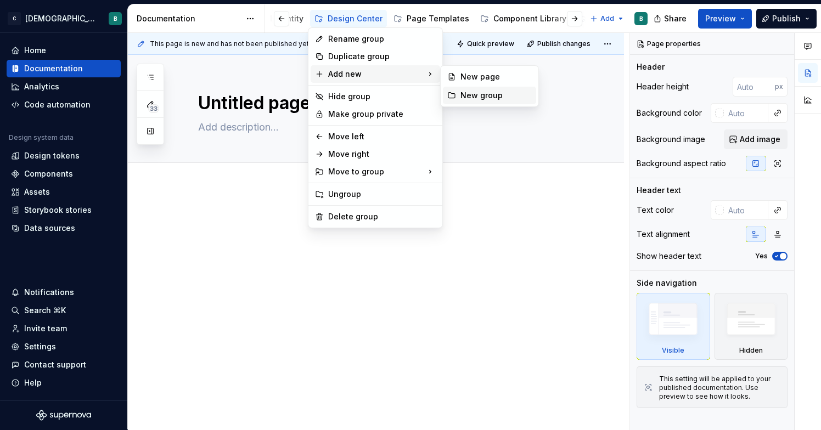
click at [471, 94] on div "New group" at bounding box center [495, 95] width 71 height 11
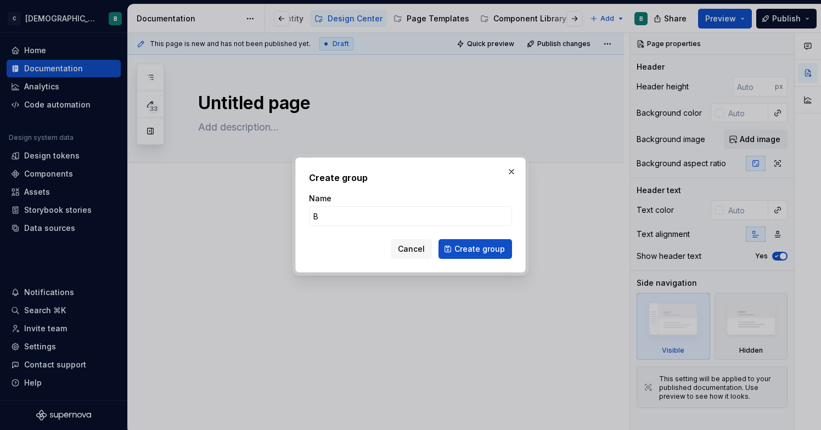
type input "Br"
type textarea "*"
type input "Brand Samples"
click button "Create group" at bounding box center [475, 249] width 74 height 20
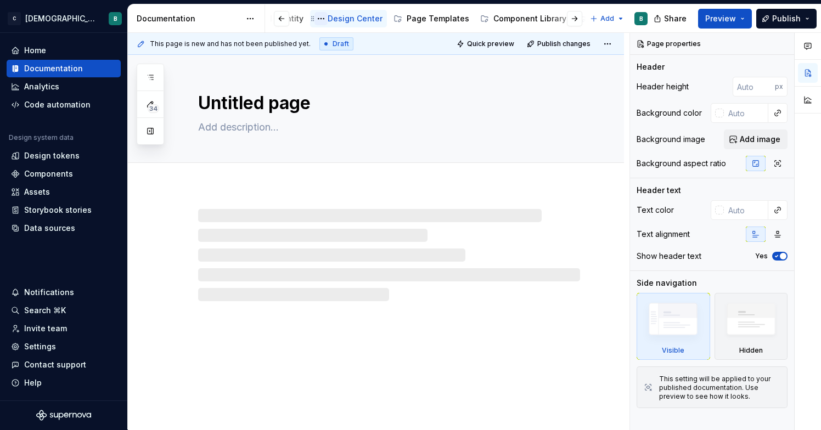
click at [314, 19] on button "Page tree" at bounding box center [320, 18] width 13 height 13
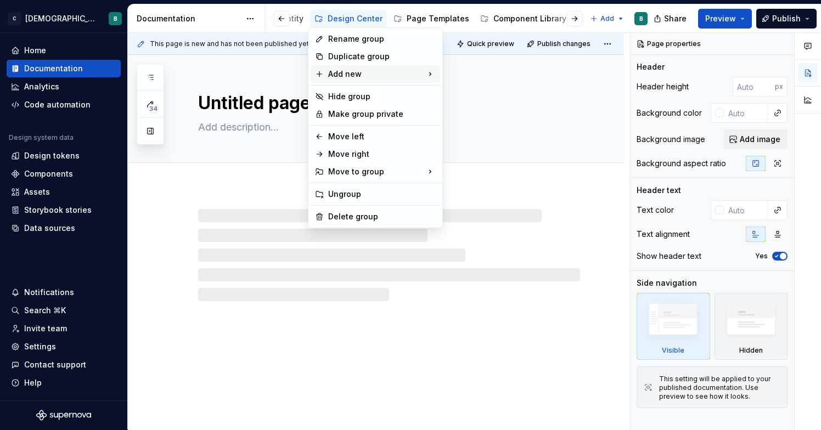
type textarea "*"
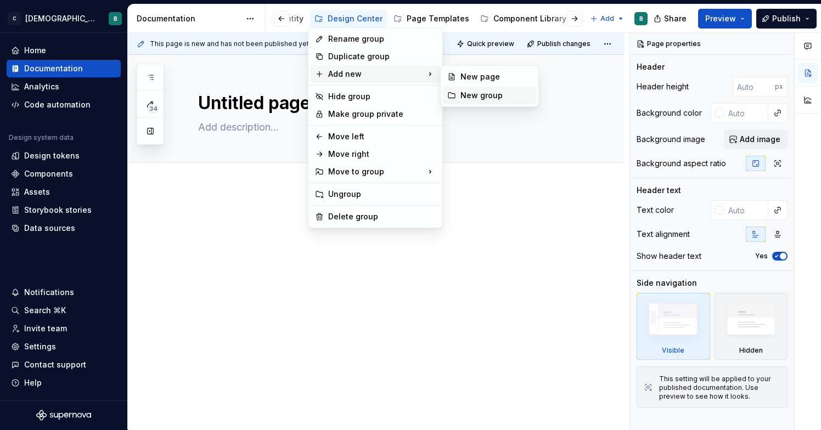
click at [485, 93] on div "New group" at bounding box center [495, 95] width 71 height 11
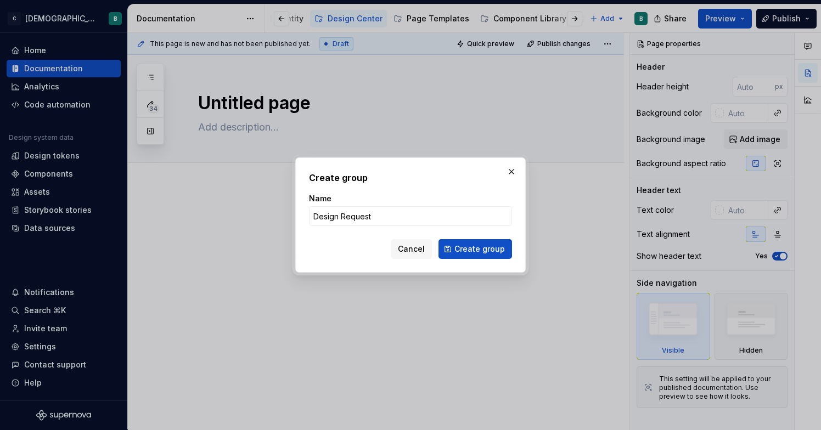
type input "Design Requests"
click button "Create group" at bounding box center [475, 249] width 74 height 20
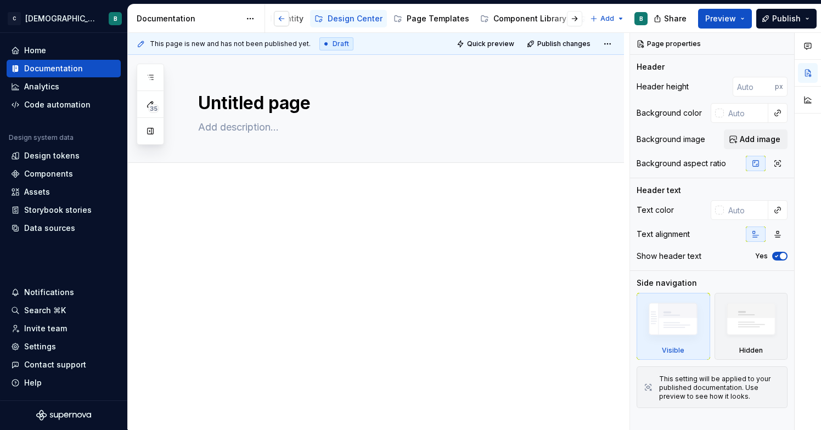
click at [283, 17] on button "button" at bounding box center [281, 18] width 15 height 15
click at [312, 20] on div "ChristianaCare Brand Center" at bounding box center [334, 18] width 91 height 11
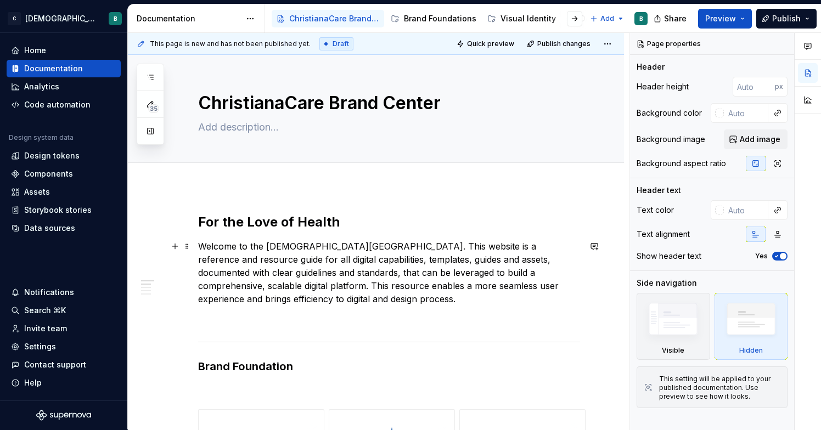
scroll to position [206, 0]
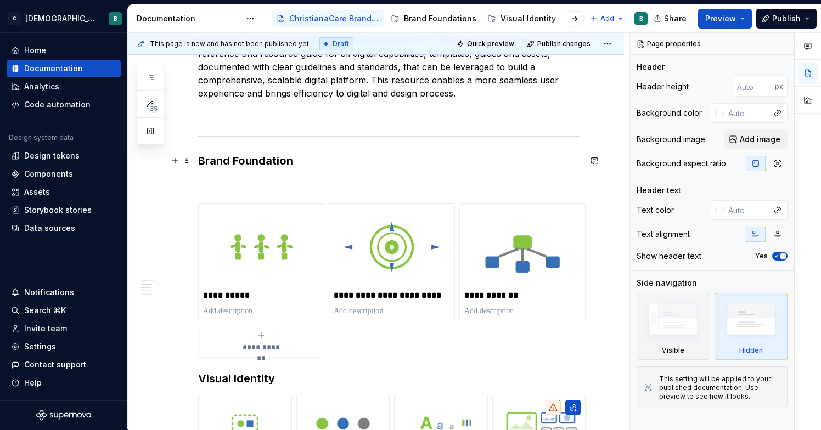
click at [274, 160] on h3 "Brand Foundation" at bounding box center [389, 160] width 382 height 15
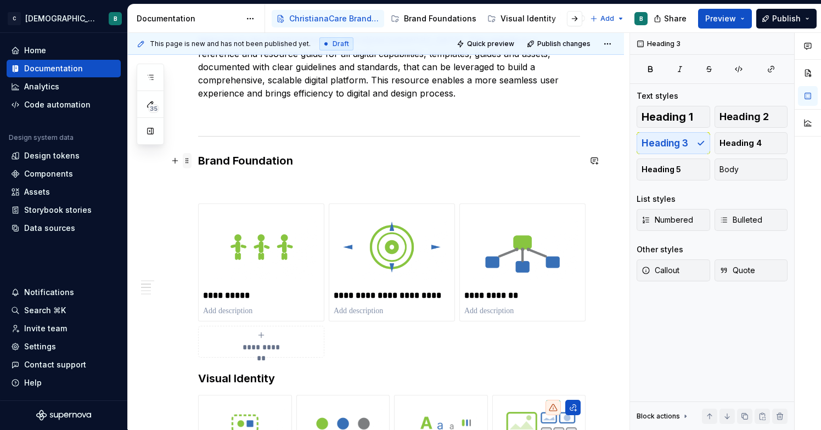
click at [186, 161] on span at bounding box center [187, 160] width 9 height 15
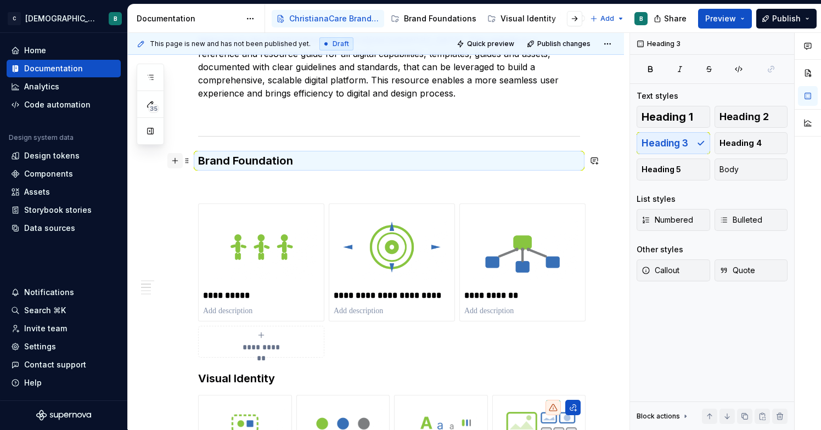
click at [172, 163] on button "button" at bounding box center [174, 160] width 15 height 15
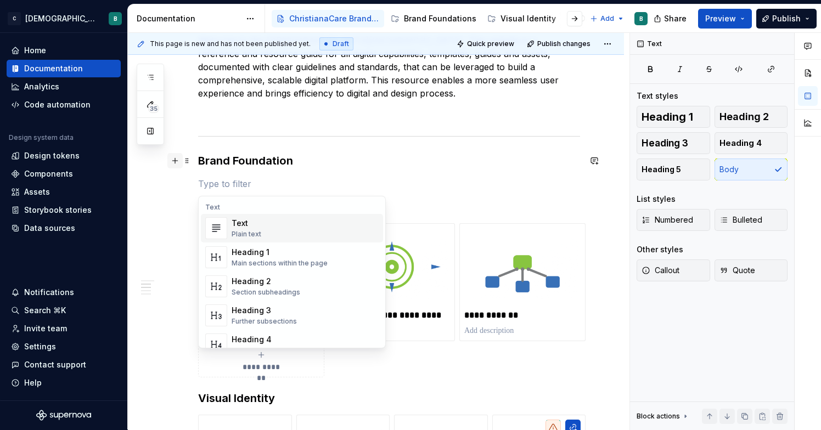
click at [172, 163] on button "button" at bounding box center [174, 160] width 15 height 15
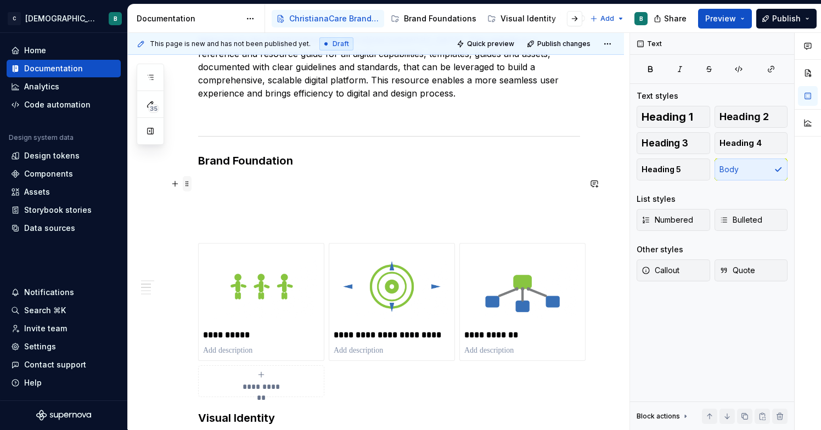
click at [185, 186] on span at bounding box center [187, 183] width 9 height 15
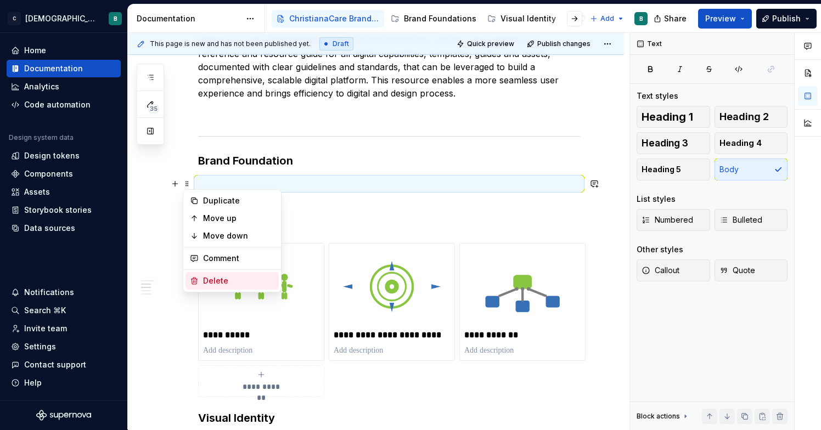
click at [203, 280] on div "Delete" at bounding box center [238, 280] width 71 height 11
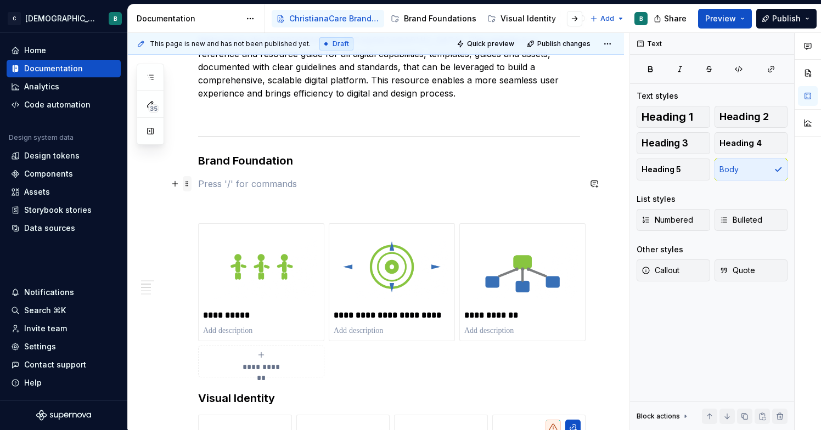
click at [187, 183] on span at bounding box center [187, 183] width 9 height 15
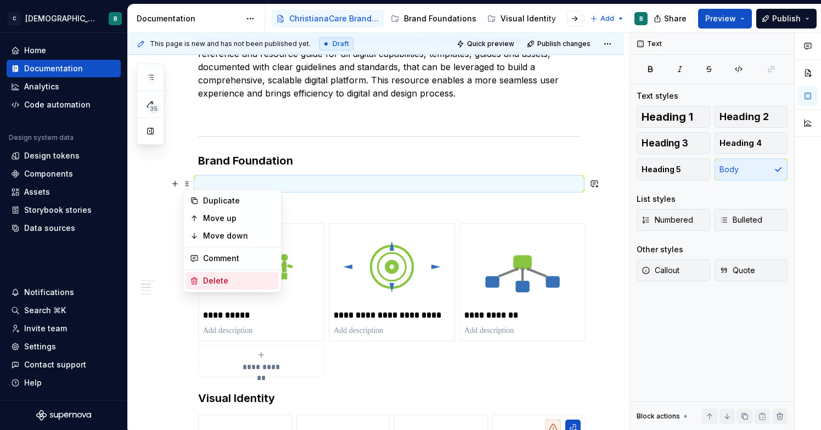
click at [195, 279] on icon at bounding box center [195, 281] width 6 height 7
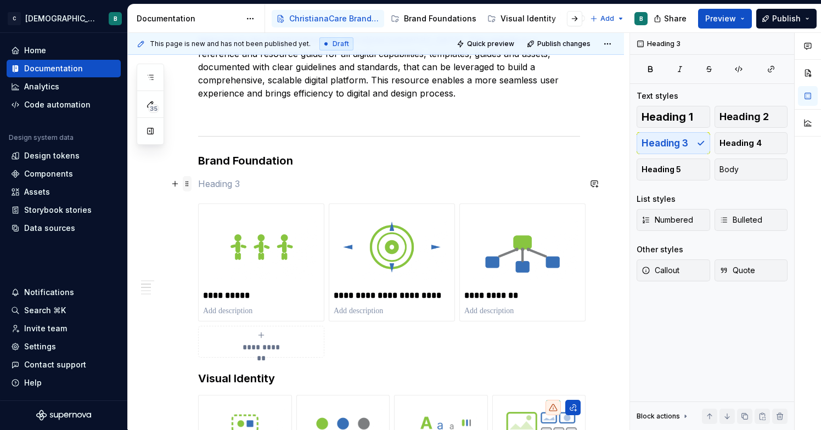
click at [188, 185] on span at bounding box center [187, 183] width 9 height 15
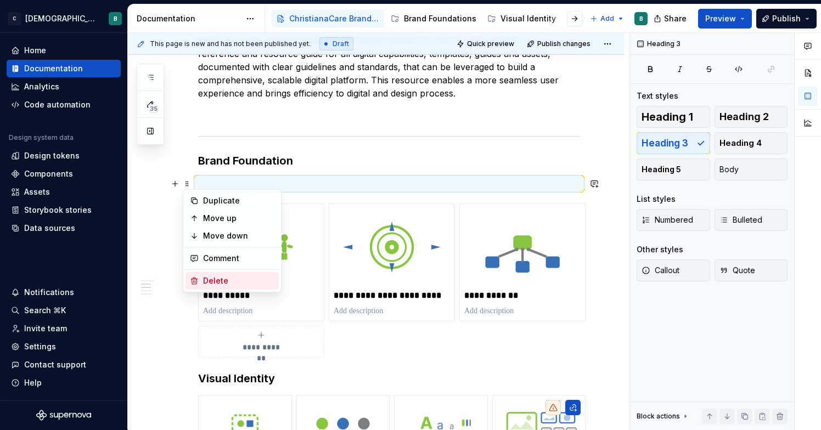
click at [196, 280] on icon at bounding box center [195, 281] width 6 height 7
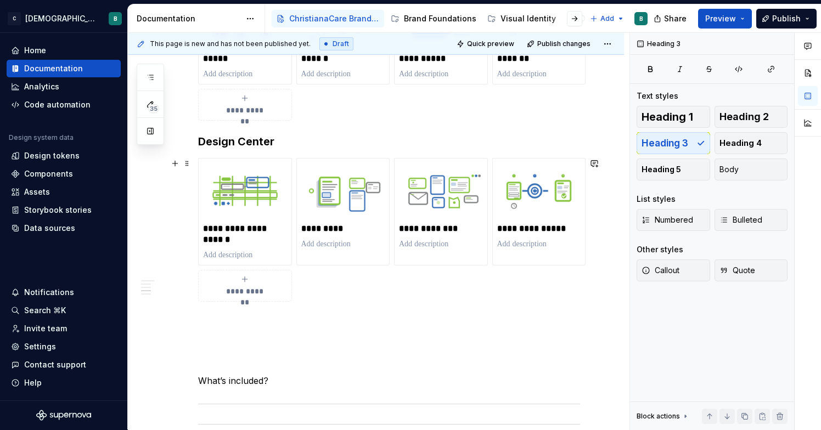
scroll to position [578, 0]
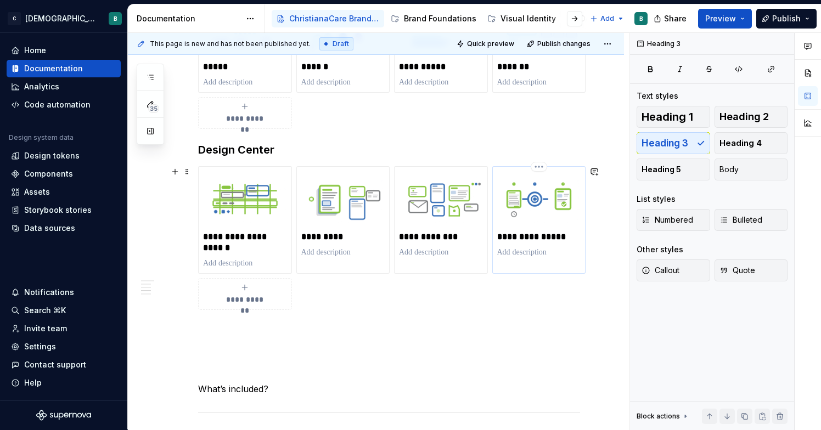
click at [534, 214] on img at bounding box center [539, 199] width 84 height 56
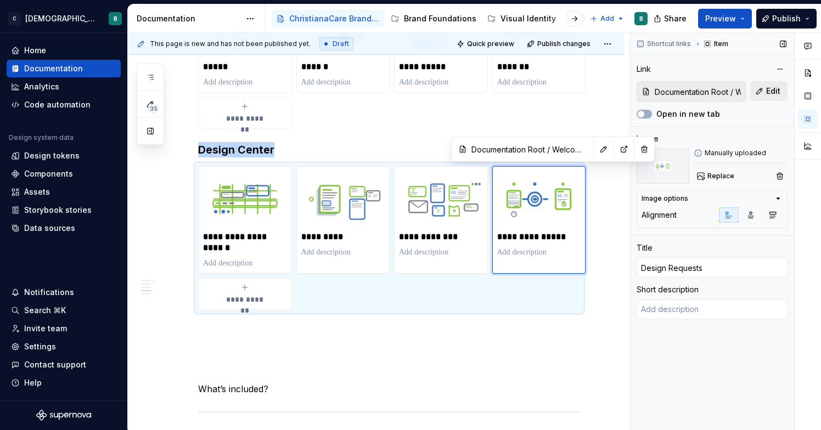
click at [762, 91] on button "Edit" at bounding box center [768, 91] width 37 height 20
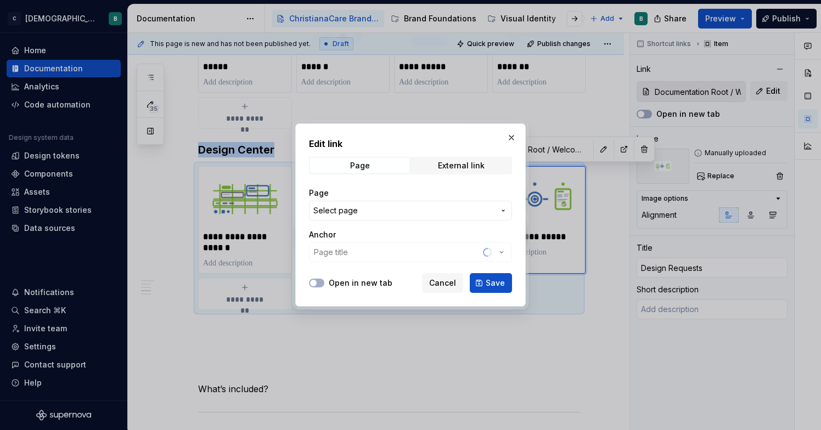
click at [476, 211] on span "Select page" at bounding box center [403, 210] width 181 height 11
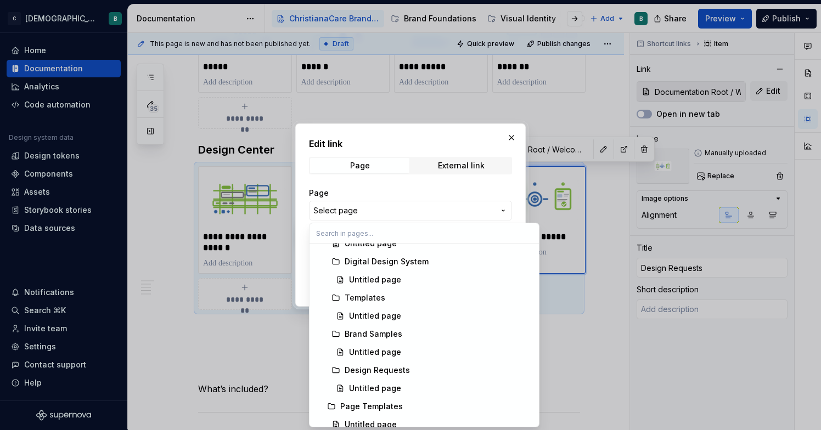
scroll to position [312, 0]
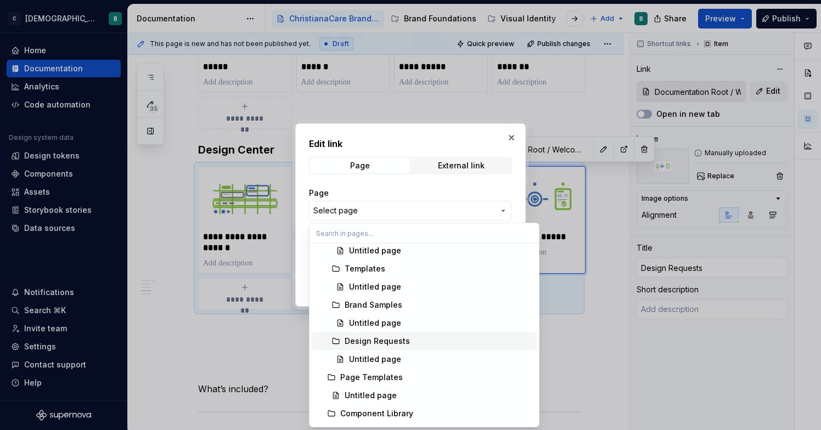
click at [386, 340] on div "Design Requests" at bounding box center [377, 341] width 65 height 11
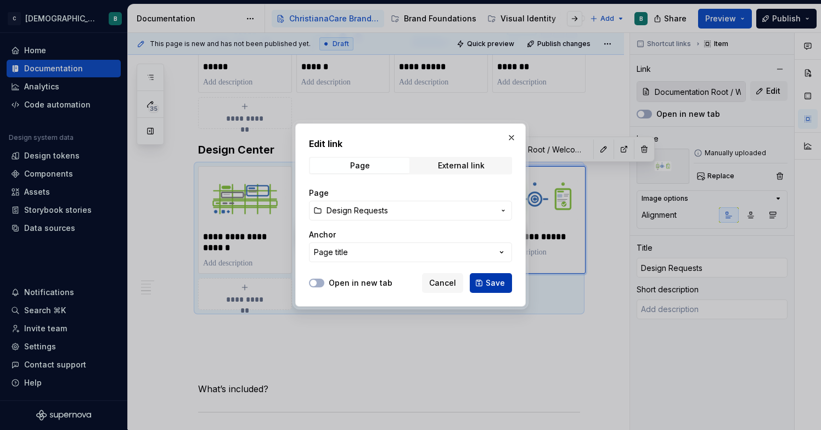
click at [484, 284] on button "Save" at bounding box center [491, 283] width 42 height 20
type textarea "*"
type input "Design Requests"
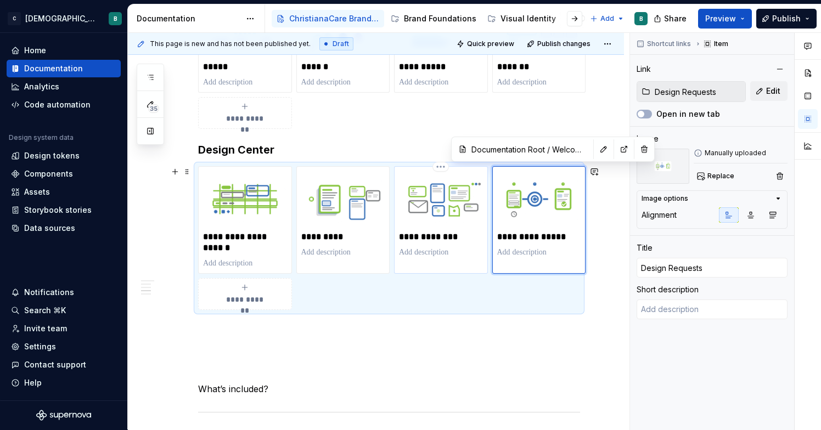
click at [448, 240] on p "**********" at bounding box center [441, 237] width 84 height 11
type textarea "*"
type input "Brand Foundations / Brand Family"
type input "Brand Samples"
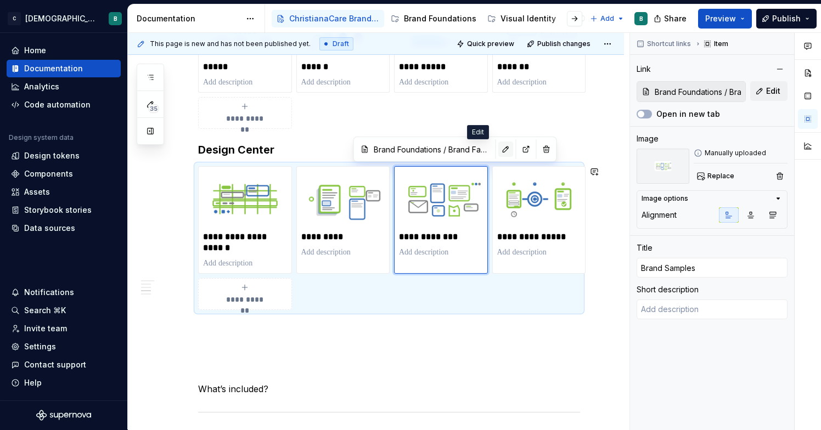
click at [498, 149] on button "button" at bounding box center [505, 149] width 15 height 15
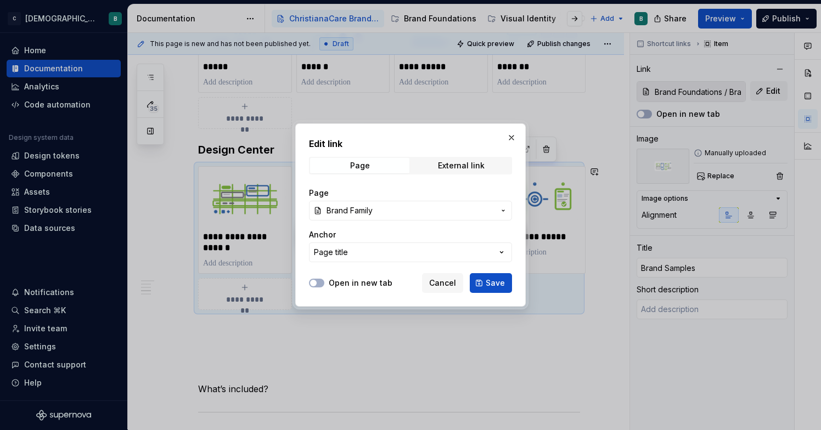
click at [459, 212] on span "Brand Family" at bounding box center [410, 210] width 168 height 11
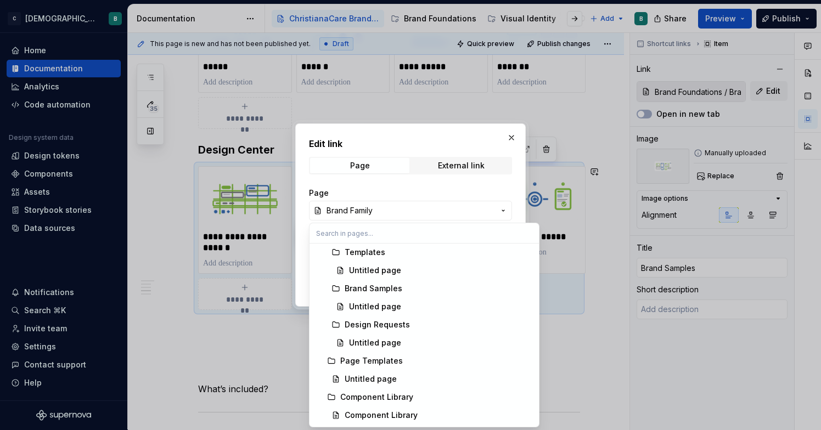
scroll to position [330, 0]
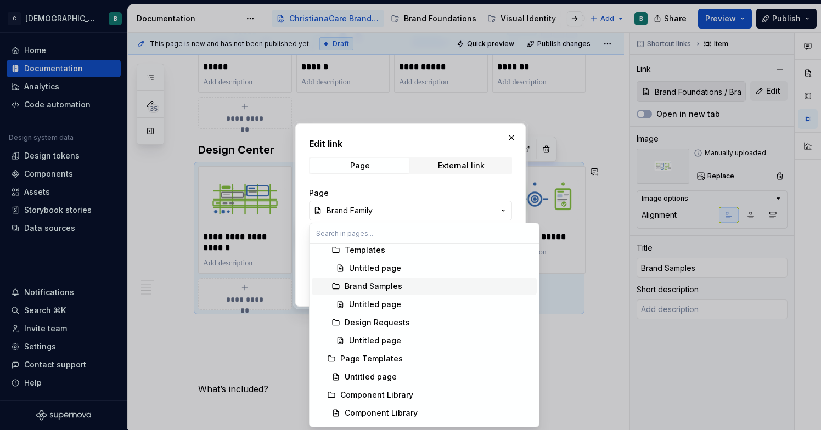
click at [396, 285] on div "Brand Samples" at bounding box center [374, 286] width 58 height 11
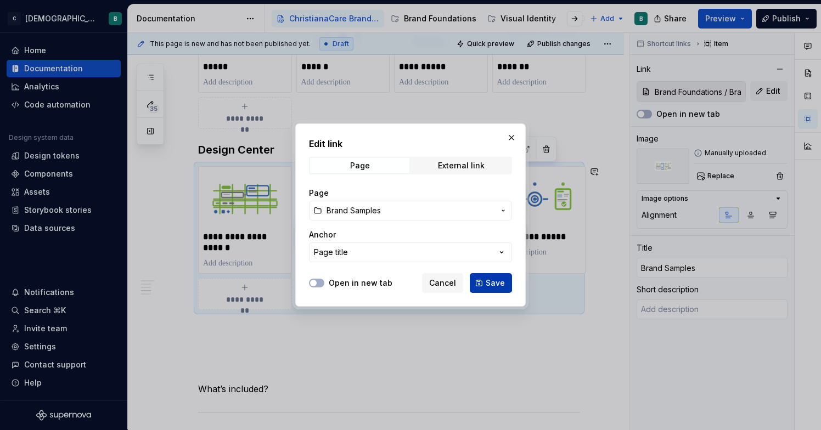
click at [498, 279] on span "Save" at bounding box center [495, 283] width 19 height 11
type textarea "*"
type input "Brand Samples"
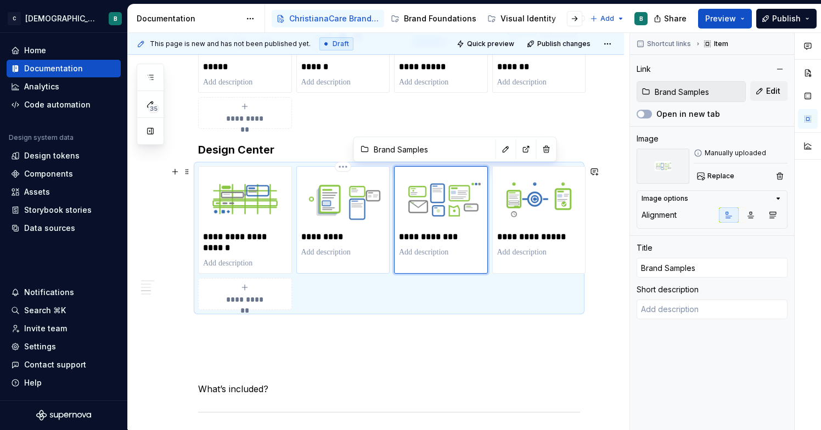
click at [349, 237] on p "*********" at bounding box center [343, 237] width 84 height 11
type textarea "*"
type input "Brand Foundations / Mission, Vision & Values"
type input "Templates"
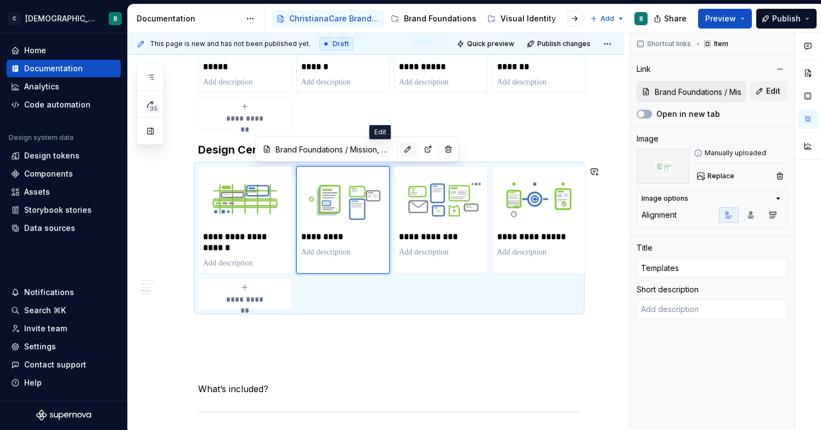
click at [400, 150] on button "button" at bounding box center [407, 149] width 15 height 15
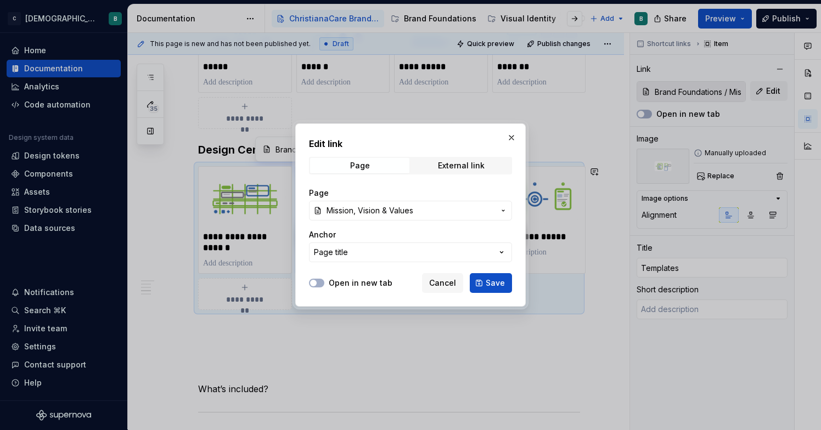
click at [486, 204] on button "Mission, Vision & Values" at bounding box center [410, 211] width 203 height 20
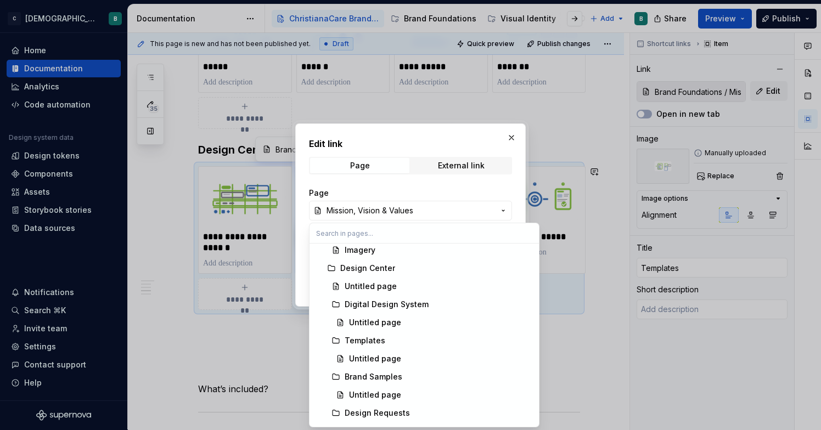
scroll to position [269, 0]
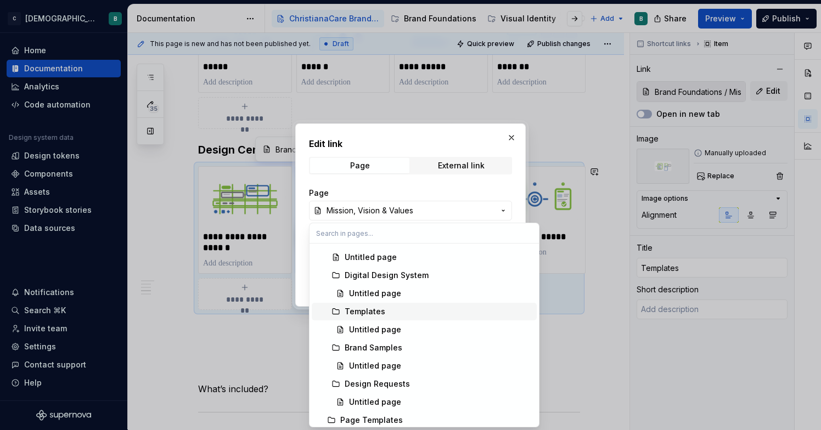
click at [388, 314] on div "Templates" at bounding box center [439, 311] width 188 height 11
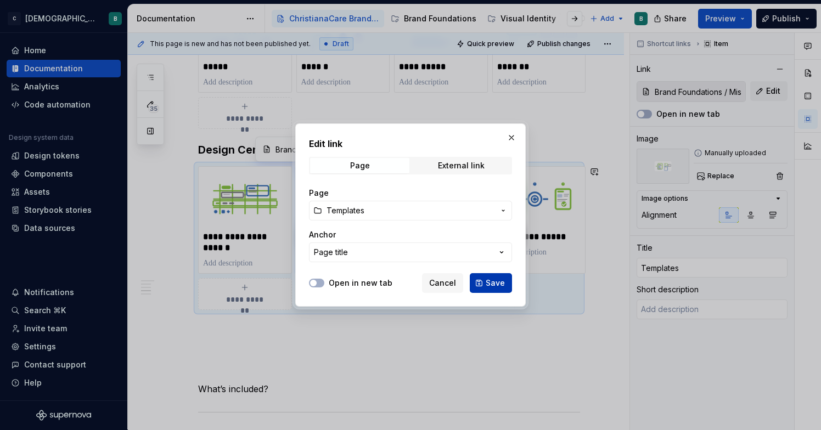
click at [510, 283] on button "Save" at bounding box center [491, 283] width 42 height 20
type textarea "*"
type input "Templates"
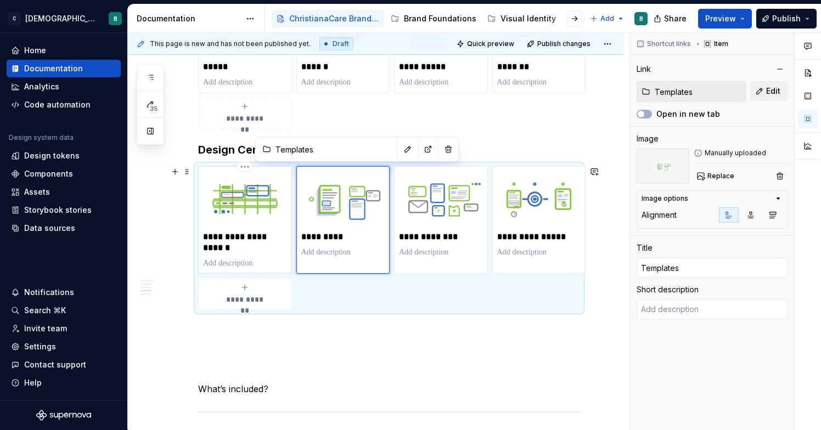
type textarea "*"
type input "Documentation Root / Who We Are"
type input "Digital Design System"
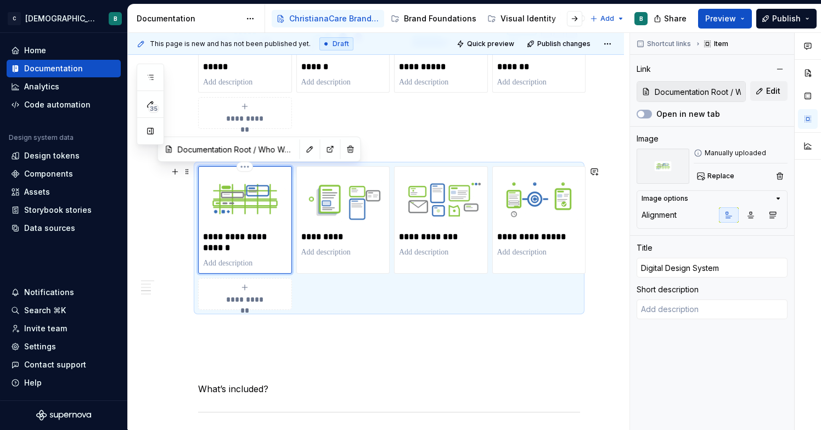
click at [257, 210] on img at bounding box center [245, 199] width 84 height 56
click at [302, 148] on button "button" at bounding box center [309, 149] width 15 height 15
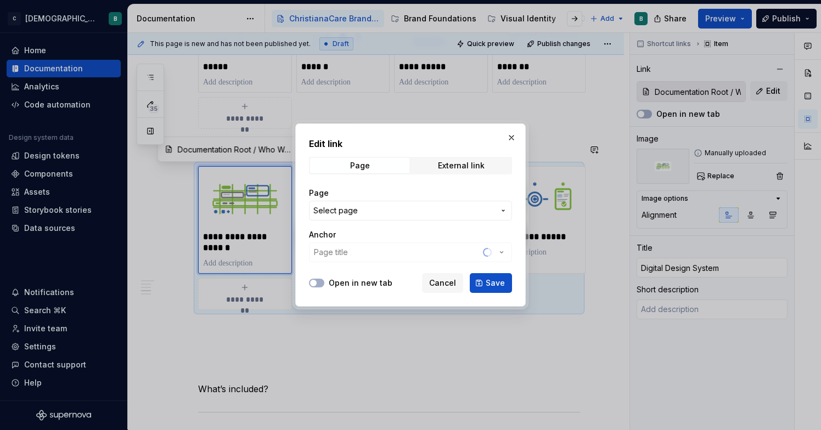
click at [505, 219] on button "Select page" at bounding box center [410, 211] width 203 height 20
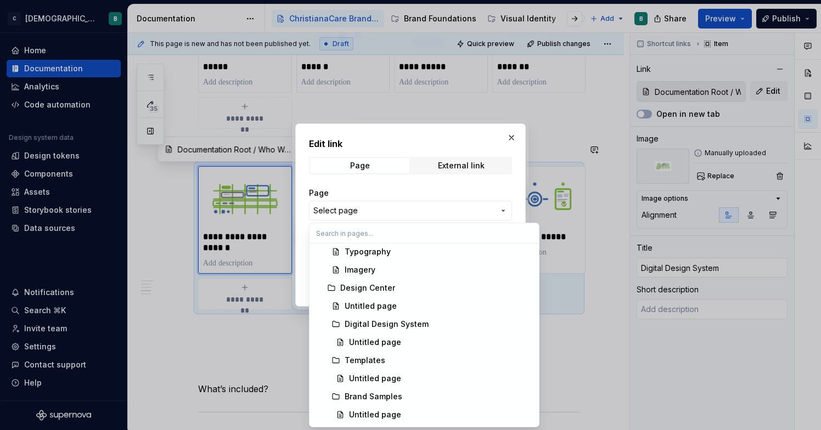
scroll to position [257, 0]
click at [428, 286] on div "Digital Design System" at bounding box center [439, 287] width 188 height 11
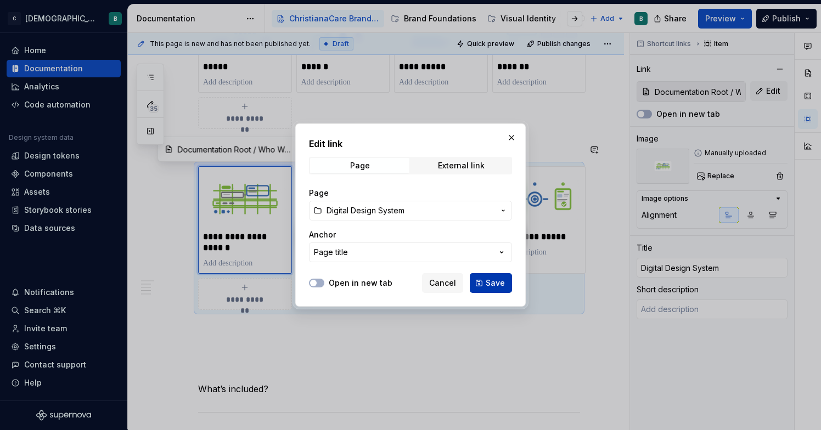
click at [496, 276] on button "Save" at bounding box center [491, 283] width 42 height 20
type textarea "*"
type input "Digital Design System"
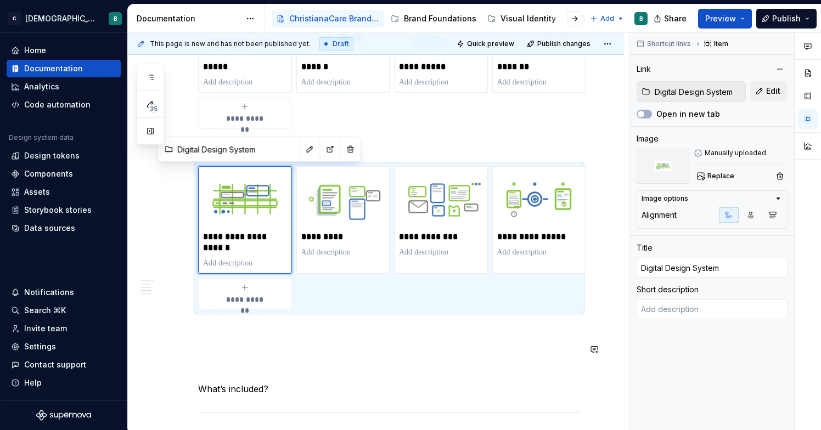
click at [416, 361] on div "**********" at bounding box center [389, 160] width 382 height 1050
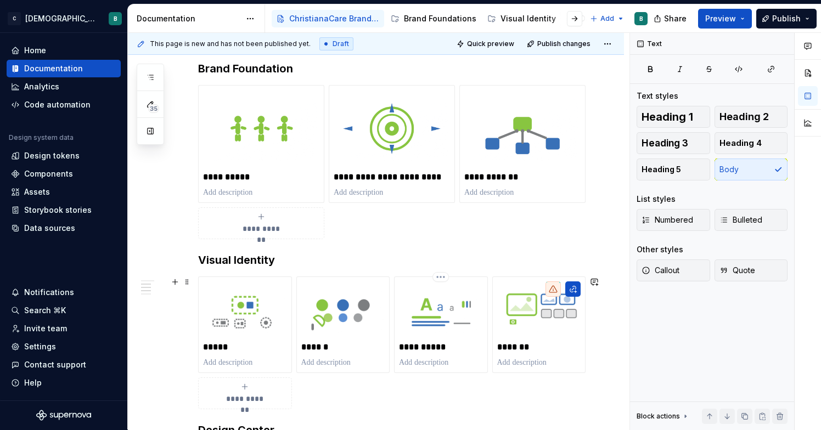
scroll to position [302, 0]
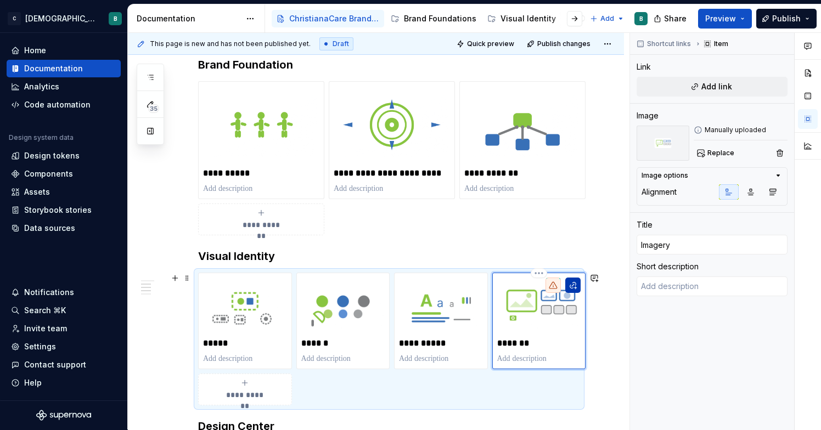
click at [575, 288] on button "button" at bounding box center [572, 285] width 15 height 15
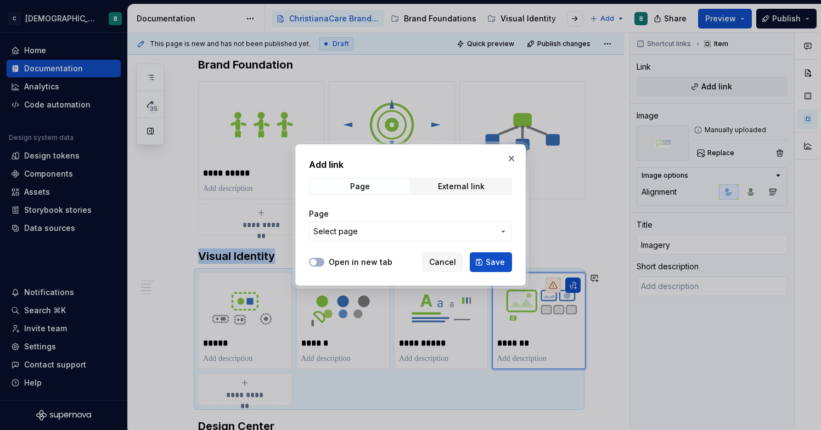
click at [500, 229] on icon "button" at bounding box center [503, 231] width 9 height 9
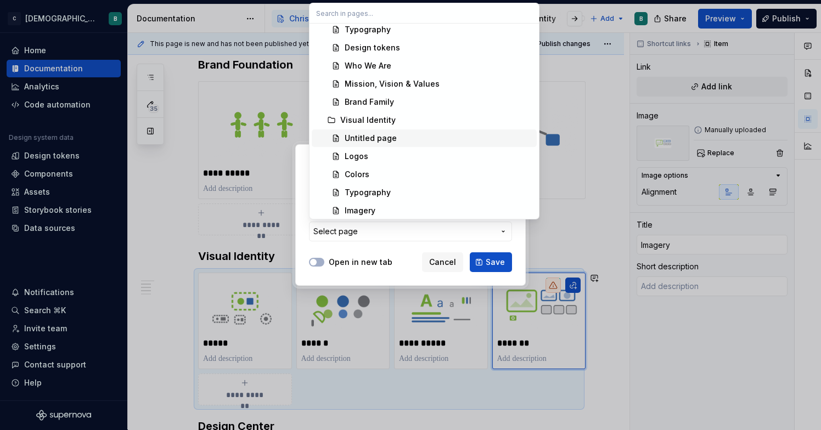
scroll to position [82, 0]
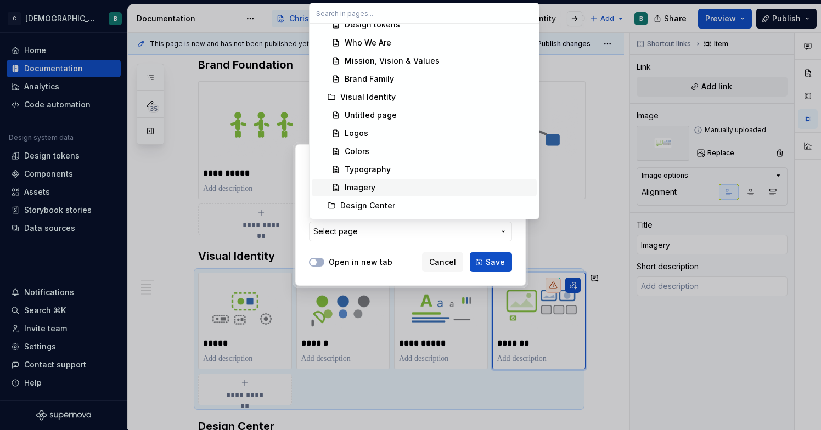
click at [426, 189] on div "Imagery" at bounding box center [439, 187] width 188 height 11
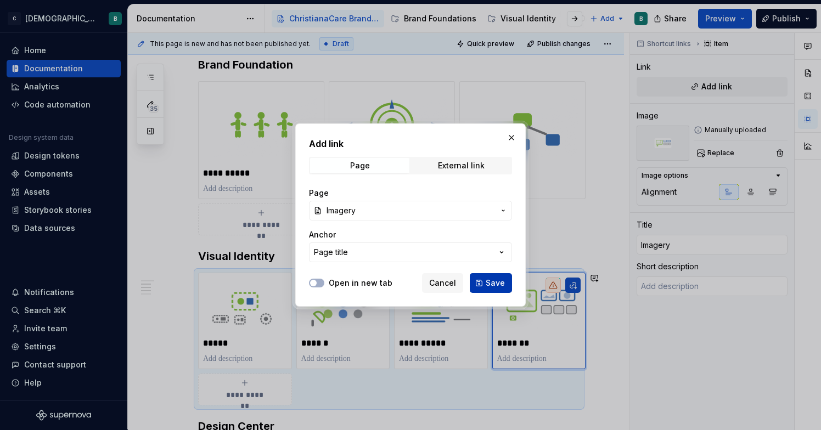
click at [483, 279] on button "Save" at bounding box center [491, 283] width 42 height 20
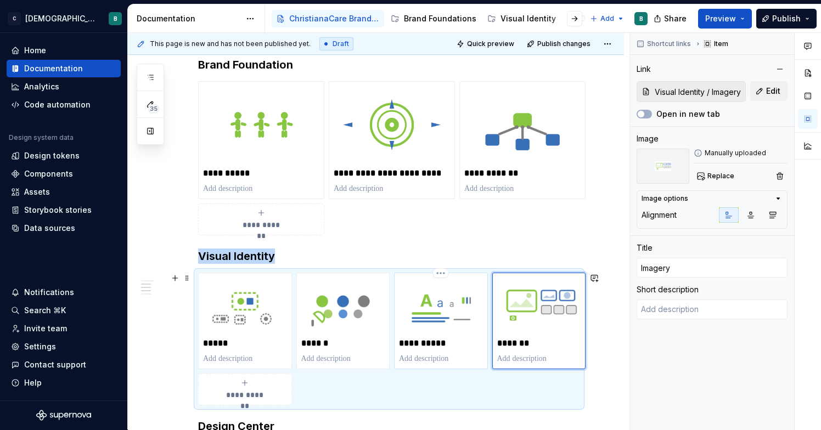
type textarea "*"
type input "Typography"
type input "Brand Foundations / Brand Family"
click at [471, 303] on img at bounding box center [441, 306] width 84 height 56
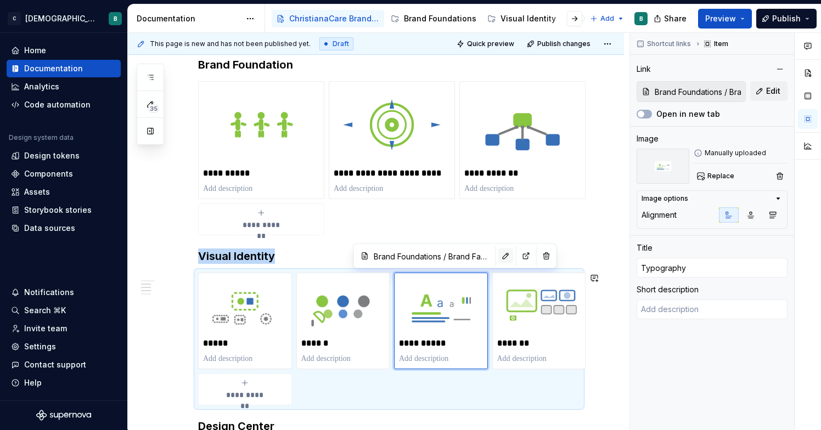
click at [498, 260] on button "button" at bounding box center [505, 256] width 15 height 15
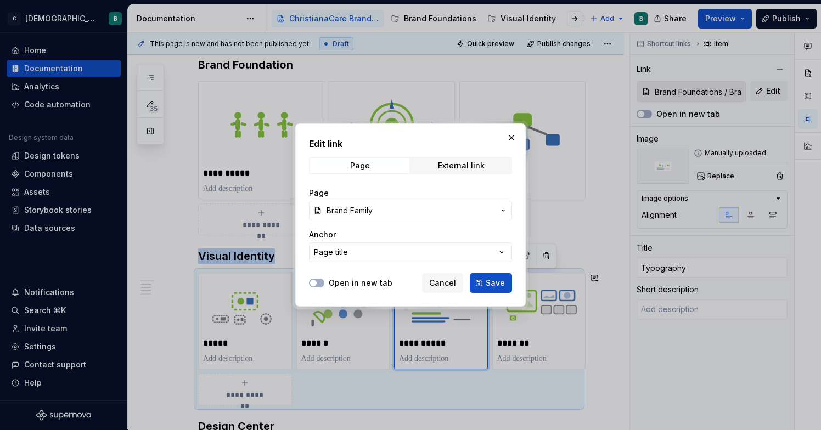
click at [494, 213] on button "Brand Family" at bounding box center [410, 211] width 203 height 20
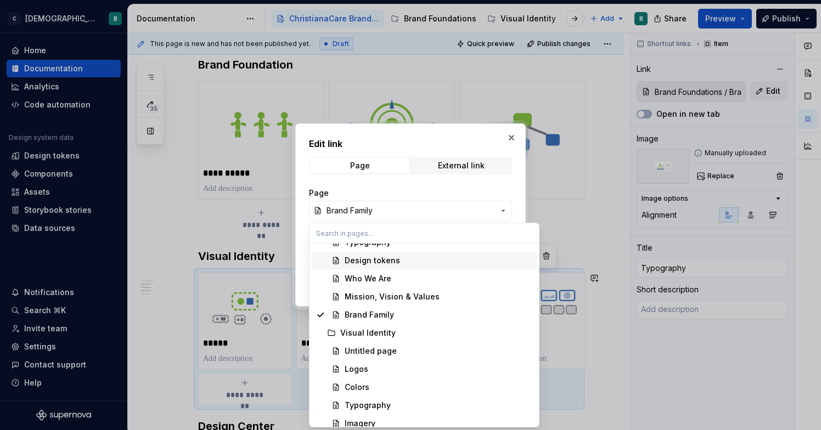
scroll to position [80, 0]
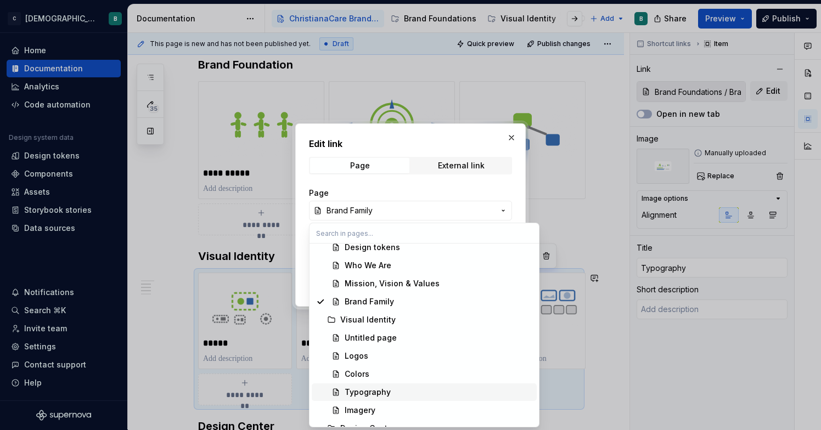
click at [375, 392] on div "Typography" at bounding box center [368, 392] width 46 height 11
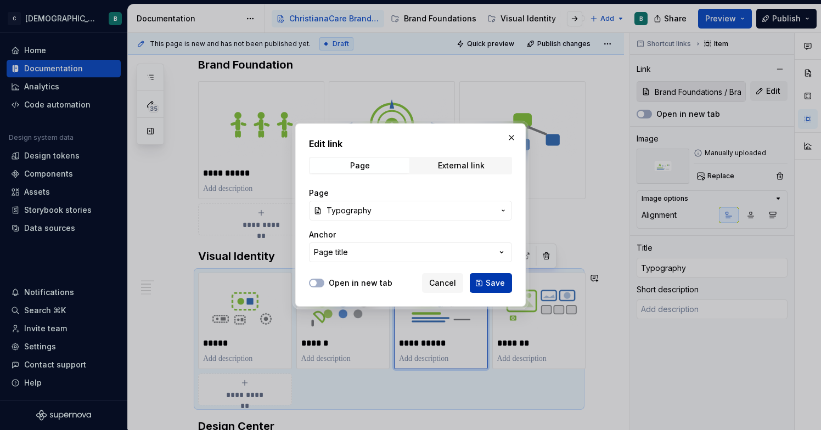
click at [497, 283] on span "Save" at bounding box center [495, 283] width 19 height 11
type textarea "*"
type input "Visual Identity / Typography"
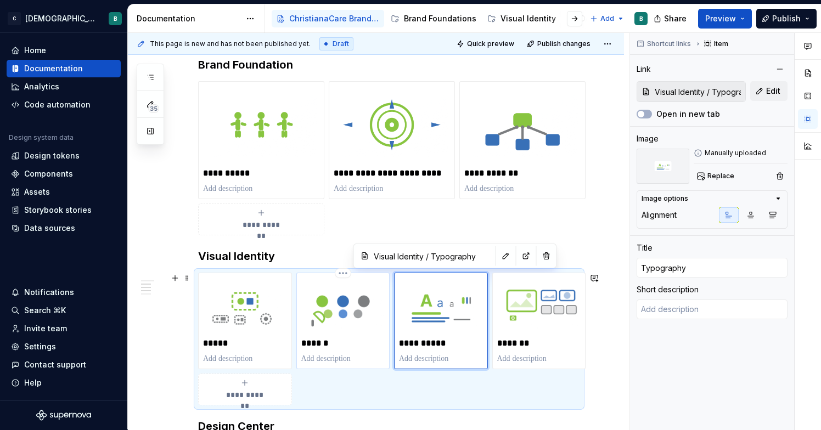
type textarea "*"
type input "Colors"
type input "Visual Identity / Colors"
click at [367, 308] on img at bounding box center [343, 306] width 84 height 56
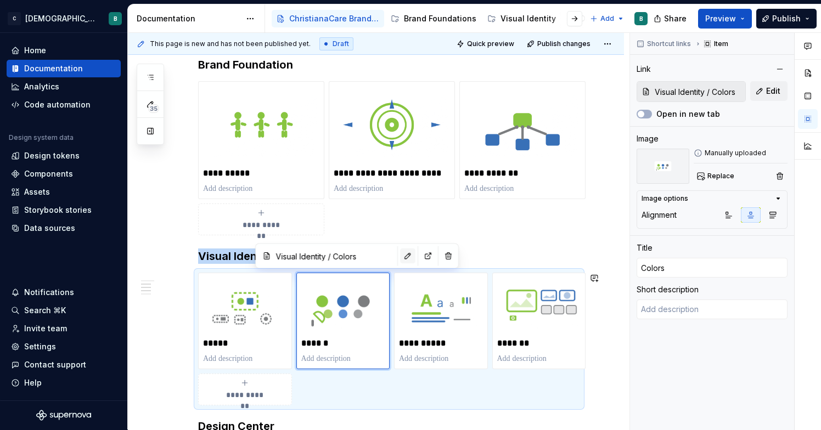
click at [400, 254] on button "button" at bounding box center [407, 256] width 15 height 15
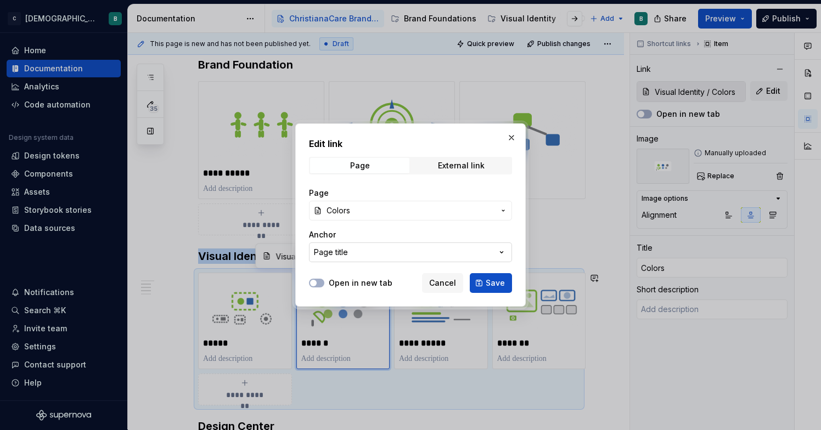
click at [397, 251] on button "Page title" at bounding box center [410, 253] width 203 height 20
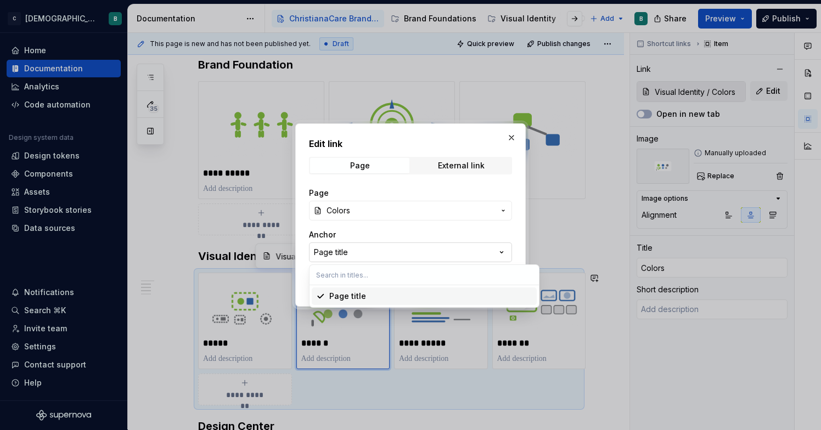
click at [397, 251] on div "Edit link Page External link Page Colors Anchor Page title Open in new tab Canc…" at bounding box center [410, 215] width 821 height 430
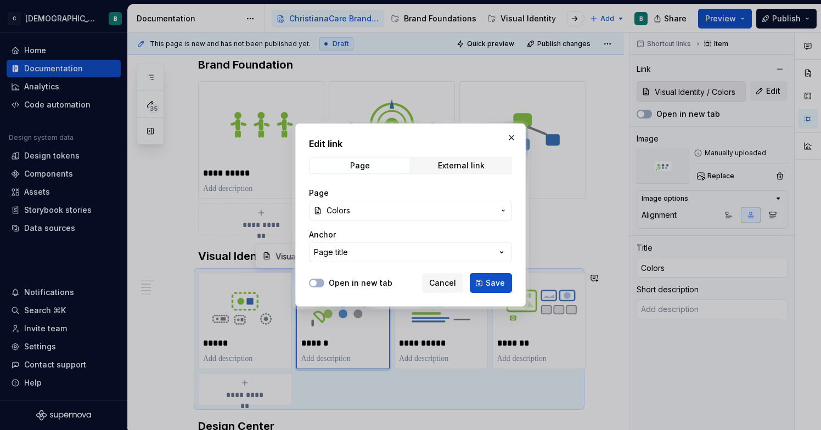
click at [474, 209] on span "Colors" at bounding box center [410, 210] width 168 height 11
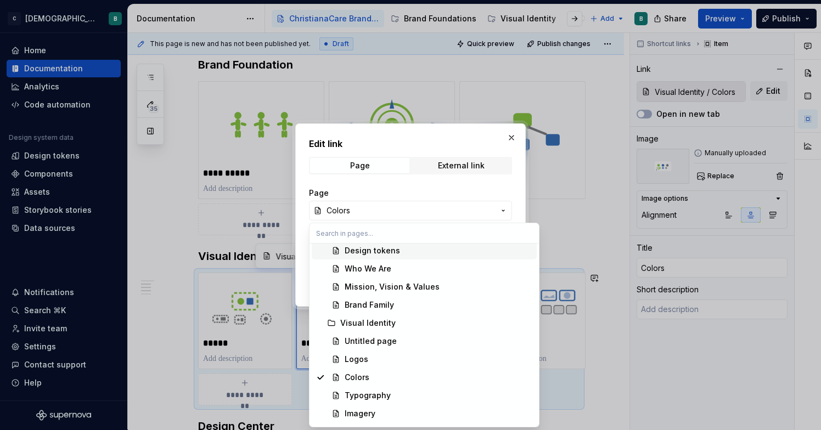
scroll to position [79, 0]
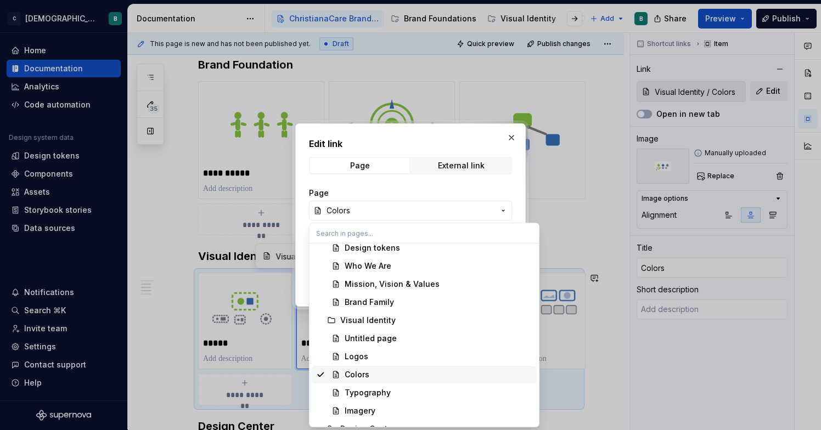
click at [378, 376] on div "Colors" at bounding box center [439, 374] width 188 height 11
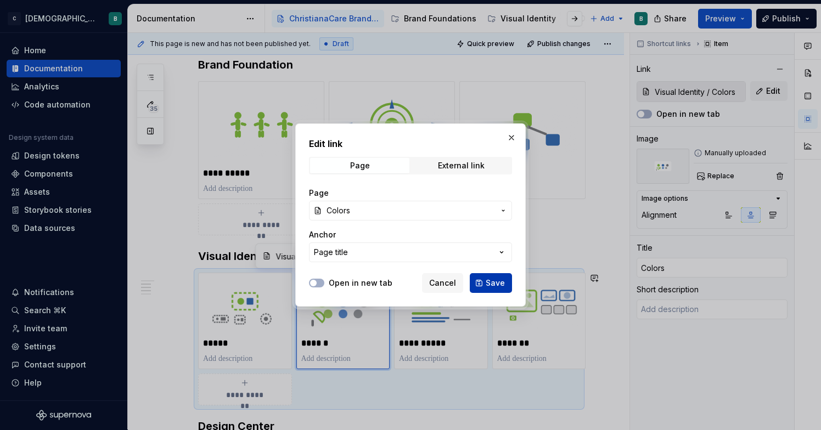
click at [474, 279] on button "Save" at bounding box center [491, 283] width 42 height 20
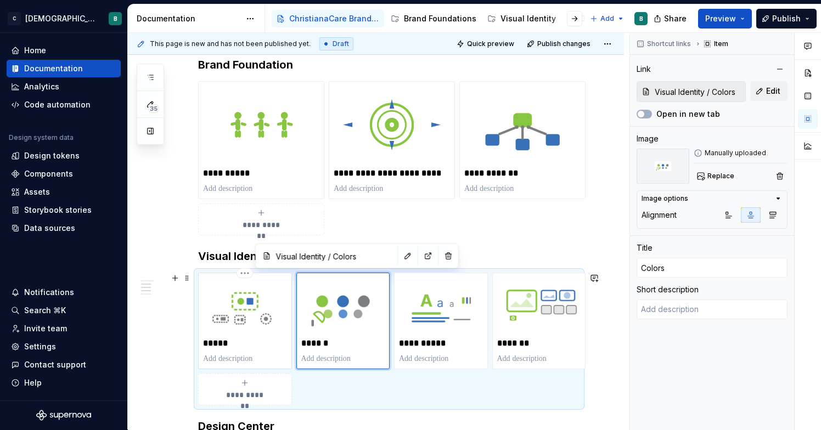
type textarea "*"
type input "Logos"
type input "Visual Identity / Logos"
click at [241, 310] on img at bounding box center [245, 306] width 84 height 56
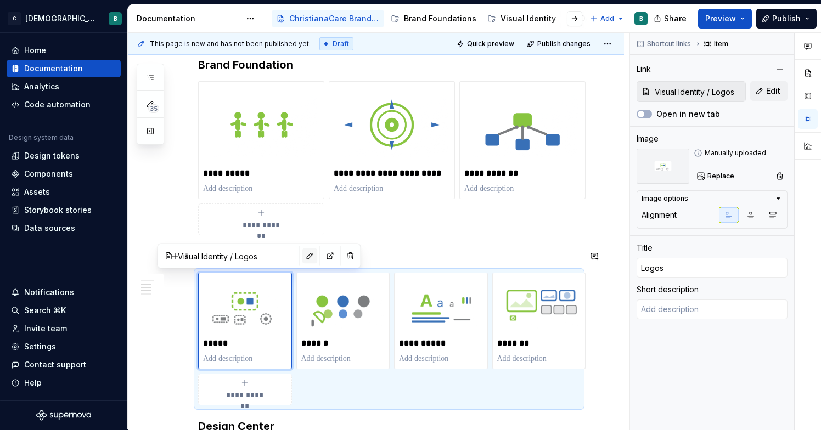
click at [302, 251] on button "button" at bounding box center [309, 256] width 15 height 15
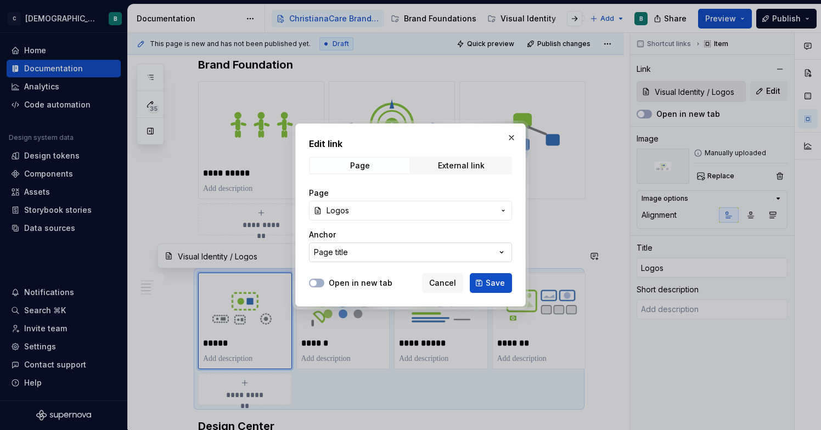
click at [378, 250] on button "Page title" at bounding box center [410, 253] width 203 height 20
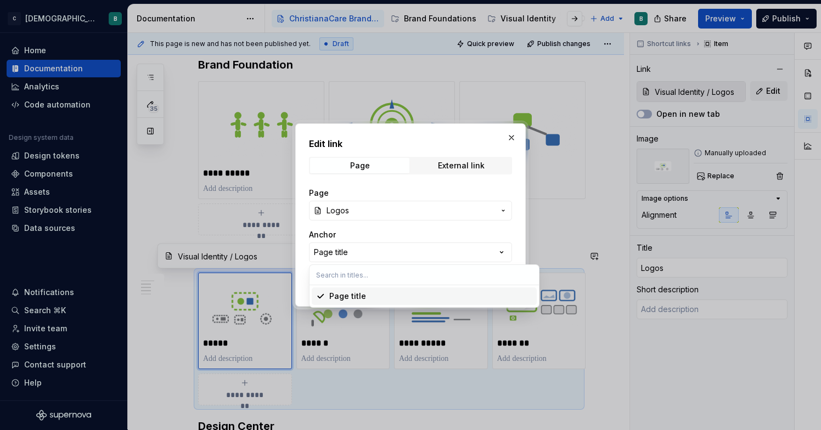
click at [404, 207] on div "Edit link Page External link Page Logos Anchor Page title Open in new tab Cance…" at bounding box center [410, 215] width 821 height 430
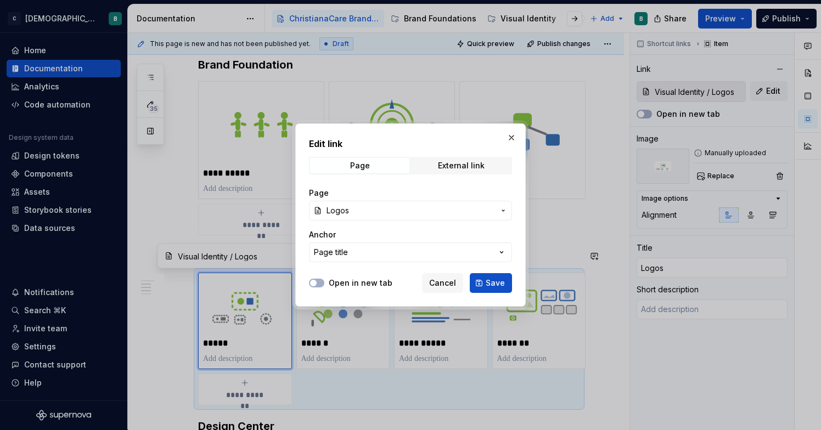
click at [404, 207] on span "Logos" at bounding box center [410, 210] width 168 height 11
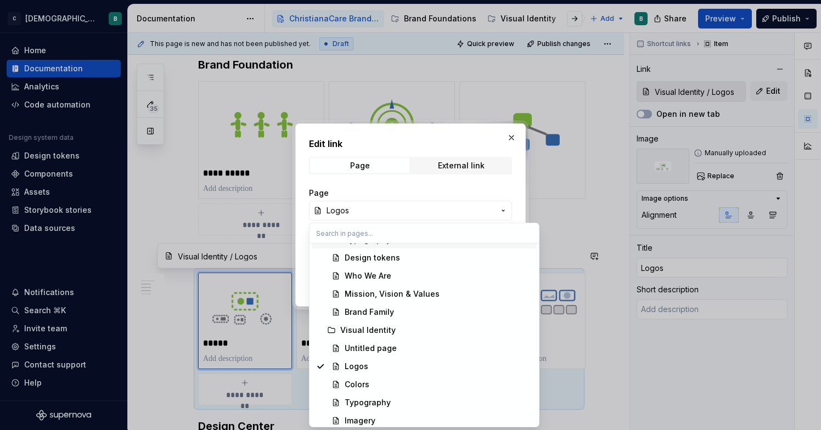
scroll to position [75, 0]
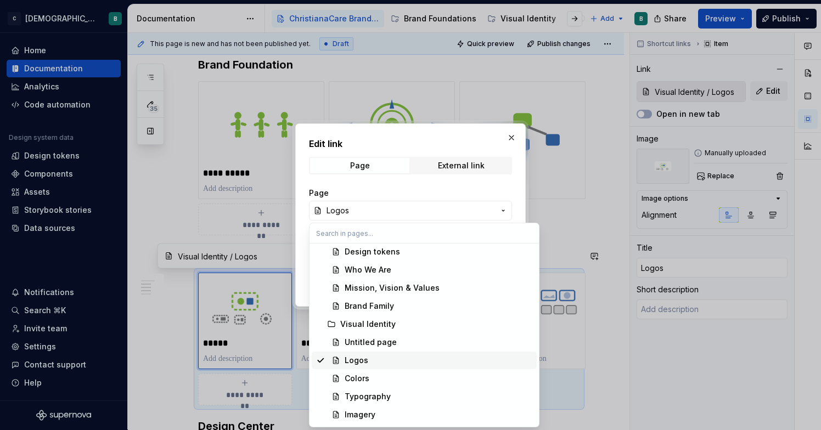
click at [362, 359] on div "Logos" at bounding box center [357, 360] width 24 height 11
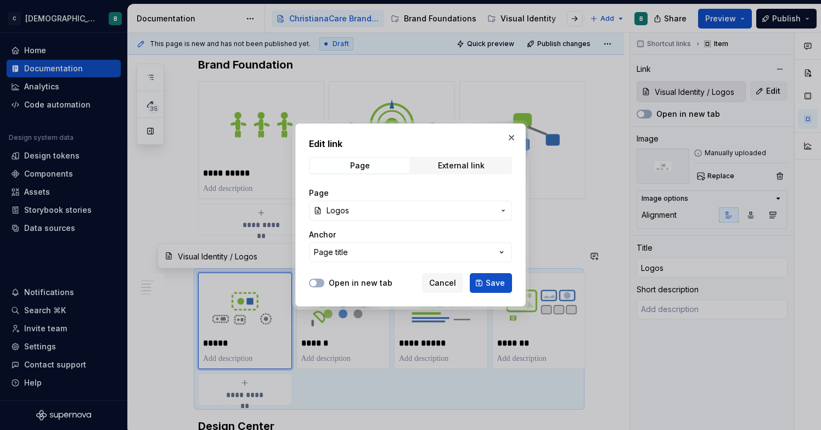
click at [489, 284] on span "Save" at bounding box center [495, 283] width 19 height 11
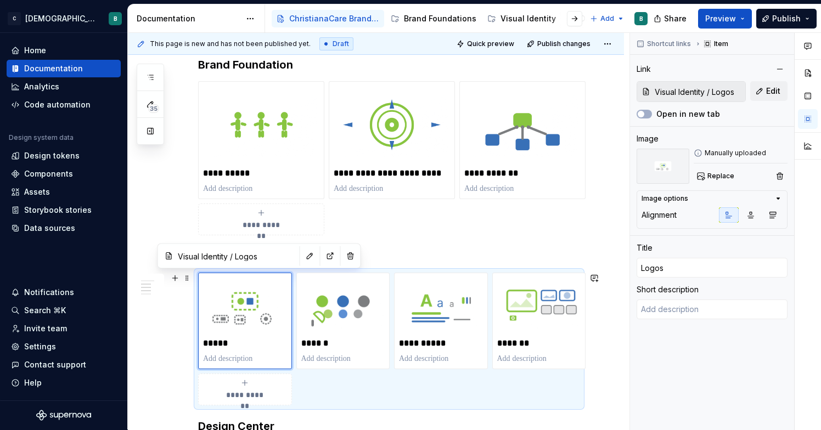
click at [153, 348] on div "**********" at bounding box center [379, 231] width 502 height 397
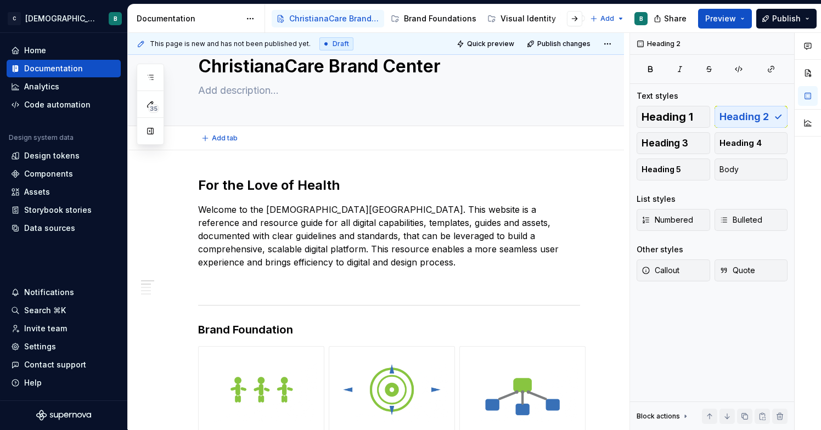
scroll to position [0, 0]
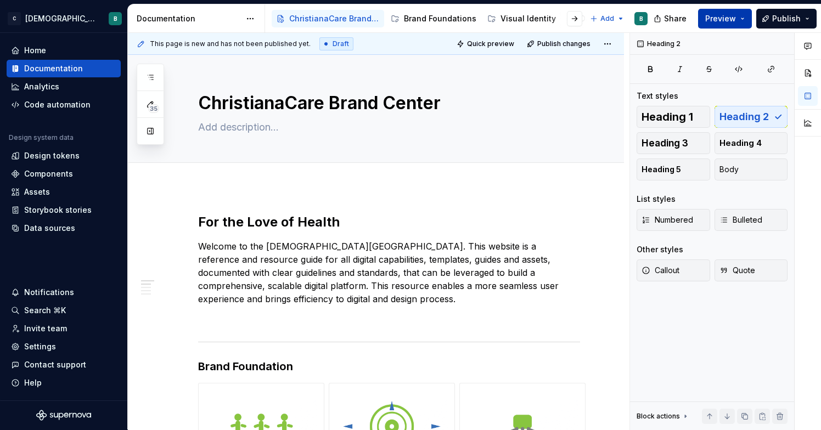
click at [720, 15] on span "Preview" at bounding box center [720, 18] width 31 height 11
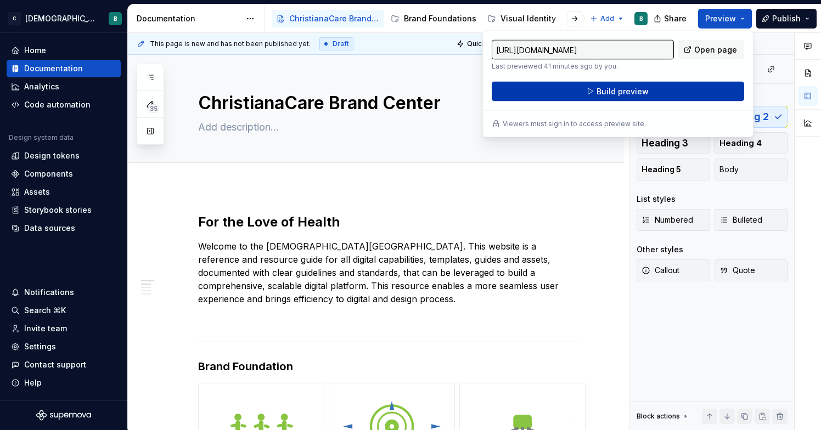
click at [666, 93] on button "Build preview" at bounding box center [618, 92] width 252 height 20
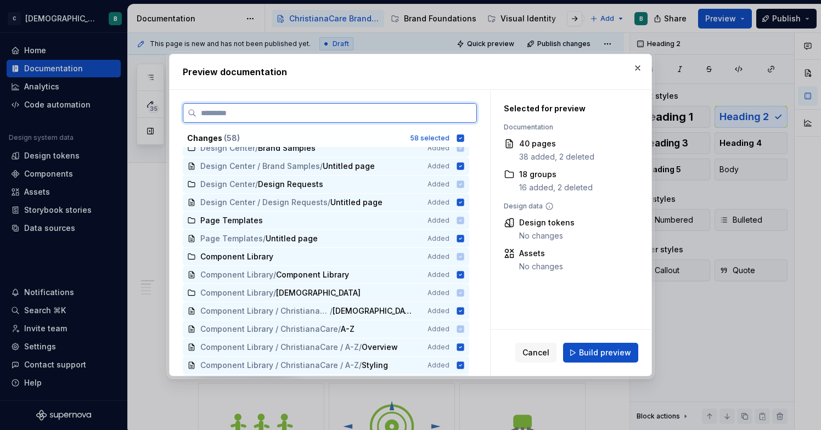
scroll to position [824, 0]
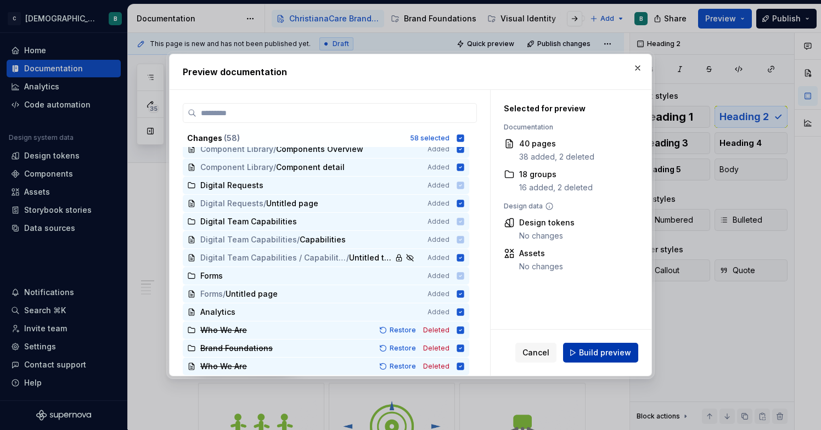
click at [620, 348] on span "Build preview" at bounding box center [605, 352] width 52 height 11
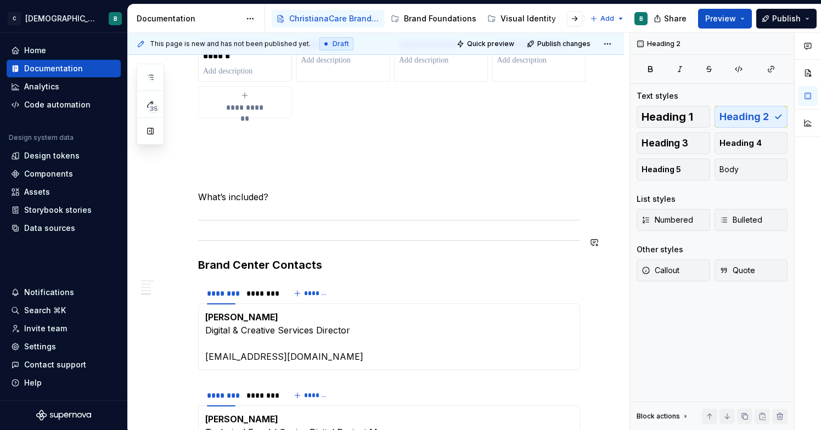
scroll to position [779, 0]
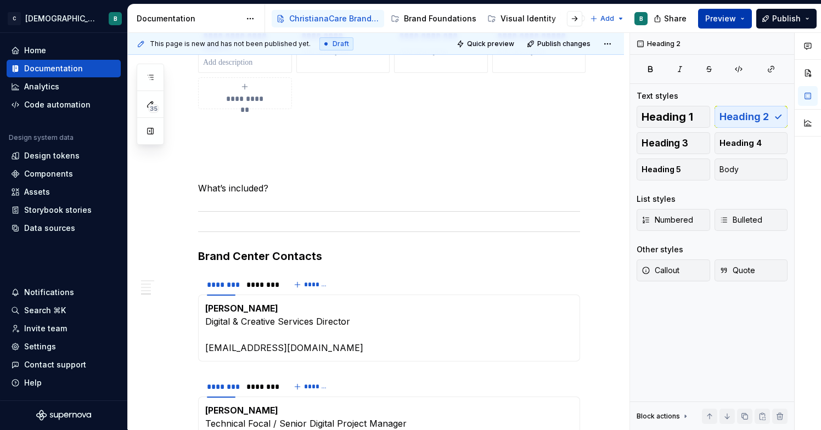
click at [732, 25] on button "Preview" at bounding box center [725, 19] width 54 height 20
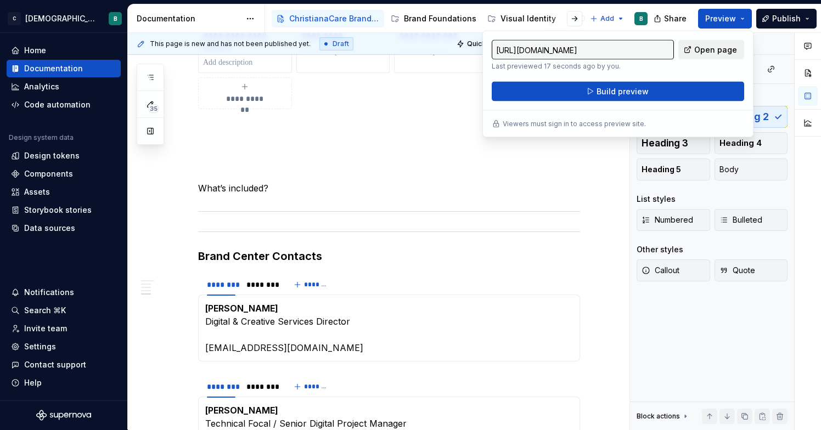
click at [711, 49] on span "Open page" at bounding box center [715, 49] width 43 height 11
type textarea "*"
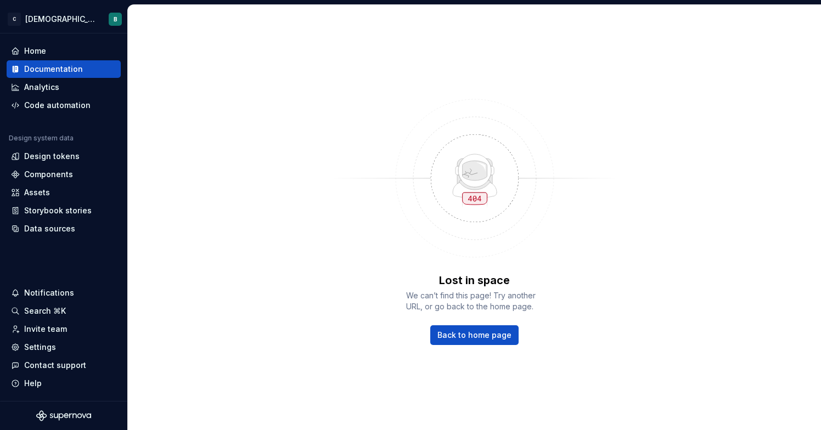
scroll to position [0, 0]
click at [463, 331] on span "Back to home page" at bounding box center [474, 335] width 74 height 11
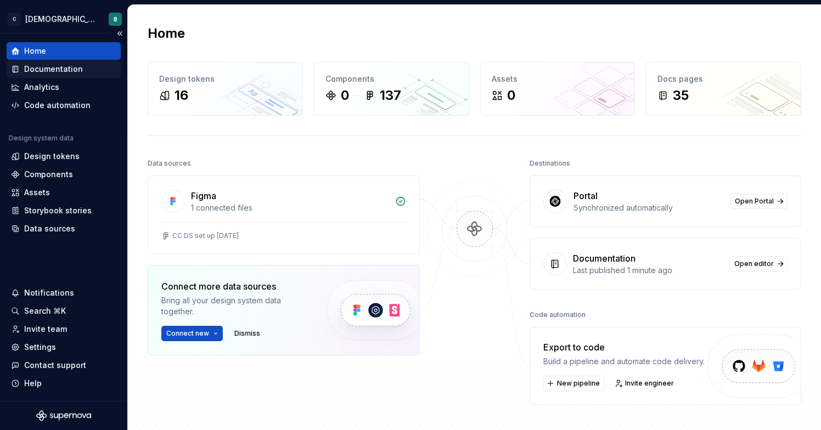
click at [87, 65] on div "Documentation" at bounding box center [63, 69] width 105 height 11
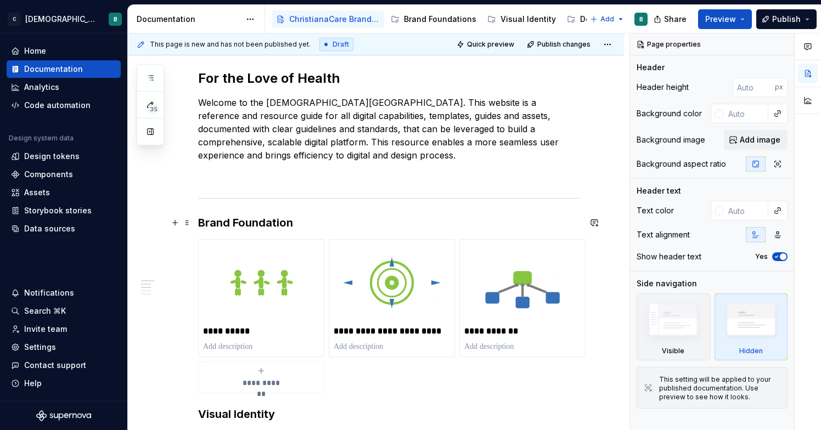
scroll to position [177, 0]
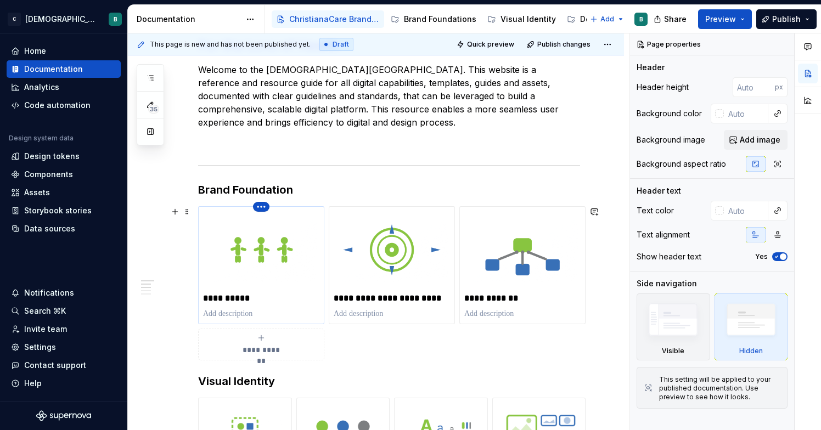
click at [266, 207] on html "C ChristianaCare Digital B Home Documentation Analytics Code automation Design …" at bounding box center [410, 215] width 821 height 430
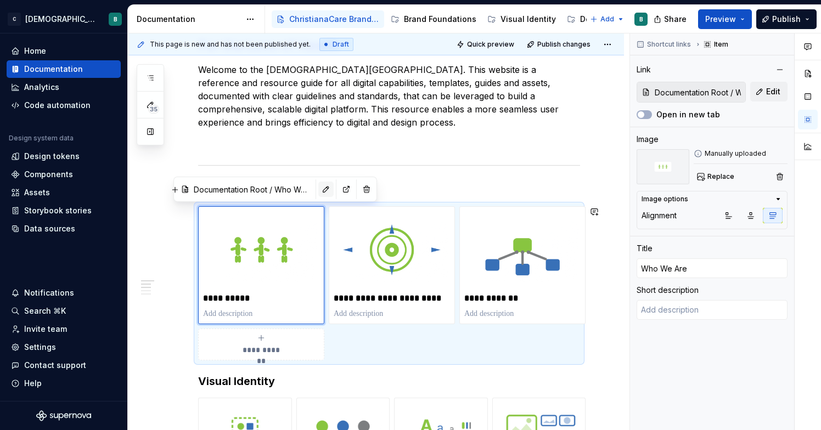
click at [300, 188] on html "C ChristianaCare Digital B Home Documentation Analytics Code automation Design …" at bounding box center [410, 215] width 821 height 430
click at [318, 188] on button "button" at bounding box center [325, 189] width 15 height 15
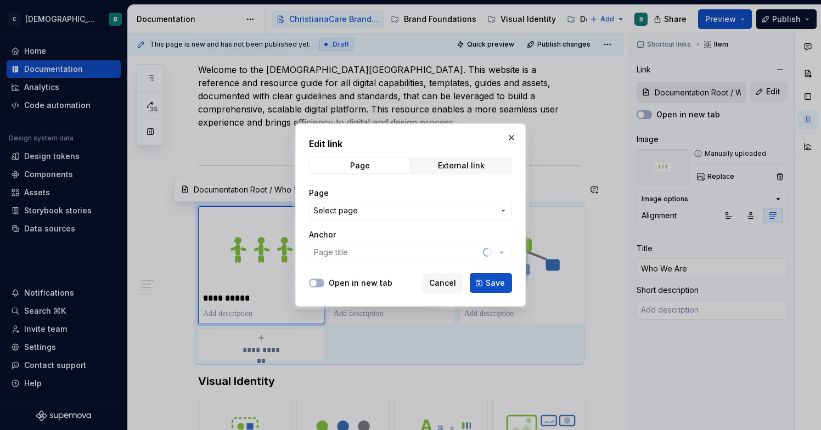
click at [412, 212] on span "Select page" at bounding box center [403, 210] width 181 height 11
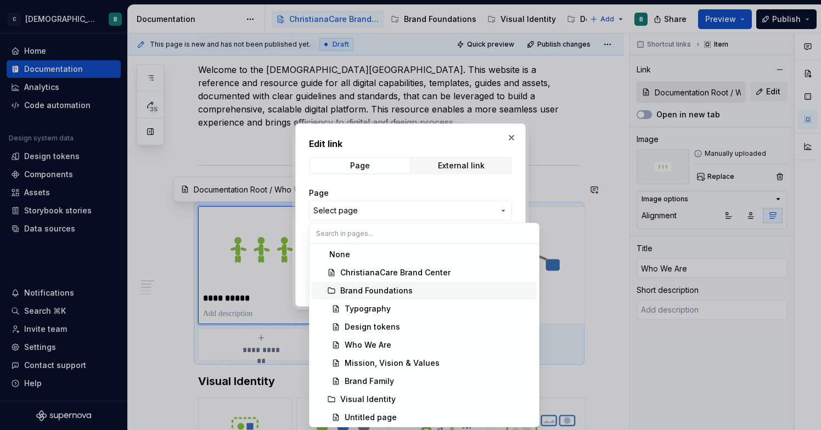
scroll to position [10, 0]
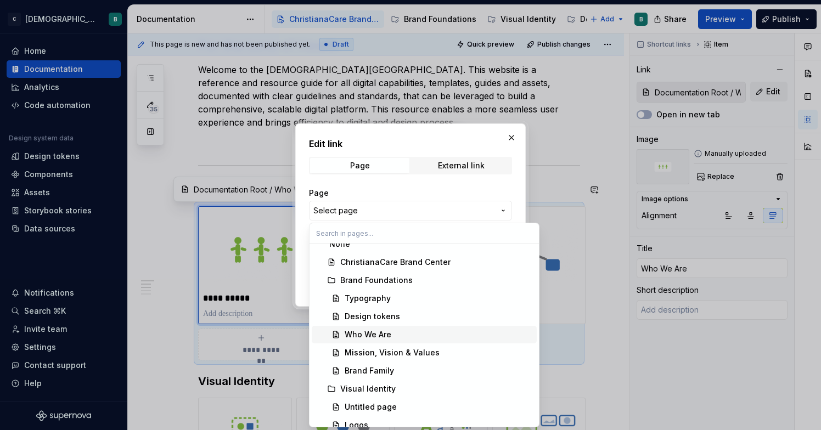
click at [384, 336] on div "Who We Are" at bounding box center [368, 334] width 47 height 11
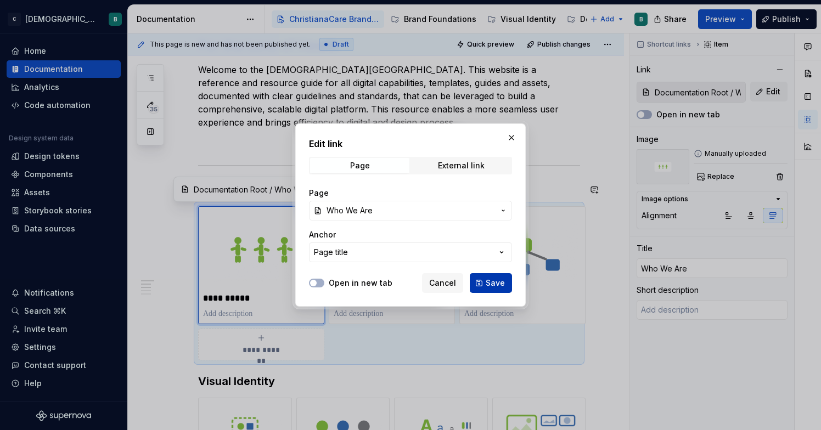
click at [486, 285] on button "Save" at bounding box center [491, 283] width 42 height 20
type textarea "*"
type input "Brand Foundations / Who We Are"
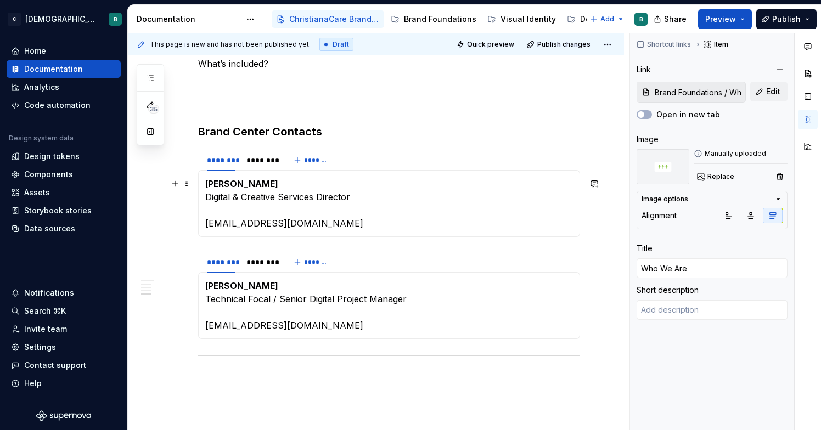
scroll to position [803, 0]
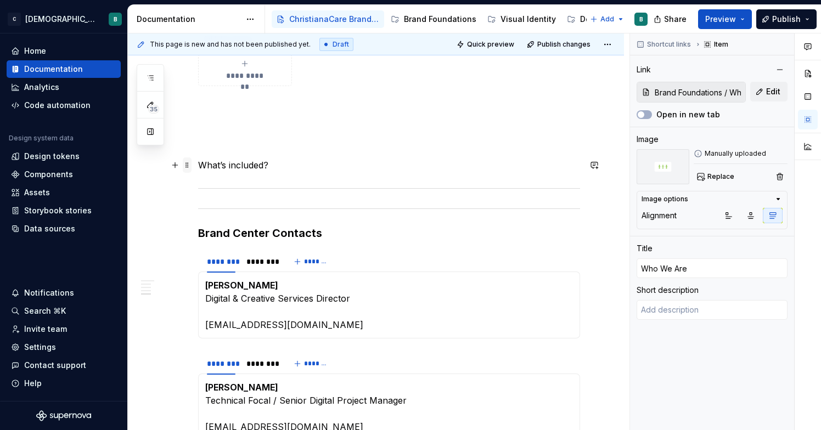
click at [185, 165] on span at bounding box center [187, 164] width 9 height 15
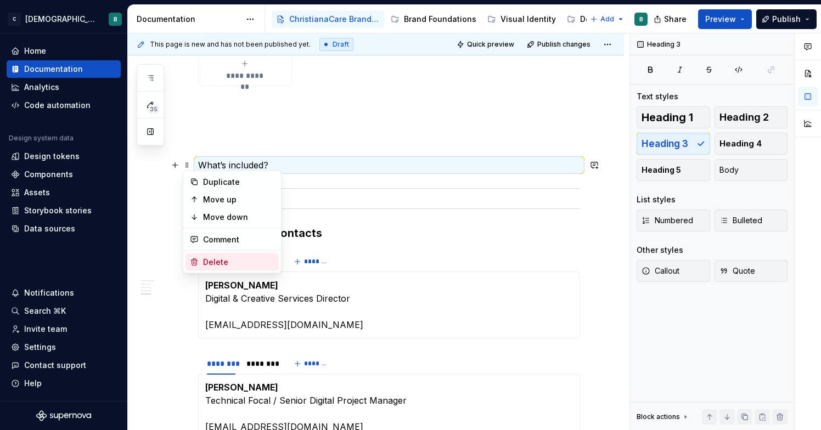
click at [211, 263] on div "Delete" at bounding box center [238, 262] width 71 height 11
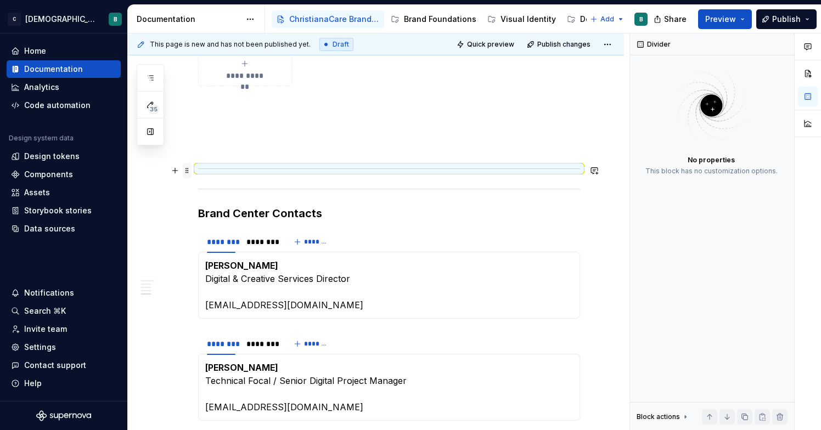
click at [185, 170] on span at bounding box center [187, 170] width 9 height 15
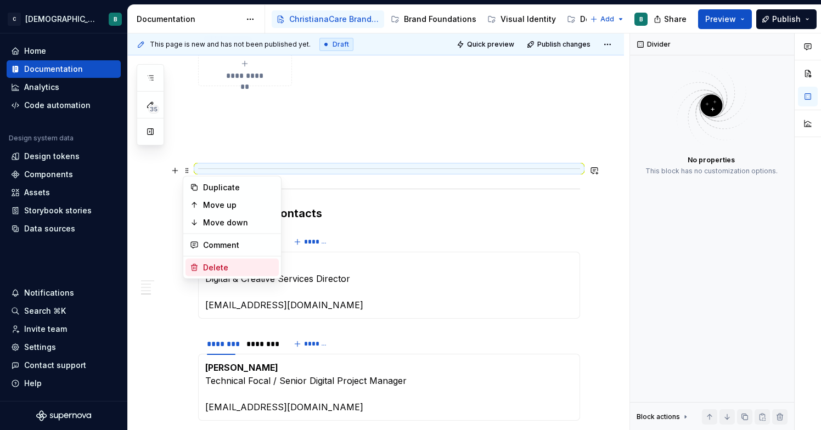
click at [204, 266] on div "Delete" at bounding box center [238, 267] width 71 height 11
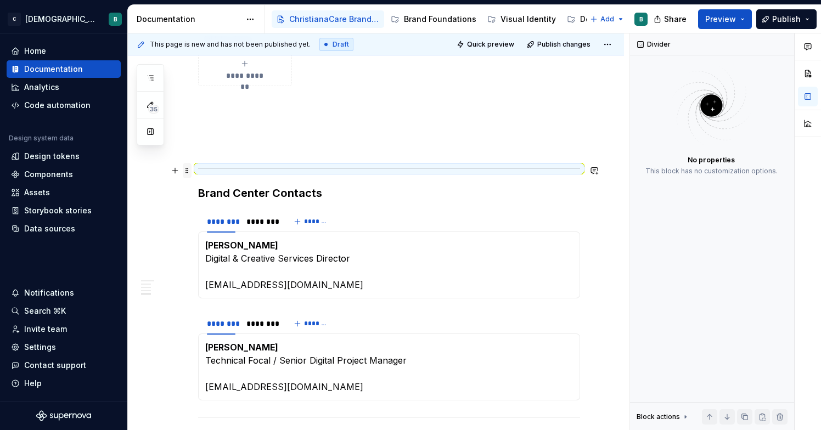
click at [184, 171] on span at bounding box center [187, 170] width 9 height 15
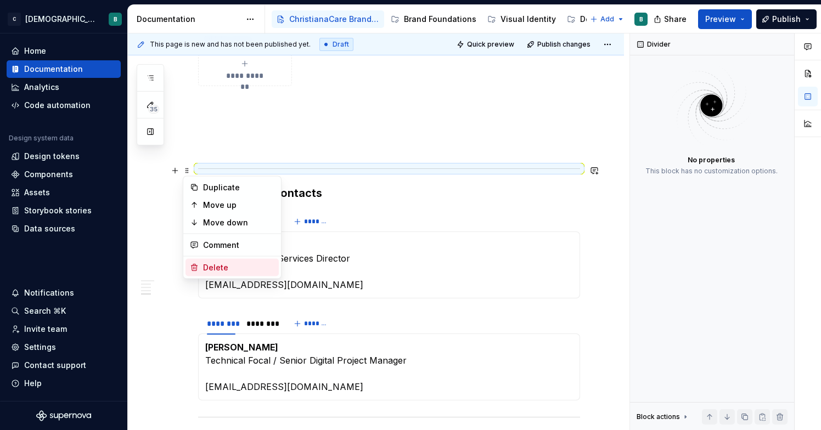
click at [206, 265] on div "Delete" at bounding box center [238, 267] width 71 height 11
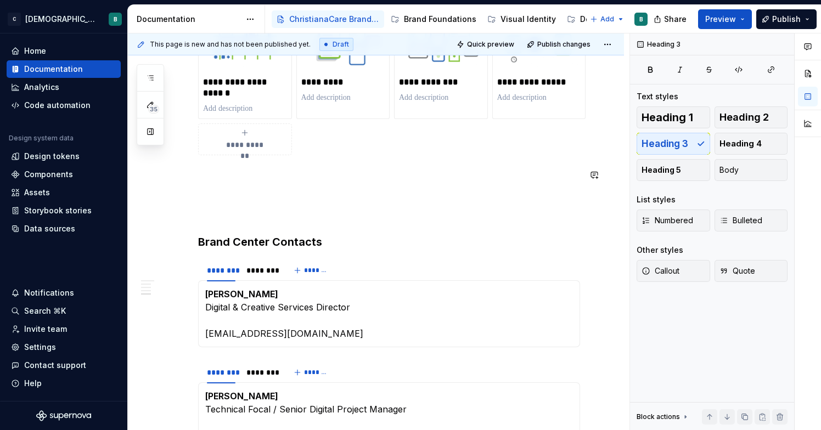
scroll to position [725, 0]
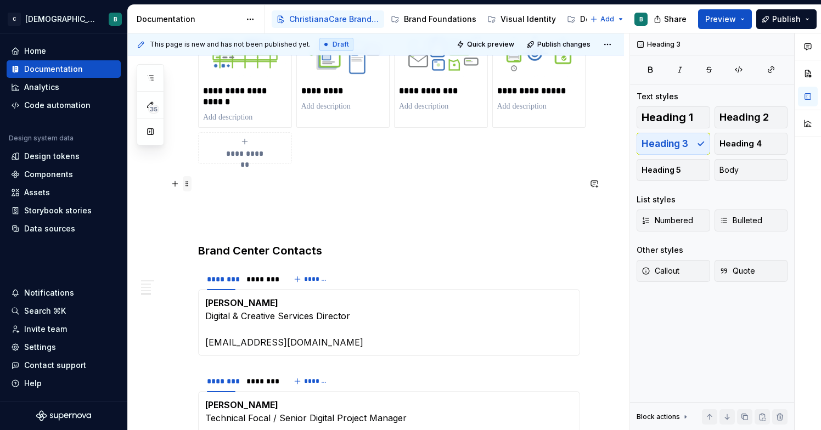
click at [186, 187] on span at bounding box center [187, 183] width 9 height 15
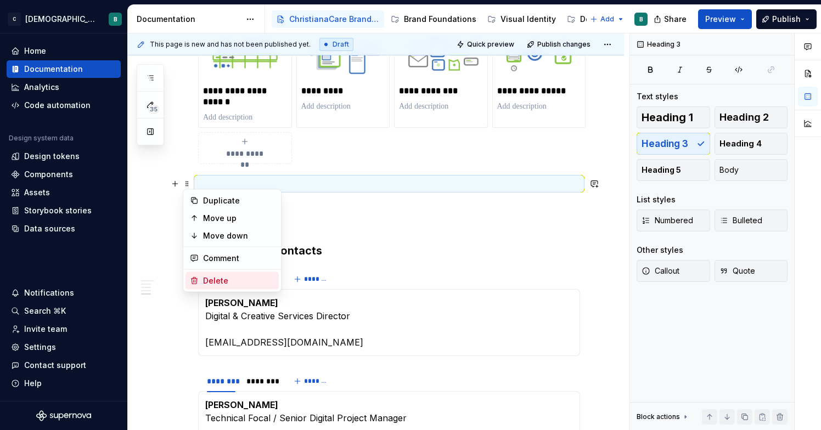
click at [205, 280] on div "Delete" at bounding box center [238, 280] width 71 height 11
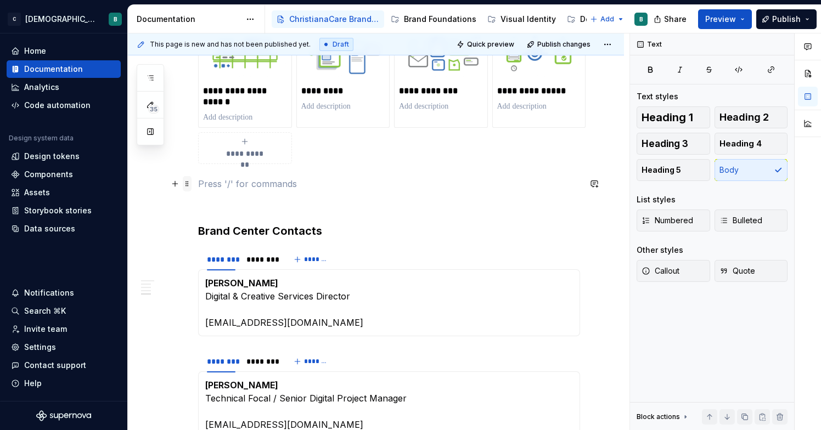
click at [185, 184] on span at bounding box center [187, 183] width 9 height 15
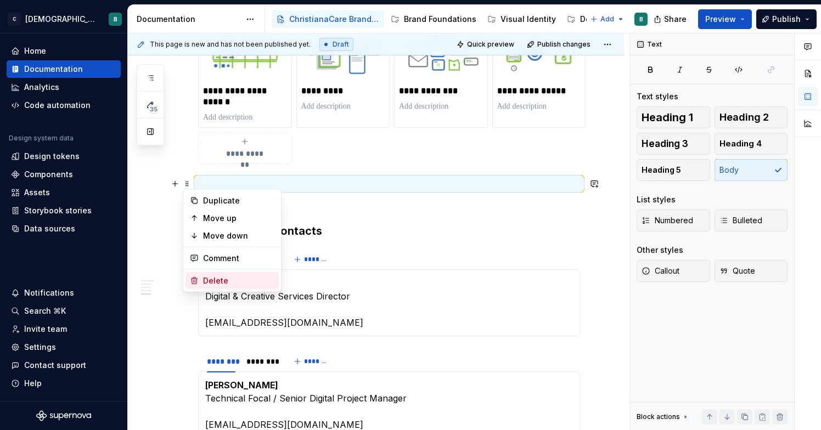
click at [215, 276] on div "Delete" at bounding box center [238, 280] width 71 height 11
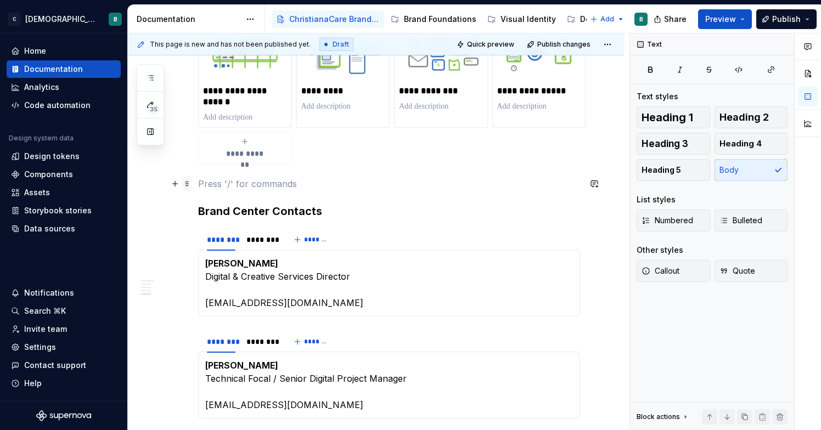
click at [186, 182] on span at bounding box center [187, 183] width 9 height 15
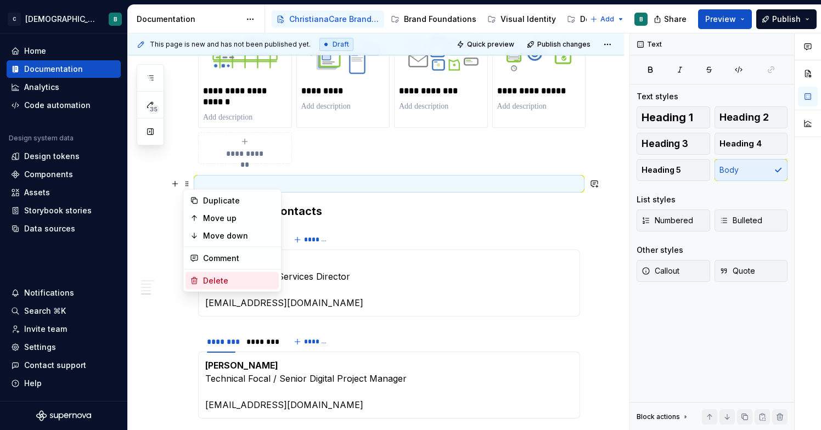
click at [219, 277] on div "Delete" at bounding box center [238, 280] width 71 height 11
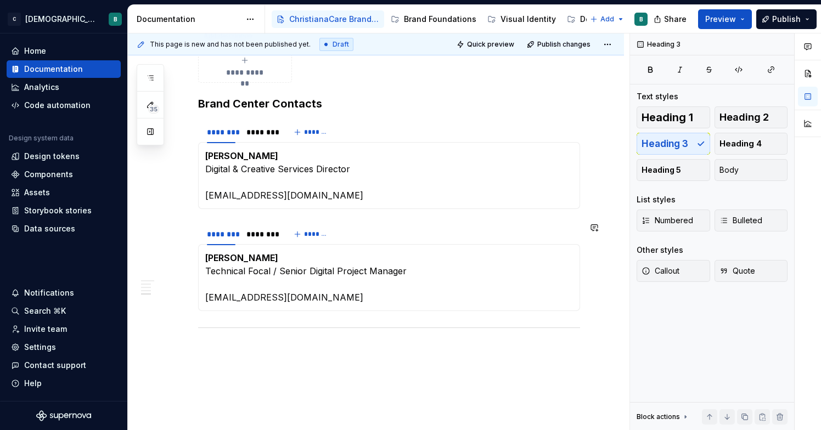
scroll to position [804, 0]
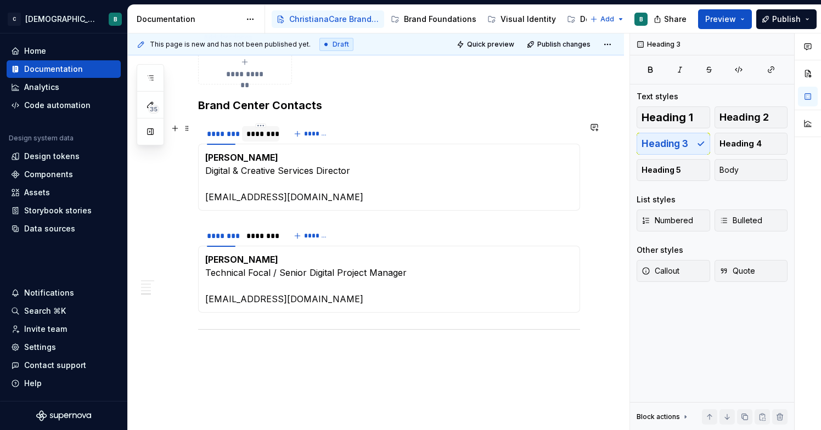
click at [263, 136] on div "********" at bounding box center [260, 133] width 29 height 11
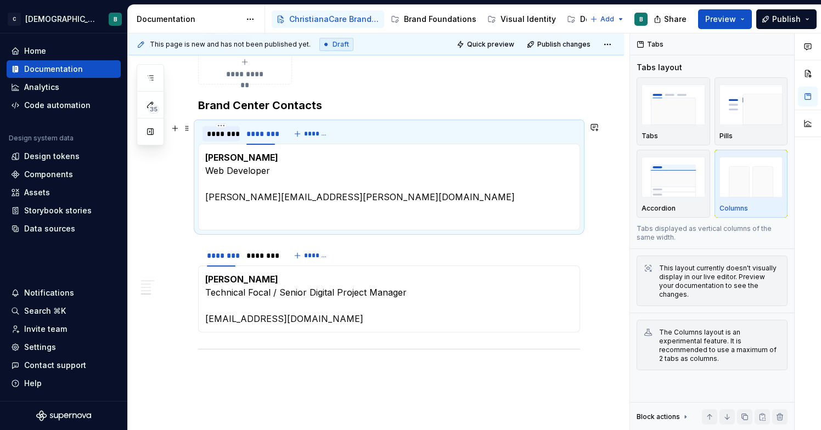
click at [217, 132] on div "********" at bounding box center [221, 133] width 29 height 11
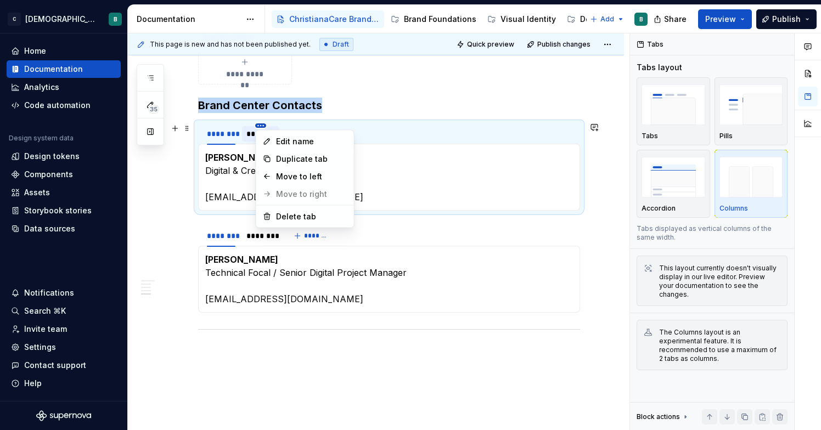
click at [261, 125] on html "C ChristianaCare Digital B Home Documentation Analytics Code automation Design …" at bounding box center [410, 215] width 821 height 430
click at [293, 217] on div "Delete tab" at bounding box center [311, 216] width 71 height 11
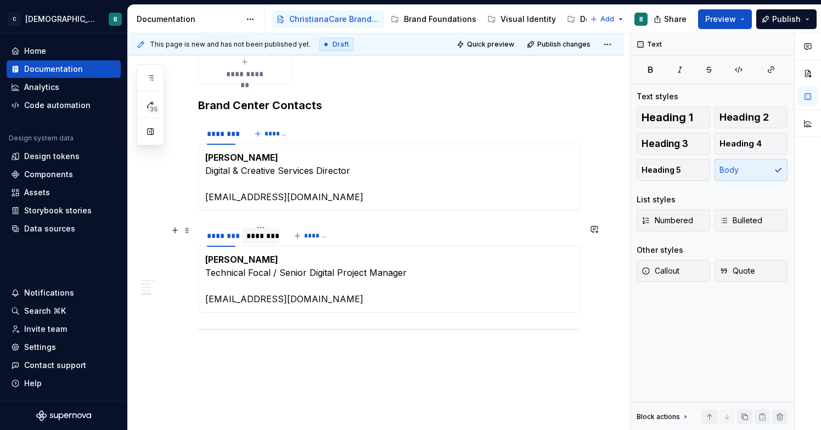
click at [264, 239] on div "********" at bounding box center [260, 235] width 29 height 11
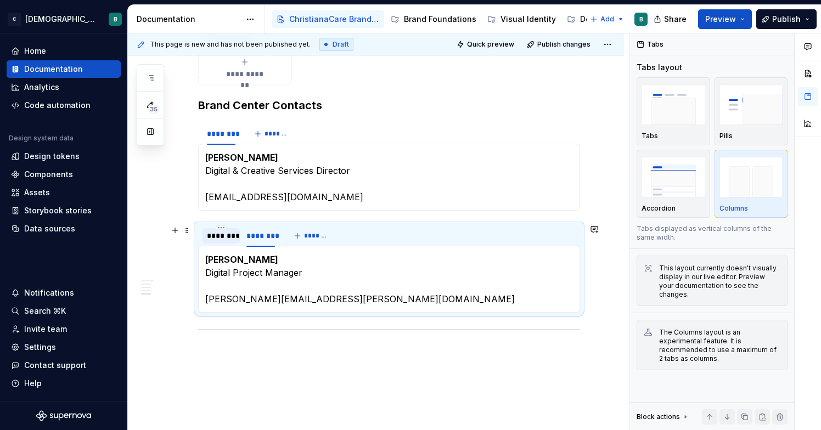
click at [219, 239] on div "********" at bounding box center [221, 235] width 29 height 11
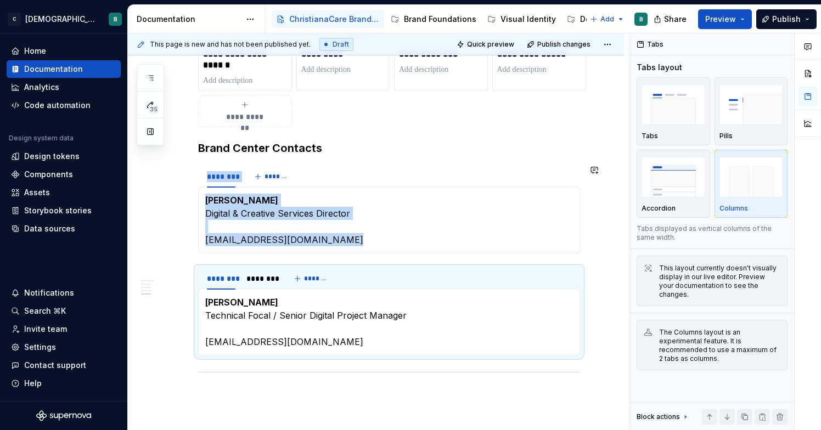
scroll to position [752, 0]
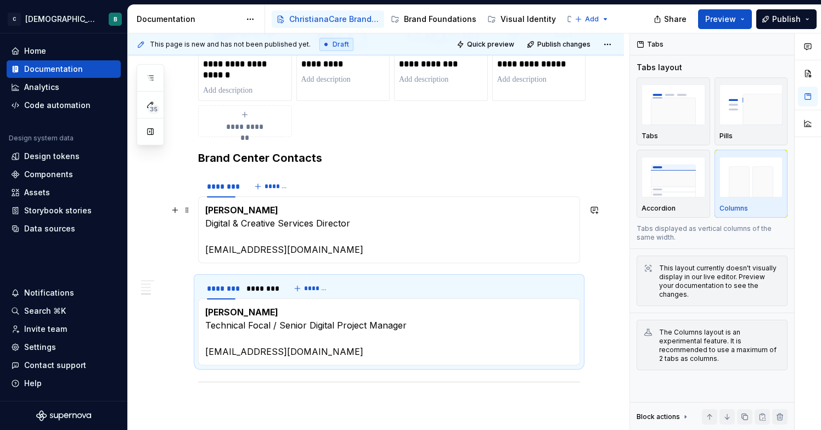
type textarea "*"
